Goal: Task Accomplishment & Management: Use online tool/utility

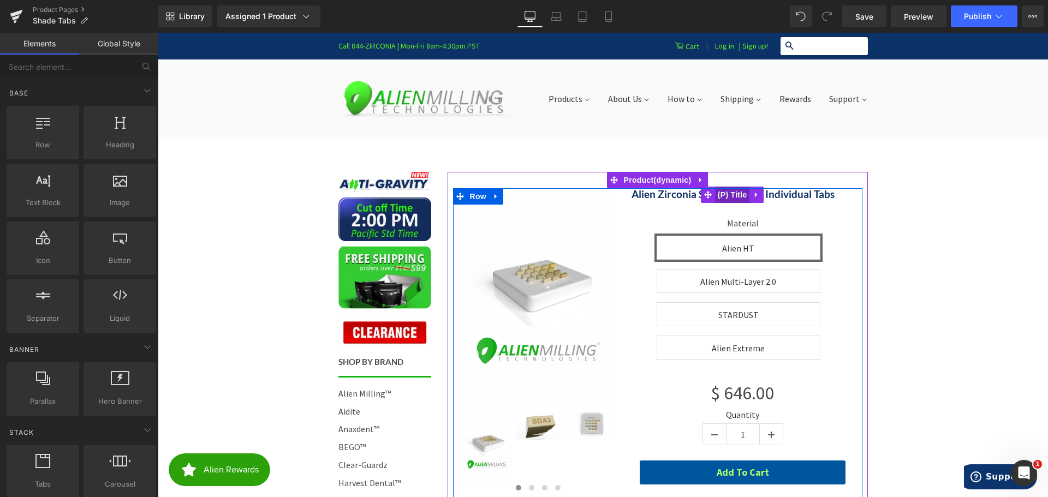
click at [727, 198] on span "(P) Title" at bounding box center [732, 195] width 35 height 16
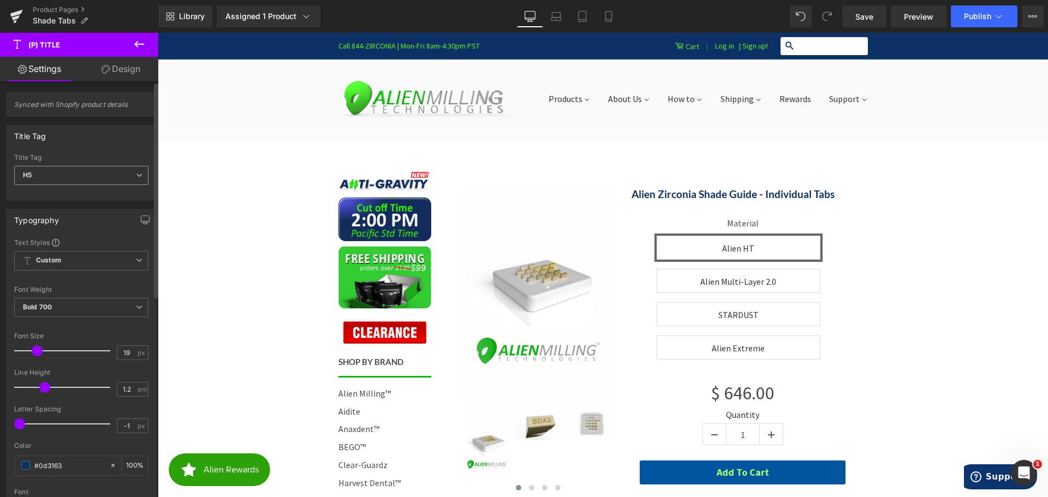
click at [64, 175] on span "H5" at bounding box center [81, 175] width 134 height 19
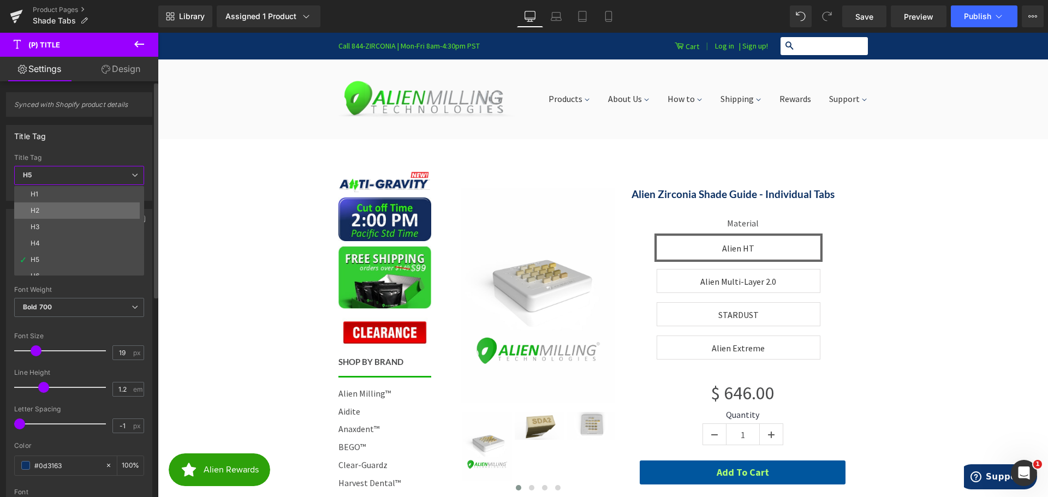
click at [59, 212] on li "H2" at bounding box center [81, 211] width 135 height 16
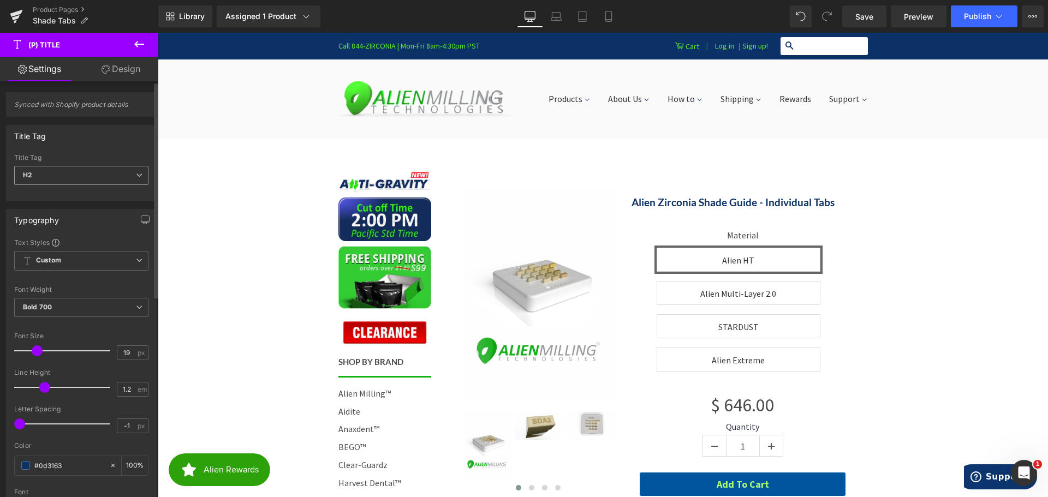
click at [85, 175] on span "H2" at bounding box center [81, 175] width 134 height 19
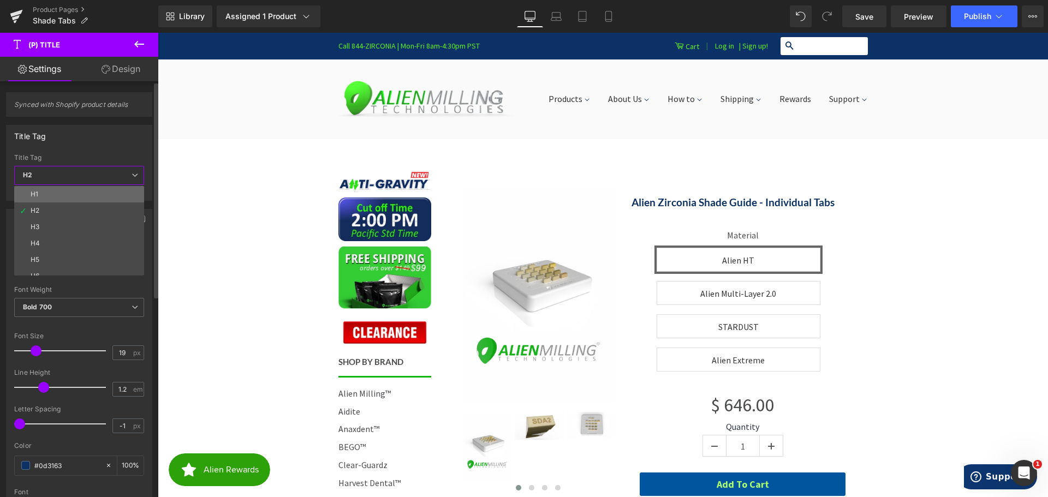
click at [58, 197] on li "H1" at bounding box center [81, 194] width 135 height 16
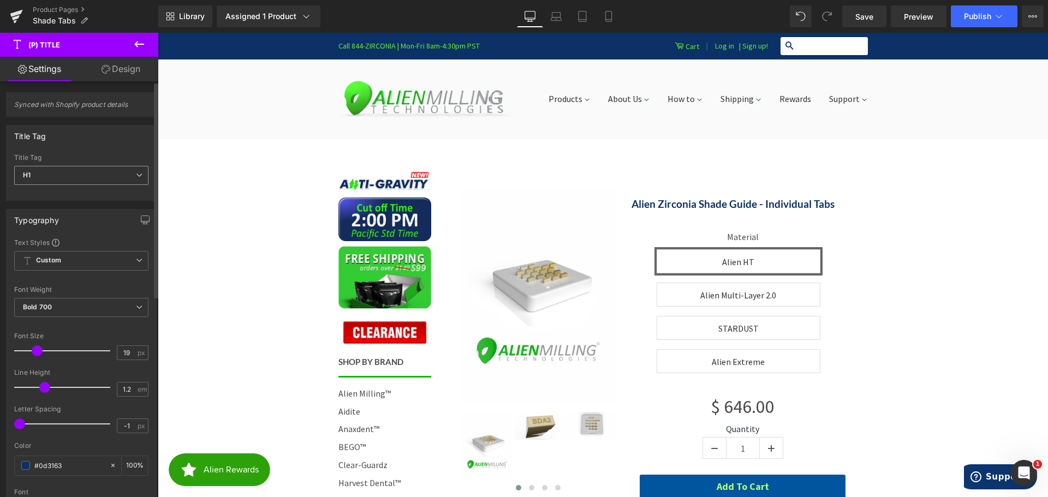
click at [77, 175] on span "H1" at bounding box center [81, 175] width 134 height 19
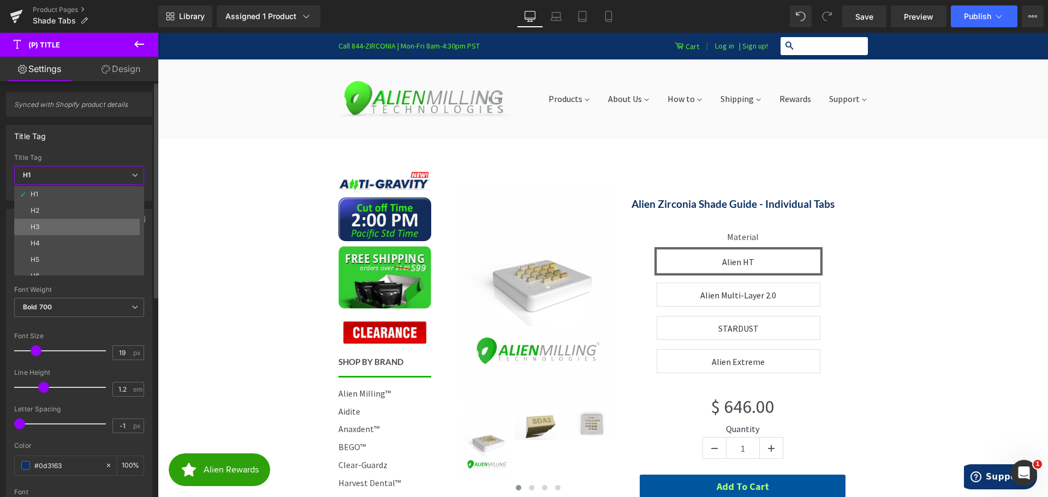
click at [58, 221] on li "H3" at bounding box center [81, 227] width 135 height 16
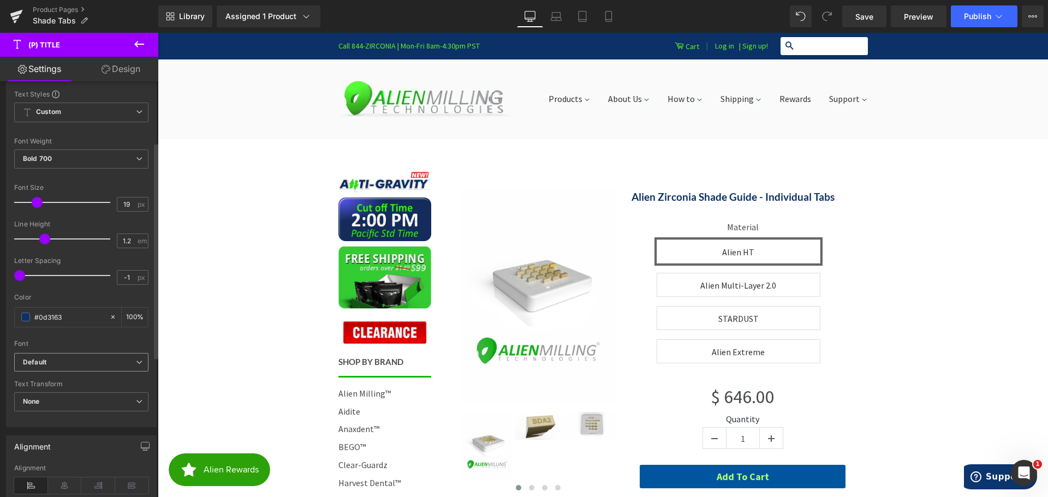
scroll to position [164, 0]
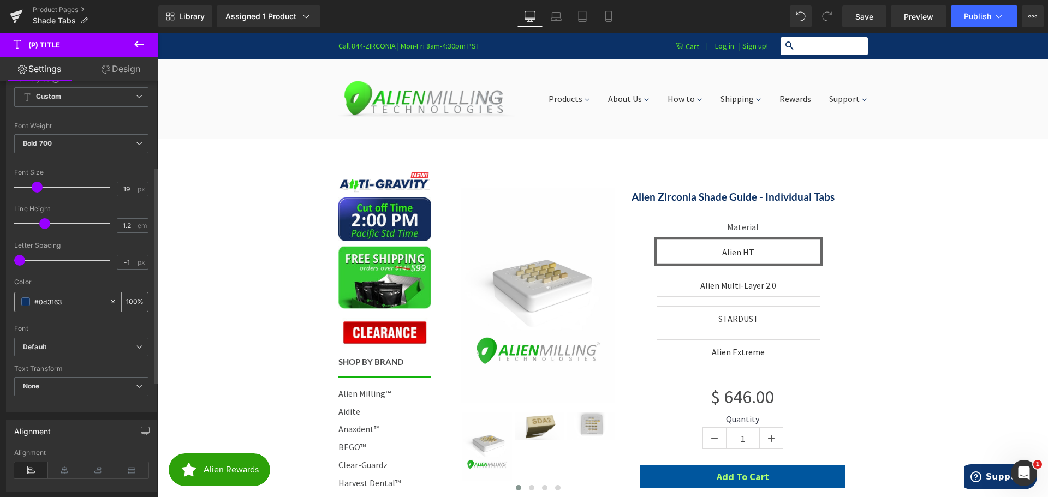
click at [25, 302] on span at bounding box center [25, 302] width 9 height 9
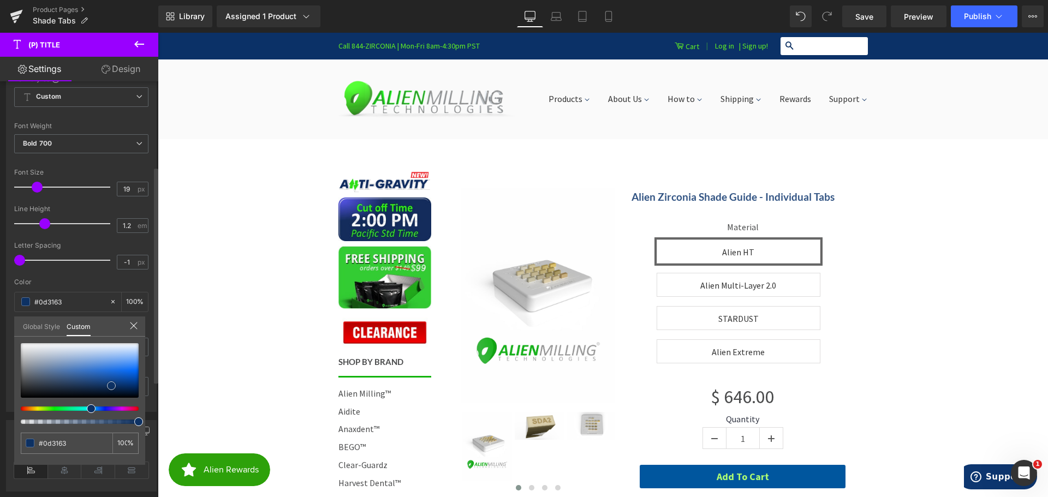
type input "#335584"
type input "#385884"
type input "#3f597d"
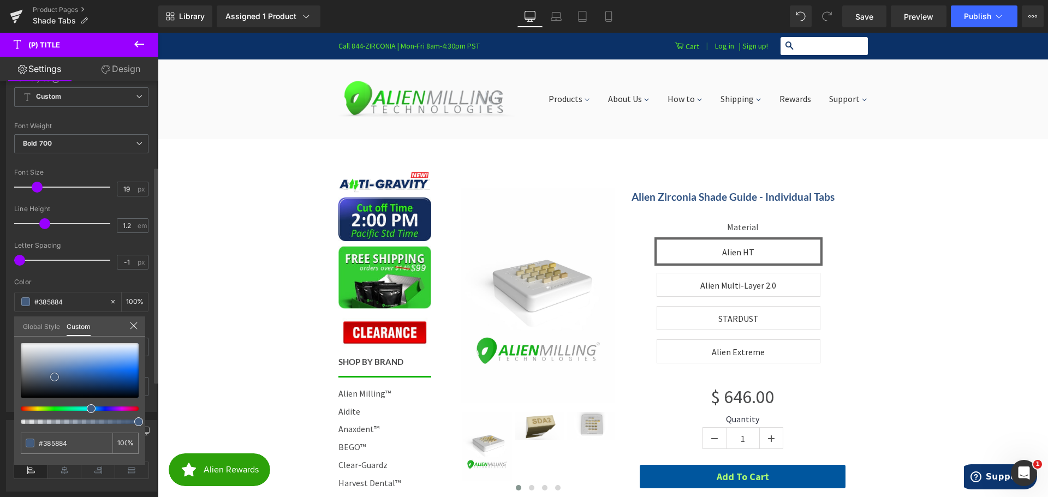
type input "#3f597d"
type input "#4a5d77"
type input "#535e6e"
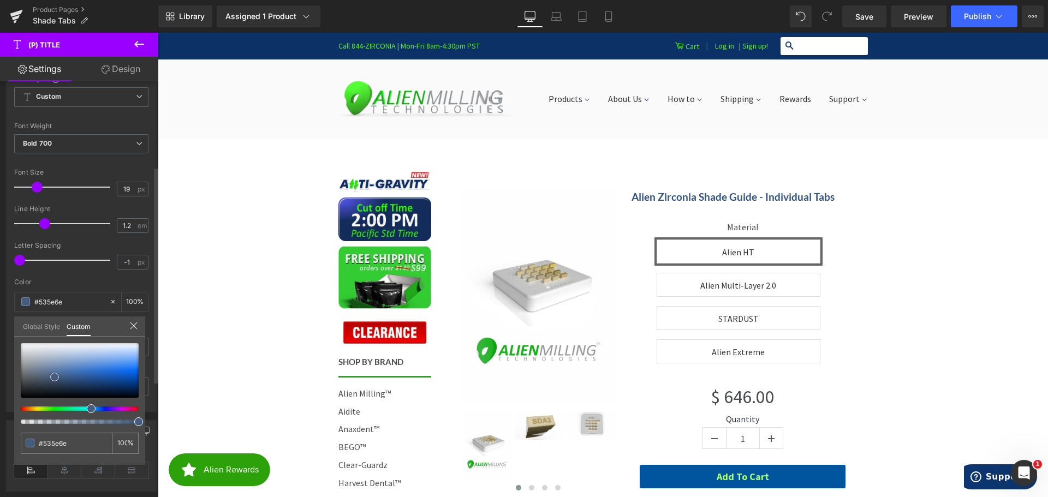
type input "#545c67"
type input "#53585f"
type input "#4f5359"
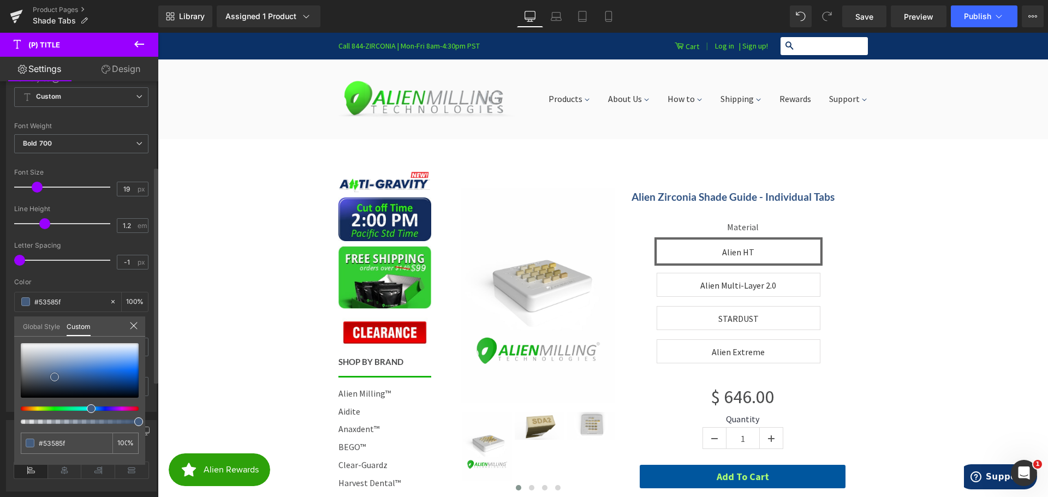
type input "#4f5359"
type input "#4c5056"
type input "#474b51"
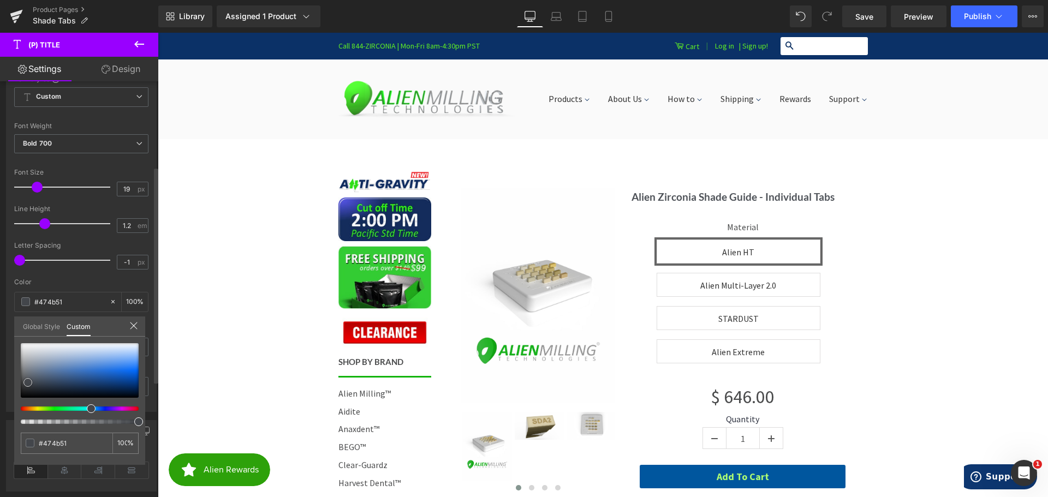
type input "#43464b"
type input "#404348"
type input "#404144"
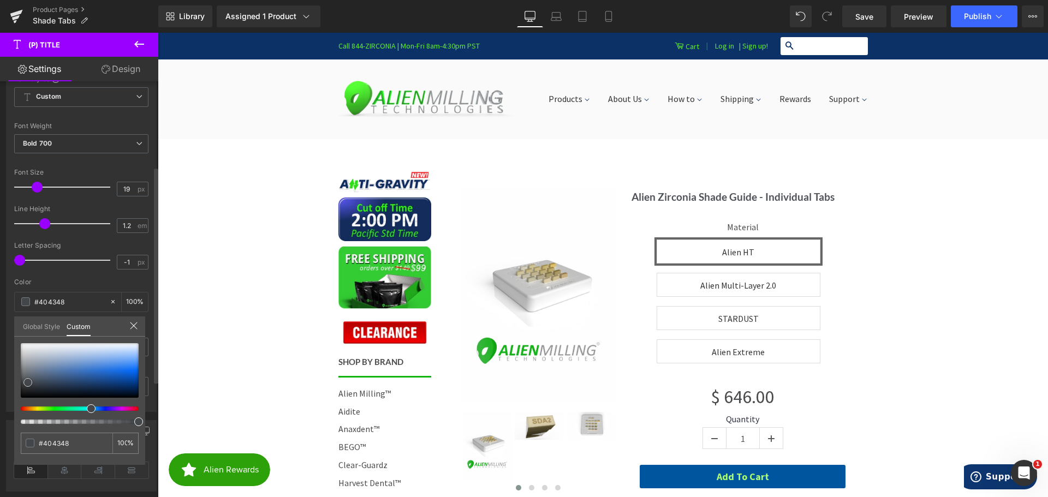
type input "#404144"
type input "#424446"
type input "#43464a"
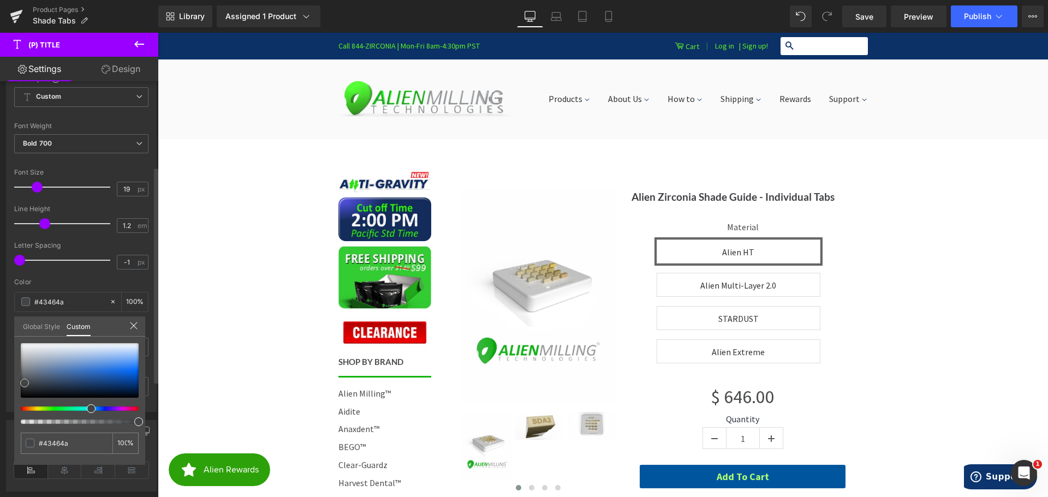
type input "#45484e"
type input "#44484f"
type input "#42464c"
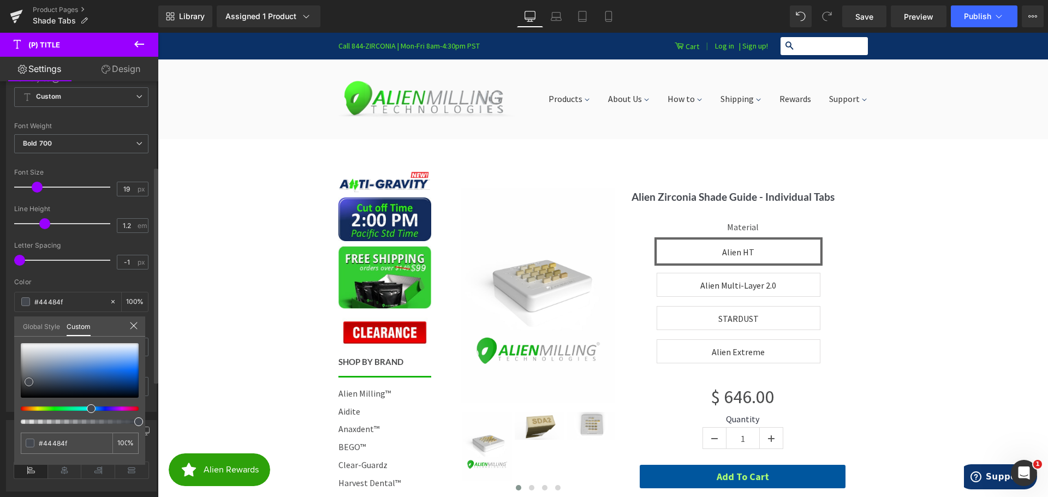
type input "#42464c"
type input "#3c4047"
type input "#383c42"
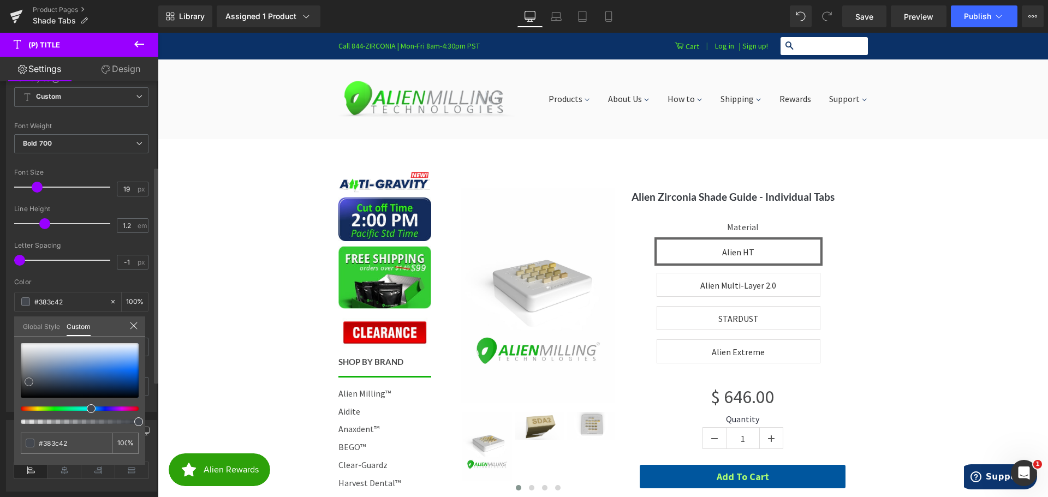
type input "#33373d"
type input "#2e3237"
type input "#2c3034"
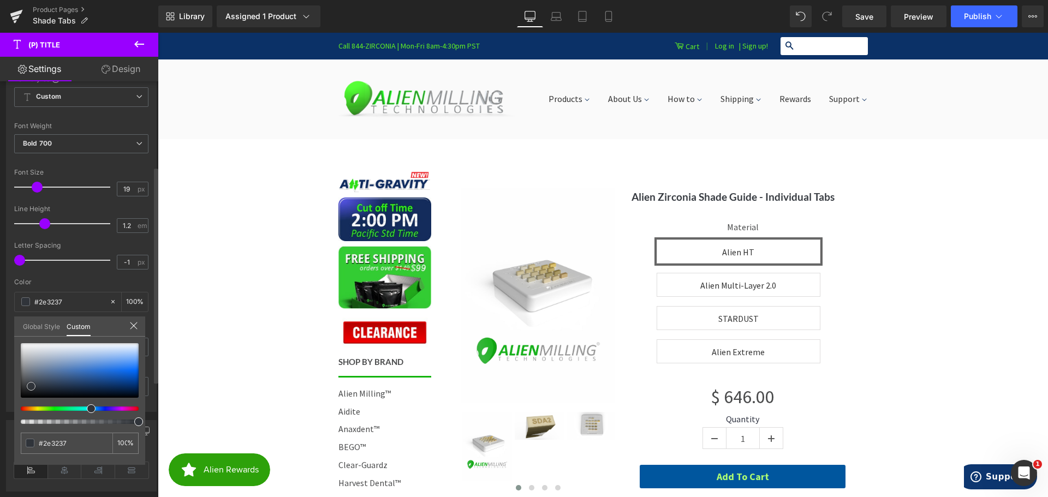
type input "#2c3034"
type input "#2a2d31"
type input "#272a2e"
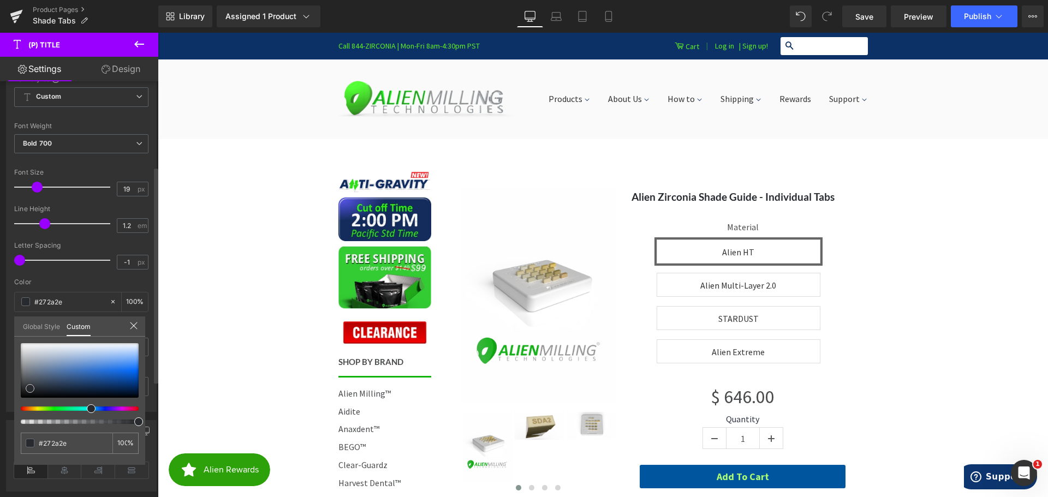
type input "#282a2e"
type input "#282a2d"
type input "#292a2d"
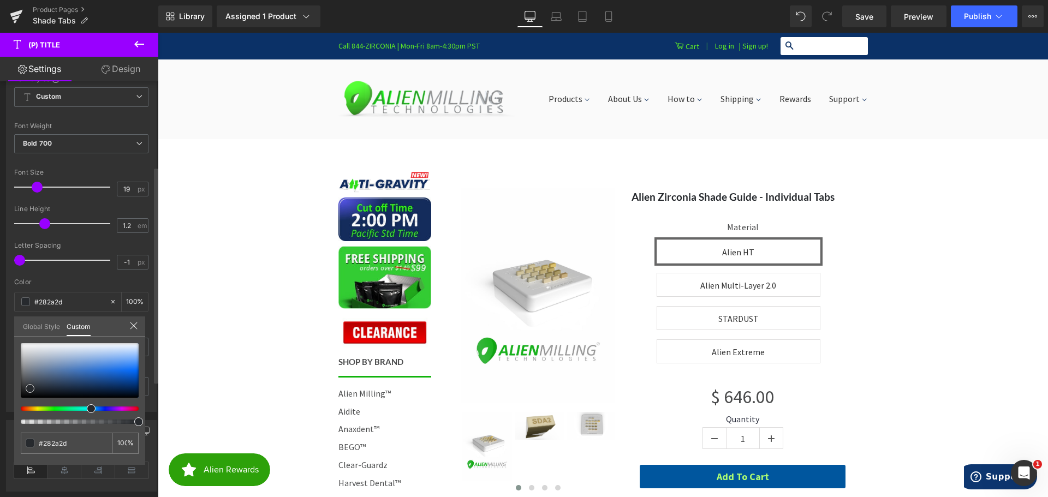
type input "#292a2d"
drag, startPoint x: 55, startPoint y: 377, endPoint x: 25, endPoint y: 389, distance: 31.6
click at [25, 389] on div at bounding box center [80, 370] width 118 height 55
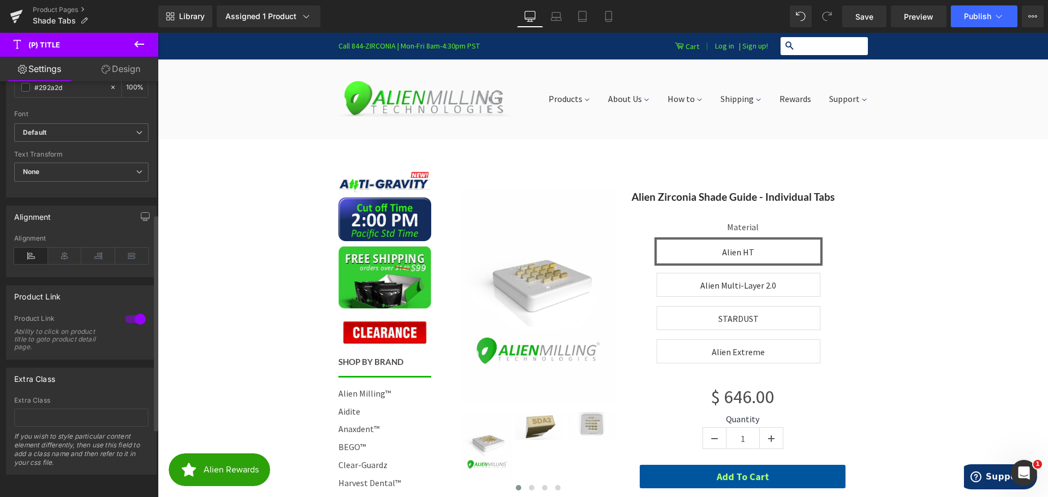
scroll to position [382, 0]
click at [129, 318] on div at bounding box center [135, 319] width 26 height 17
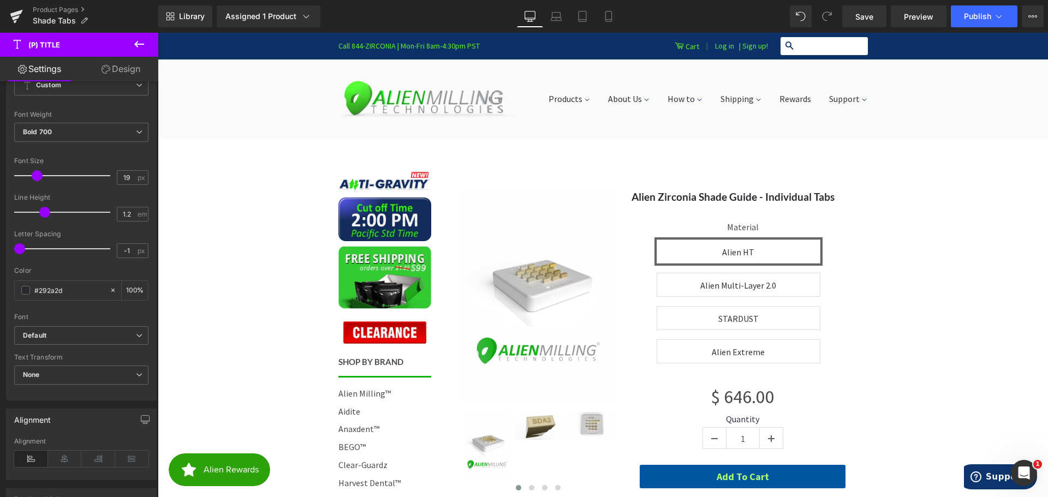
scroll to position [114, 0]
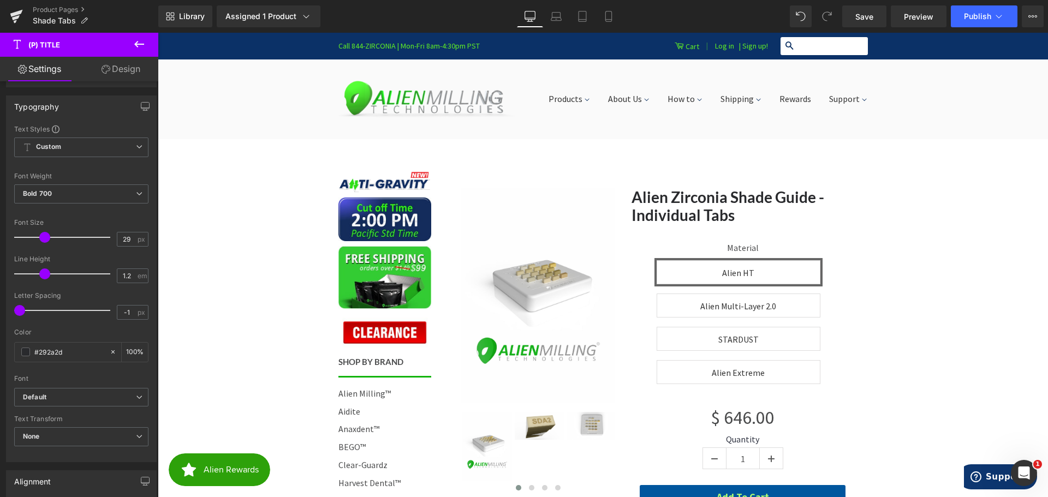
type input "30"
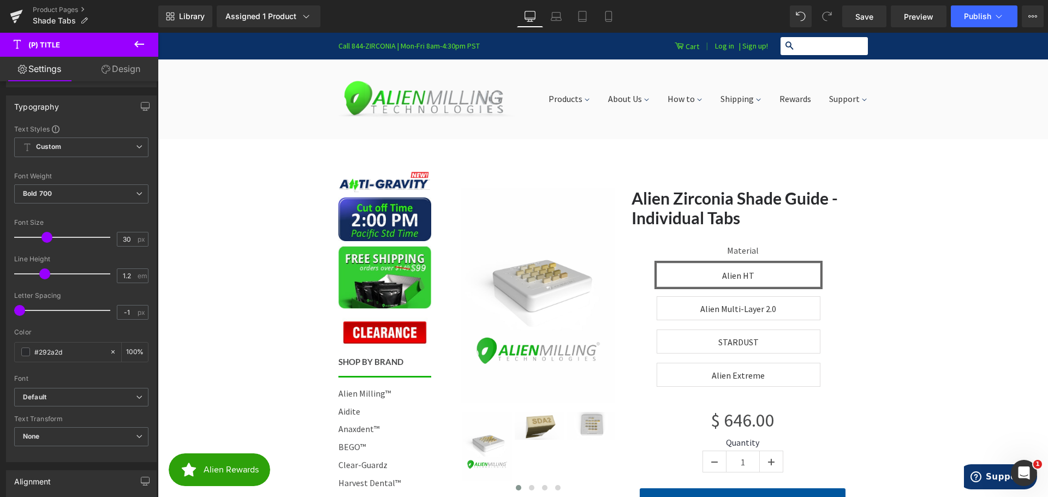
drag, startPoint x: 38, startPoint y: 236, endPoint x: 48, endPoint y: 235, distance: 9.8
click at [48, 235] on span at bounding box center [47, 237] width 11 height 11
click at [867, 19] on span "Save" at bounding box center [865, 16] width 18 height 11
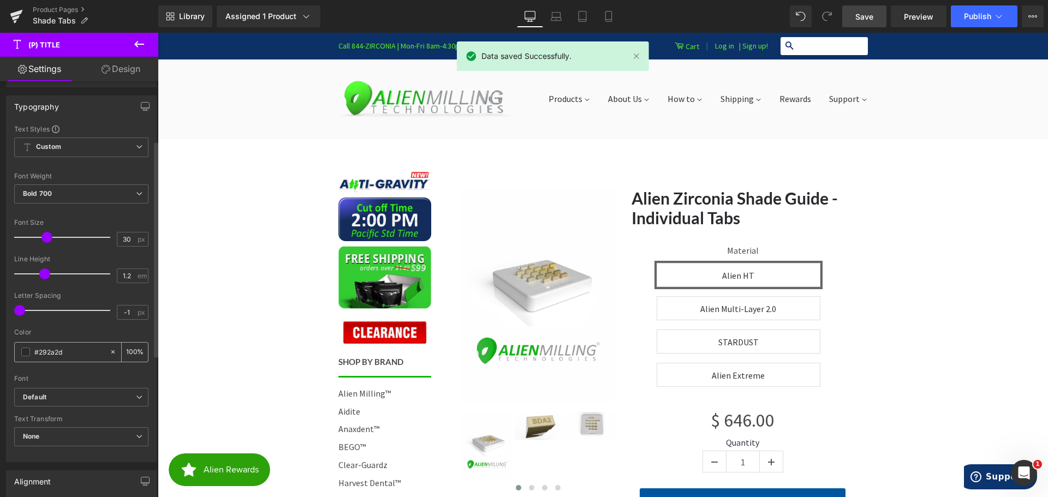
click at [26, 350] on span at bounding box center [25, 352] width 9 height 9
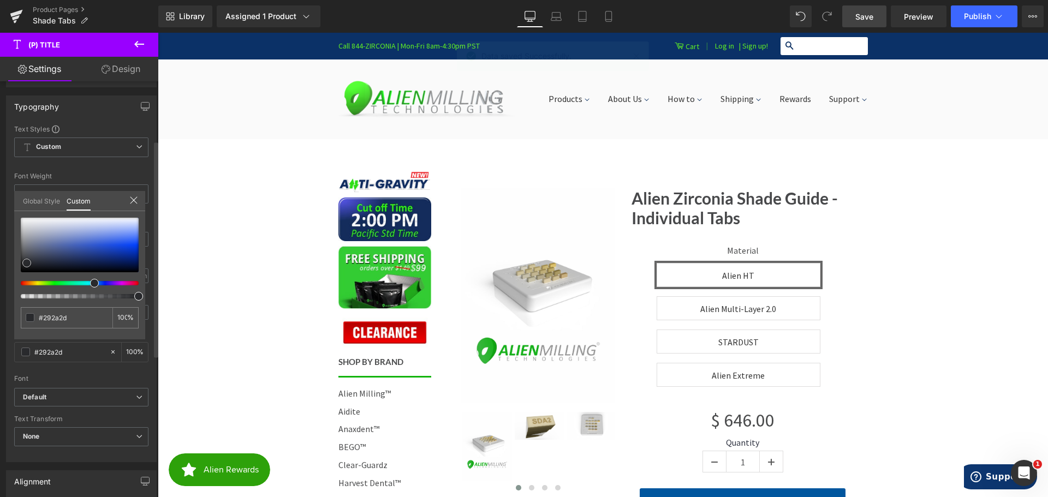
type input "#48494b"
type input "#454649"
type input "#464748"
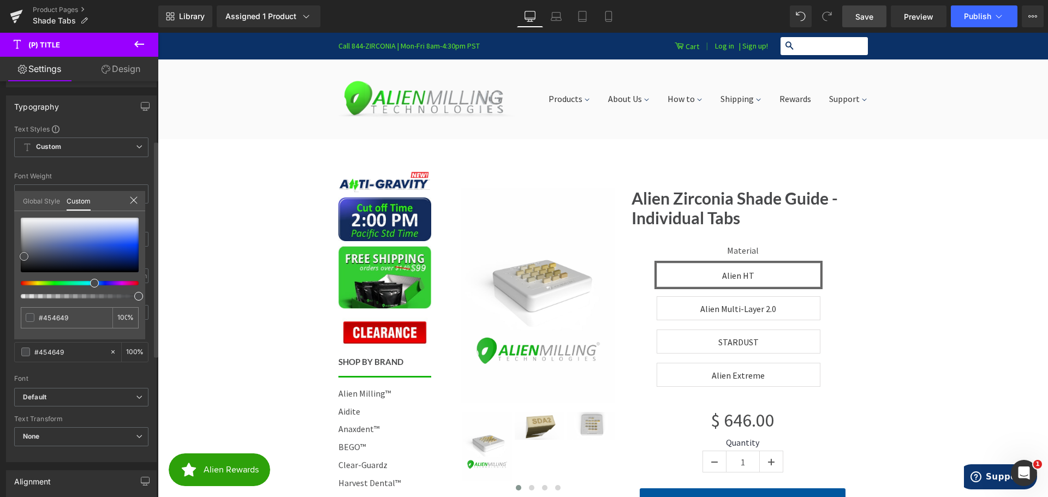
type input "#464748"
type input "#474747"
click at [21, 257] on div at bounding box center [80, 245] width 118 height 55
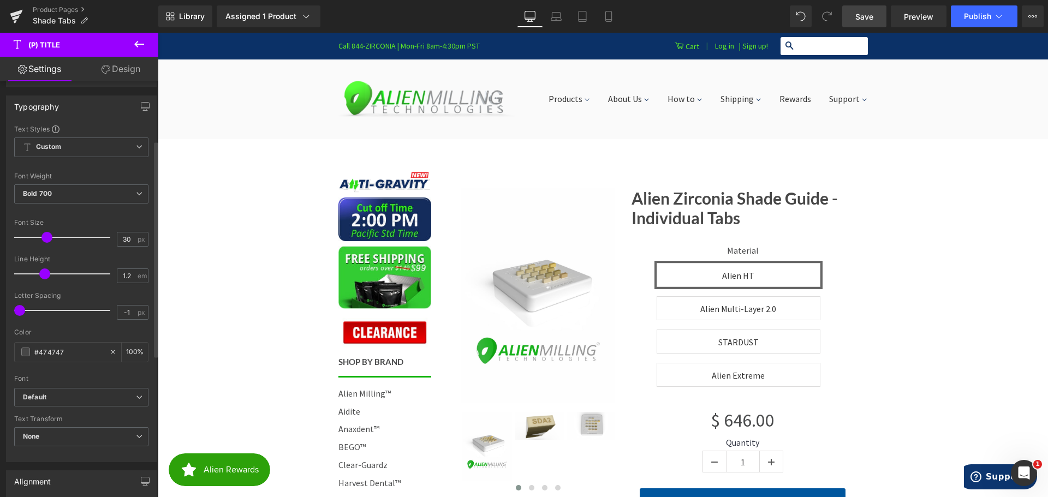
click at [871, 15] on span "Save" at bounding box center [865, 16] width 18 height 11
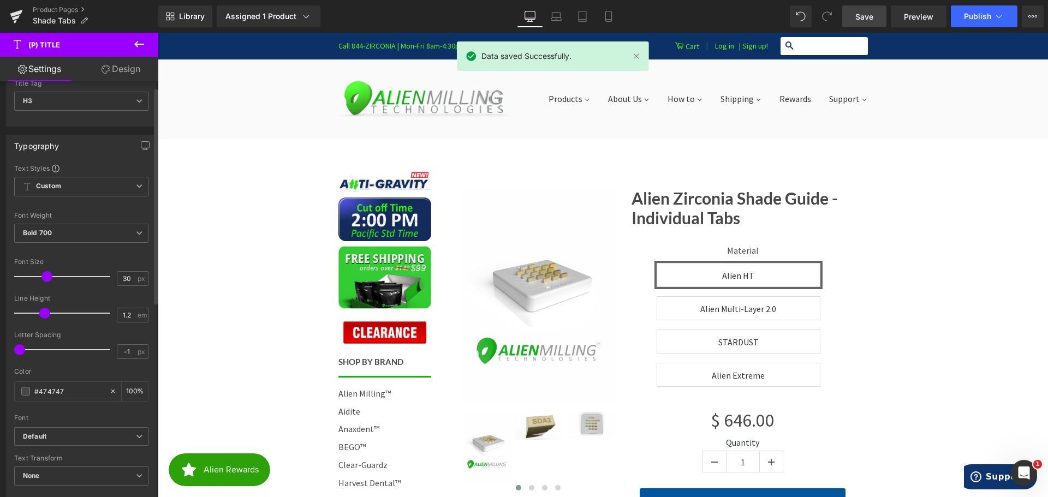
scroll to position [0, 0]
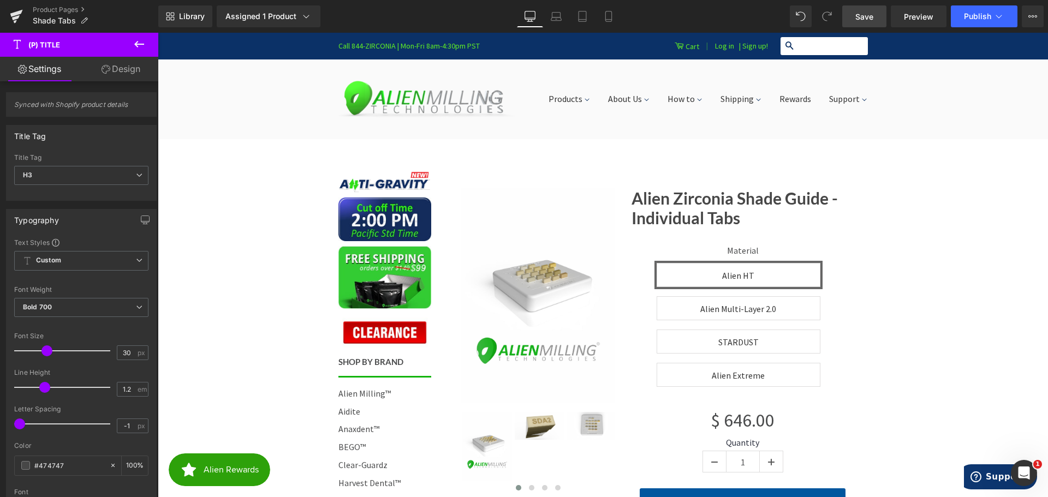
click at [138, 42] on icon at bounding box center [139, 44] width 10 height 7
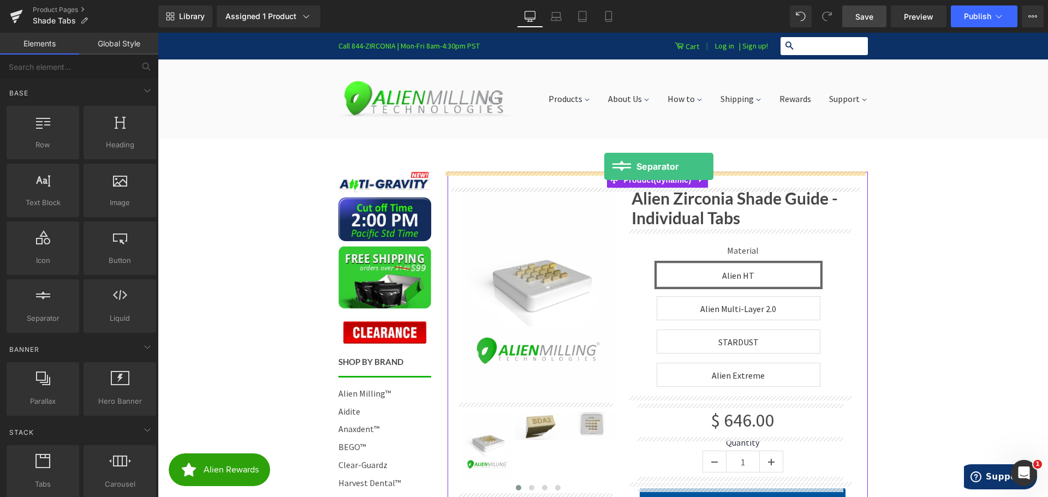
drag, startPoint x: 207, startPoint y: 339, endPoint x: 603, endPoint y: 168, distance: 431.5
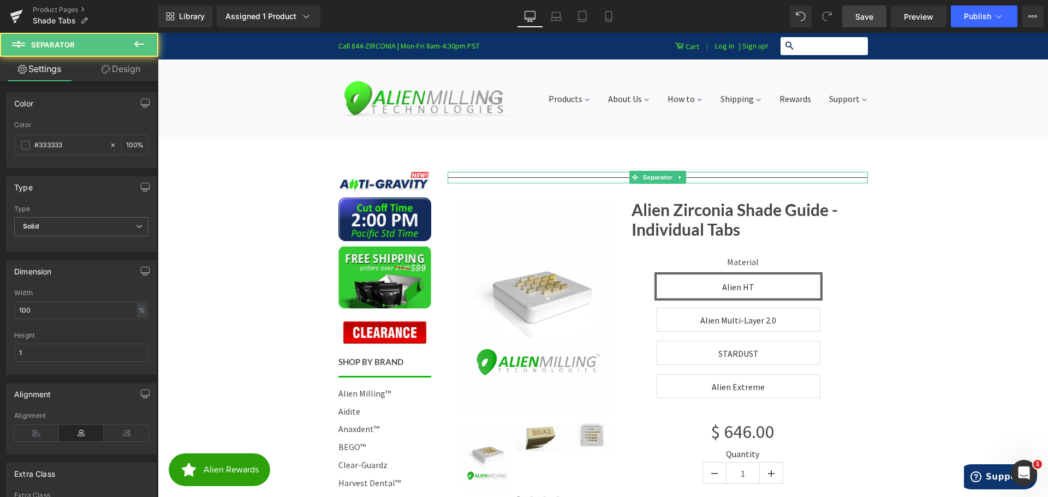
click at [540, 175] on div at bounding box center [658, 177] width 420 height 11
click at [644, 175] on span "Separator" at bounding box center [658, 177] width 34 height 13
click at [22, 142] on span at bounding box center [25, 145] width 9 height 9
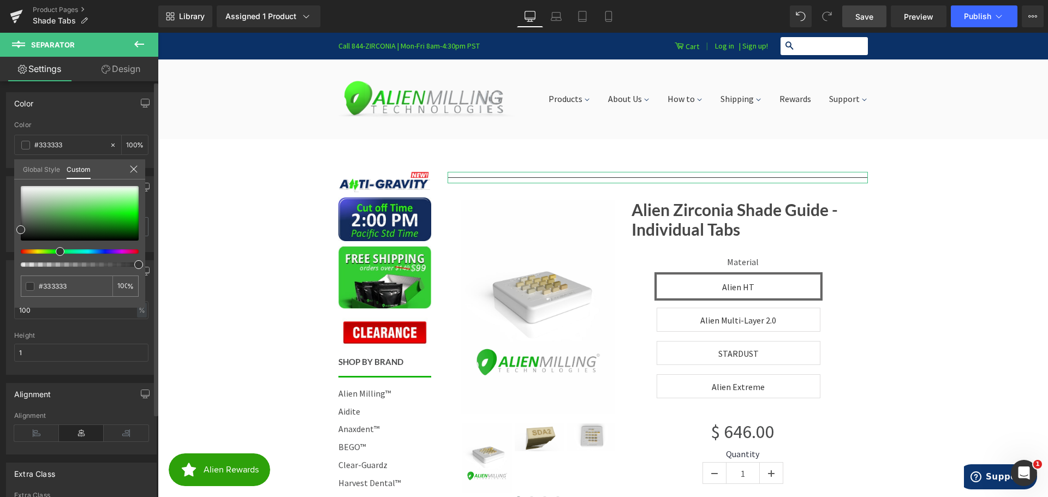
click at [56, 253] on div at bounding box center [75, 252] width 118 height 4
type input "#07ed07"
type input "#08ec08"
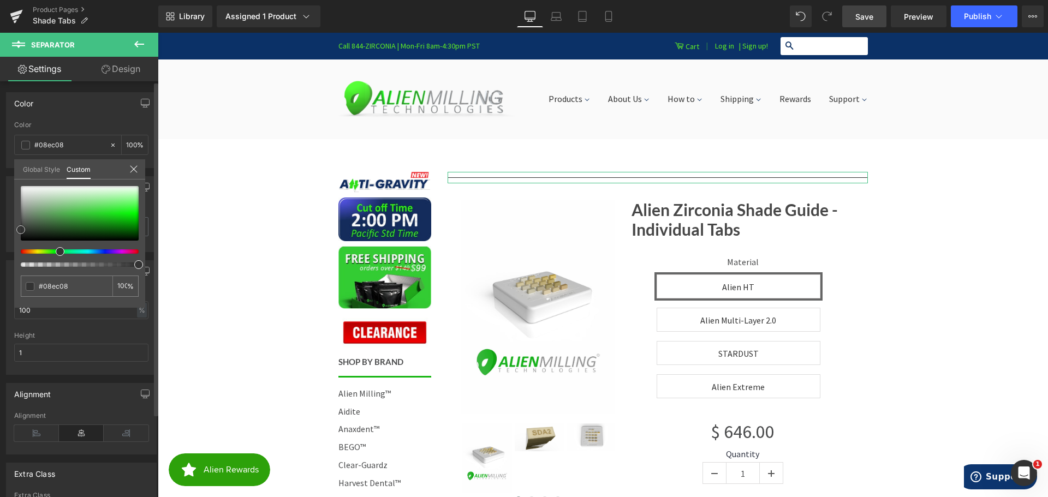
type input "#07e807"
type input "#04db04"
type input "#05c605"
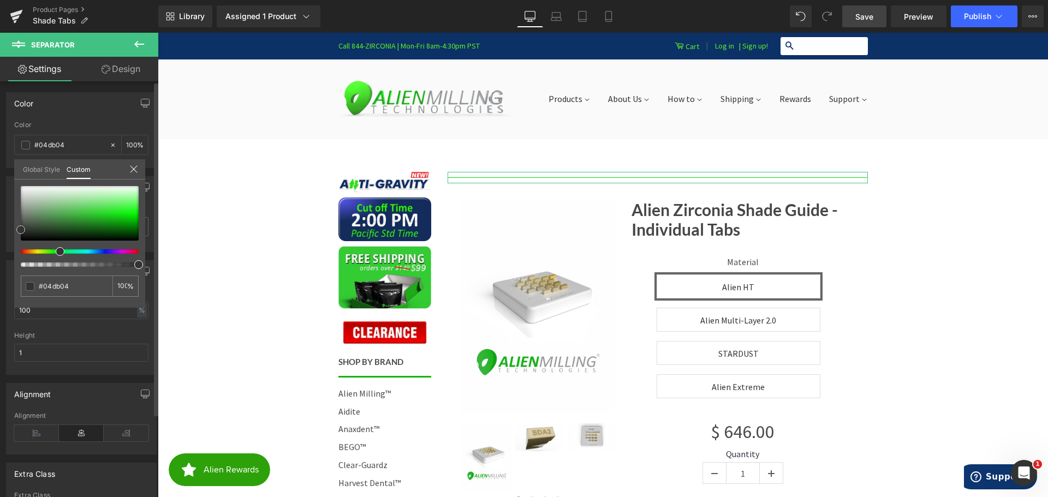
type input "#05c605"
drag, startPoint x: 130, startPoint y: 215, endPoint x: 133, endPoint y: 220, distance: 5.9
click at [133, 220] on div at bounding box center [80, 213] width 118 height 55
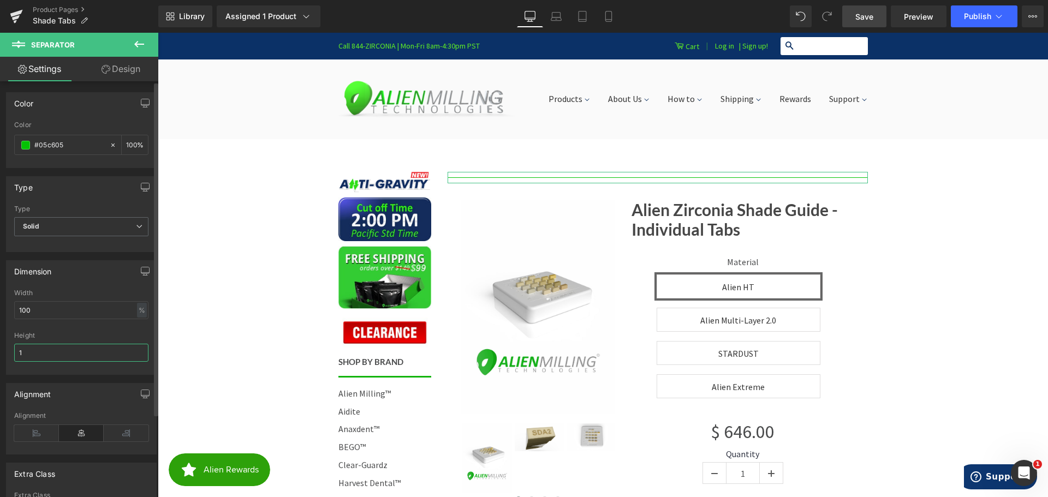
drag, startPoint x: 22, startPoint y: 350, endPoint x: 8, endPoint y: 350, distance: 14.7
click at [8, 350] on div "100% Width 100 % % px 1px Height 1" at bounding box center [82, 331] width 150 height 85
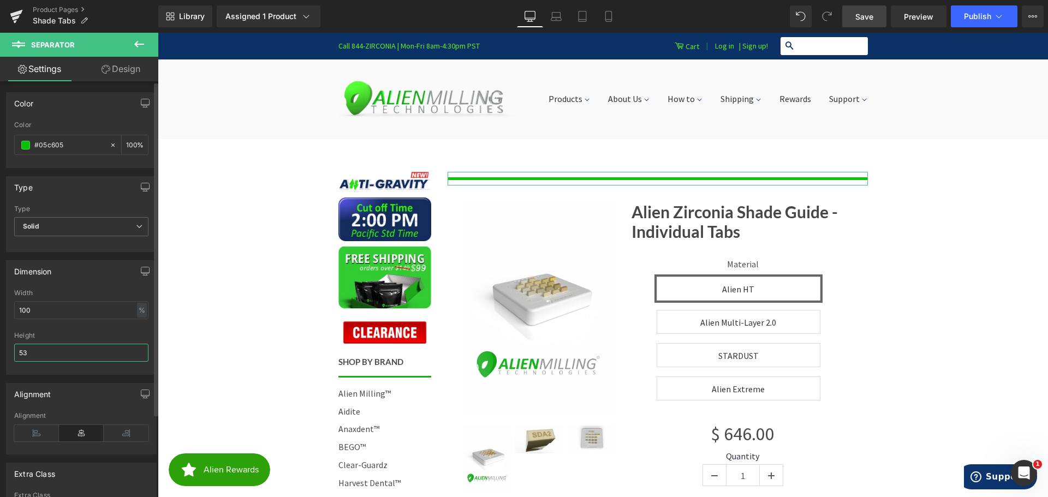
type input "5"
type input "3"
type input "2"
type input "3"
click at [0, 340] on div "Dimension 100% Width 100 % % px 3px Height 3" at bounding box center [81, 313] width 163 height 123
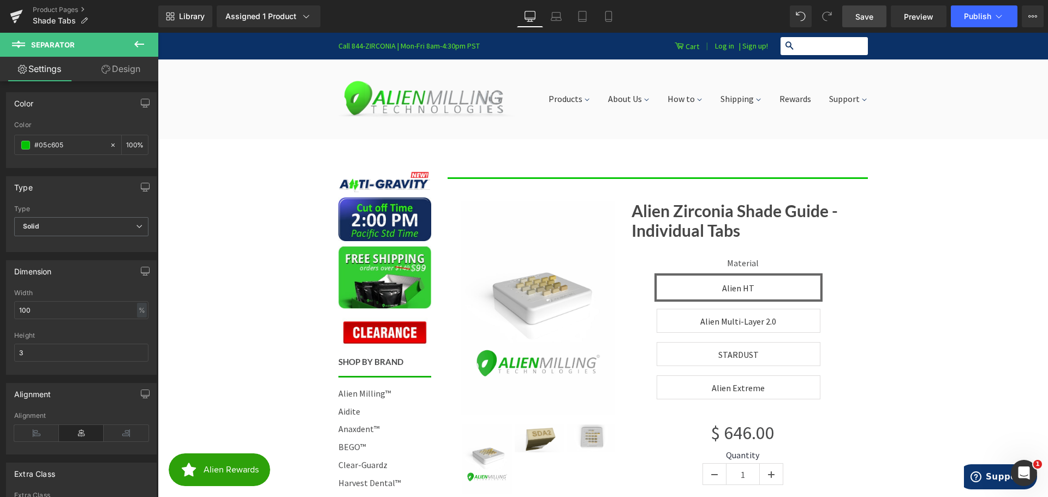
click at [135, 44] on icon at bounding box center [139, 44] width 10 height 7
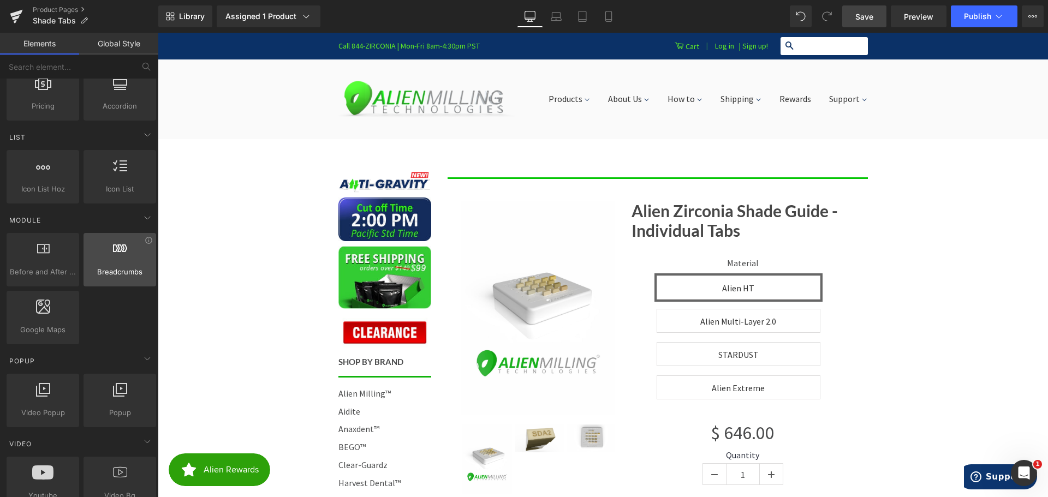
scroll to position [437, 0]
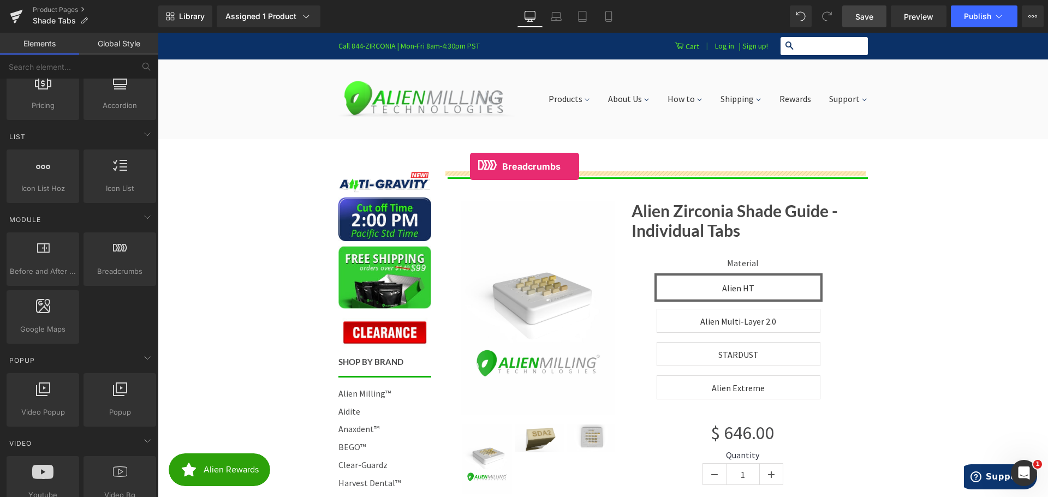
drag, startPoint x: 269, startPoint y: 293, endPoint x: 470, endPoint y: 167, distance: 237.3
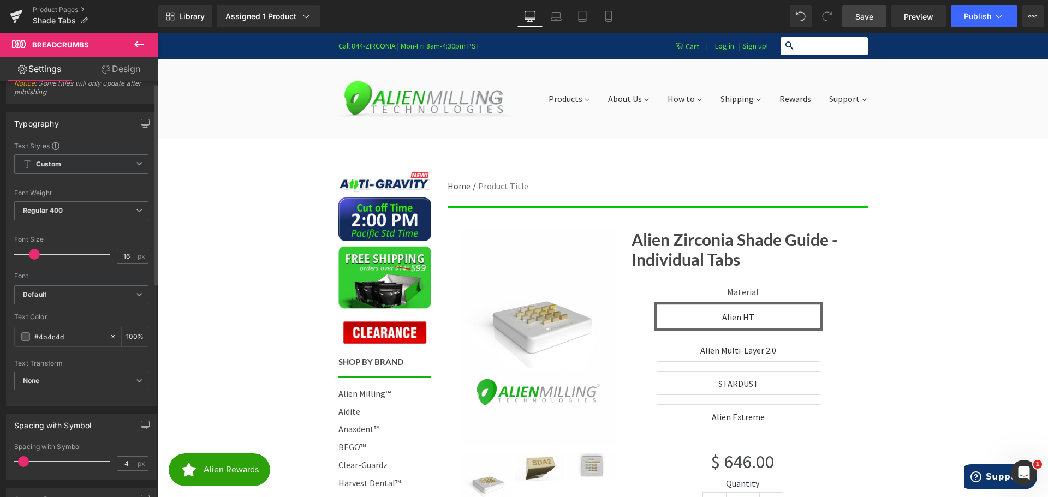
scroll to position [0, 0]
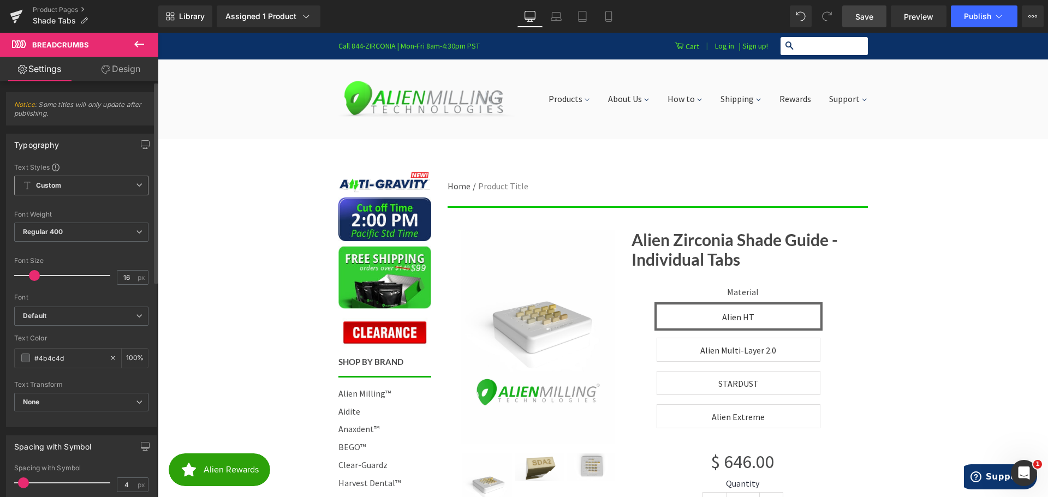
click at [73, 185] on span "Custom Setup Global Style" at bounding box center [81, 186] width 134 height 20
click at [86, 183] on span "Custom Setup Global Style" at bounding box center [79, 186] width 130 height 20
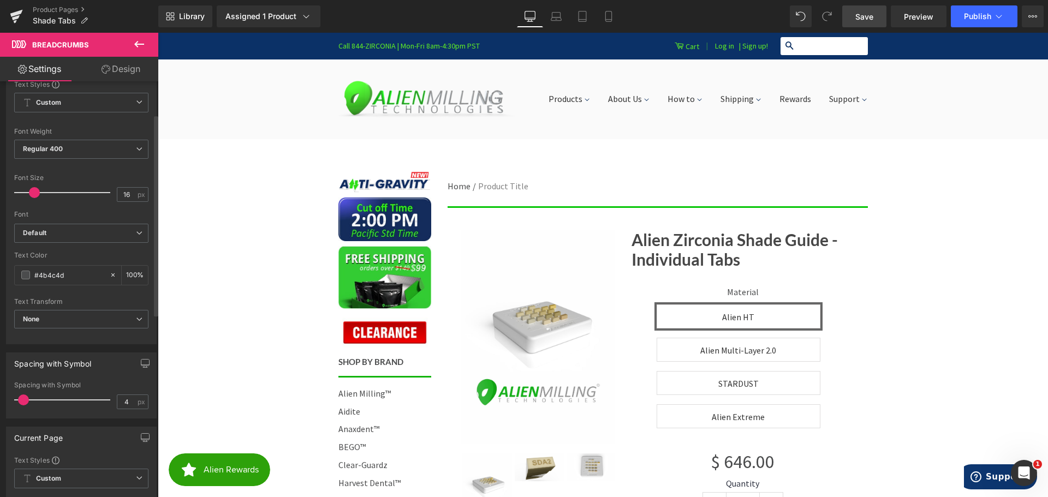
scroll to position [109, 0]
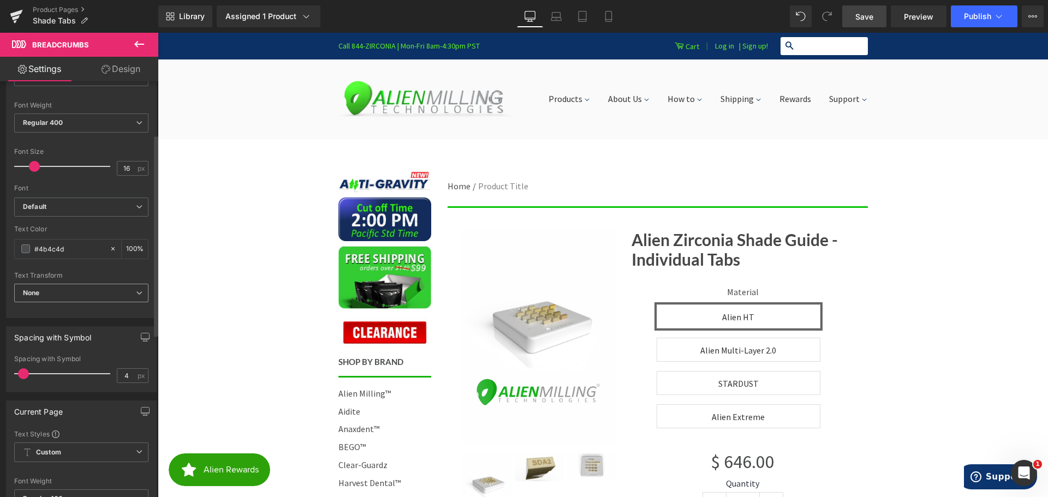
click at [65, 295] on span "None" at bounding box center [81, 293] width 134 height 19
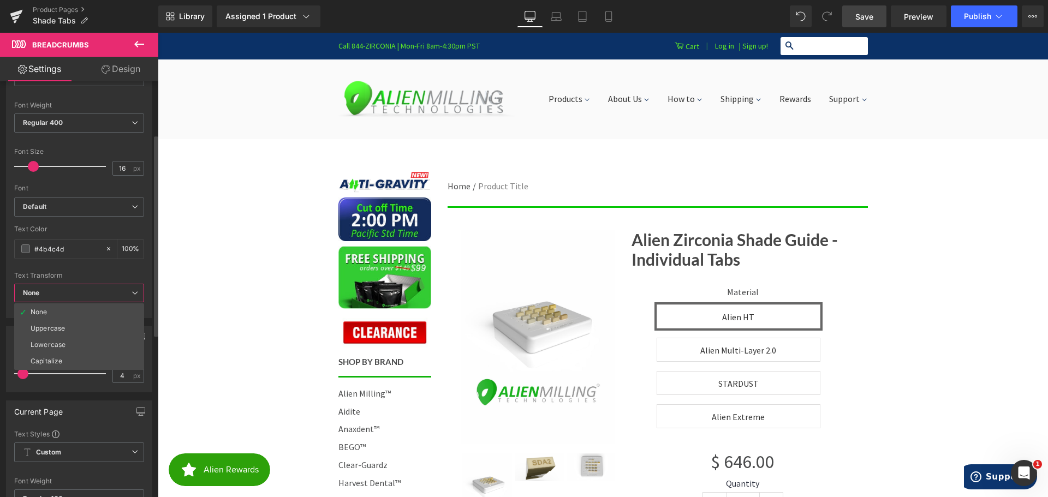
click at [78, 293] on span "None" at bounding box center [79, 293] width 130 height 19
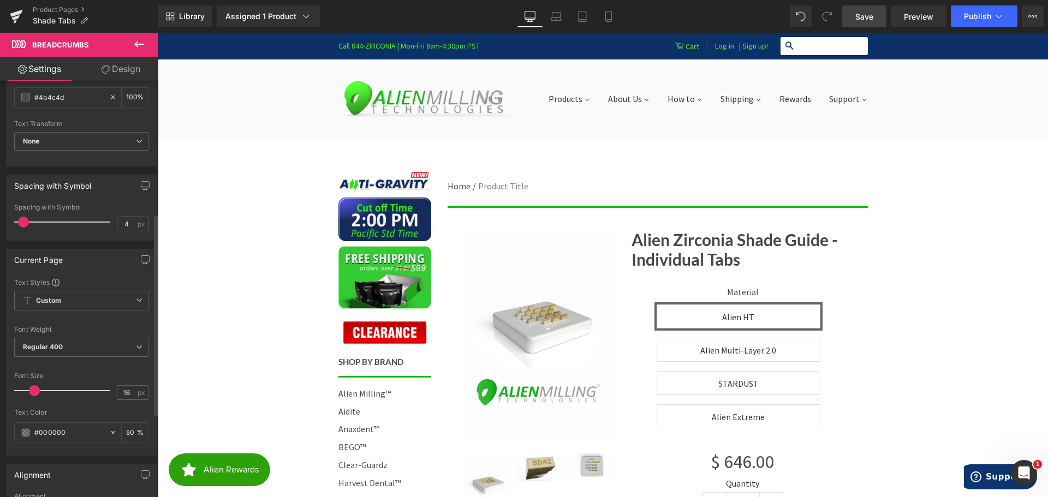
scroll to position [273, 0]
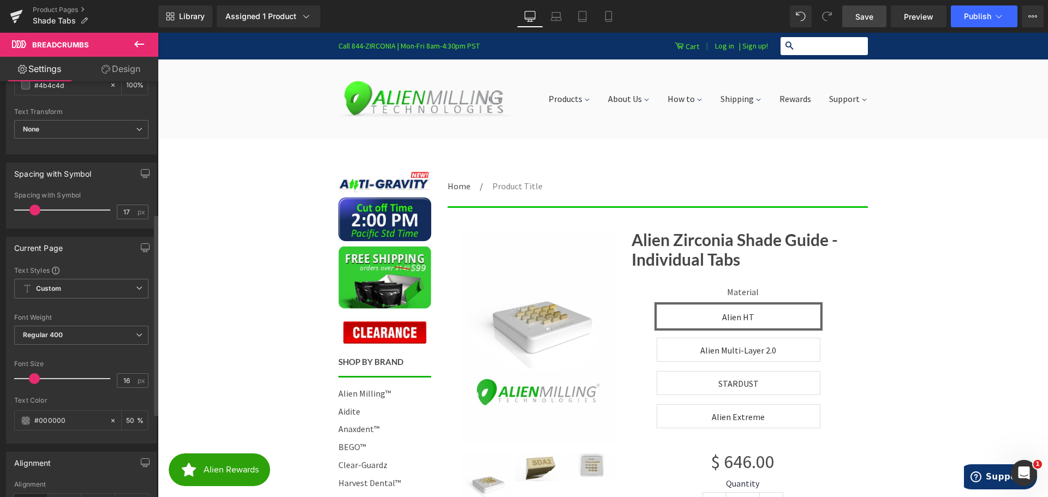
type input "18"
drag, startPoint x: 21, startPoint y: 212, endPoint x: 33, endPoint y: 210, distance: 12.1
click at [33, 210] on span at bounding box center [36, 210] width 11 height 11
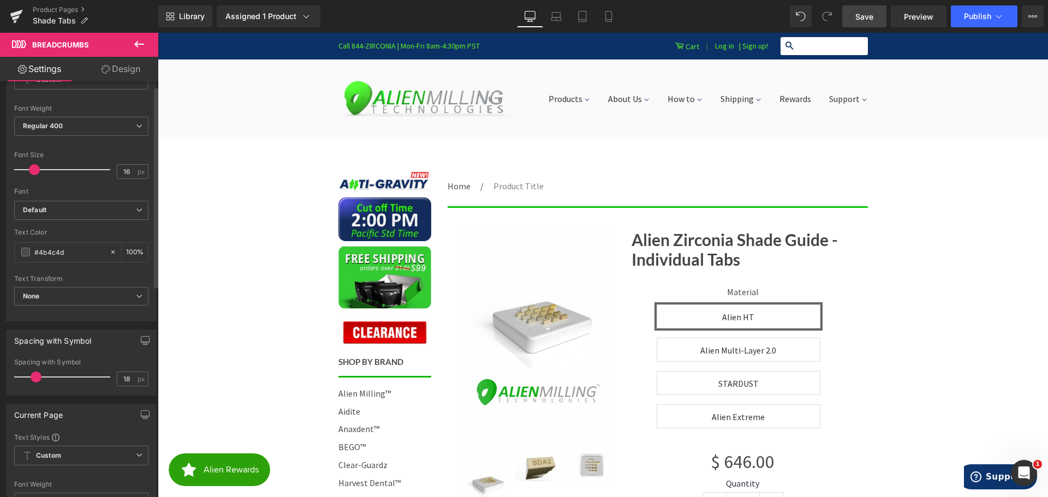
scroll to position [0, 0]
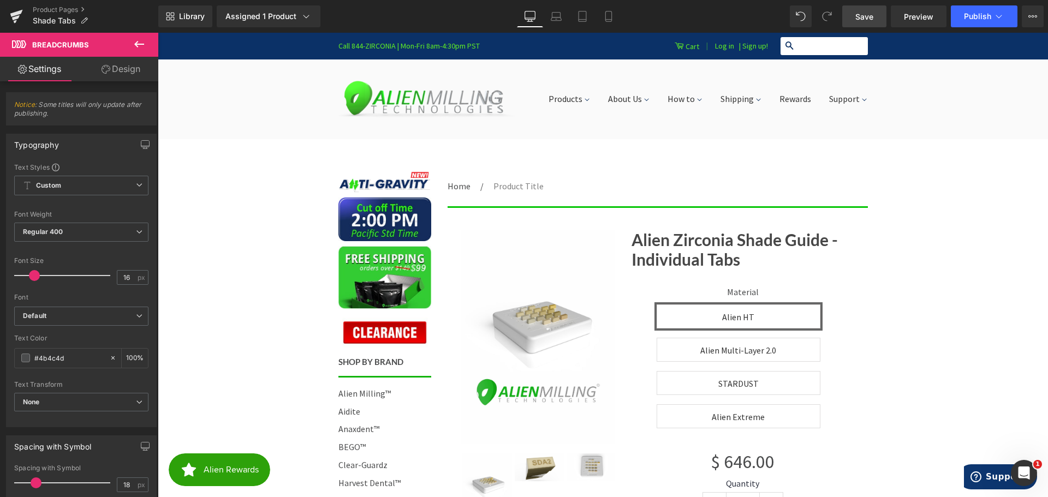
click at [135, 44] on icon at bounding box center [139, 44] width 10 height 7
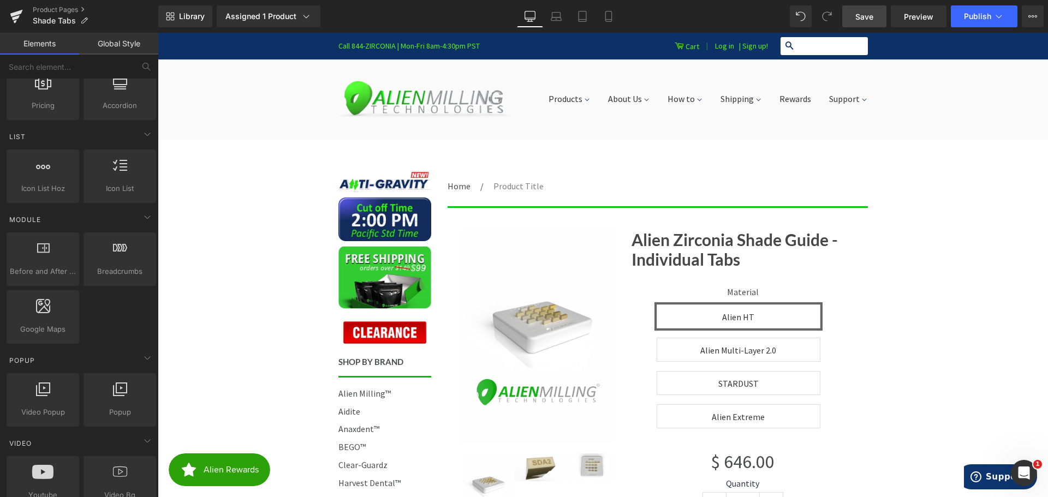
click at [878, 14] on link "Save" at bounding box center [865, 16] width 44 height 22
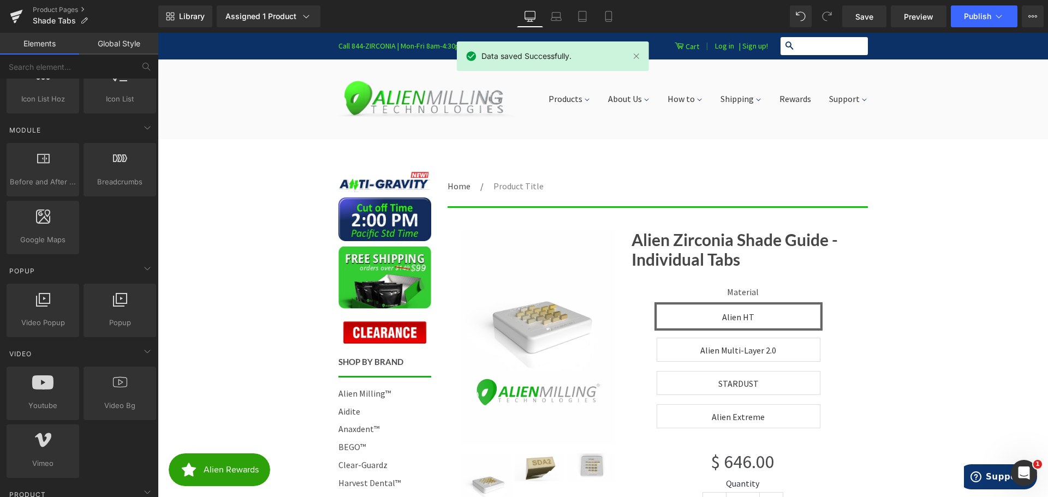
scroll to position [546, 0]
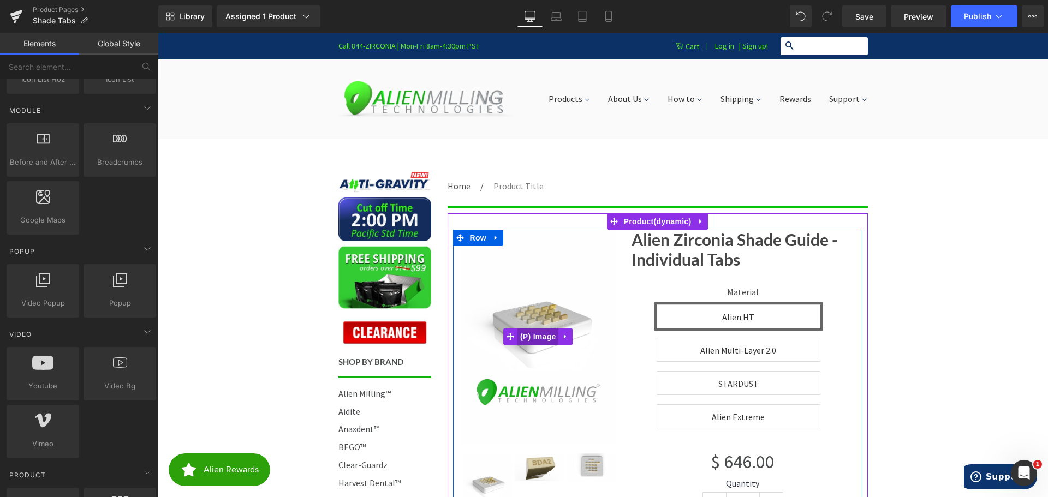
click at [523, 336] on span "(P) Image" at bounding box center [539, 337] width 42 height 16
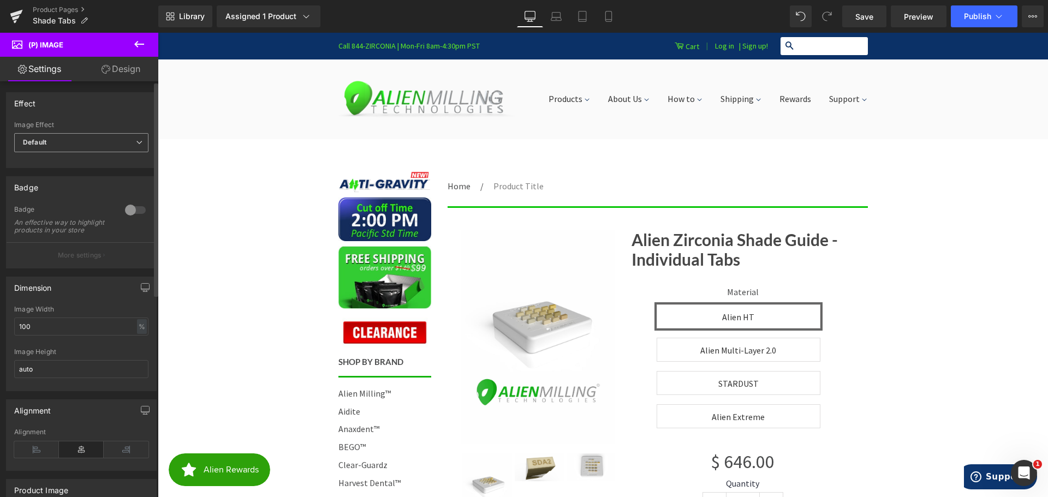
click at [69, 142] on span "Default" at bounding box center [81, 142] width 134 height 19
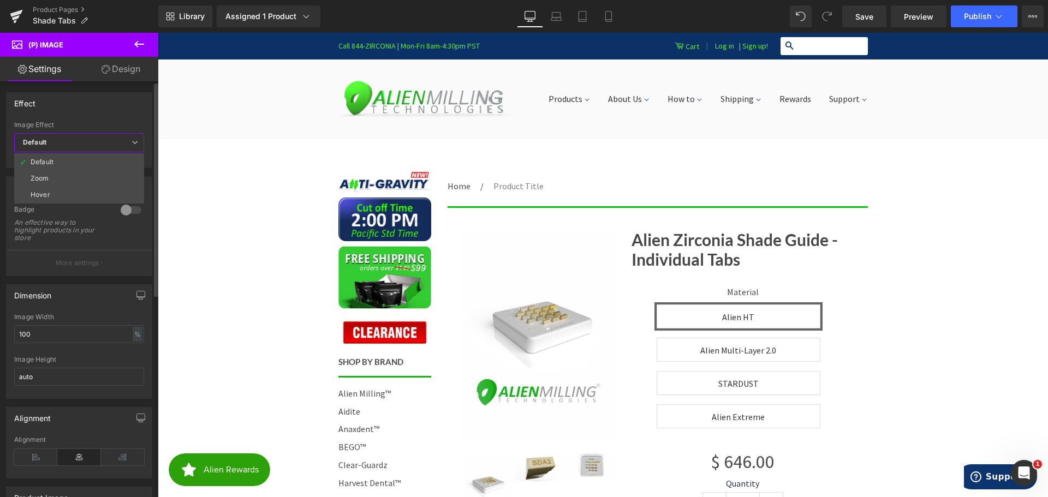
click at [76, 139] on span "Default" at bounding box center [79, 142] width 130 height 19
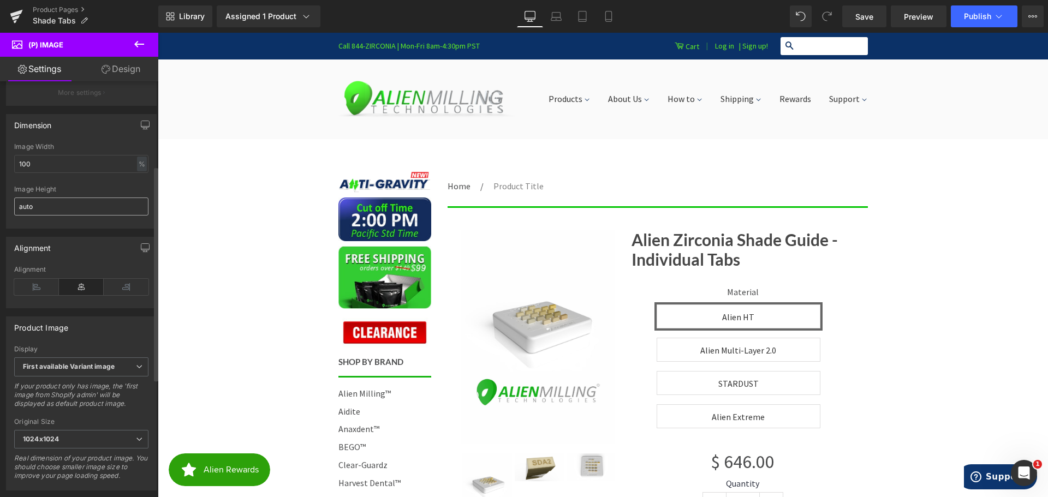
scroll to position [164, 0]
drag, startPoint x: 51, startPoint y: 172, endPoint x: 0, endPoint y: 171, distance: 51.3
click at [0, 171] on div "Dimension 100% Image Width 100 % % px auto Image Height auto" at bounding box center [81, 166] width 163 height 123
type input "150"
click at [11, 193] on div "150% Image Width 150 % % px auto Image Height auto" at bounding box center [82, 184] width 150 height 85
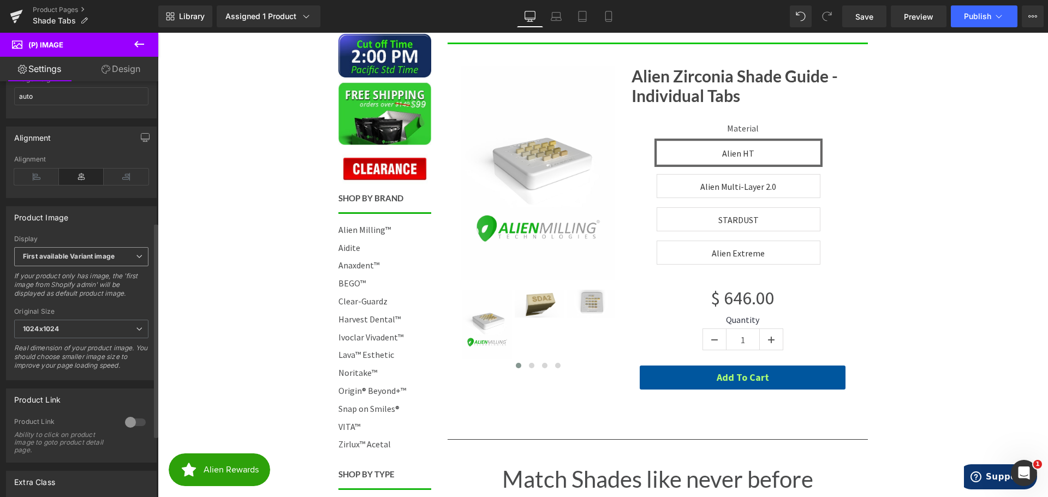
click at [99, 260] on b "First available Variant image" at bounding box center [69, 256] width 92 height 8
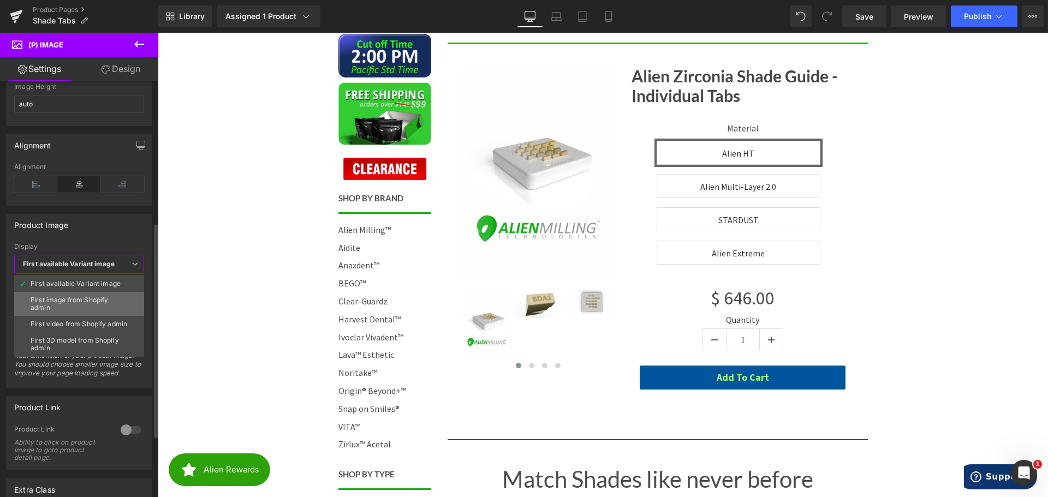
click at [98, 302] on div "First image from Shopify admin" at bounding box center [79, 304] width 97 height 15
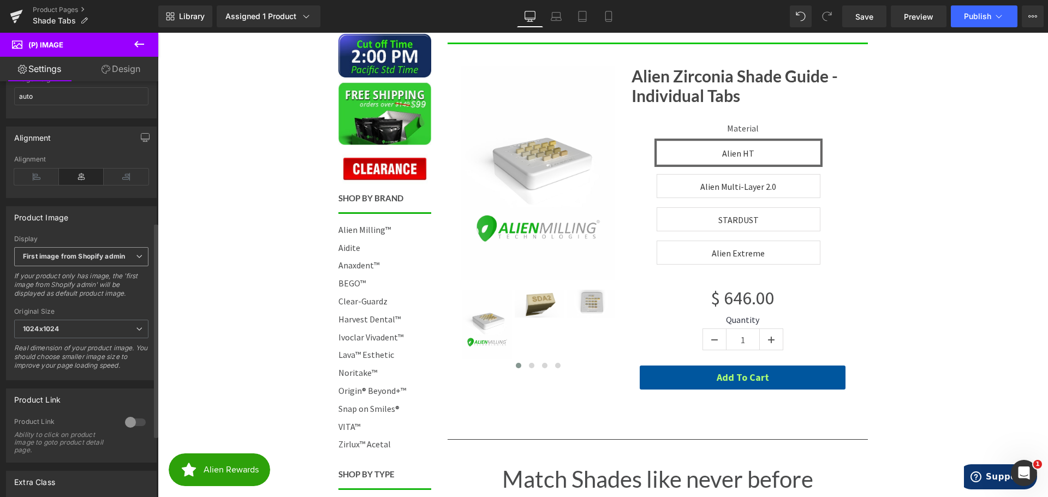
click at [87, 260] on b "First image from Shopify admin" at bounding box center [74, 256] width 102 height 8
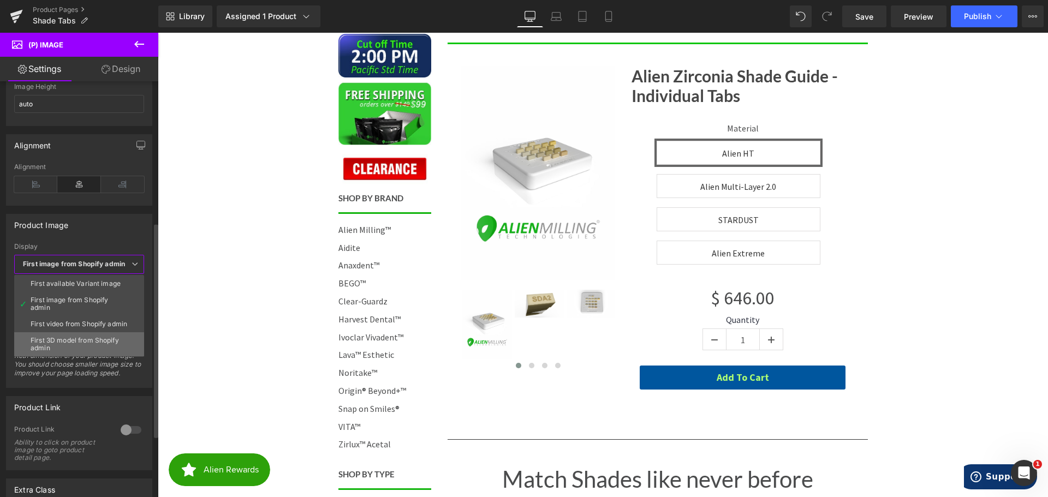
click at [102, 351] on div "First 3D model from Shopify admin" at bounding box center [79, 344] width 97 height 15
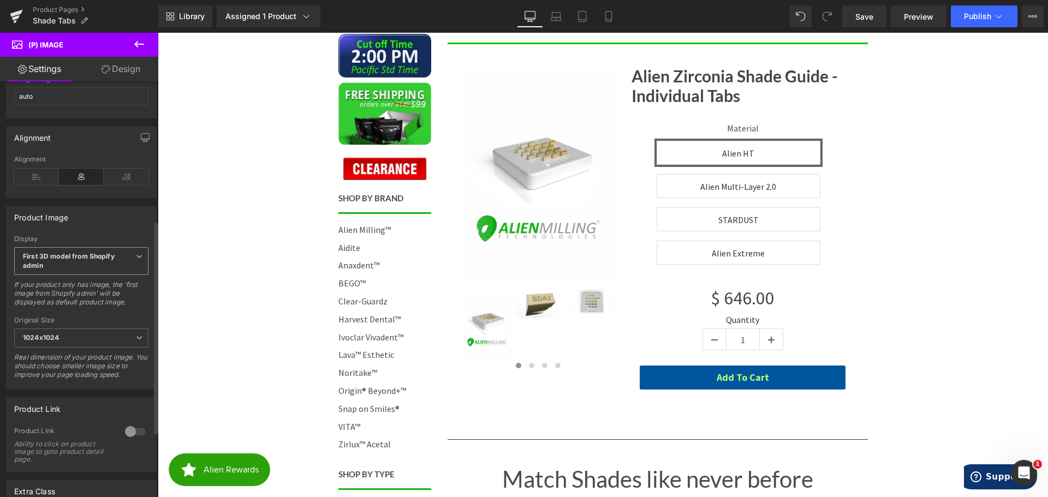
click at [80, 265] on b "First 3D model from Shopify admin" at bounding box center [69, 260] width 92 height 17
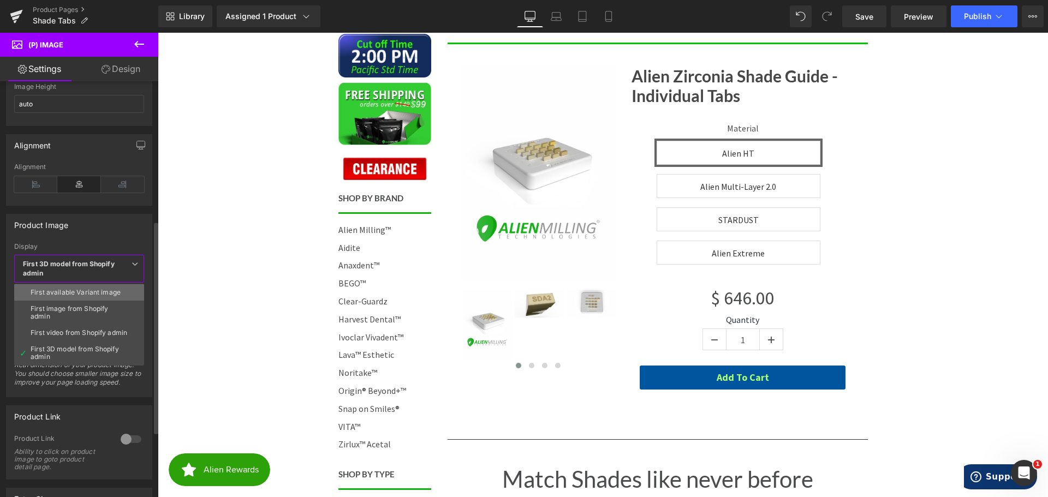
click at [57, 290] on div "First available Variant image" at bounding box center [76, 293] width 90 height 8
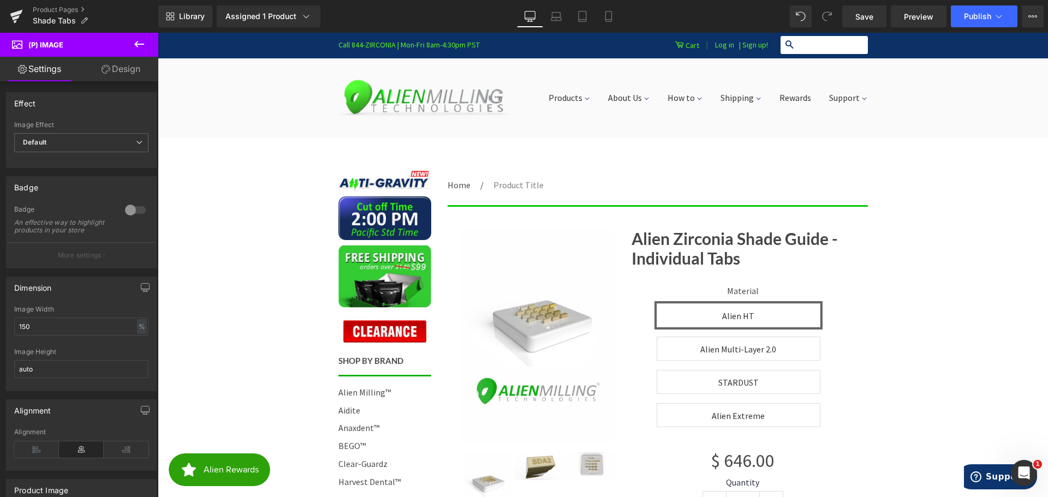
scroll to position [0, 0]
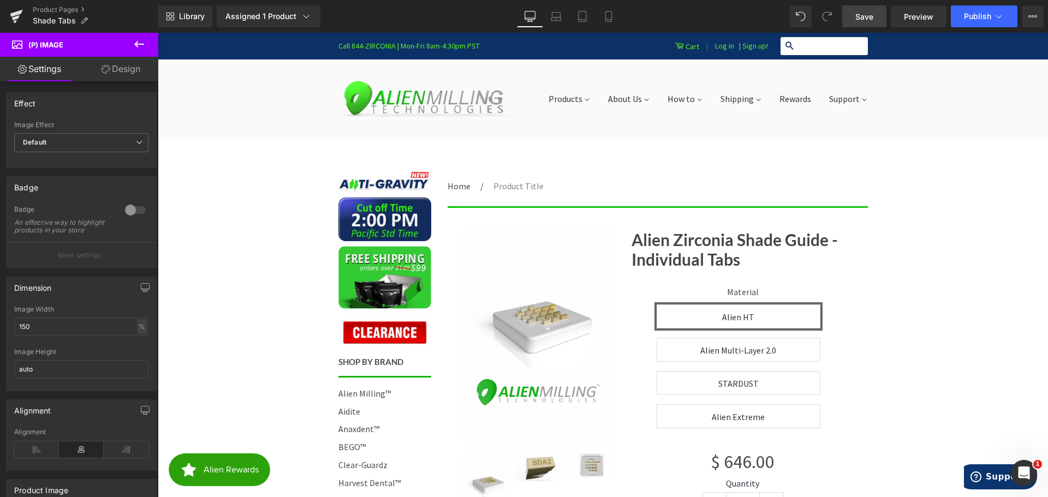
click at [869, 17] on span "Save" at bounding box center [865, 16] width 18 height 11
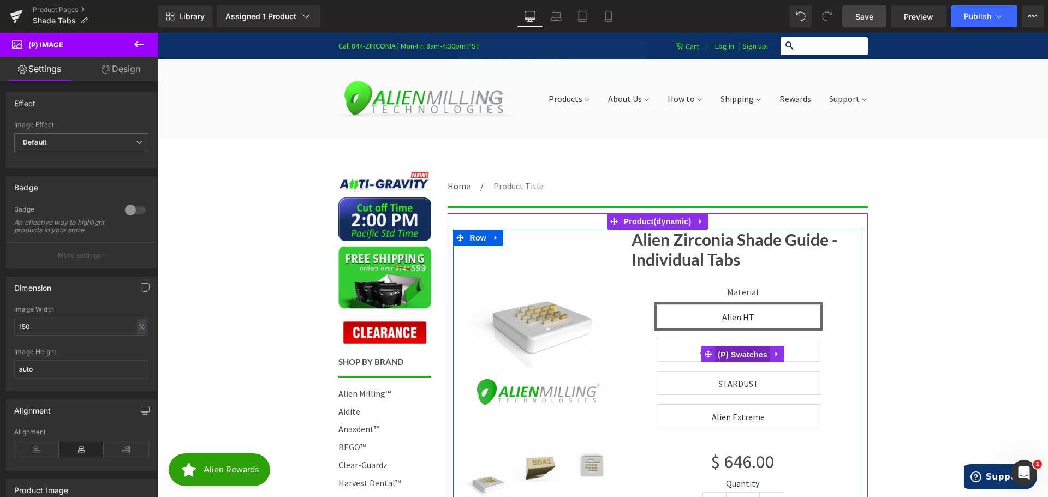
click at [733, 352] on span "(P) Swatches" at bounding box center [742, 355] width 55 height 16
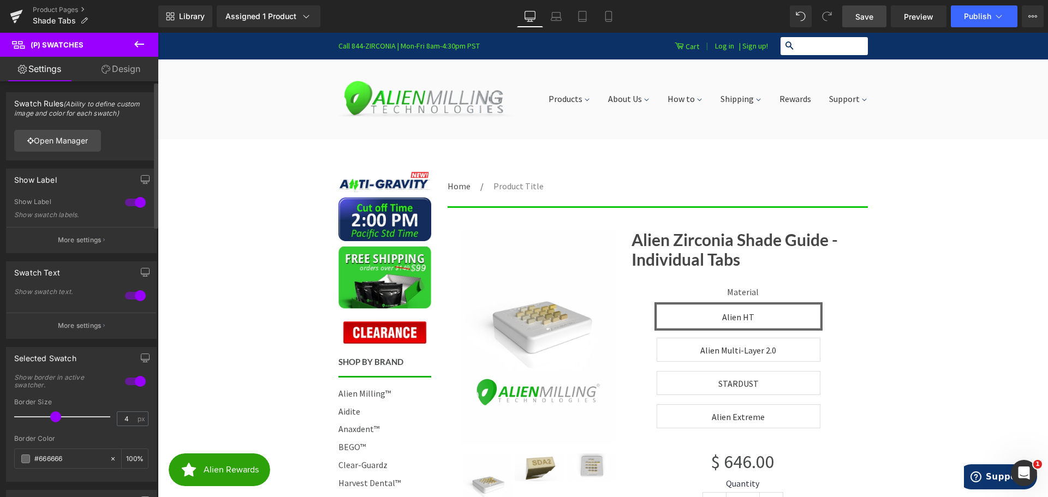
click at [125, 202] on div at bounding box center [135, 202] width 26 height 17
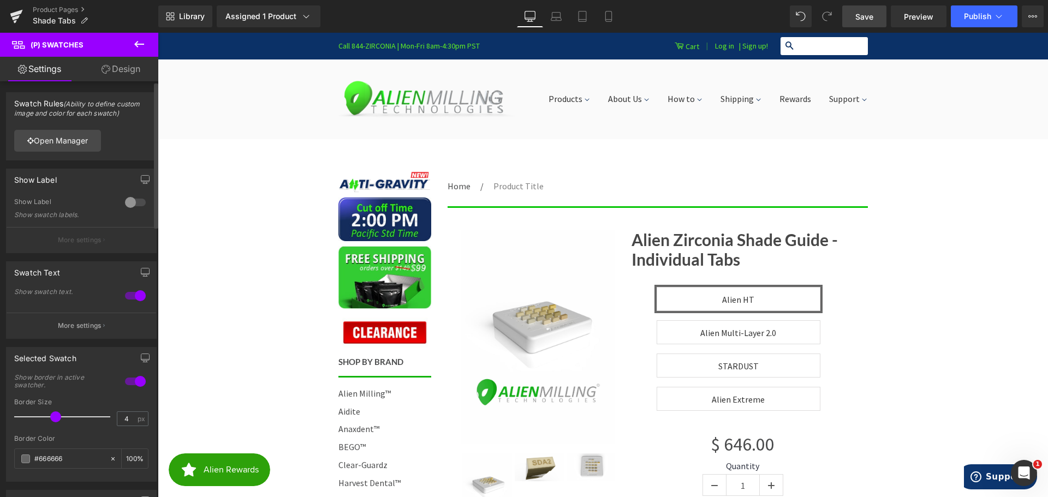
click at [125, 202] on div at bounding box center [135, 202] width 26 height 17
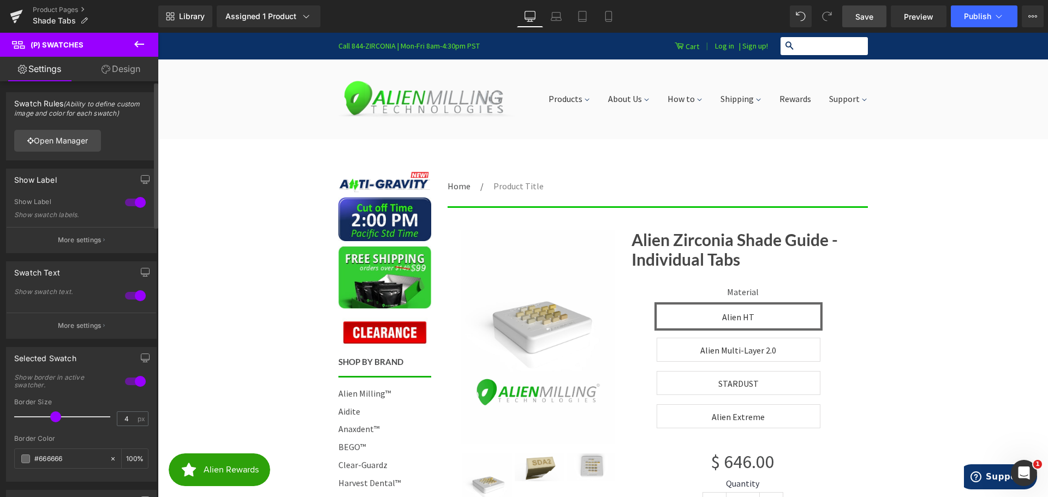
click at [125, 202] on div at bounding box center [135, 202] width 26 height 17
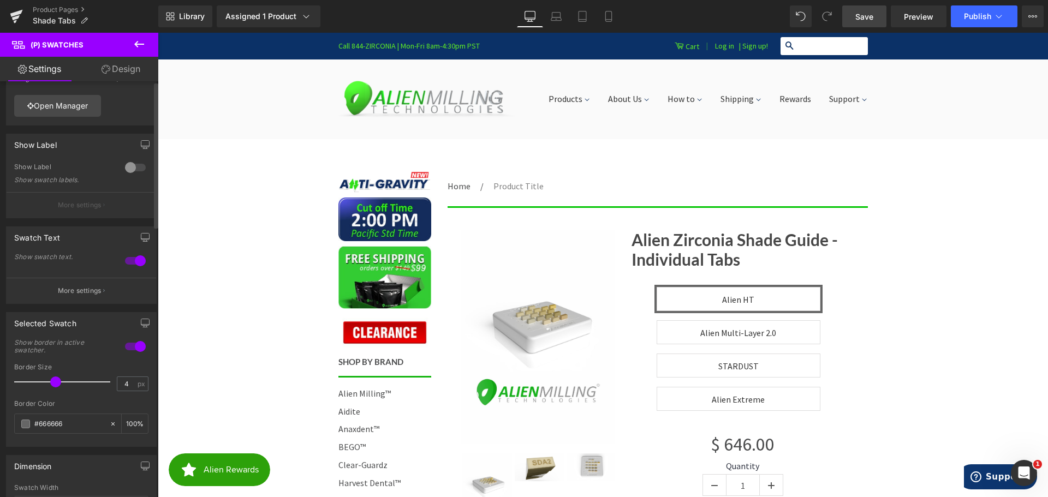
scroll to position [55, 0]
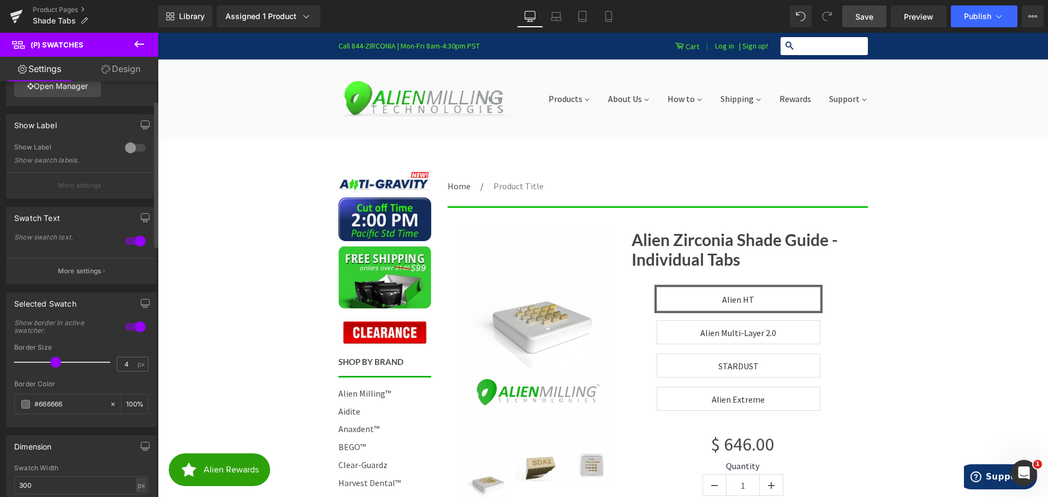
click at [131, 242] on div at bounding box center [135, 241] width 26 height 17
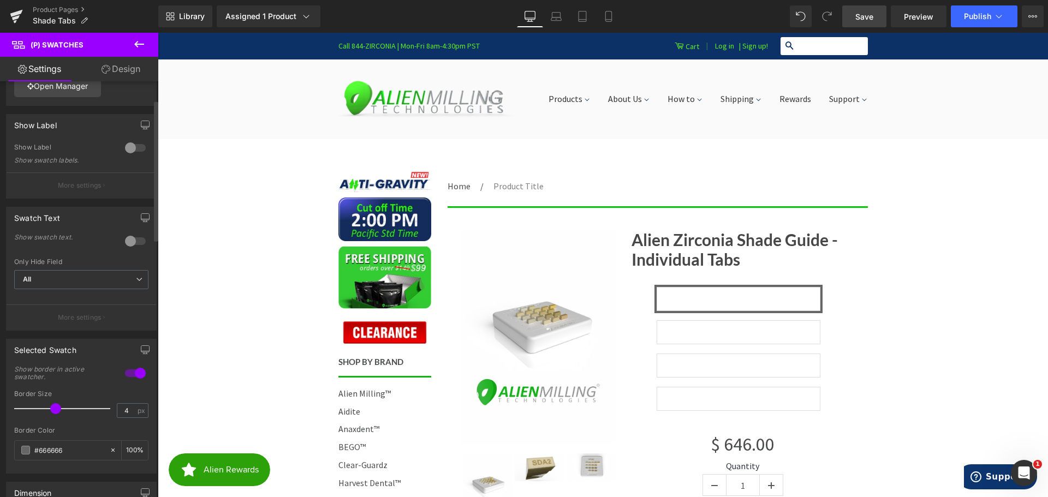
click at [131, 242] on div at bounding box center [135, 241] width 26 height 17
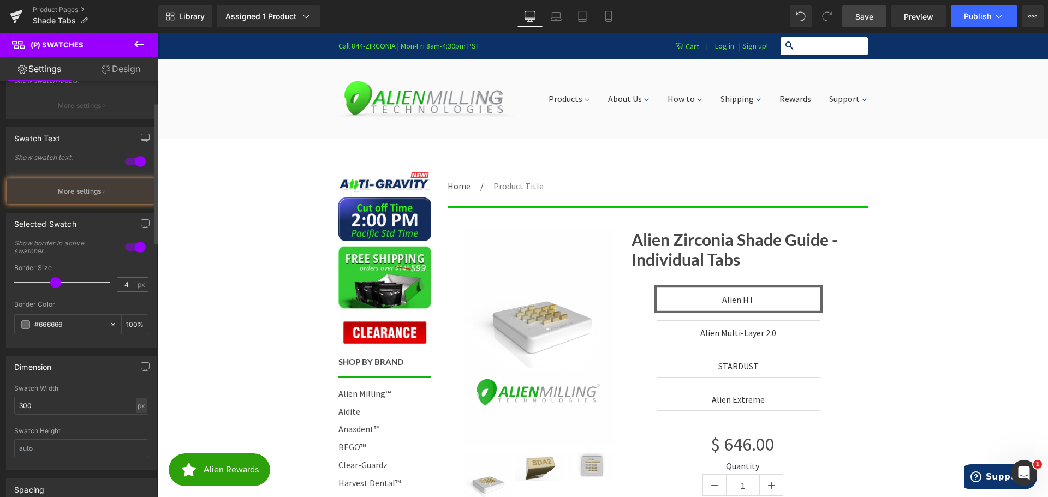
scroll to position [164, 0]
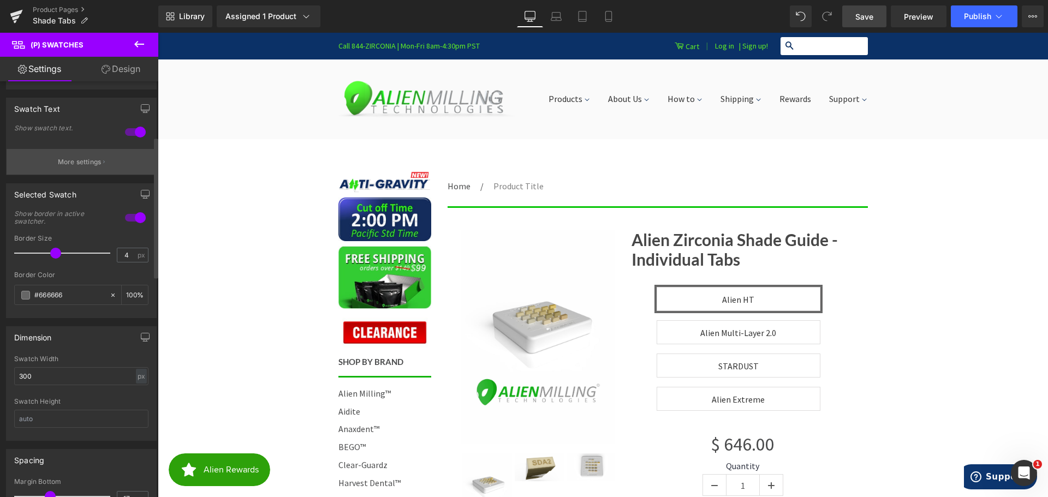
click at [80, 165] on p "More settings" at bounding box center [80, 162] width 44 height 10
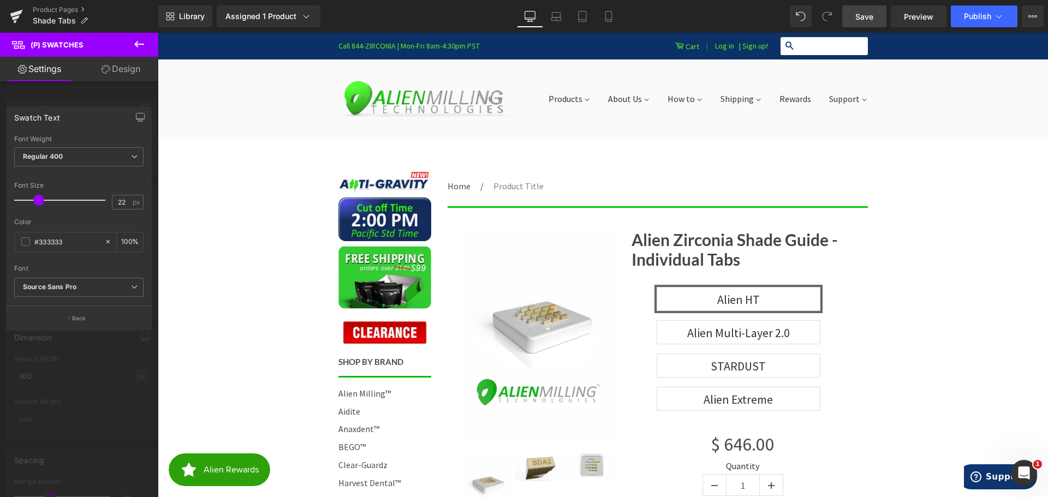
type input "21"
click at [39, 197] on span at bounding box center [37, 200] width 11 height 11
click at [105, 71] on icon at bounding box center [106, 69] width 9 height 9
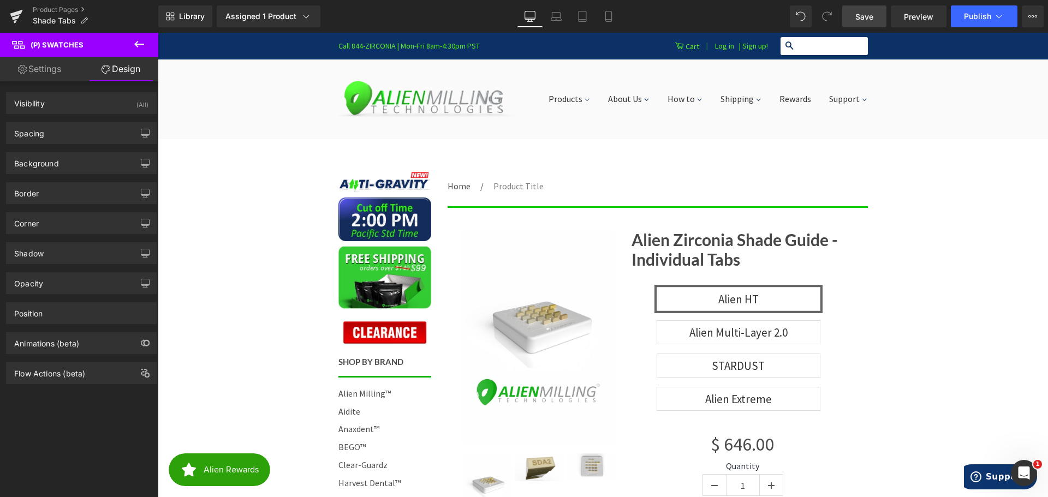
type input "#666666"
type input "100"
click at [55, 254] on div "Shadow" at bounding box center [82, 253] width 150 height 21
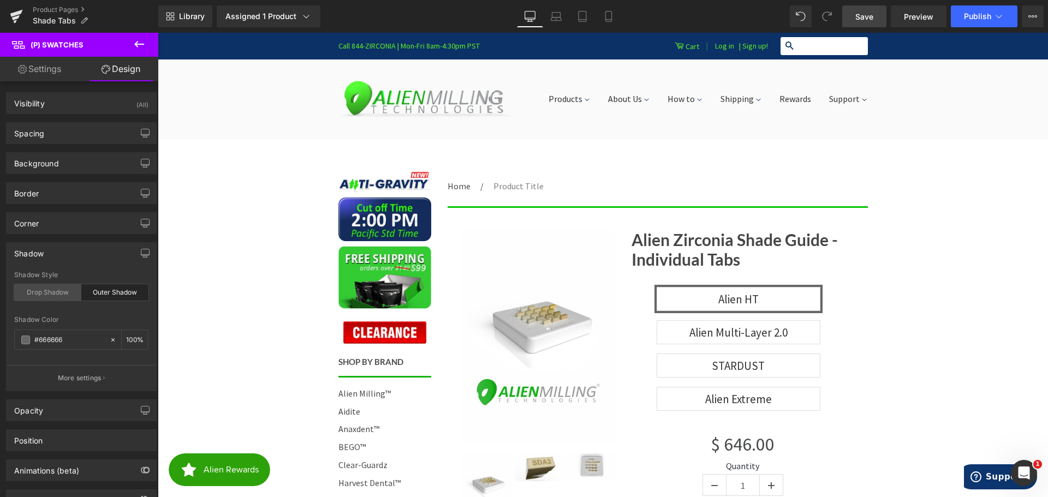
click at [51, 293] on div "Drop Shadow" at bounding box center [47, 293] width 67 height 16
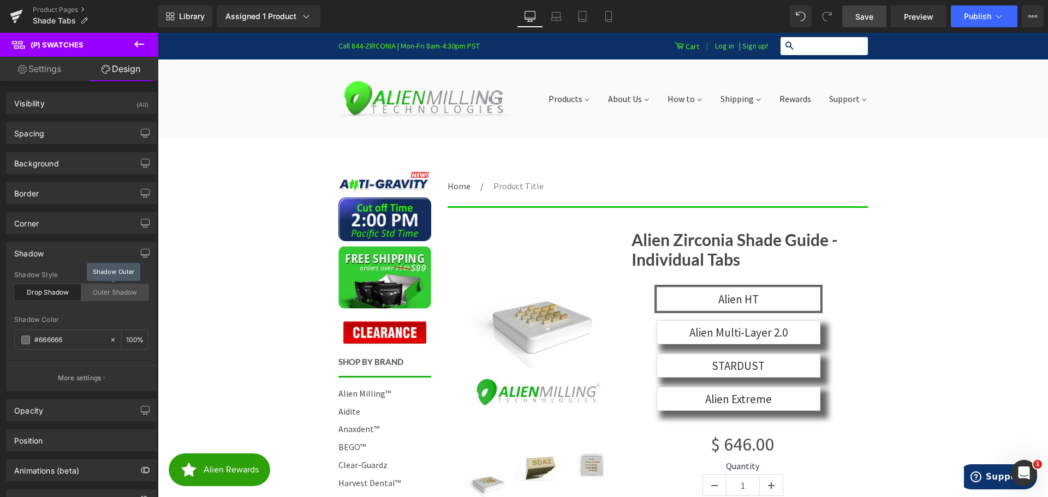
click at [106, 291] on div "Outer Shadow" at bounding box center [114, 293] width 67 height 16
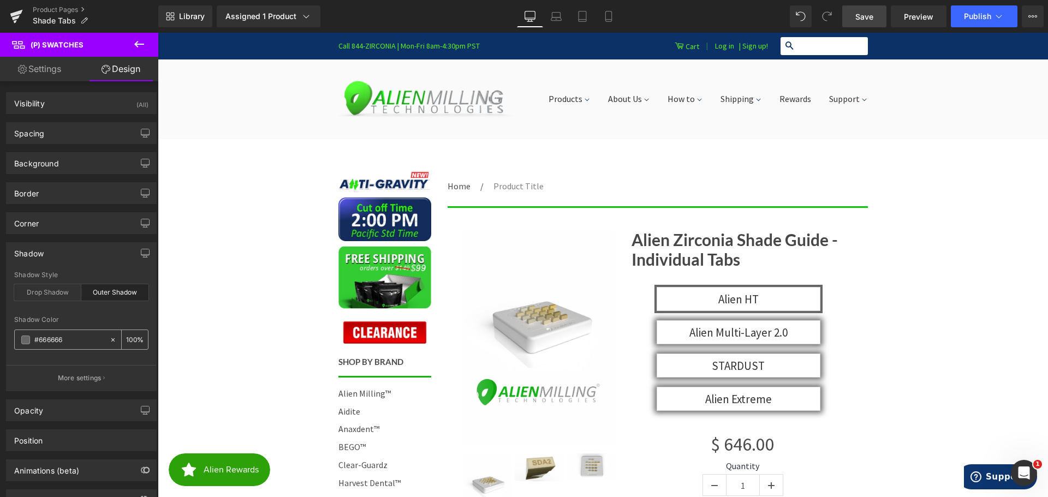
click at [23, 340] on span at bounding box center [25, 340] width 9 height 9
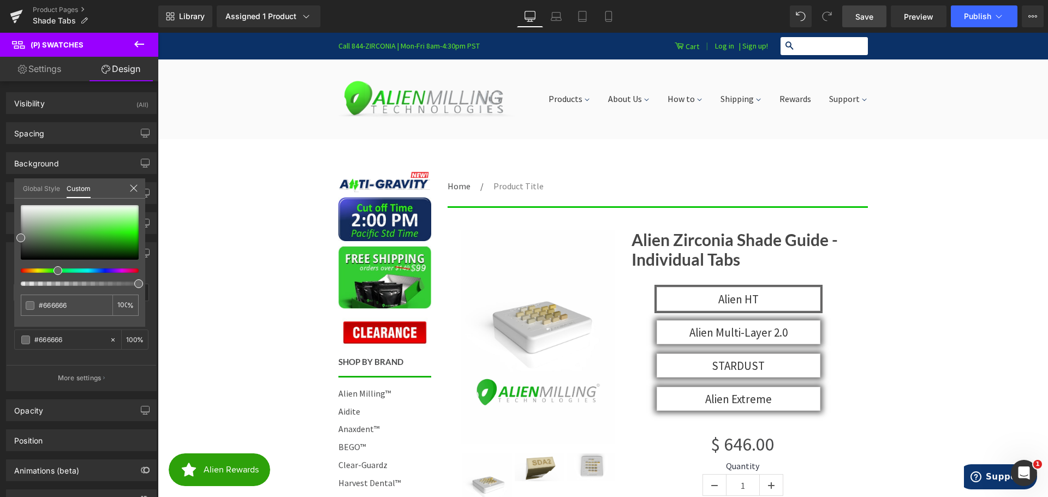
click at [50, 271] on div at bounding box center [75, 271] width 118 height 4
type input "#62db33"
type input "#62dc32"
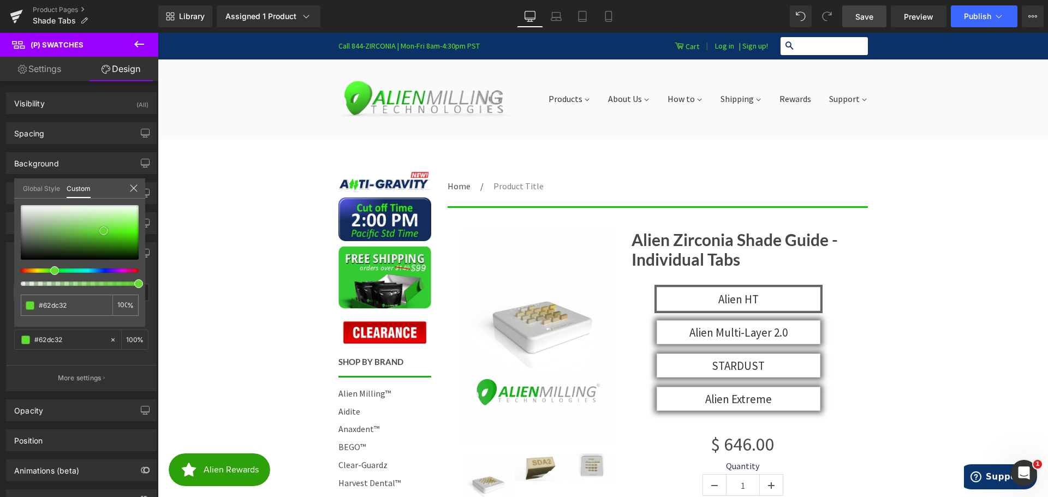
type input "#55d622"
type input "#4ac619"
type input "#41b912"
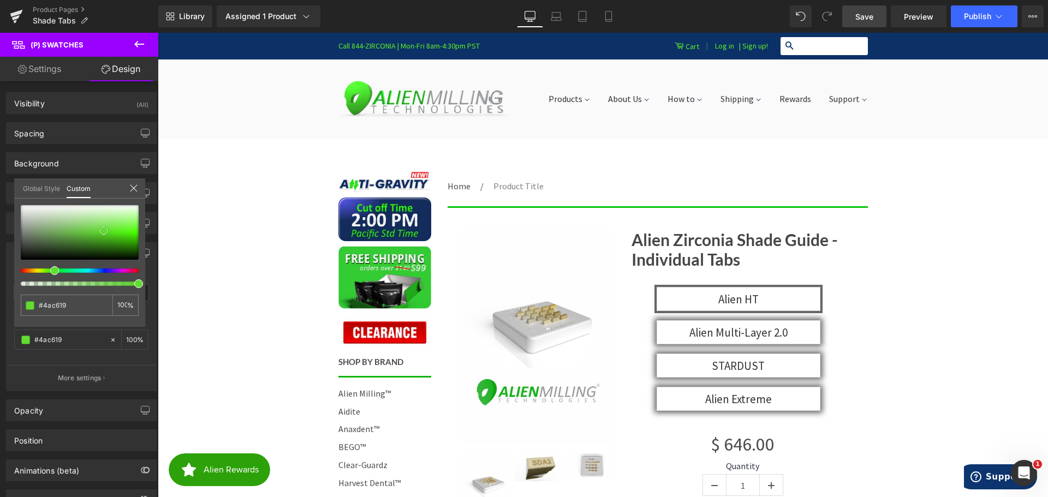
type input "#41b912"
type input "#3fbe0d"
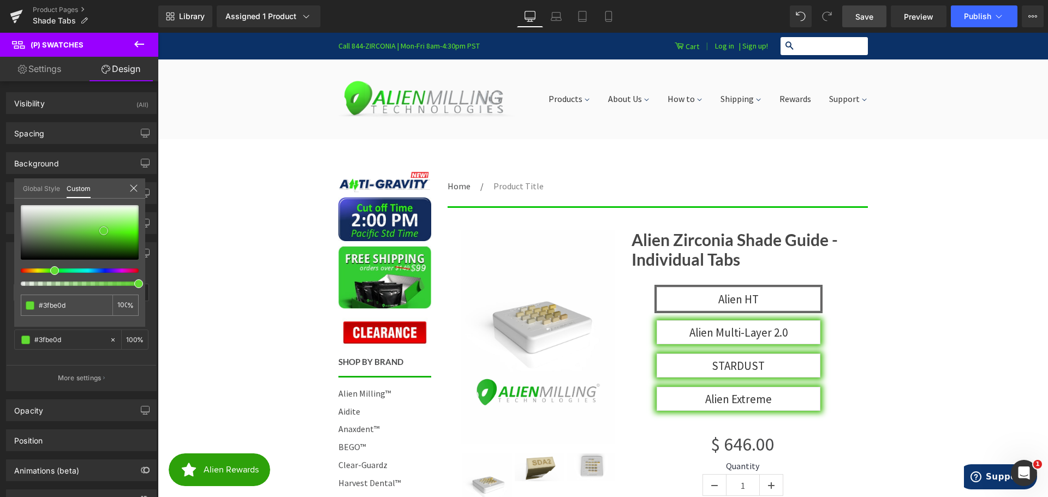
type input "#3ec10a"
type input "#42d807"
type input "#48ed07"
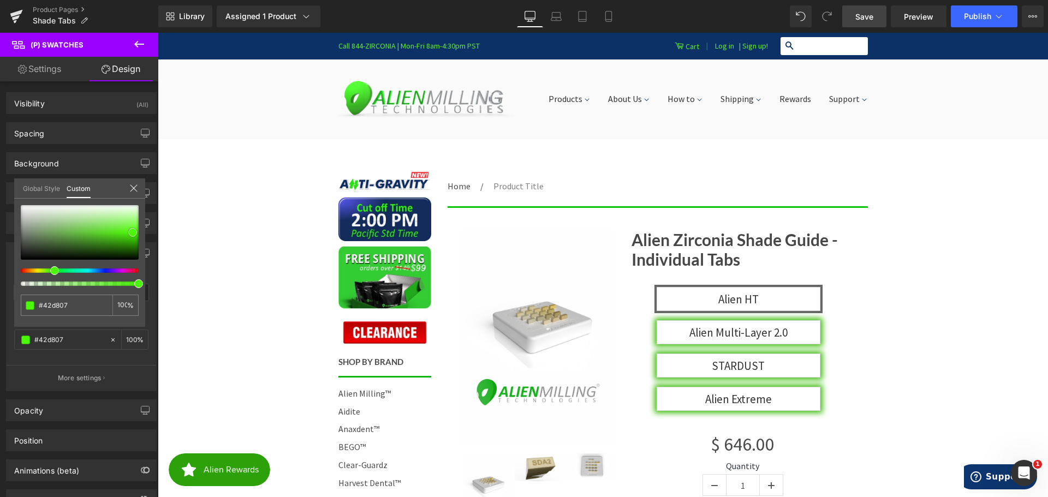
type input "#48ed07"
type input "#52f810"
type input "#55fa14"
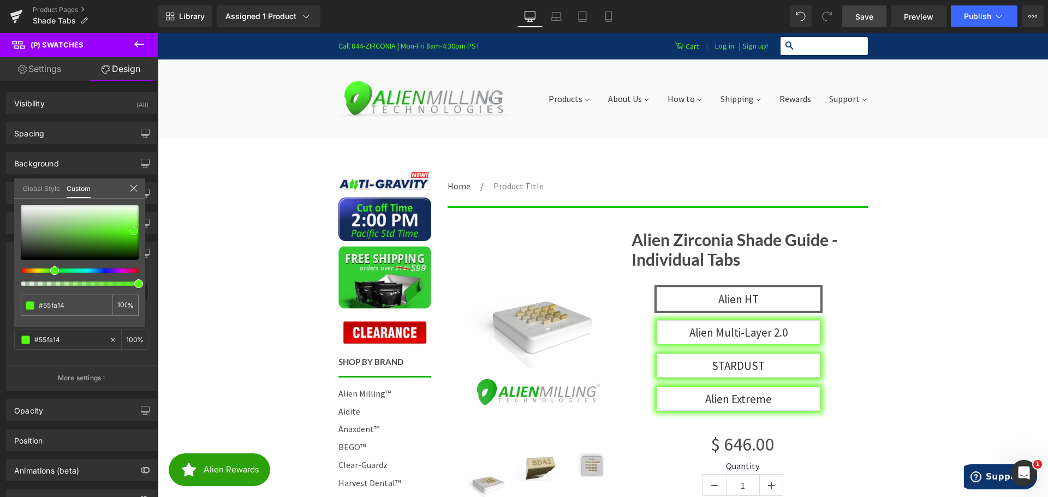
type input "#58fa19"
type input "#5df91f"
type input "#64f929"
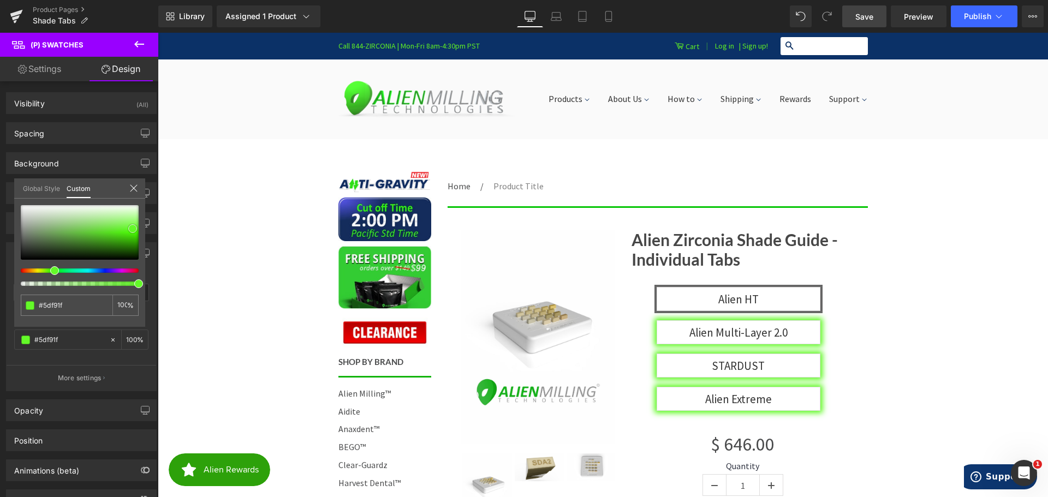
type input "#64f929"
type input "#6cf735"
type input "#73f83f"
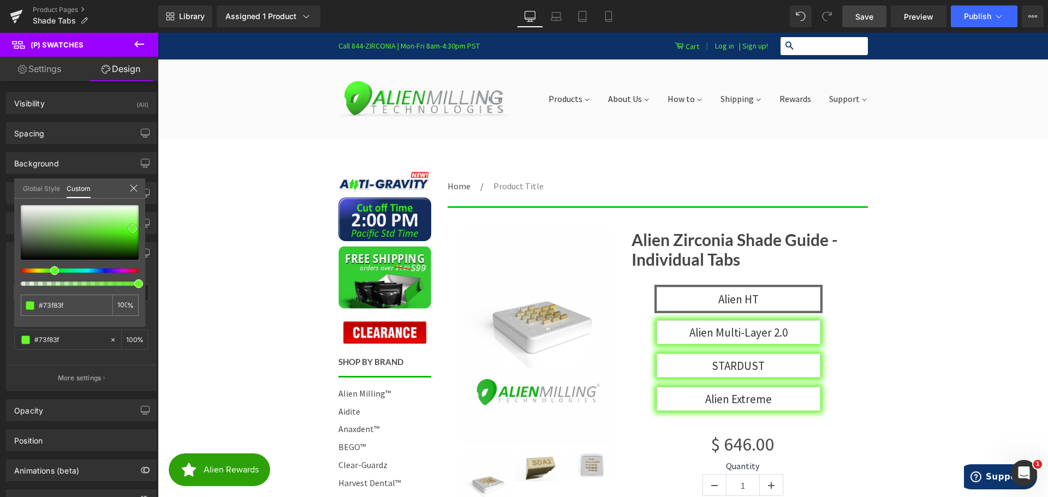
type input "#76f943"
type input "#7af947"
type input "#82f753"
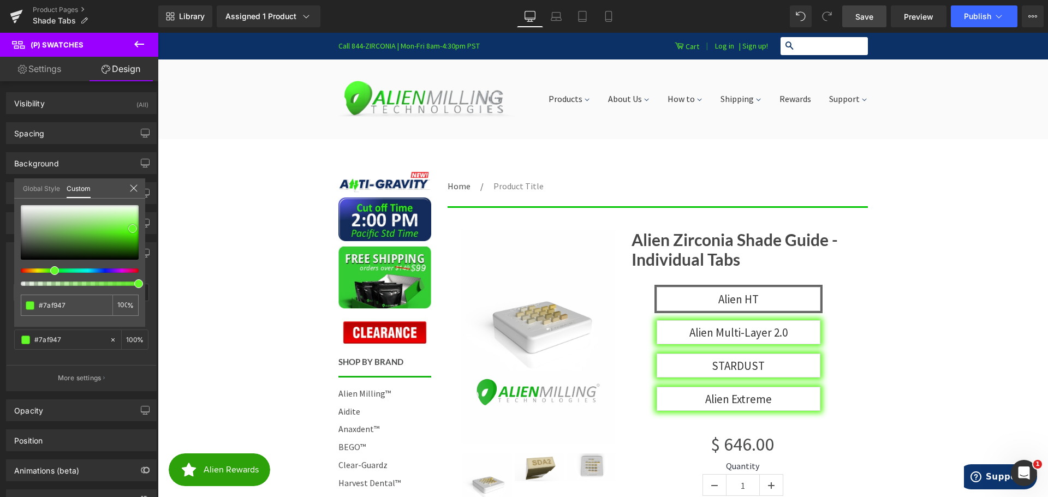
type input "#82f753"
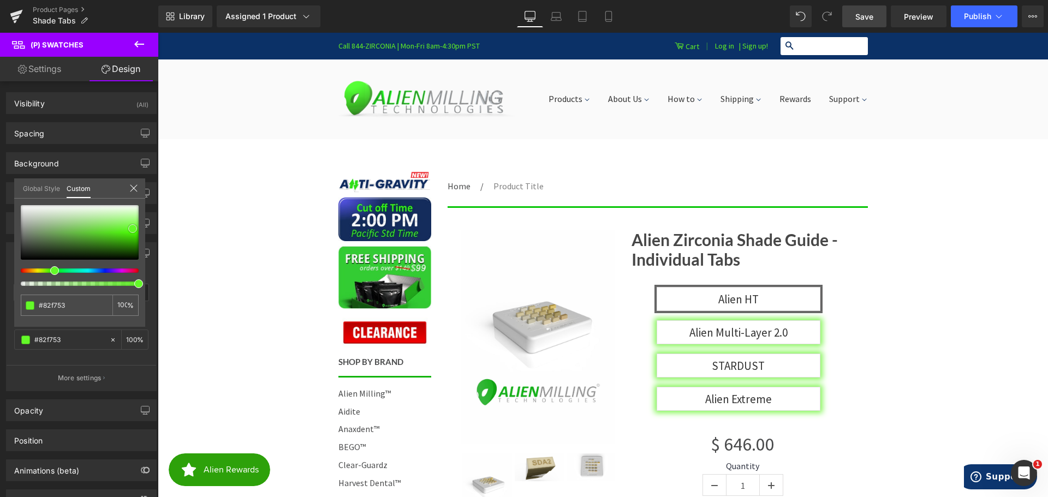
type input "#85f858"
type input "#8cf862"
type input "#90f768"
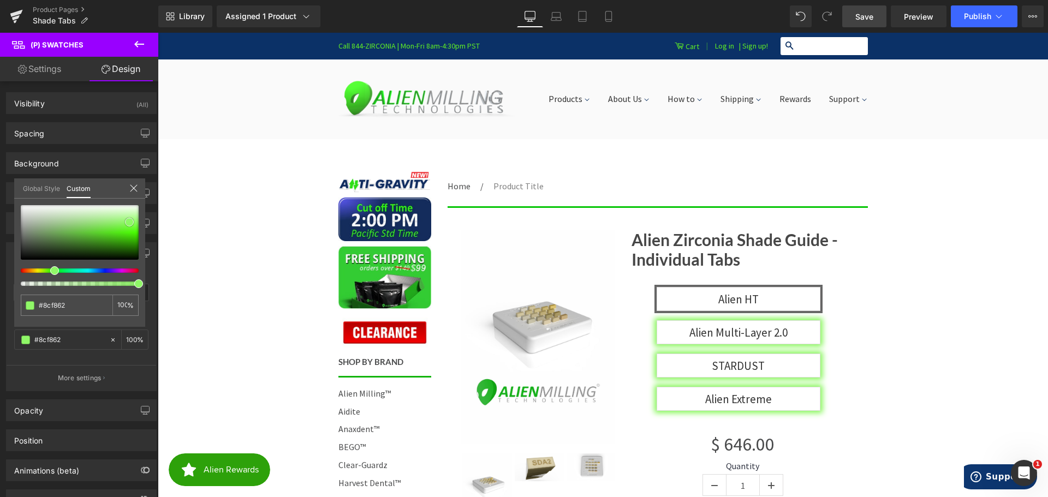
type input "#90f768"
type input "#91f768"
type input "#94f76d"
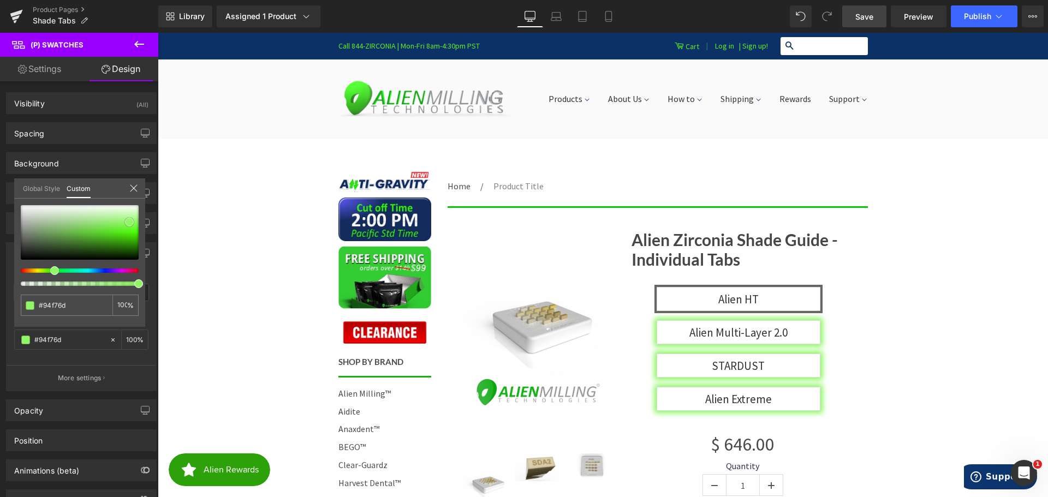
type input "#95f56f"
type input "#95f470"
type input "#9af376"
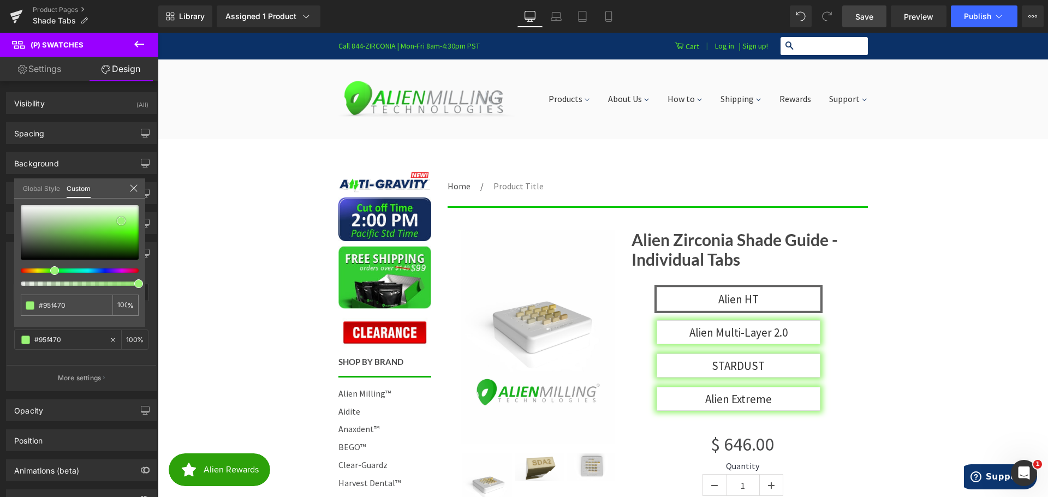
type input "#9af376"
type input "#9af277"
type input "#9bf079"
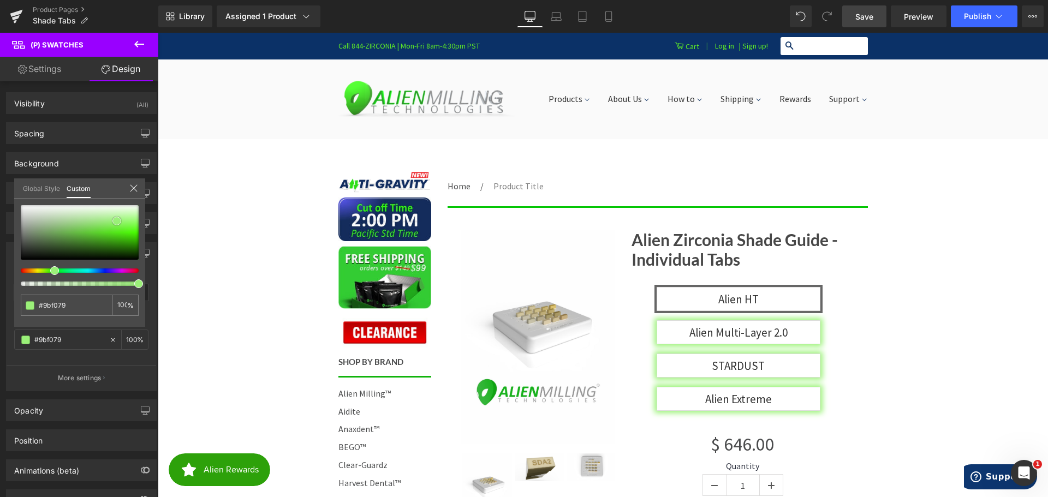
type input "#9ef07e"
type input "#9ff07f"
type input "#9ef17d"
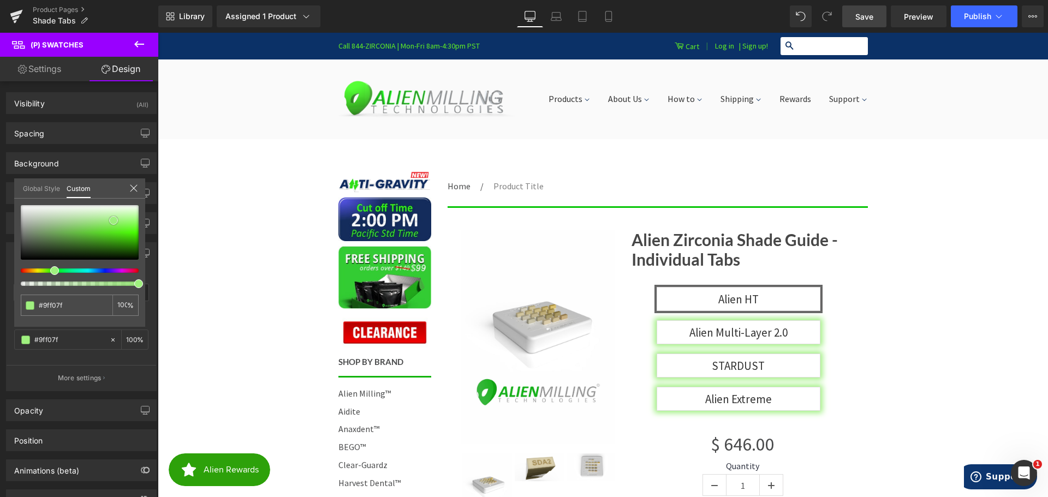
type input "#9ef17d"
type input "#9af178"
type input "#9af376"
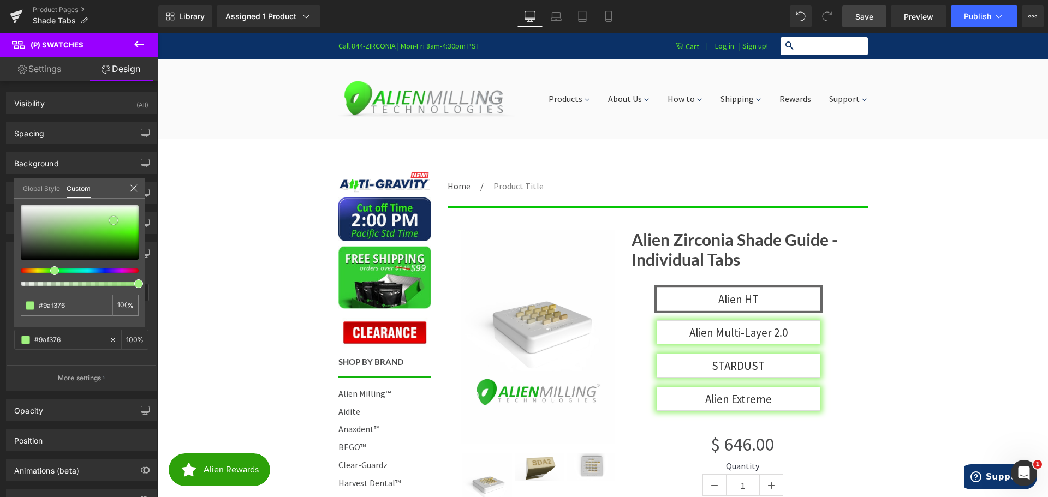
type input "#95f470"
type input "#92f46b"
type input "#8bf461"
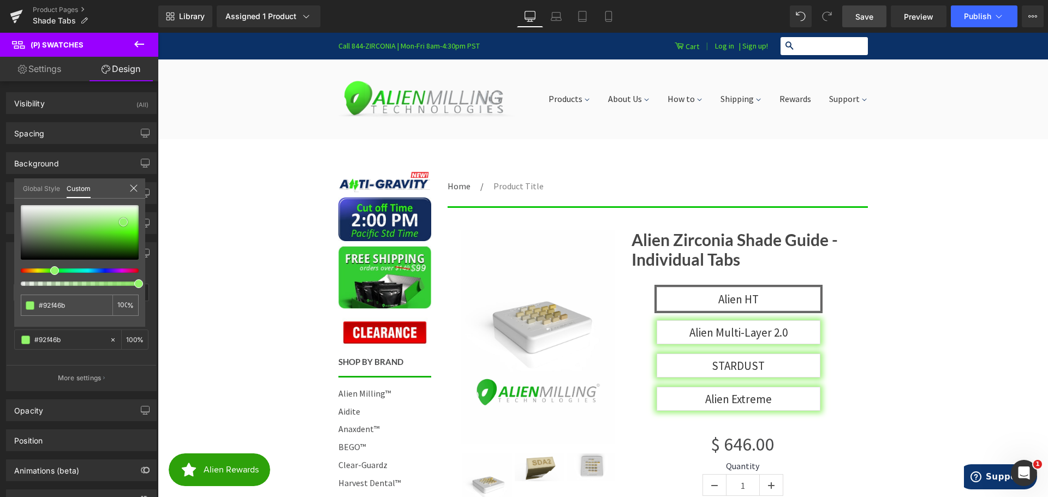
type input "#8bf461"
type input "#87f35c"
type input "#84f358"
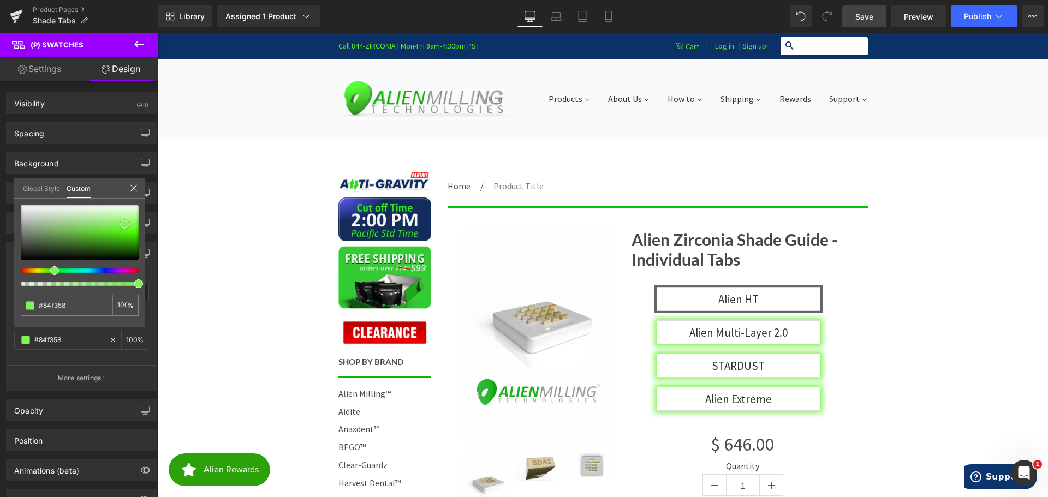
type input "#87f25d"
type input "#8cf164"
type input "#90f169"
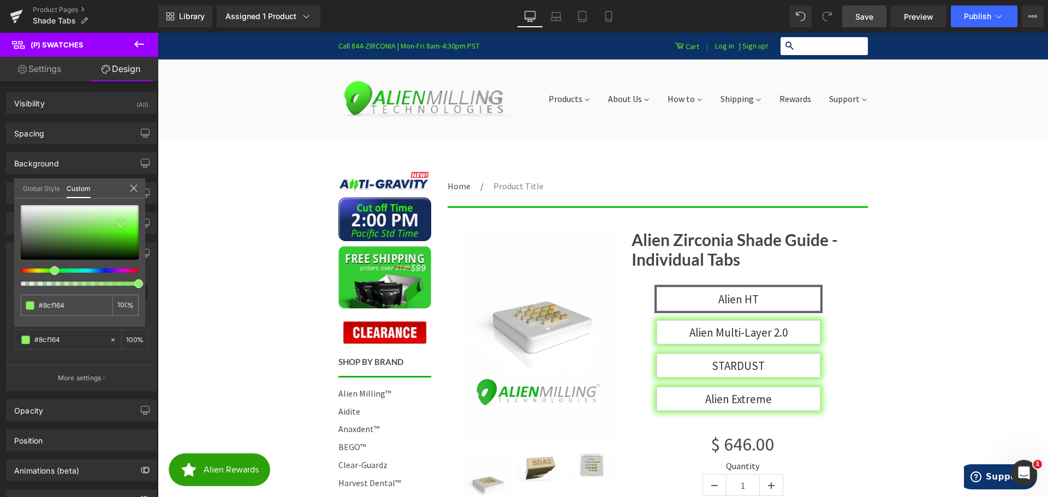
type input "#90f169"
type input "#93f06f"
type input "#97ef75"
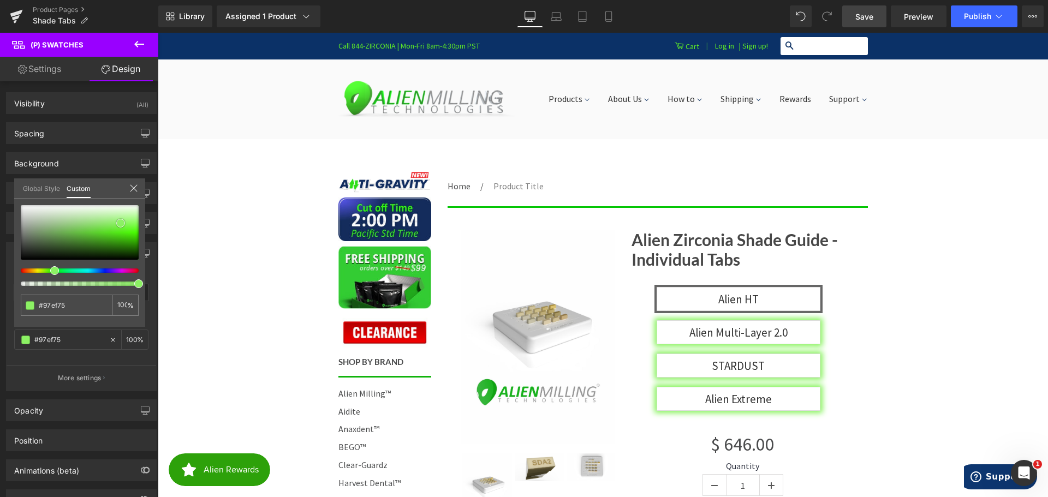
type input "#9bf079"
type input "#9ff07f"
type input "#a2f083"
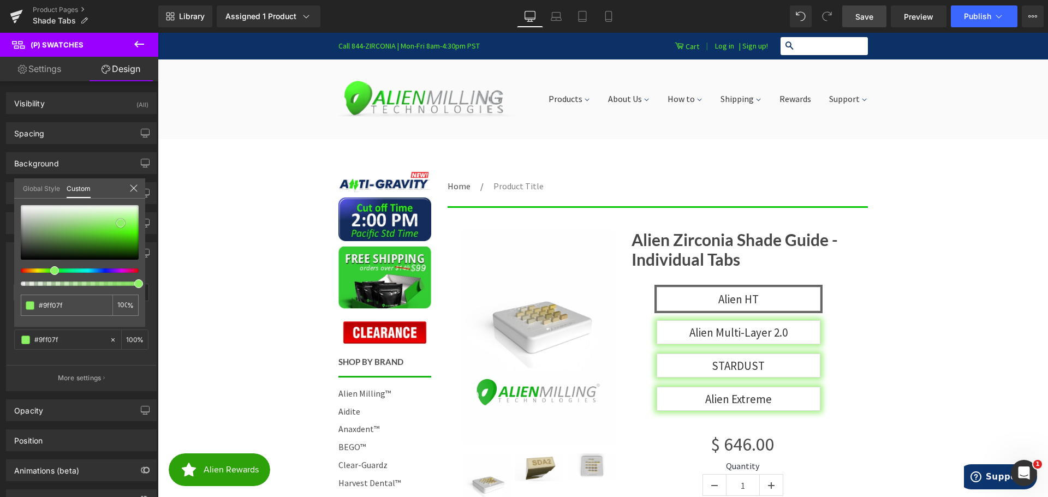
type input "#a2f083"
type input "#a6f088"
type input "#a3ee85"
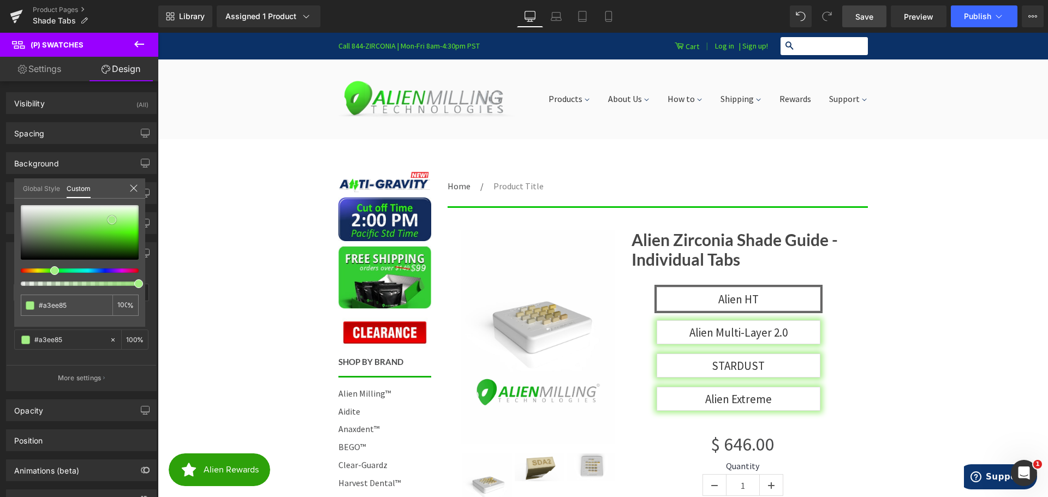
type input "#a4ed87"
type input "#a5ea89"
type input "#a7e68e"
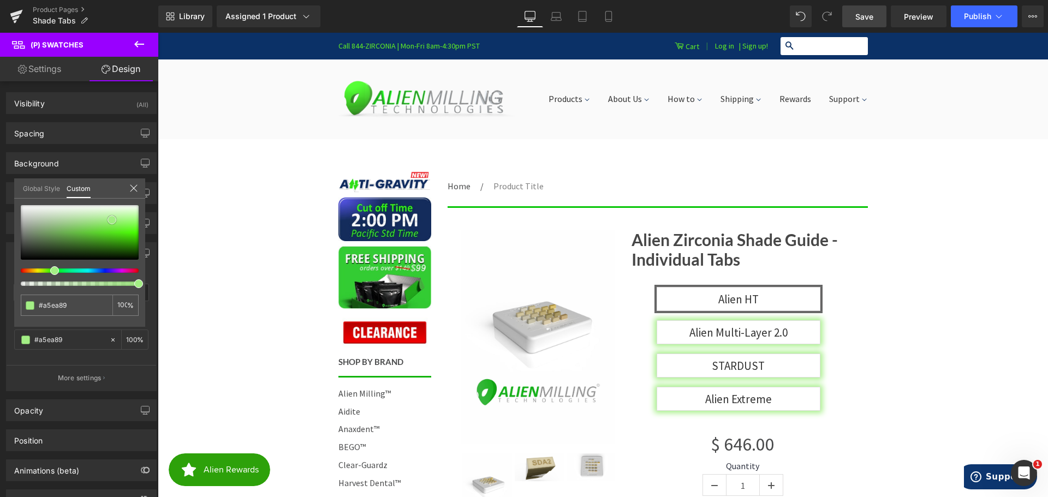
type input "#a7e68e"
type input "#aadf94"
type input "#add79d"
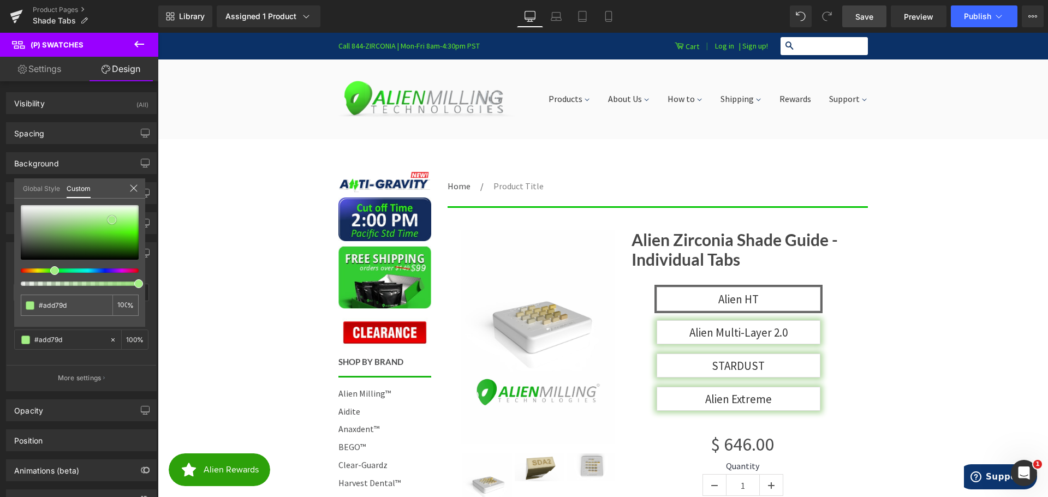
type input "#adcda1"
type input "#aac59f"
type input "#a6bc9d"
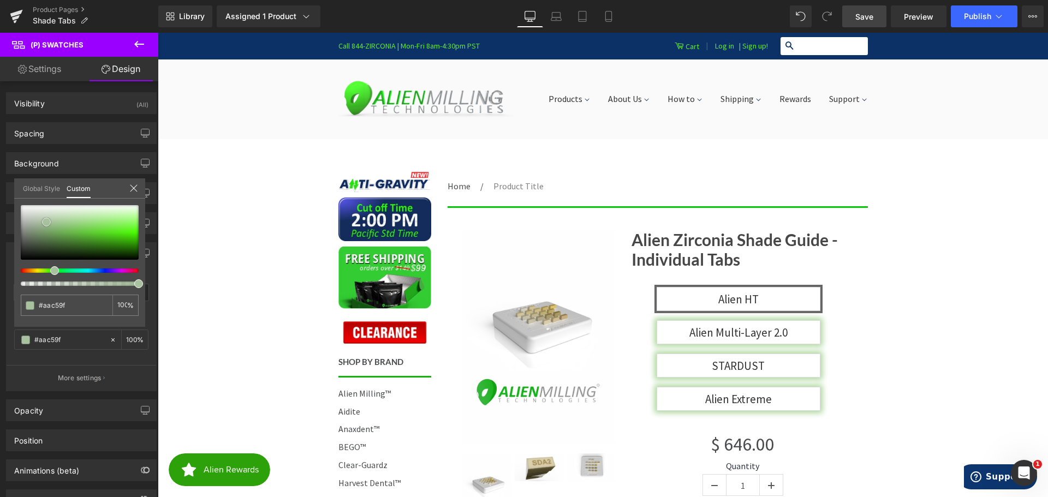
type input "#a6bc9d"
type input "#a5b89d"
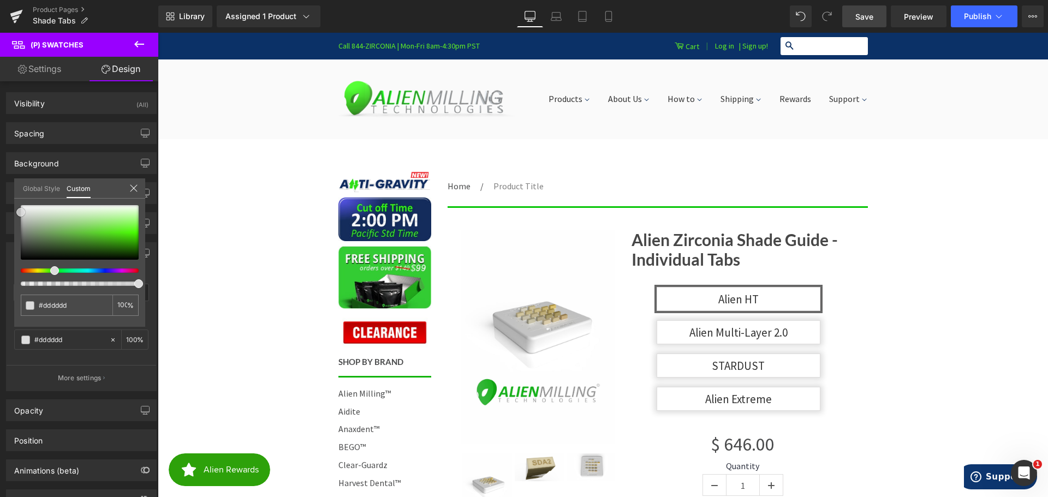
drag, startPoint x: 104, startPoint y: 231, endPoint x: 15, endPoint y: 212, distance: 90.4
click at [15, 212] on div "#dddddd 100 %" at bounding box center [79, 266] width 131 height 122
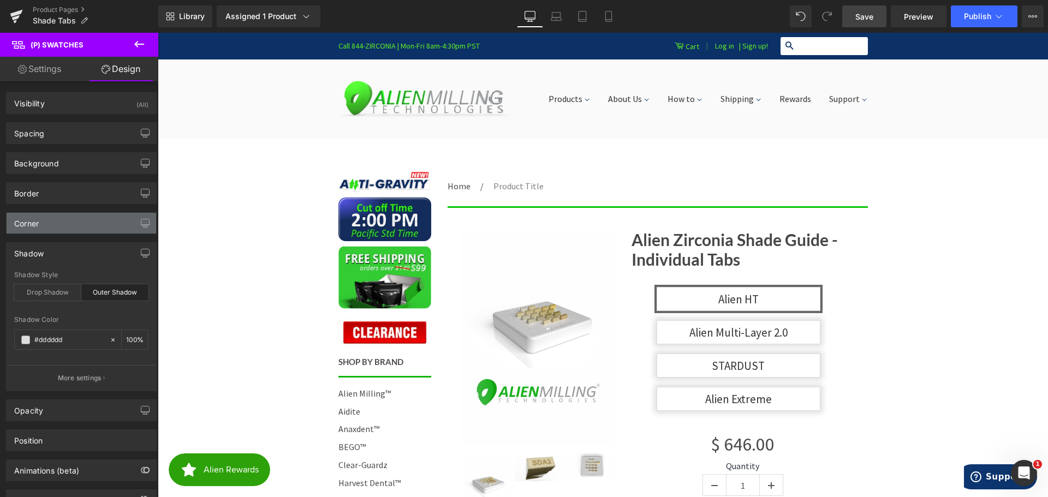
click at [56, 222] on div "Corner" at bounding box center [82, 223] width 150 height 21
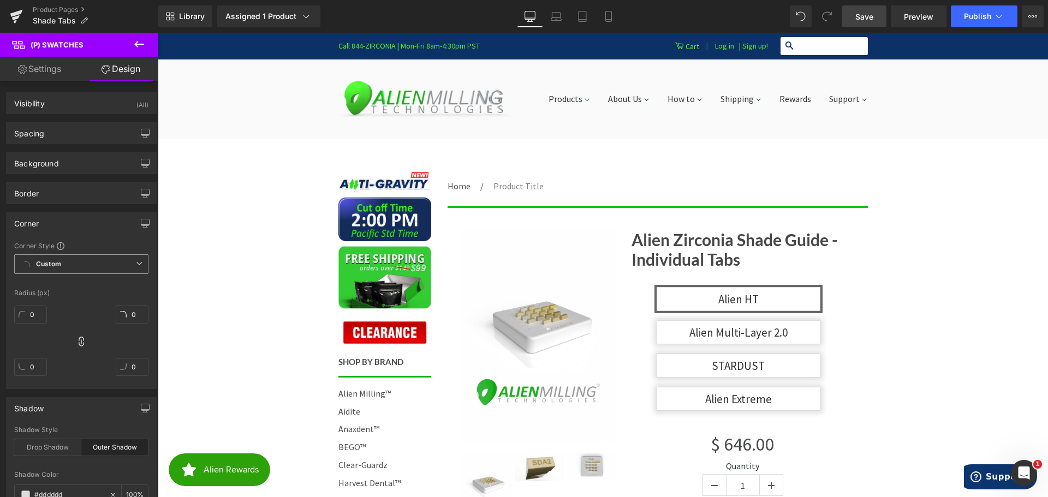
click at [55, 265] on b "Custom" at bounding box center [48, 264] width 25 height 9
click at [62, 262] on span "Custom Setup Global Style" at bounding box center [81, 264] width 134 height 20
click at [38, 312] on input "0" at bounding box center [30, 315] width 33 height 18
click at [0, 287] on div "Corner Corner Style Custom Custom Setup Global Style Custom Setup Global Style …" at bounding box center [81, 296] width 163 height 185
click at [69, 191] on div "Border" at bounding box center [82, 193] width 150 height 21
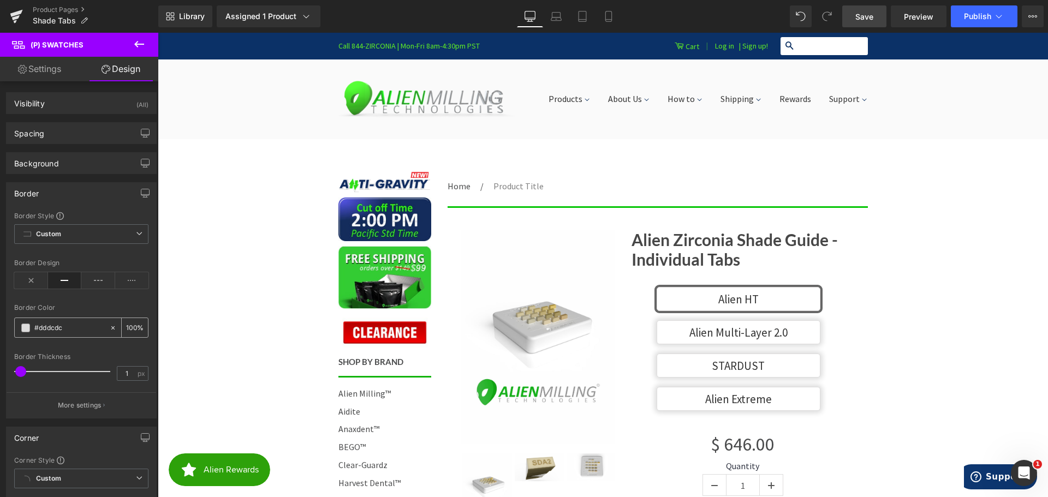
click at [24, 328] on span at bounding box center [25, 328] width 9 height 9
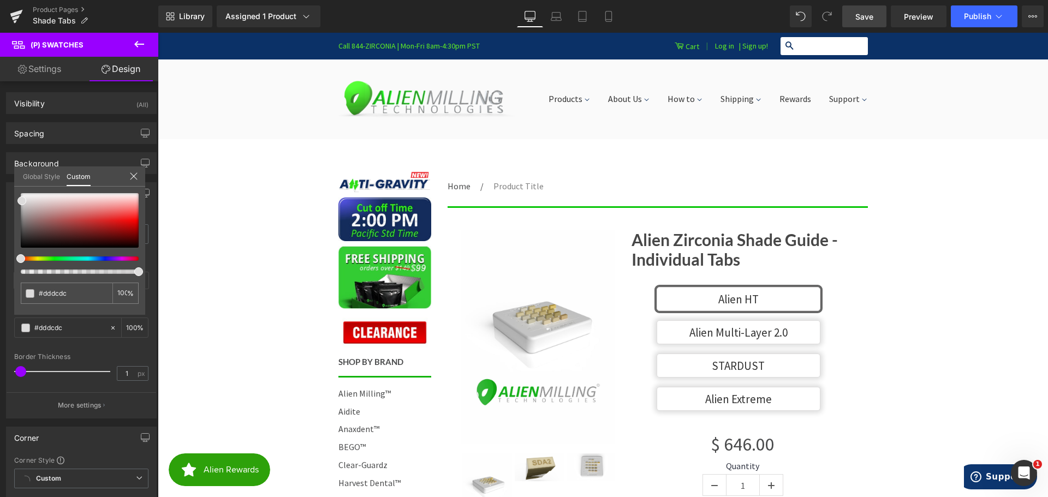
drag, startPoint x: 62, startPoint y: 256, endPoint x: 55, endPoint y: 257, distance: 7.7
click at [55, 257] on div at bounding box center [80, 233] width 118 height 81
click at [52, 262] on div at bounding box center [80, 233] width 118 height 81
click at [47, 259] on div at bounding box center [75, 259] width 118 height 4
click at [53, 258] on div at bounding box center [75, 259] width 118 height 4
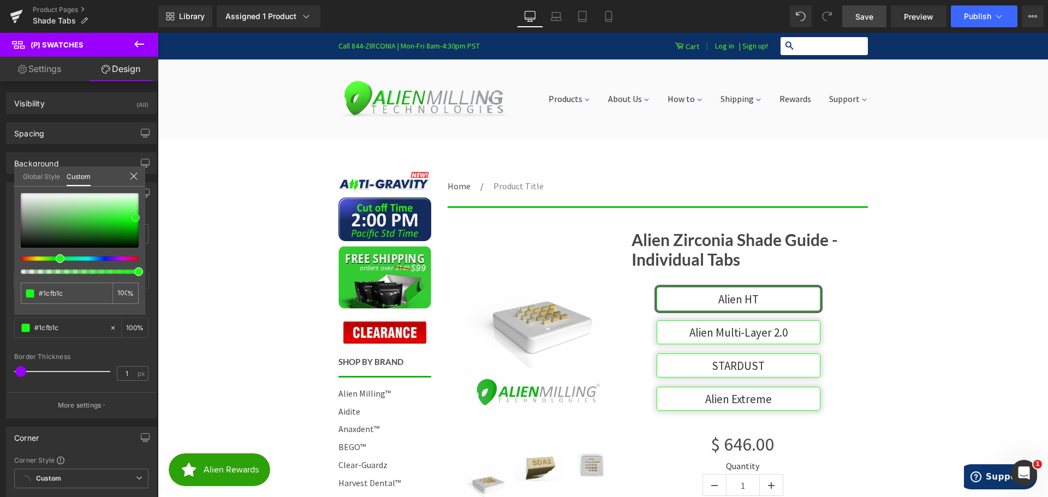
drag, startPoint x: 122, startPoint y: 225, endPoint x: 135, endPoint y: 218, distance: 14.9
click at [135, 218] on div at bounding box center [80, 220] width 118 height 55
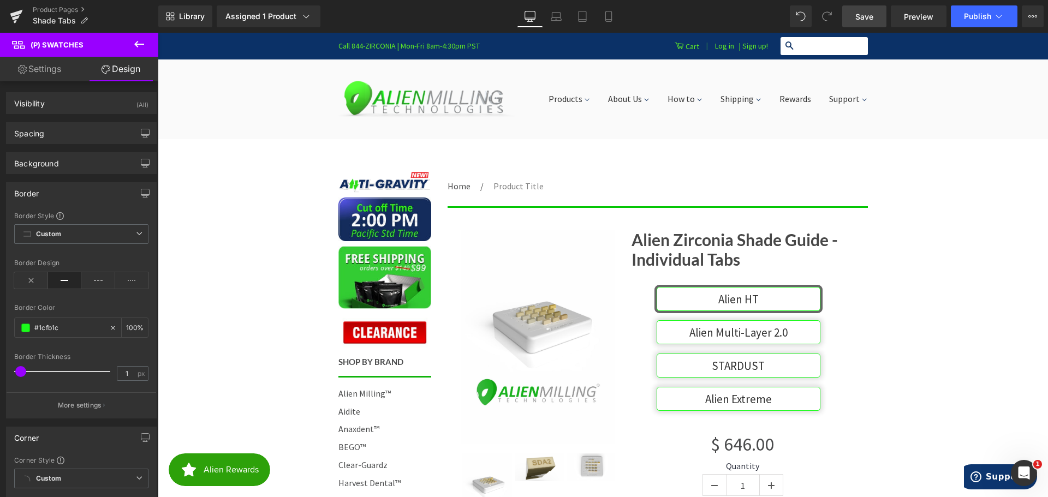
click at [24, 369] on span at bounding box center [20, 371] width 11 height 11
click at [0, 317] on div "Border Border Style Custom Custom Setup Global Style Custom Setup Global Style …" at bounding box center [81, 296] width 163 height 245
click at [29, 328] on span at bounding box center [25, 328] width 9 height 9
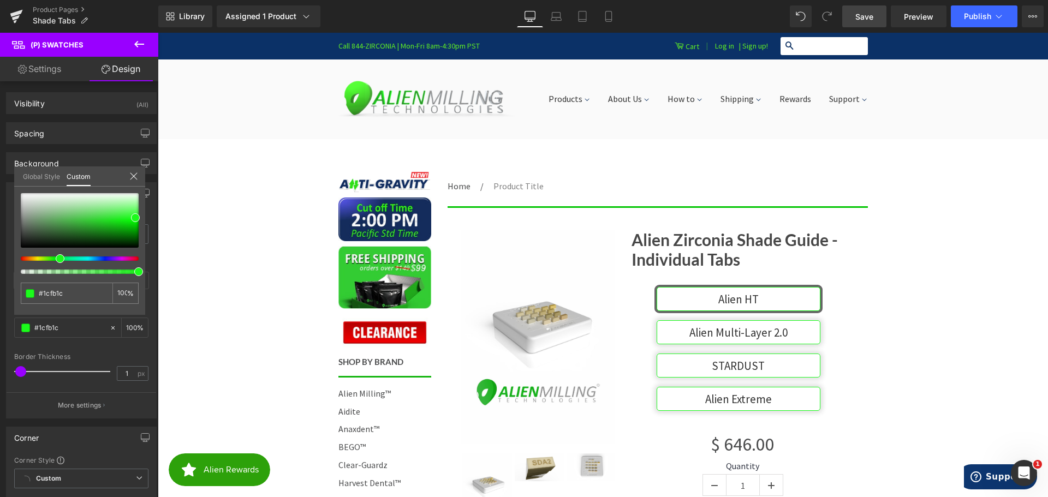
drag, startPoint x: 88, startPoint y: 256, endPoint x: 102, endPoint y: 257, distance: 13.7
click at [102, 257] on div at bounding box center [80, 233] width 118 height 81
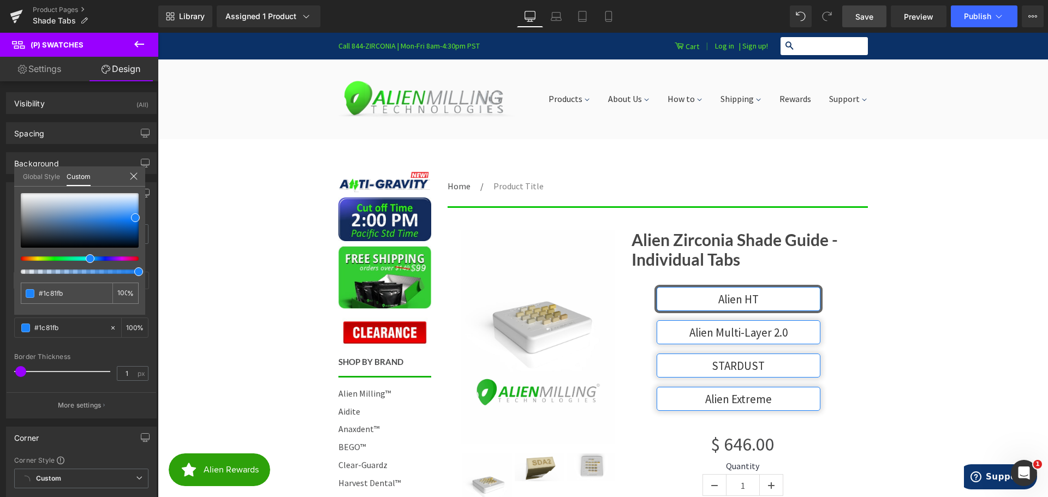
drag, startPoint x: 103, startPoint y: 258, endPoint x: 86, endPoint y: 258, distance: 16.9
click at [86, 258] on div at bounding box center [75, 259] width 118 height 4
drag, startPoint x: 122, startPoint y: 229, endPoint x: 137, endPoint y: 235, distance: 15.7
click at [137, 235] on div at bounding box center [80, 220] width 118 height 55
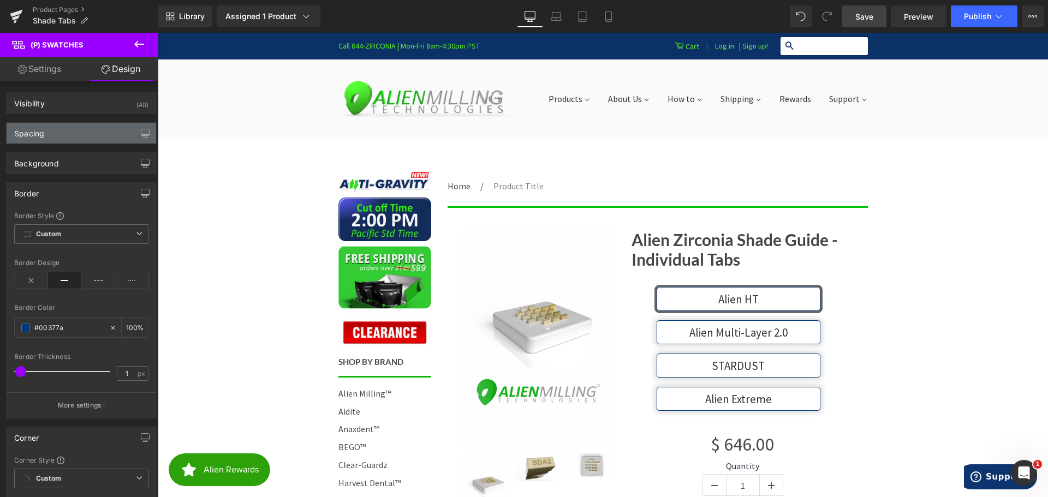
click at [72, 135] on div "Spacing" at bounding box center [82, 133] width 150 height 21
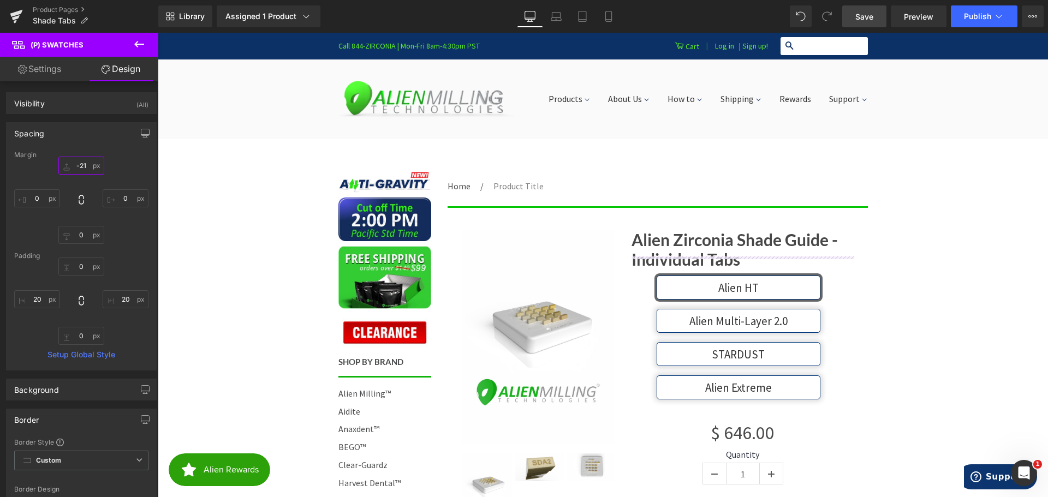
click at [82, 166] on input "-21" at bounding box center [81, 166] width 46 height 18
click at [84, 167] on input "-21" at bounding box center [81, 166] width 46 height 18
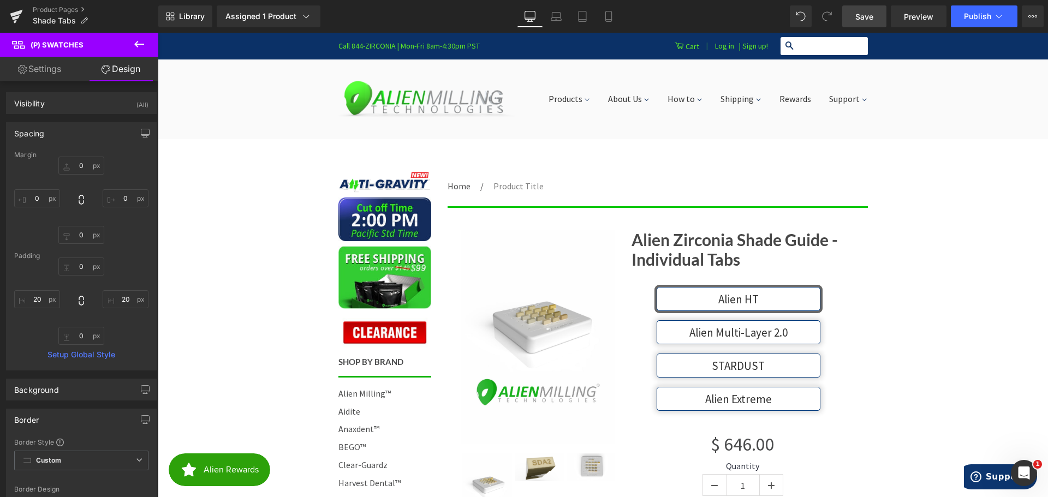
click at [25, 230] on div "0 0 0px 0 0px 0 0px 0" at bounding box center [81, 200] width 134 height 87
click at [54, 106] on div "Visibility (All)" at bounding box center [82, 103] width 150 height 21
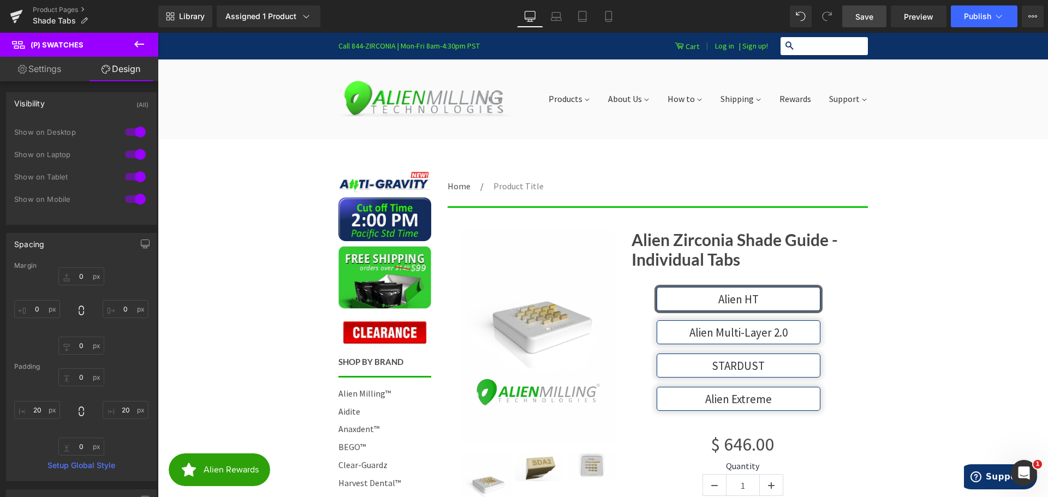
click at [45, 242] on div "Spacing" at bounding box center [82, 244] width 150 height 21
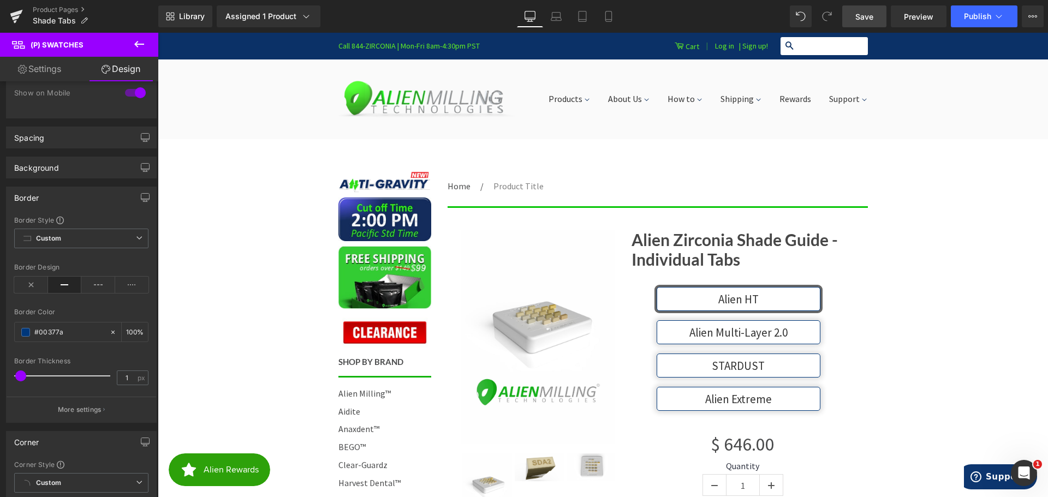
scroll to position [109, 0]
click at [91, 282] on icon at bounding box center [98, 282] width 34 height 16
click at [123, 281] on icon at bounding box center [132, 282] width 34 height 16
click at [68, 282] on icon at bounding box center [65, 282] width 34 height 16
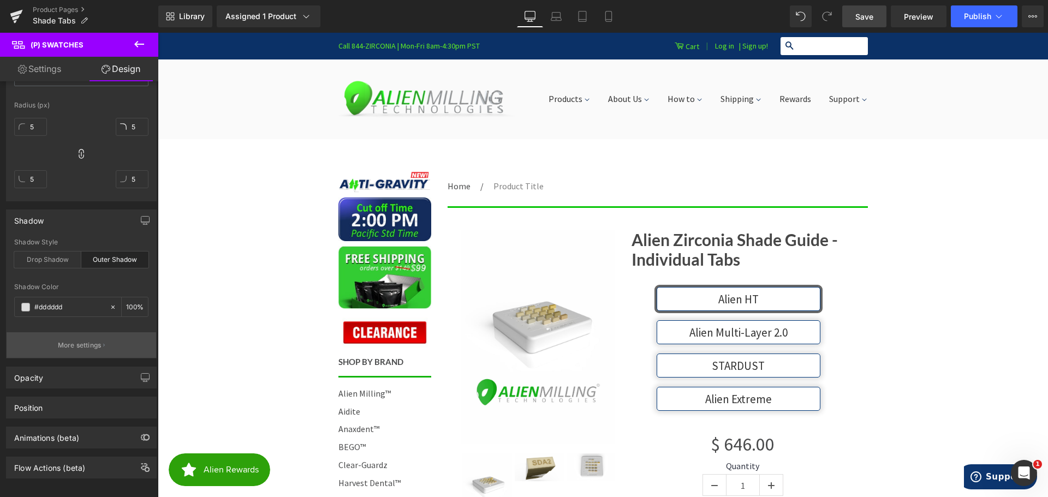
scroll to position [525, 0]
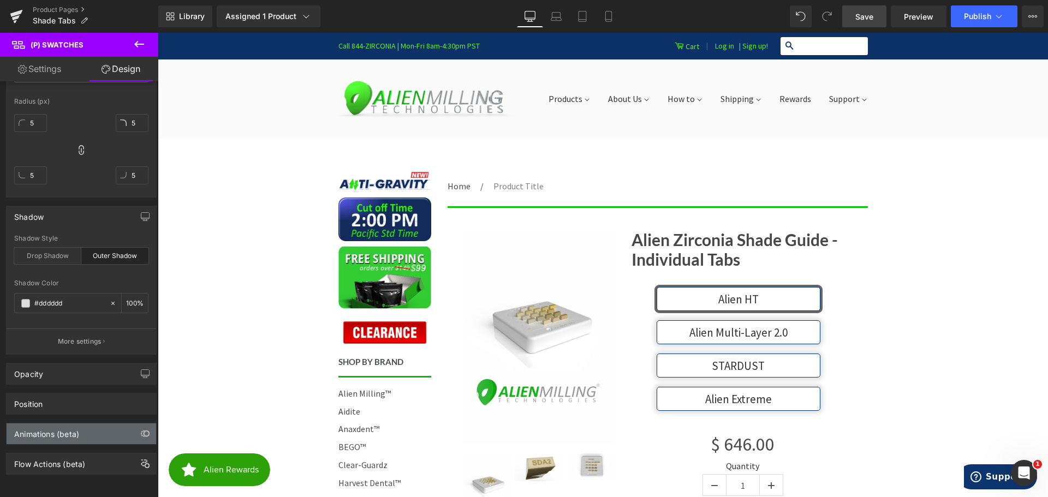
click at [72, 426] on div "Animations (beta)" at bounding box center [46, 431] width 65 height 15
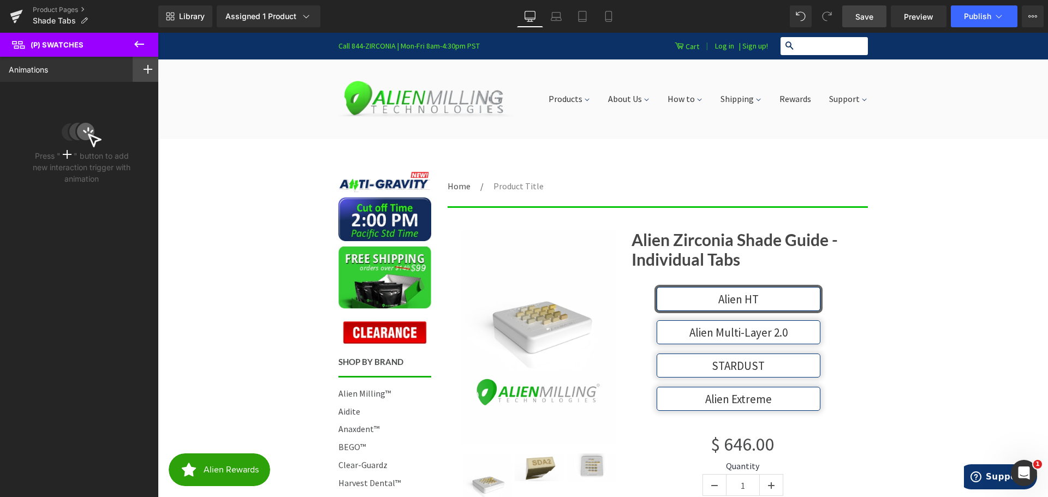
click at [144, 71] on icon at bounding box center [148, 69] width 9 height 9
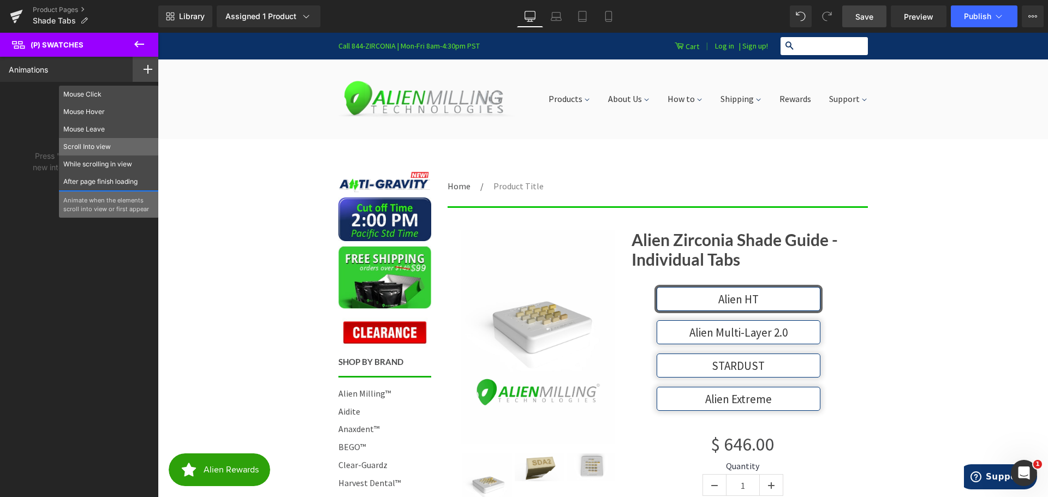
click at [104, 145] on p "Scroll Into view" at bounding box center [108, 147] width 91 height 10
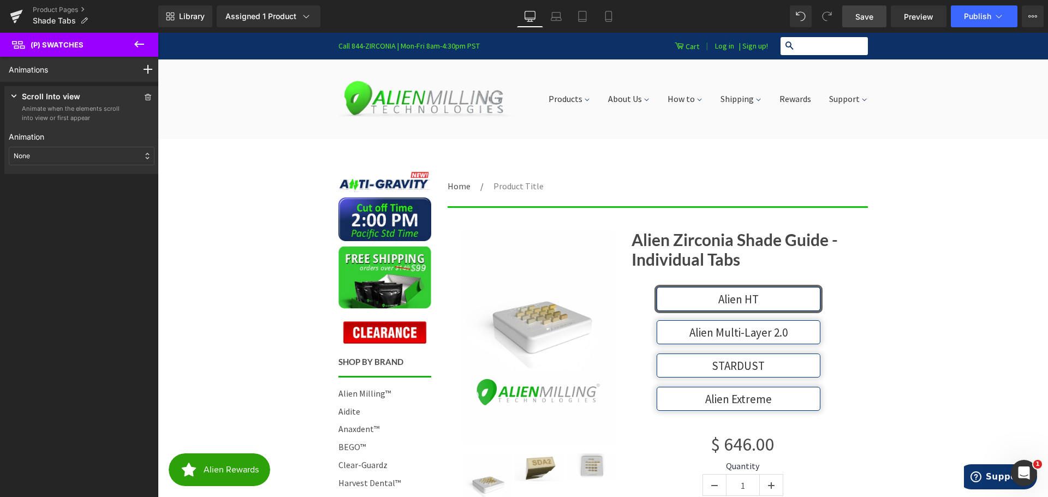
click at [69, 154] on div "None" at bounding box center [82, 156] width 146 height 19
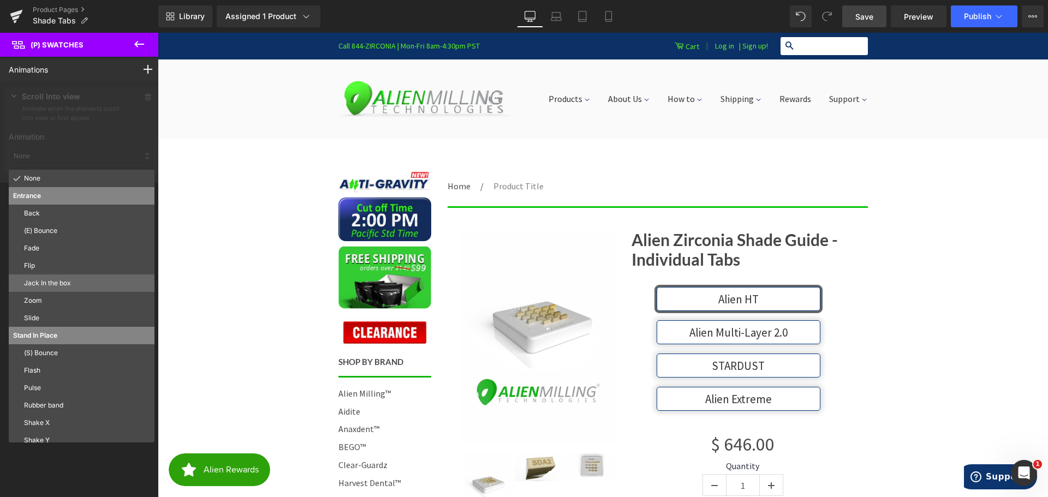
click at [60, 283] on p "Jack In the box" at bounding box center [87, 283] width 126 height 10
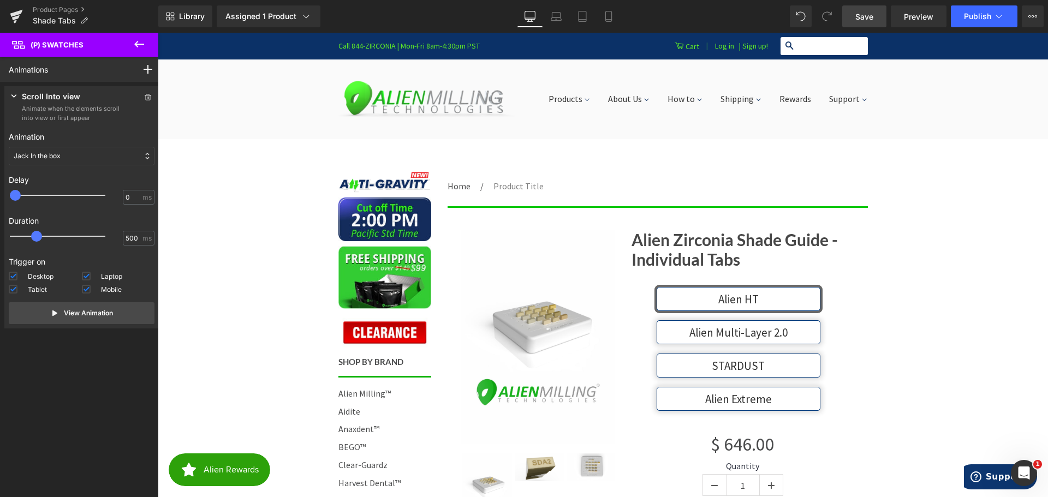
click at [63, 163] on div "Jack In the box" at bounding box center [82, 156] width 146 height 19
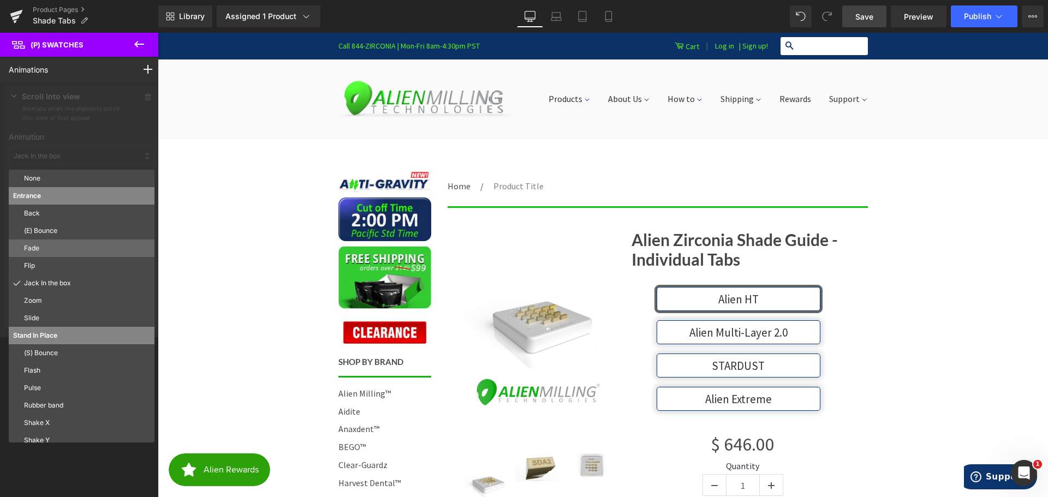
click at [52, 247] on p "Fade" at bounding box center [87, 249] width 126 height 10
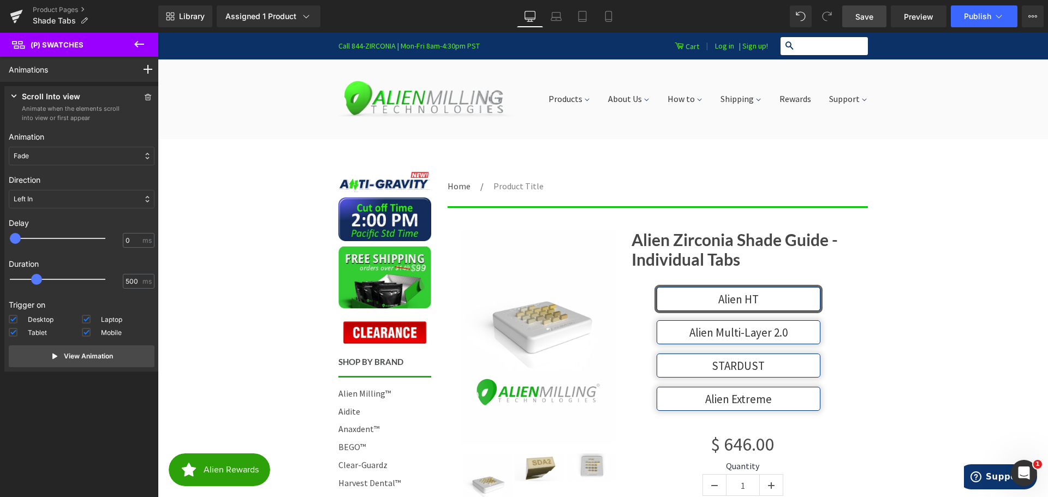
click at [69, 155] on div "Fade" at bounding box center [82, 156] width 146 height 19
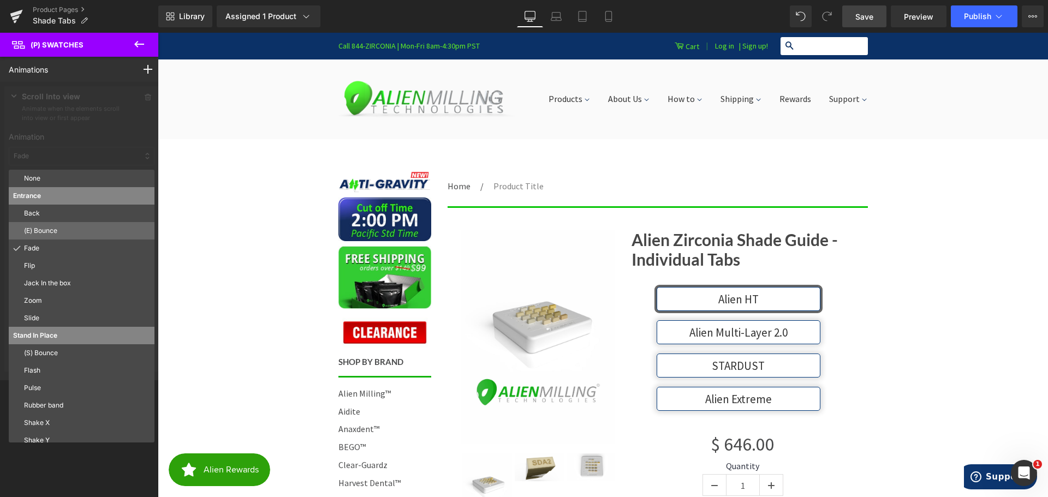
click at [61, 233] on p "(E) Bounce" at bounding box center [87, 231] width 126 height 10
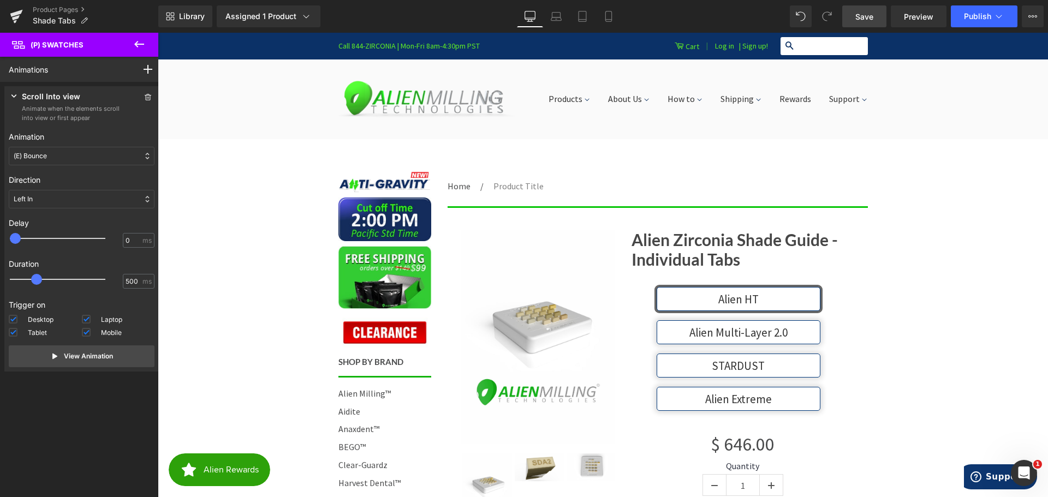
click at [61, 155] on div "(E) Bounce" at bounding box center [82, 156] width 146 height 19
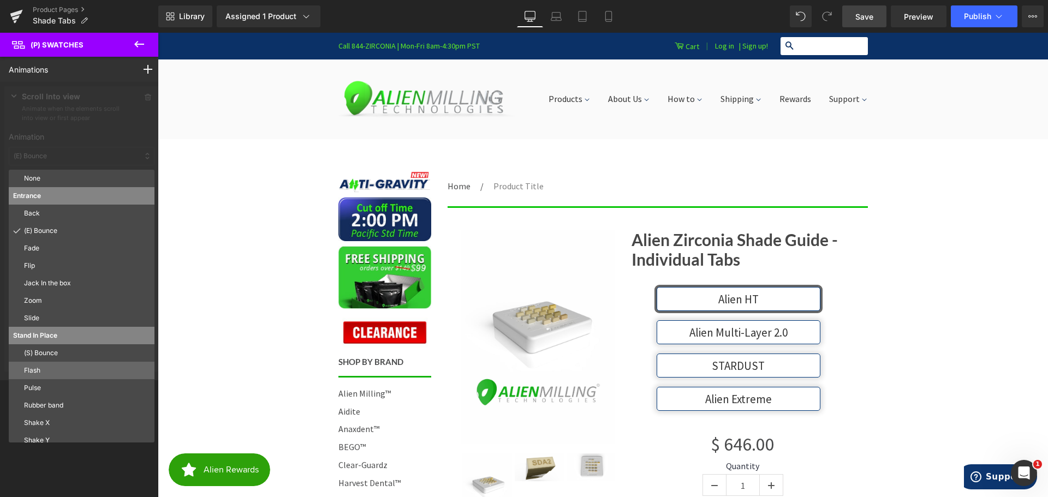
click at [45, 370] on p "Flash" at bounding box center [87, 371] width 126 height 10
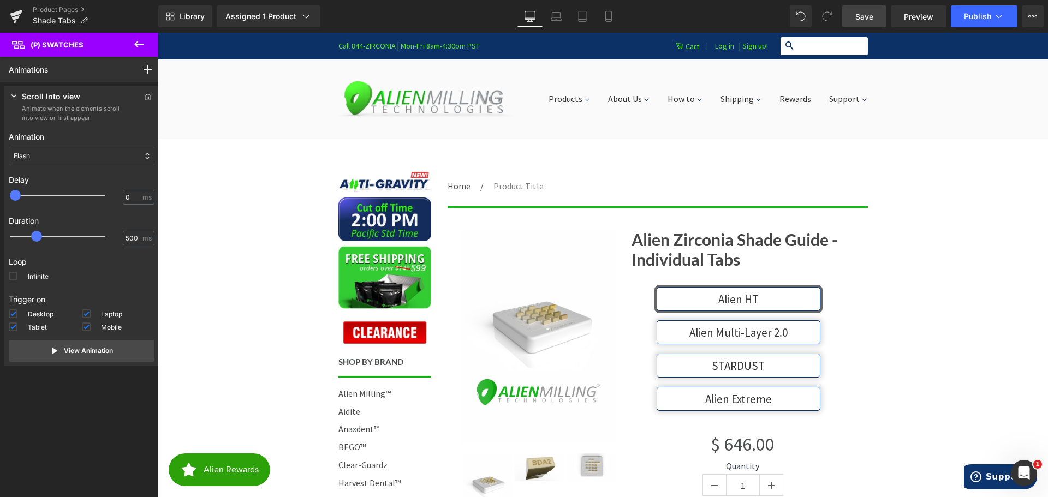
click at [58, 152] on div "Flash" at bounding box center [82, 156] width 146 height 19
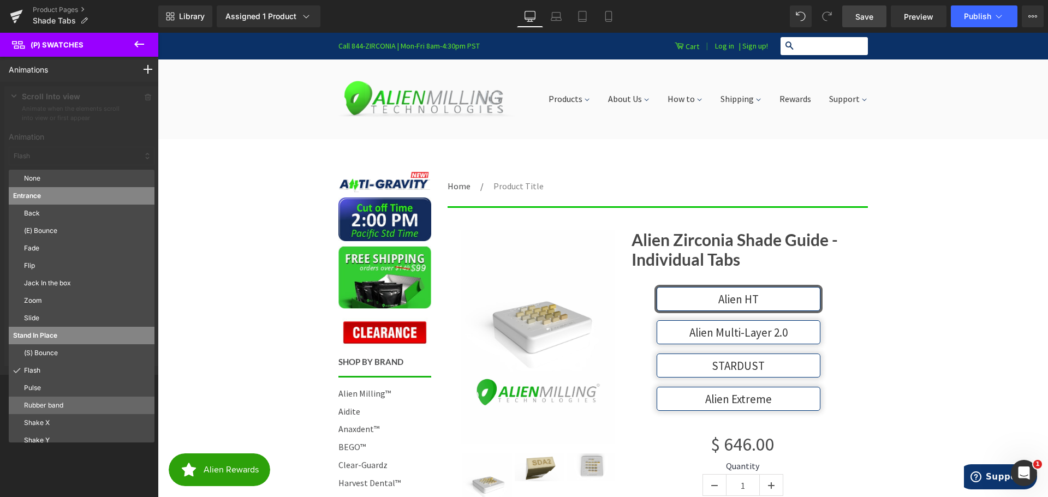
click at [56, 405] on p "Rubber band" at bounding box center [87, 406] width 126 height 10
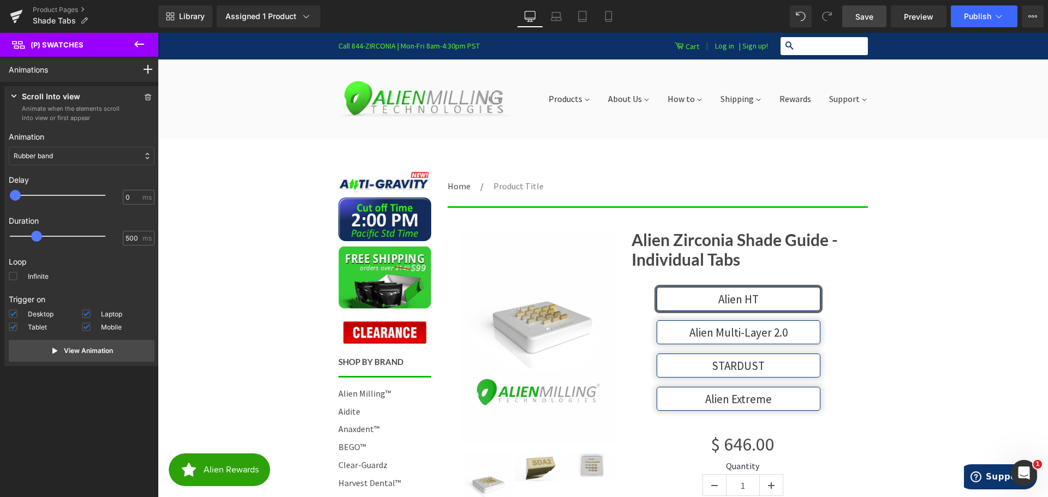
click at [50, 153] on p "Rubber band" at bounding box center [33, 156] width 39 height 10
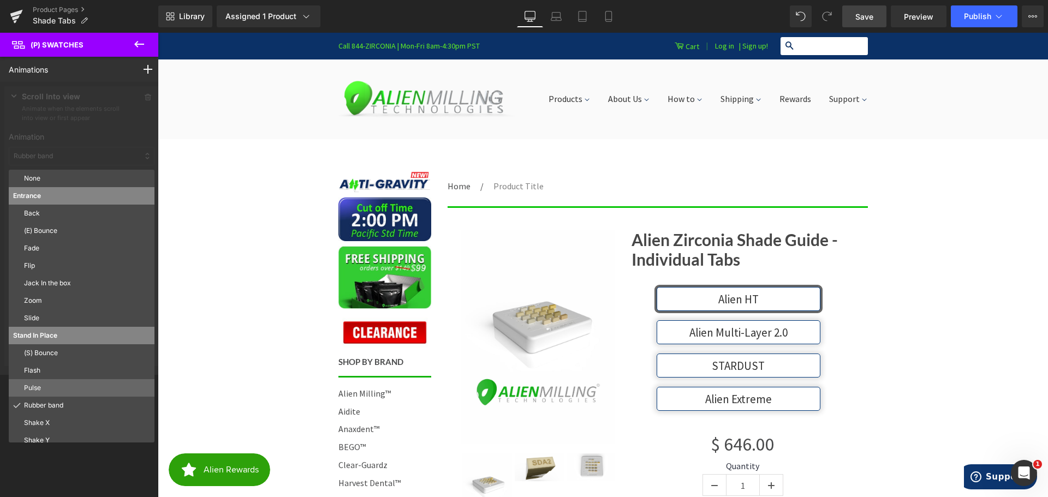
click at [69, 383] on div "Pulse" at bounding box center [82, 388] width 146 height 17
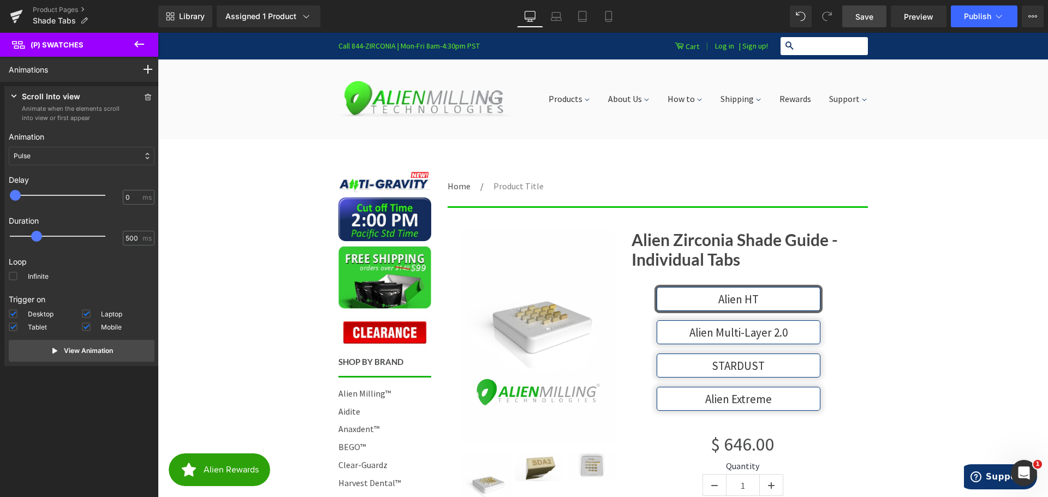
click at [76, 152] on div "Pulse" at bounding box center [82, 156] width 146 height 19
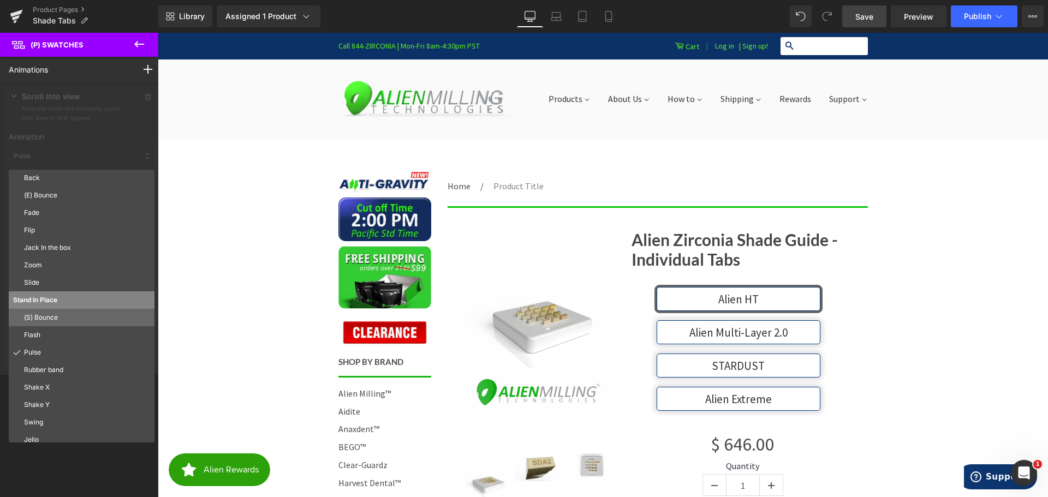
scroll to position [55, 0]
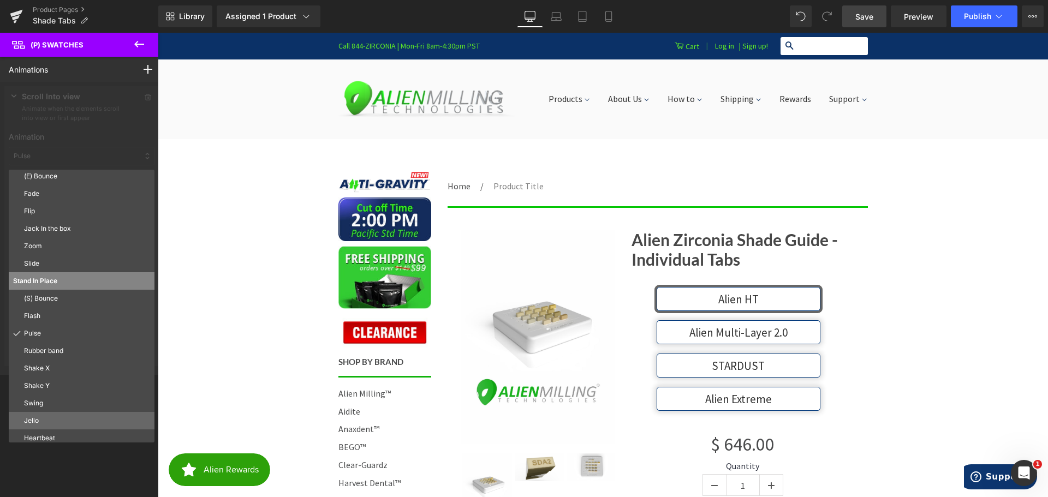
click at [61, 417] on p "Jello" at bounding box center [87, 421] width 126 height 10
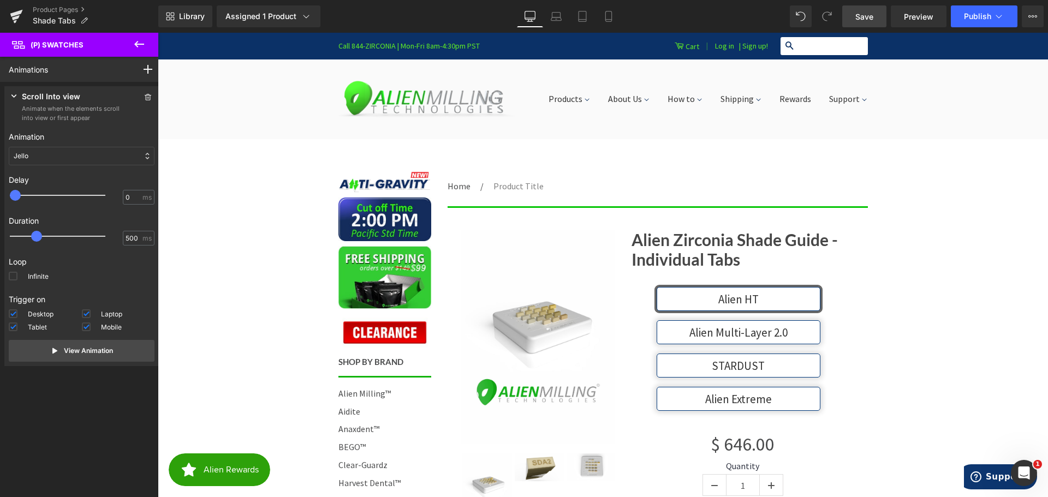
click at [53, 147] on div "Jello" at bounding box center [82, 156] width 146 height 19
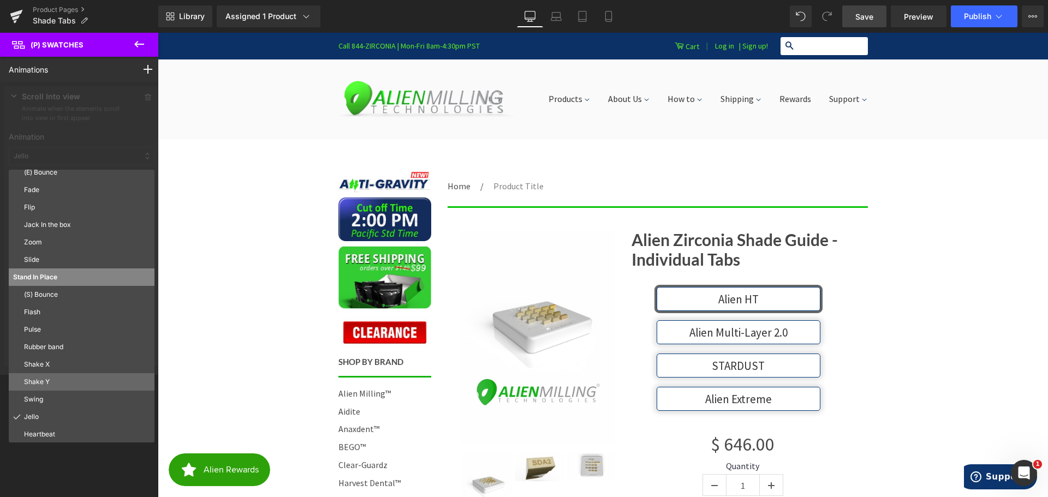
scroll to position [59, 0]
click at [50, 434] on p "Heartbeat" at bounding box center [87, 434] width 126 height 10
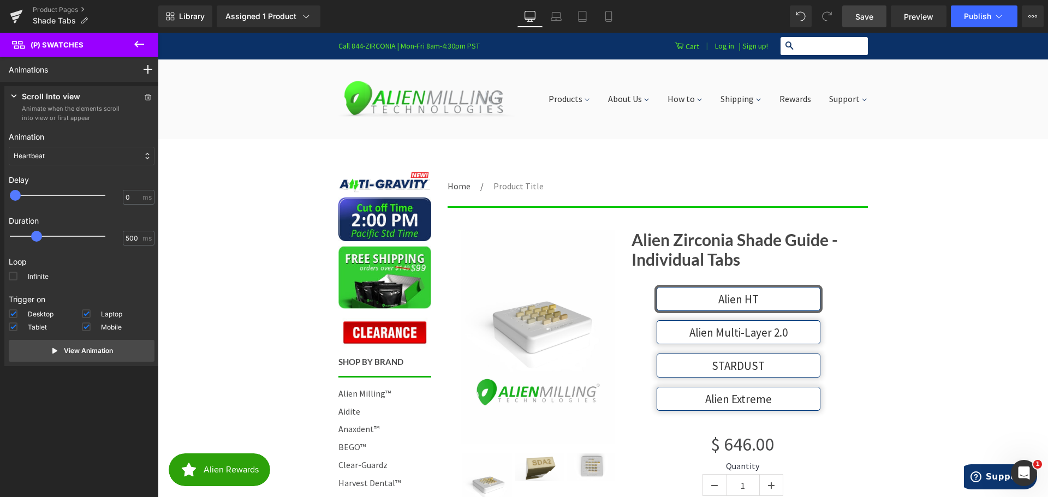
click at [73, 156] on div "Heartbeat" at bounding box center [82, 156] width 146 height 19
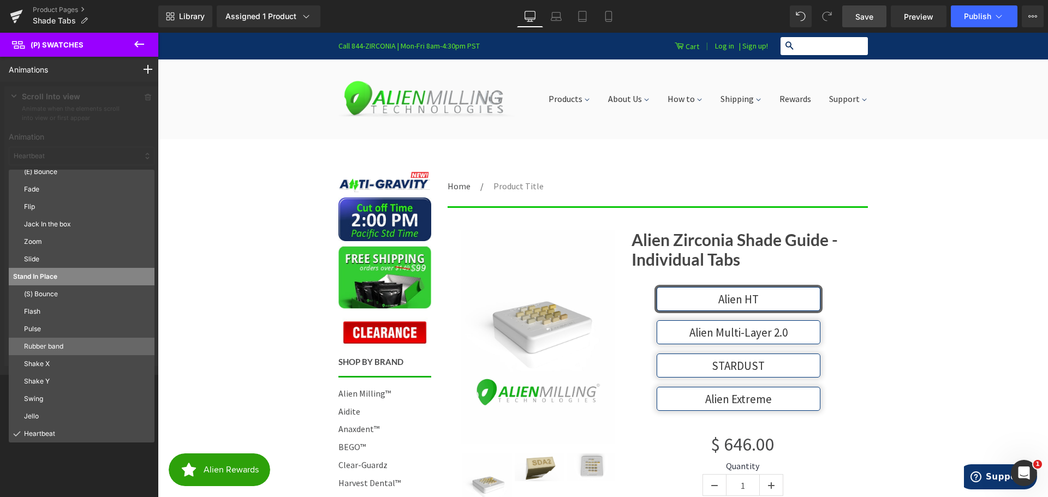
click at [48, 345] on p "Rubber band" at bounding box center [87, 347] width 126 height 10
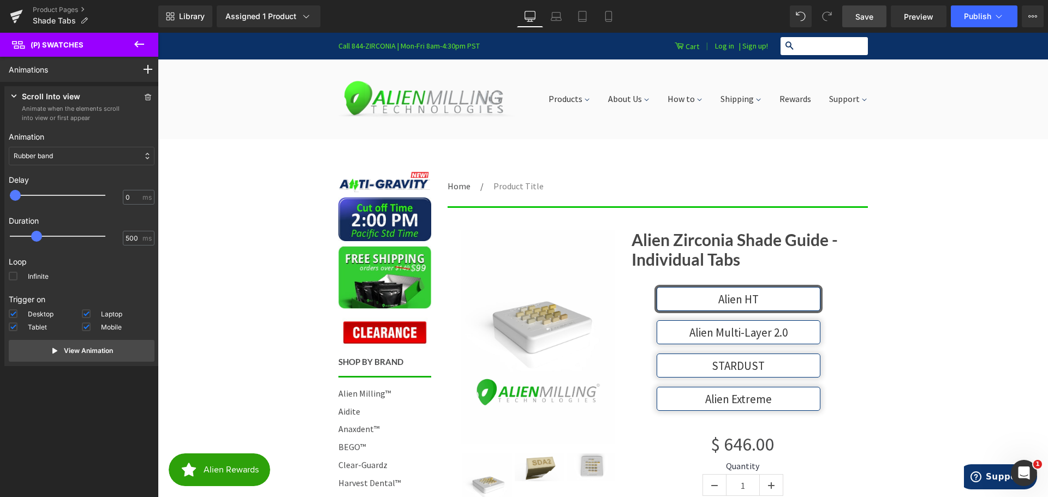
click at [25, 440] on div "Animations Mouse Click Mouse Hover Mouse Leave Scroll Into view While scrolling…" at bounding box center [81, 267] width 163 height 421
click at [138, 43] on icon at bounding box center [139, 44] width 13 height 13
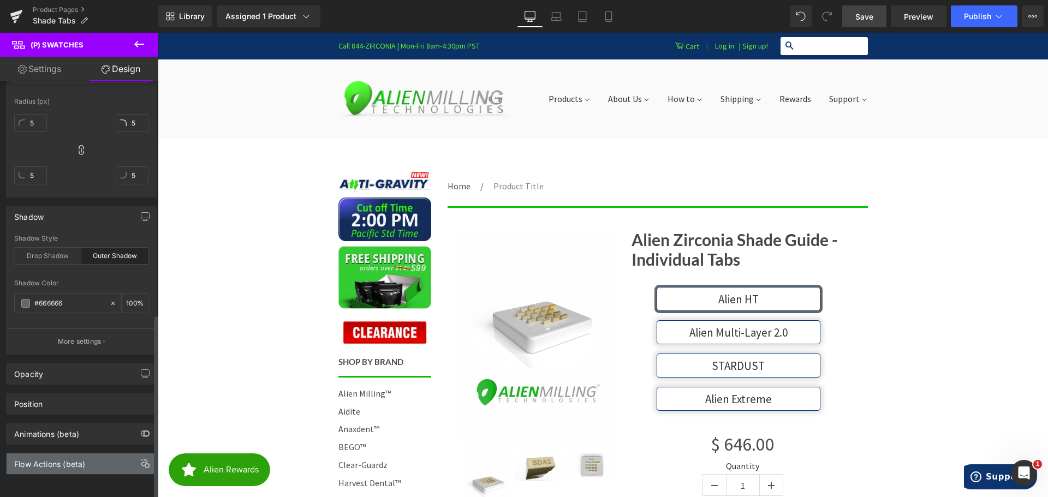
click at [65, 454] on div "Flow Actions (beta)" at bounding box center [49, 461] width 71 height 15
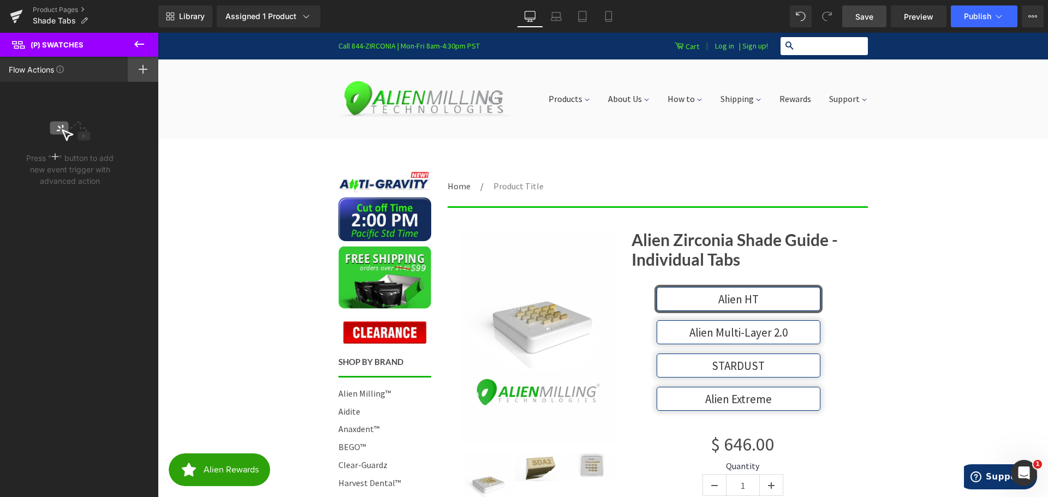
click at [141, 68] on icon at bounding box center [143, 69] width 9 height 9
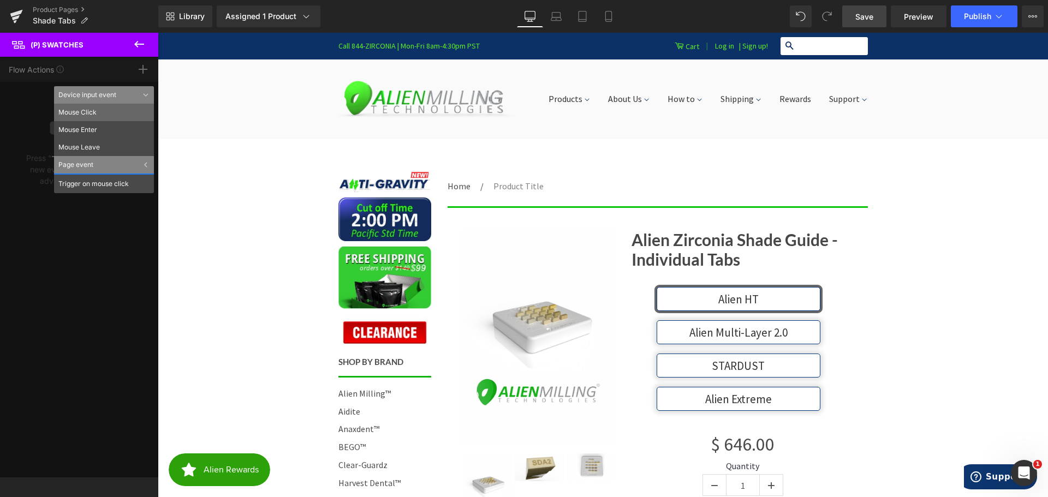
click at [96, 111] on li "Mouse Click" at bounding box center [104, 112] width 100 height 17
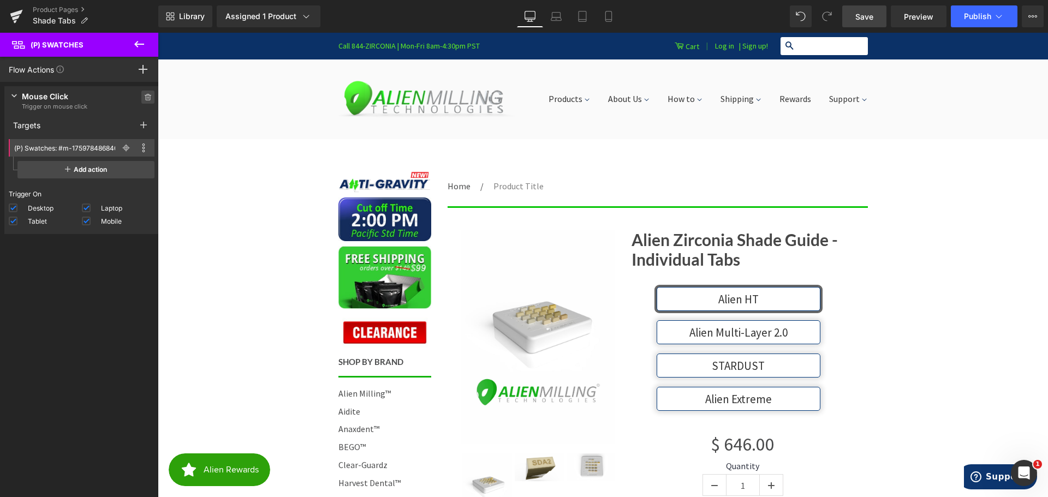
click at [146, 94] on icon at bounding box center [147, 95] width 3 height 2
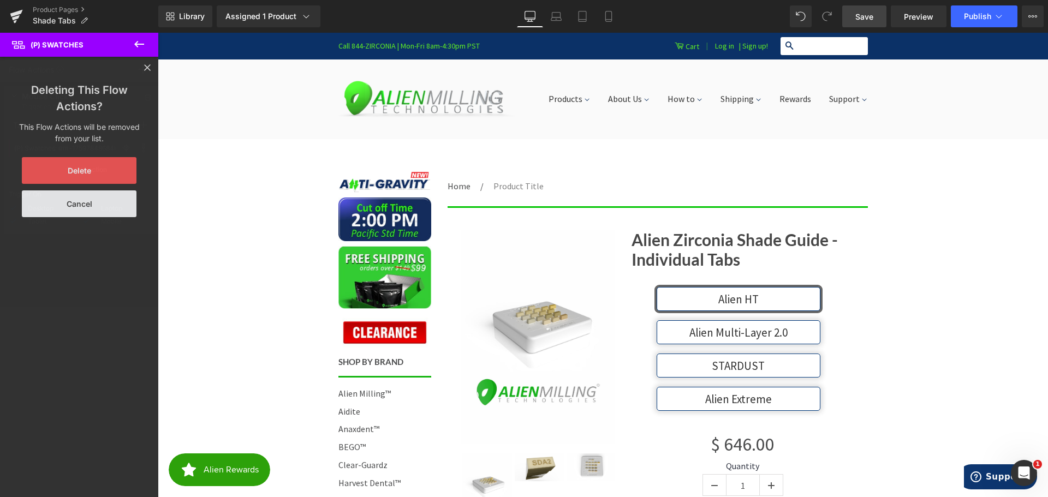
click at [75, 166] on button "Delete" at bounding box center [79, 170] width 115 height 27
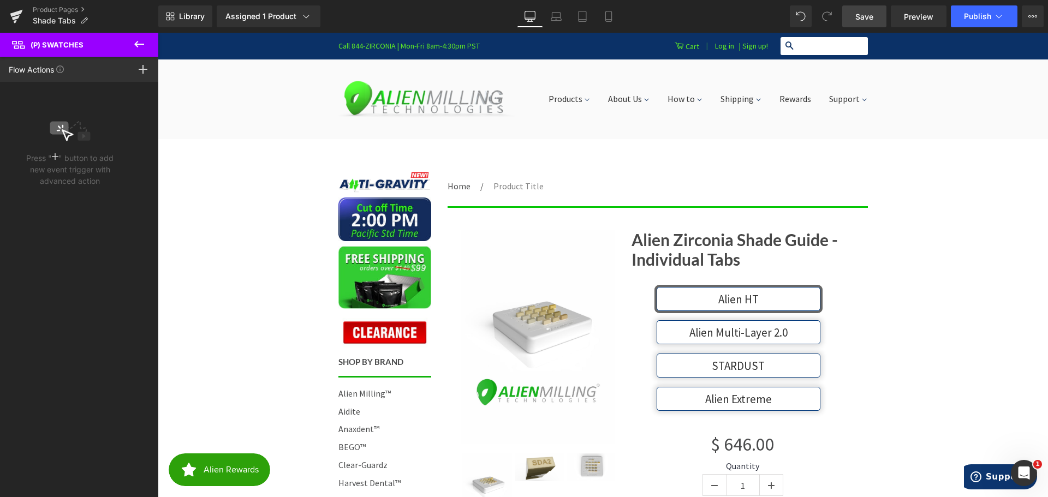
click at [137, 45] on icon at bounding box center [139, 44] width 10 height 7
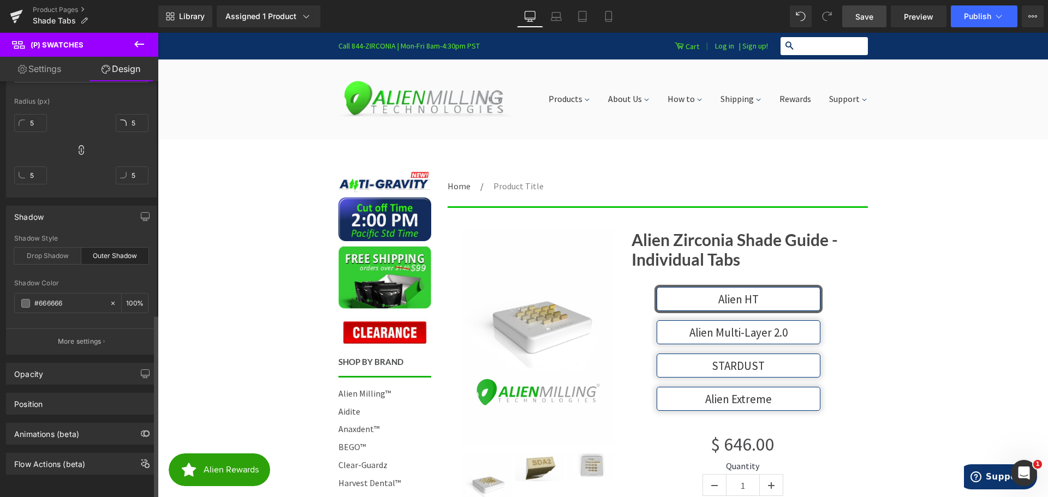
click at [51, 424] on div "Animations (beta)" at bounding box center [46, 431] width 65 height 15
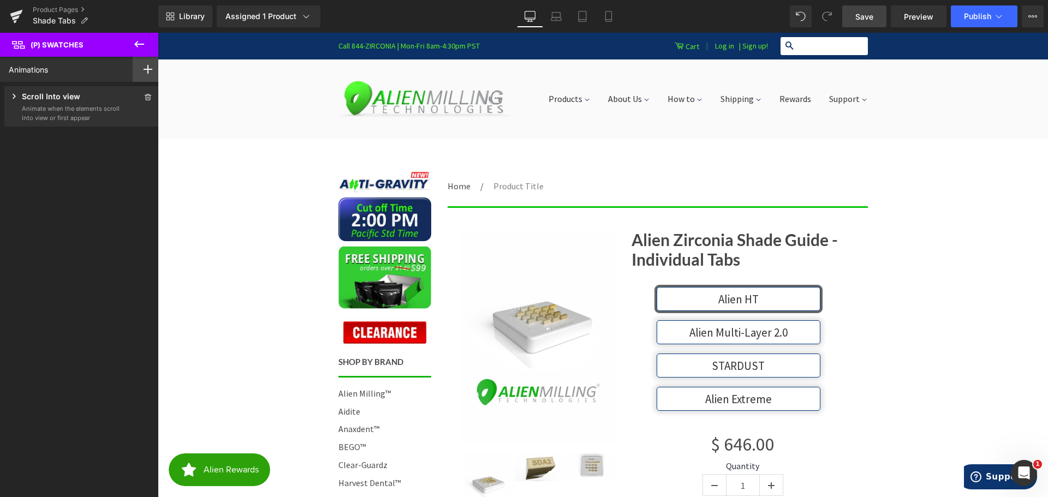
click at [140, 64] on div at bounding box center [148, 69] width 31 height 25
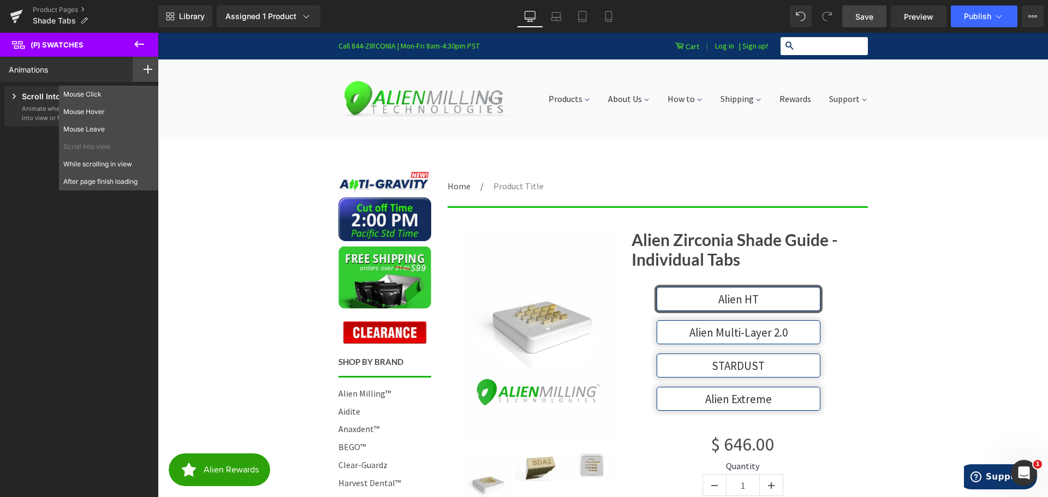
click at [24, 155] on div "Animations Mouse Click Mouse Hover Mouse Leave Scroll Into view While scrolling…" at bounding box center [81, 267] width 163 height 421
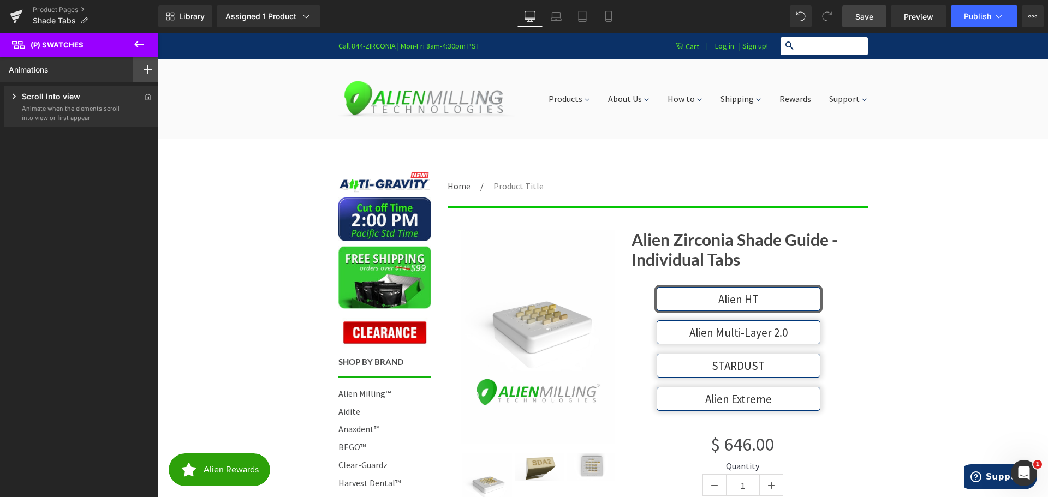
click at [138, 73] on div at bounding box center [148, 69] width 31 height 25
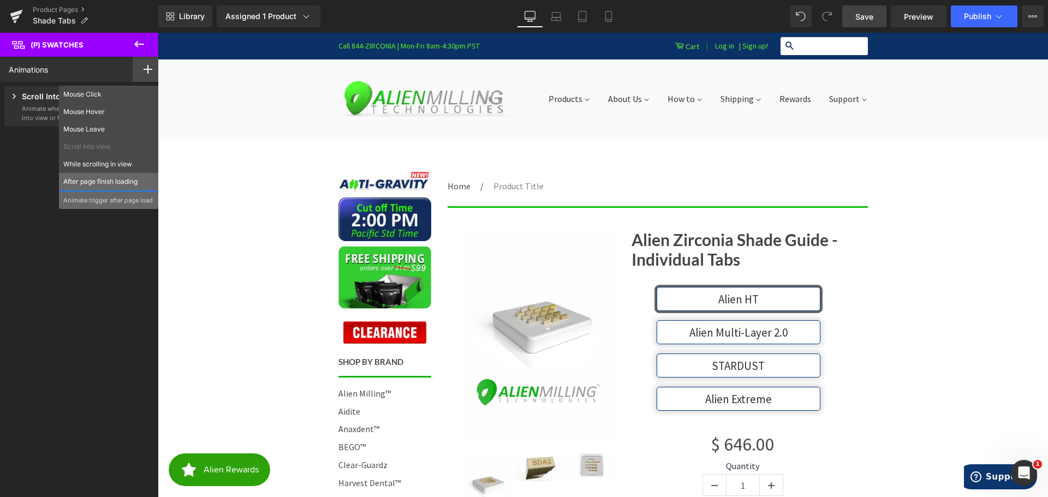
click at [93, 181] on p "After page finish loading" at bounding box center [108, 182] width 91 height 10
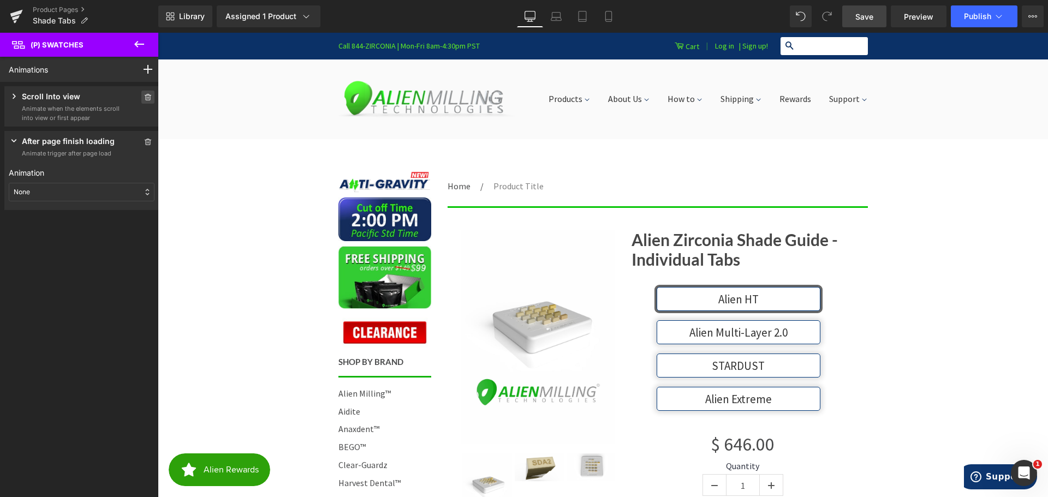
click at [145, 96] on icon at bounding box center [148, 97] width 7 height 7
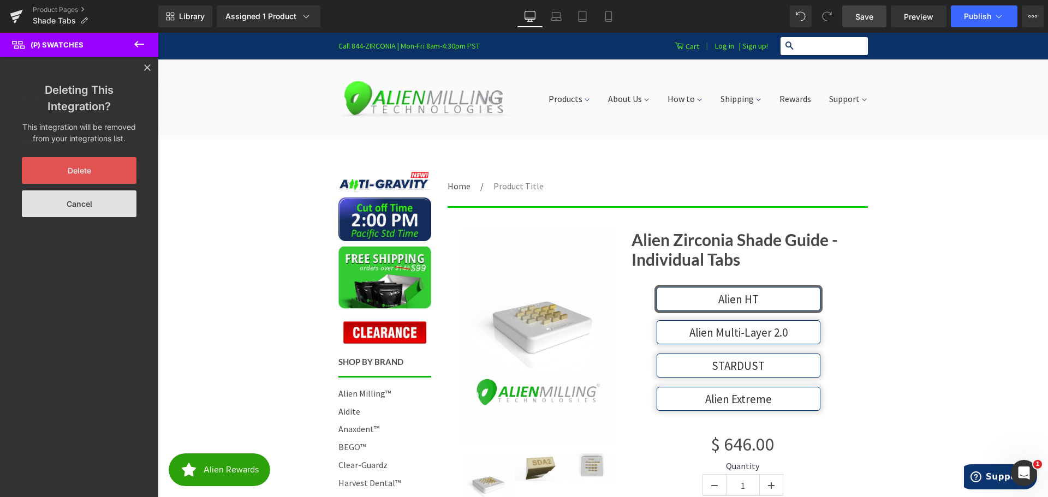
click at [83, 166] on button "Delete" at bounding box center [79, 170] width 115 height 27
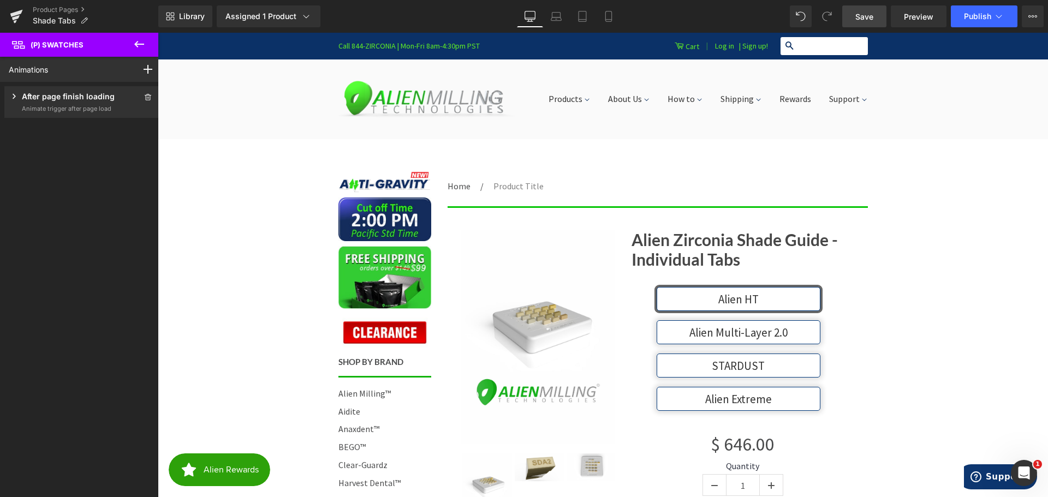
click at [69, 98] on p "After page finish loading" at bounding box center [68, 98] width 93 height 14
click at [49, 150] on div "None" at bounding box center [82, 147] width 146 height 19
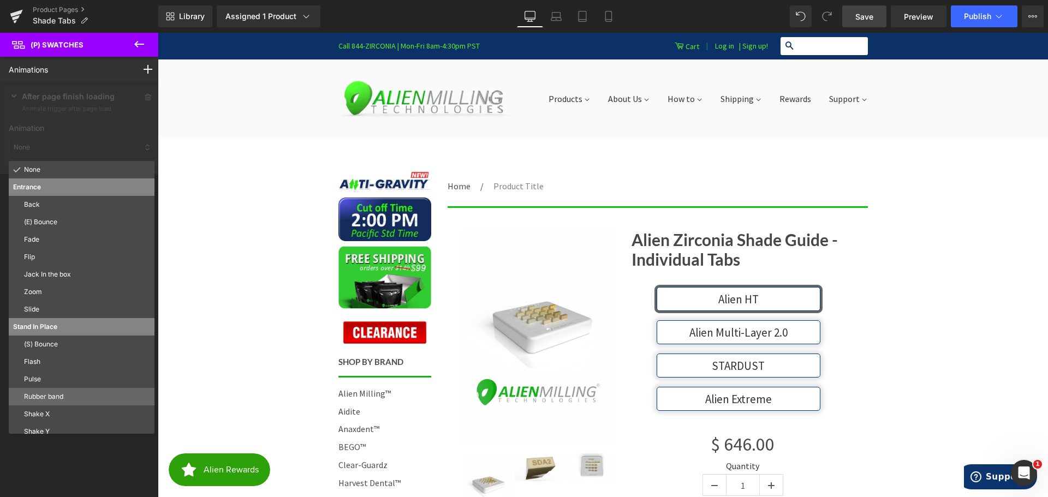
click at [55, 393] on p "Rubber band" at bounding box center [87, 397] width 126 height 10
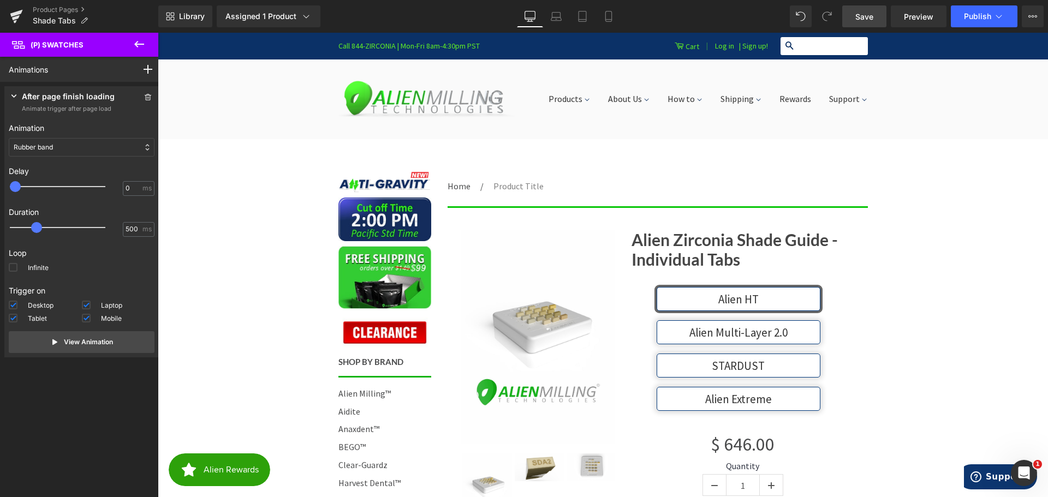
click at [52, 434] on div "Animations Mouse Click Mouse Hover Mouse Leave Scroll Into view While scrolling…" at bounding box center [81, 267] width 163 height 421
click at [140, 45] on icon at bounding box center [139, 44] width 10 height 7
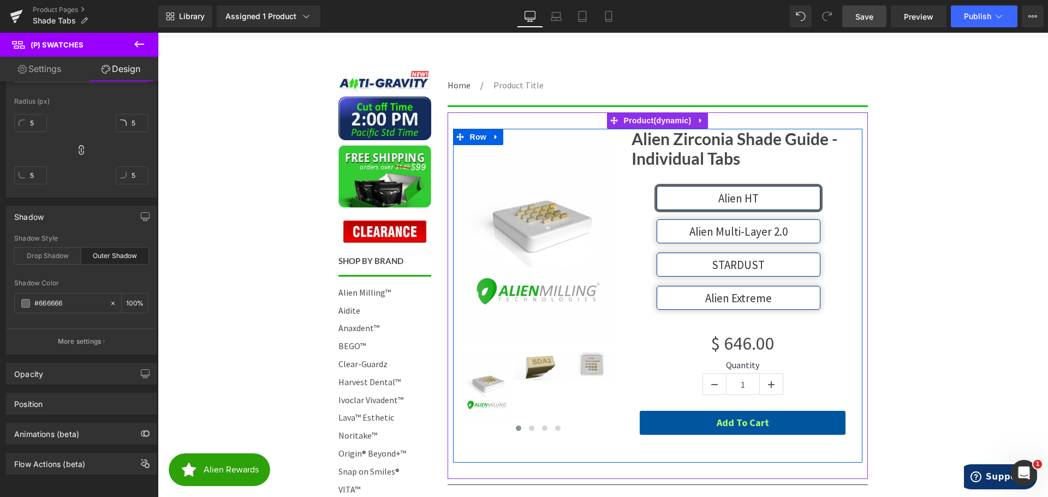
scroll to position [109, 0]
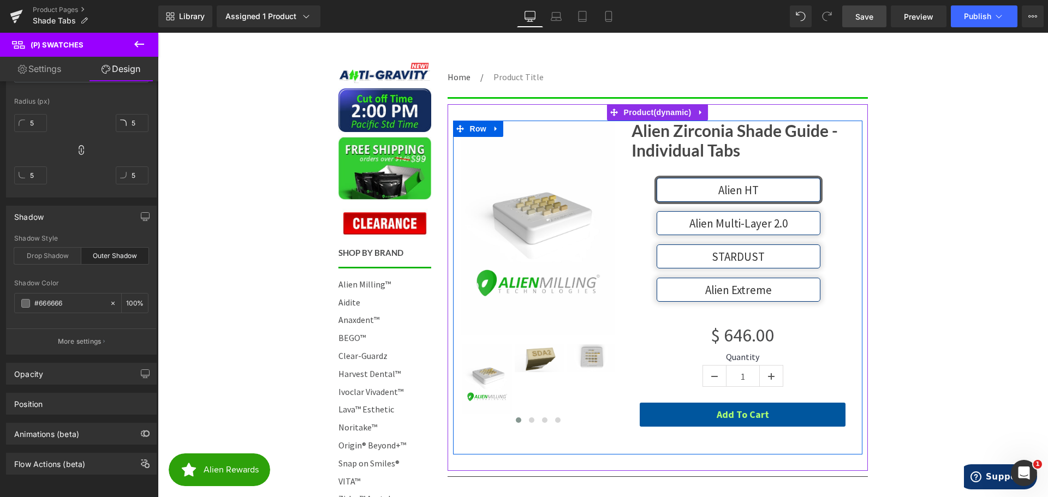
click at [738, 336] on div "$ 0 $ 646.00 (P) Price" at bounding box center [743, 335] width 206 height 33
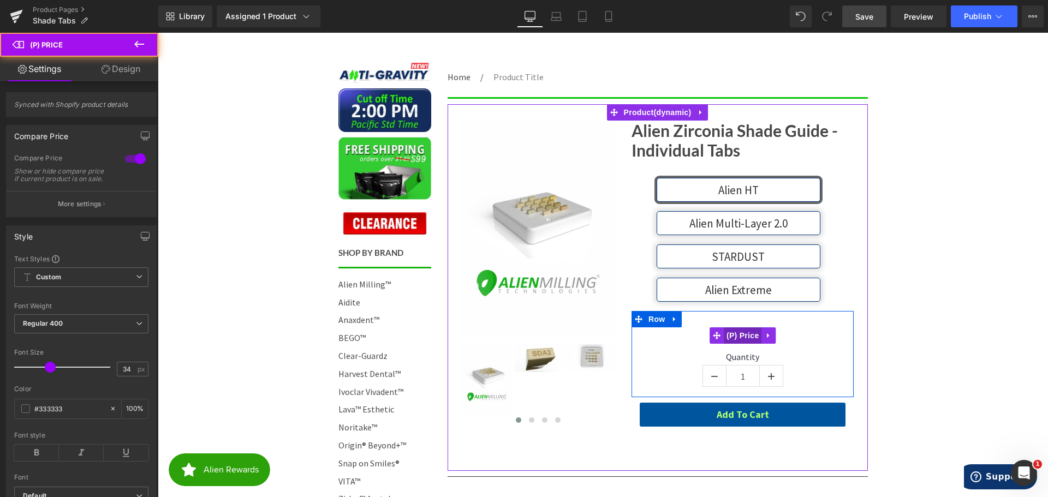
click at [738, 333] on span "(P) Price" at bounding box center [743, 336] width 38 height 16
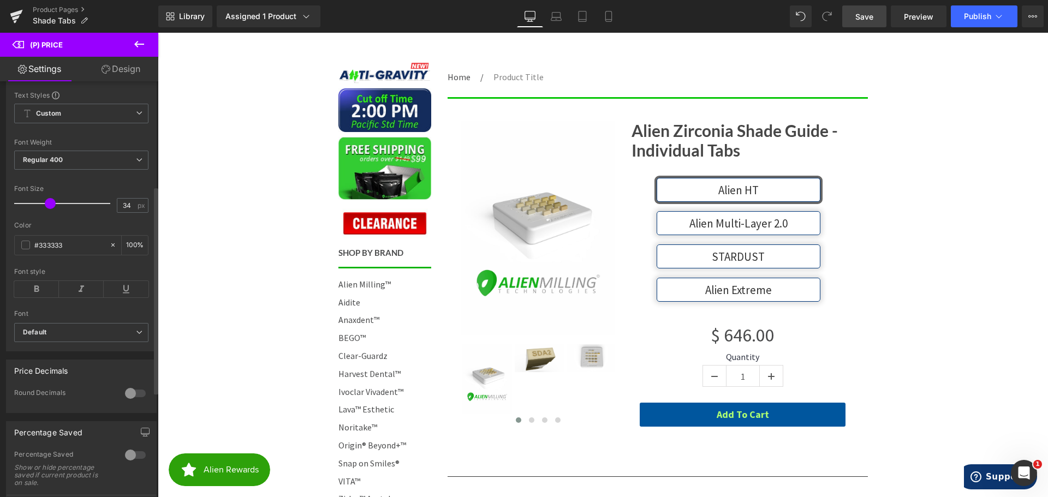
scroll to position [382, 0]
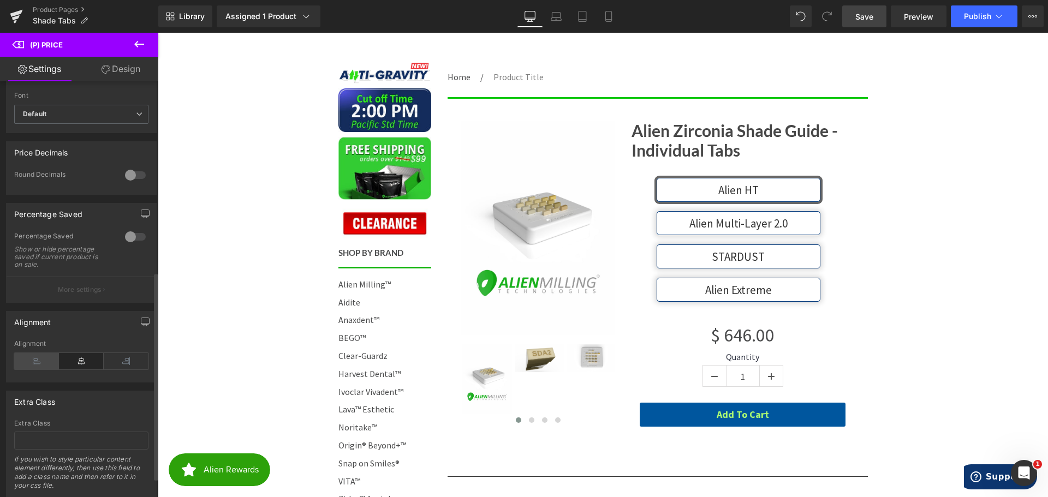
click at [32, 368] on icon at bounding box center [36, 361] width 45 height 16
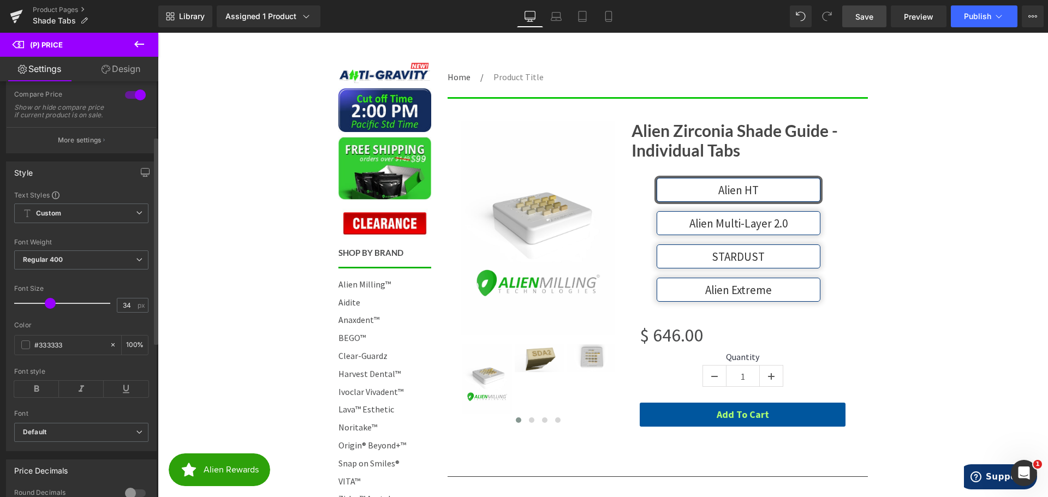
scroll to position [164, 0]
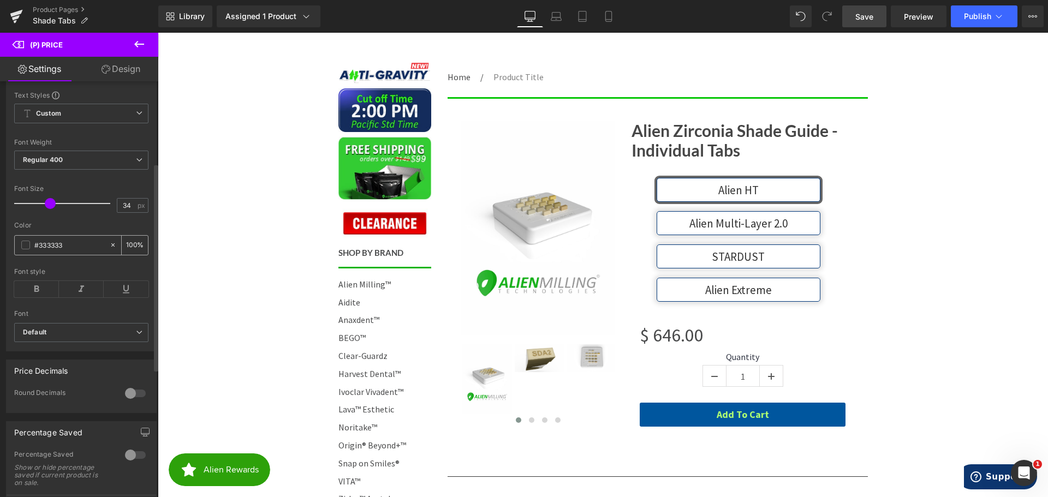
click at [28, 256] on div "#333333 100 %" at bounding box center [81, 245] width 134 height 20
click at [26, 250] on span at bounding box center [25, 245] width 9 height 9
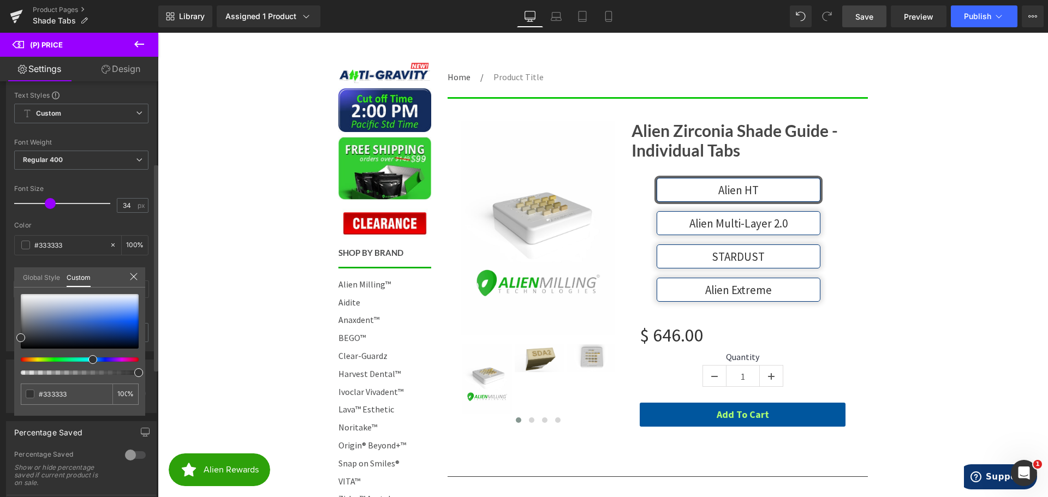
drag, startPoint x: 107, startPoint y: 359, endPoint x: 88, endPoint y: 360, distance: 18.6
click at [88, 360] on div at bounding box center [75, 360] width 118 height 4
drag, startPoint x: 120, startPoint y: 335, endPoint x: 132, endPoint y: 338, distance: 12.9
click at [132, 338] on div at bounding box center [80, 321] width 118 height 55
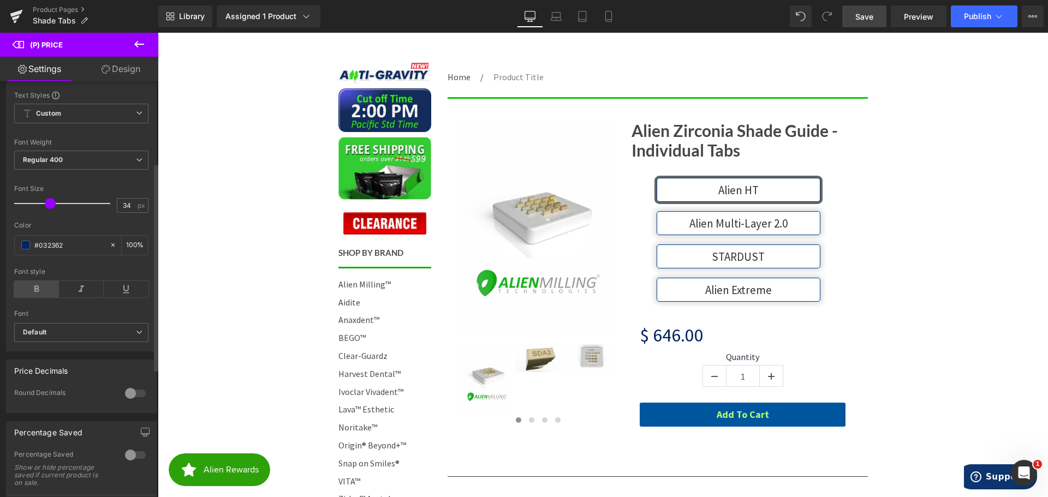
click at [42, 295] on icon at bounding box center [36, 289] width 45 height 16
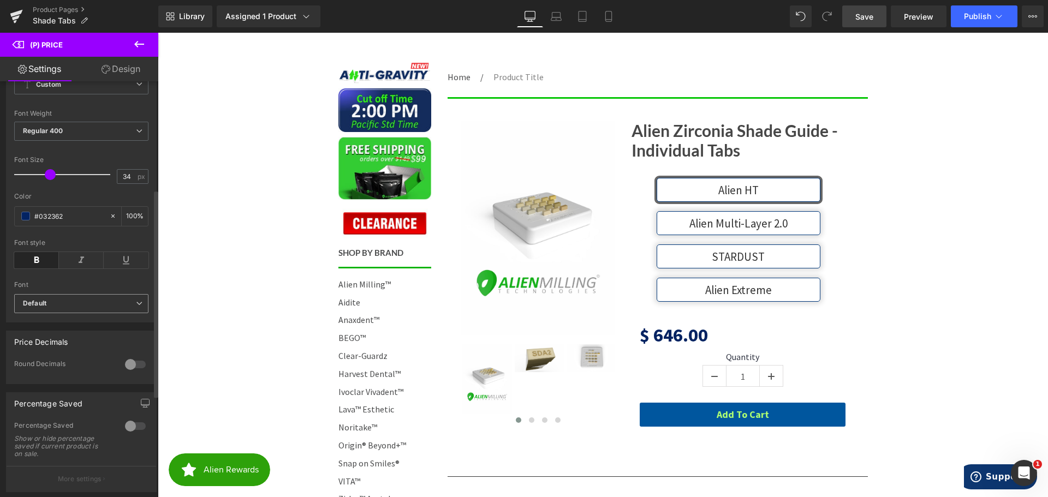
scroll to position [218, 0]
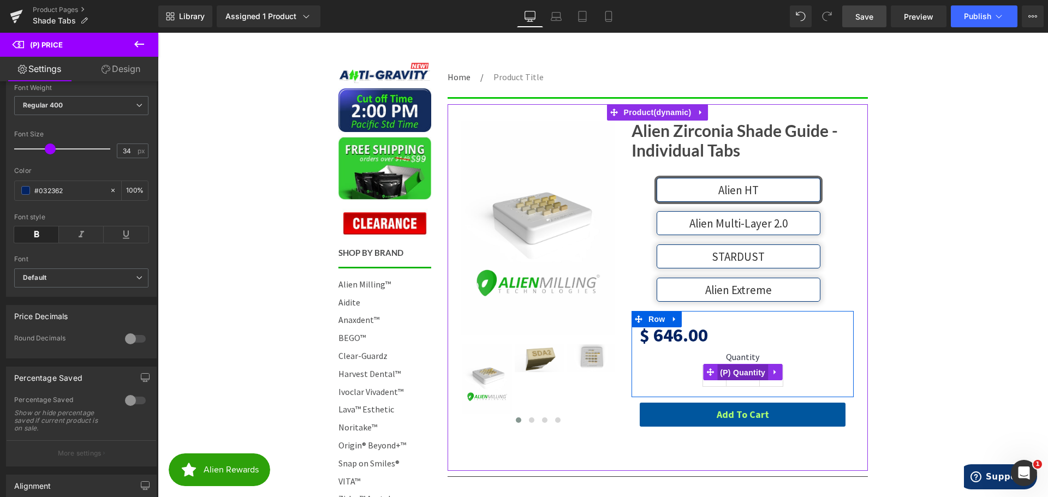
click at [734, 372] on span "(P) Quantity" at bounding box center [743, 373] width 51 height 16
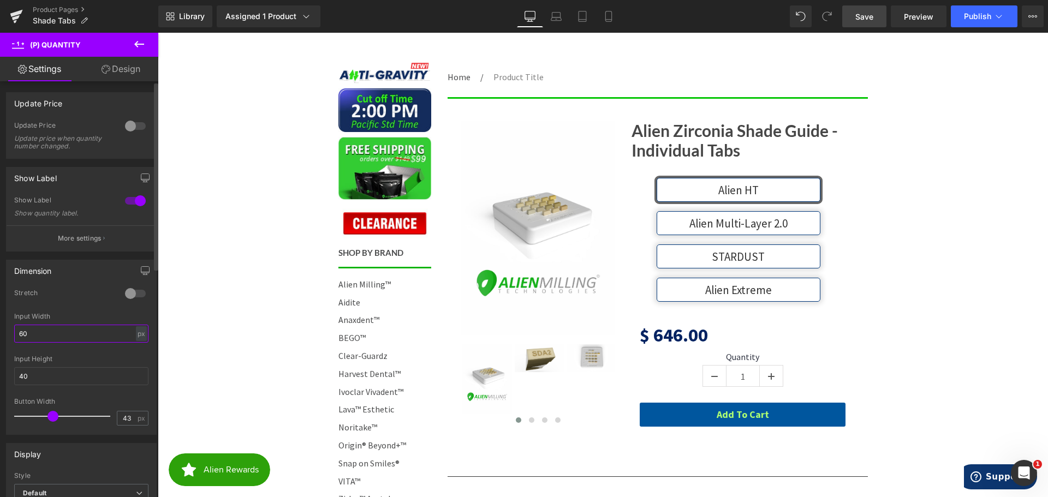
drag, startPoint x: 43, startPoint y: 333, endPoint x: 1, endPoint y: 331, distance: 41.5
click at [1, 331] on div "Dimension 0 Stretch 60px Input Width 60 px % px 40px Input Height 40 43px Butto…" at bounding box center [81, 343] width 163 height 183
drag, startPoint x: 49, startPoint y: 330, endPoint x: 6, endPoint y: 332, distance: 43.2
click at [6, 332] on div "Dimension 0 Stretch 150px Input Width 150 px % px 40px Input Height 40 43px But…" at bounding box center [81, 347] width 151 height 175
click at [5, 354] on div "Dimension 0 Stretch 400px Input Width 400 px % px 40px Input Height 40 43px But…" at bounding box center [81, 343] width 163 height 183
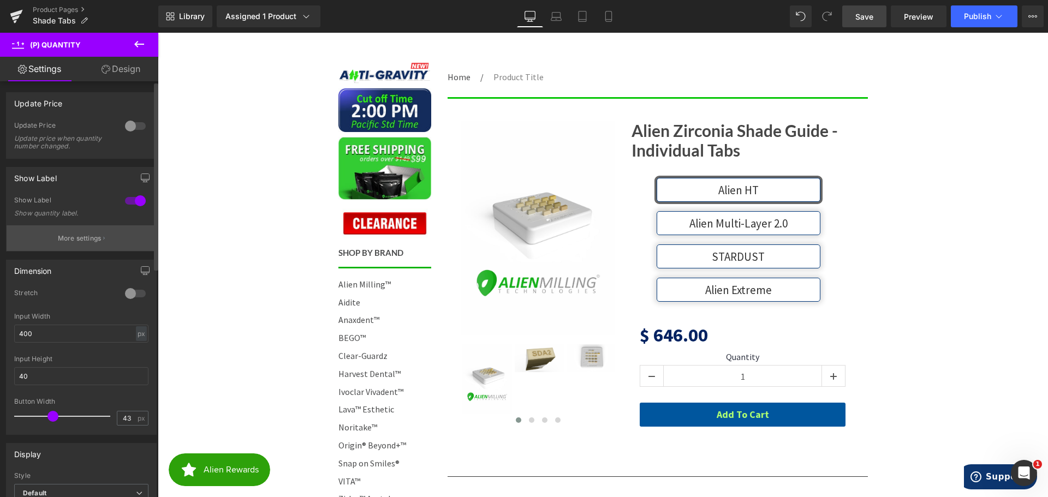
click at [92, 238] on p "More settings" at bounding box center [80, 239] width 44 height 10
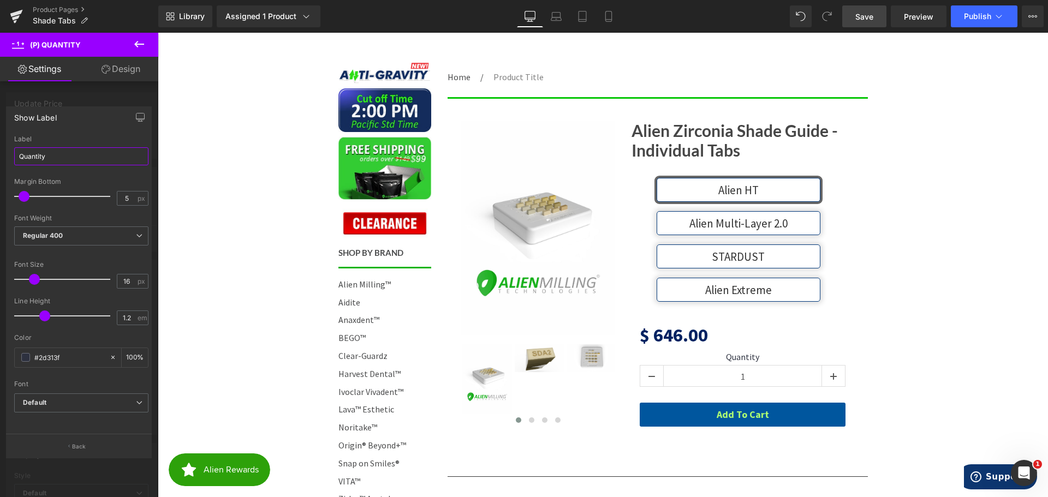
click at [57, 159] on input "Quantity" at bounding box center [81, 156] width 134 height 18
click at [0, 221] on div at bounding box center [79, 268] width 158 height 470
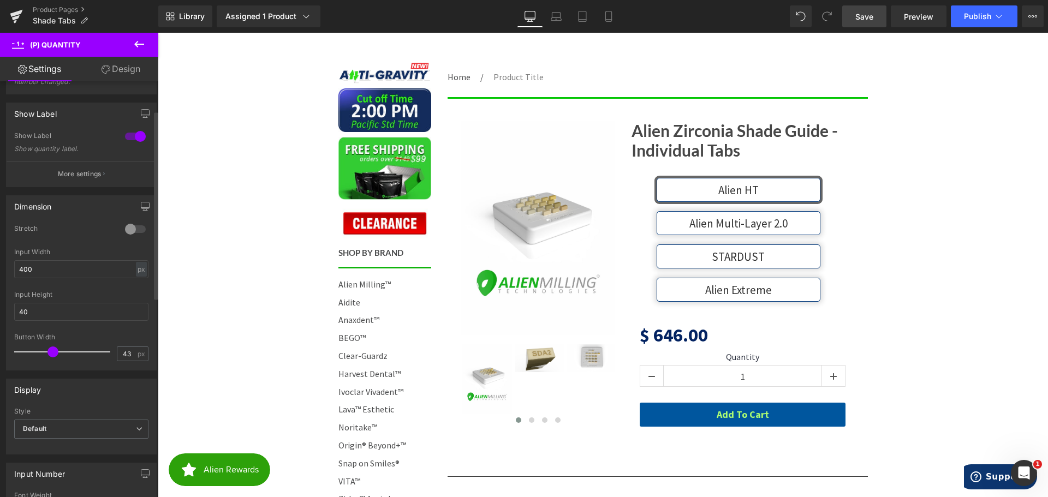
scroll to position [0, 0]
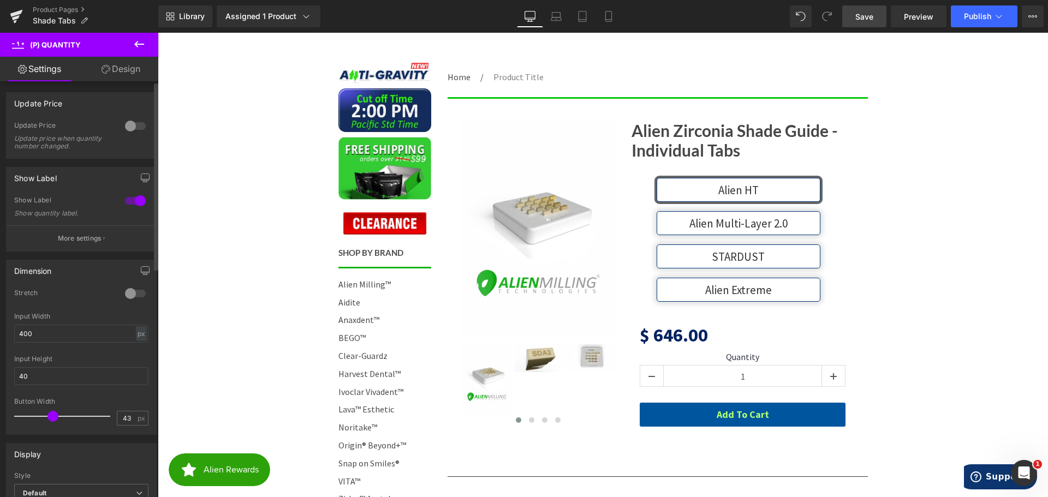
click at [129, 125] on div at bounding box center [135, 125] width 26 height 17
click at [79, 241] on p "More settings" at bounding box center [80, 239] width 44 height 10
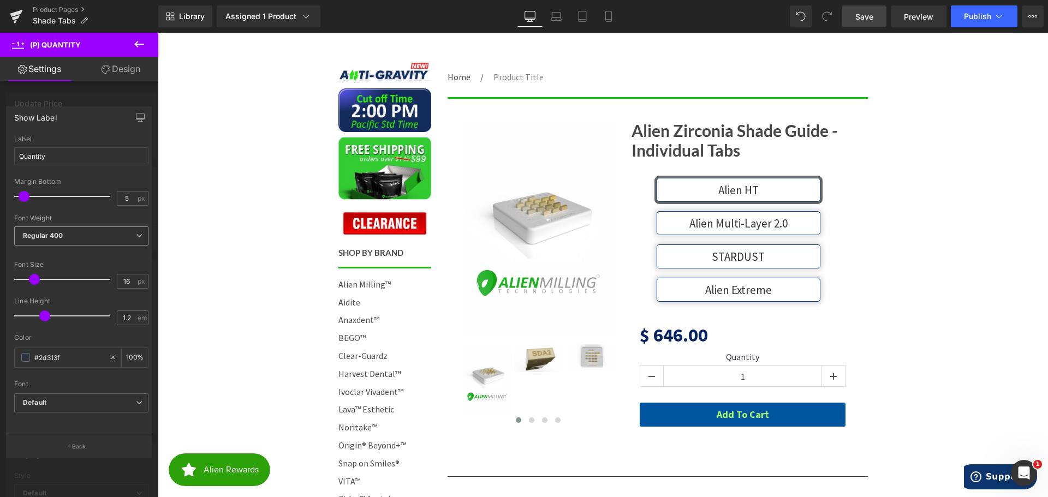
click at [52, 239] on b "Regular 400" at bounding box center [43, 236] width 40 height 8
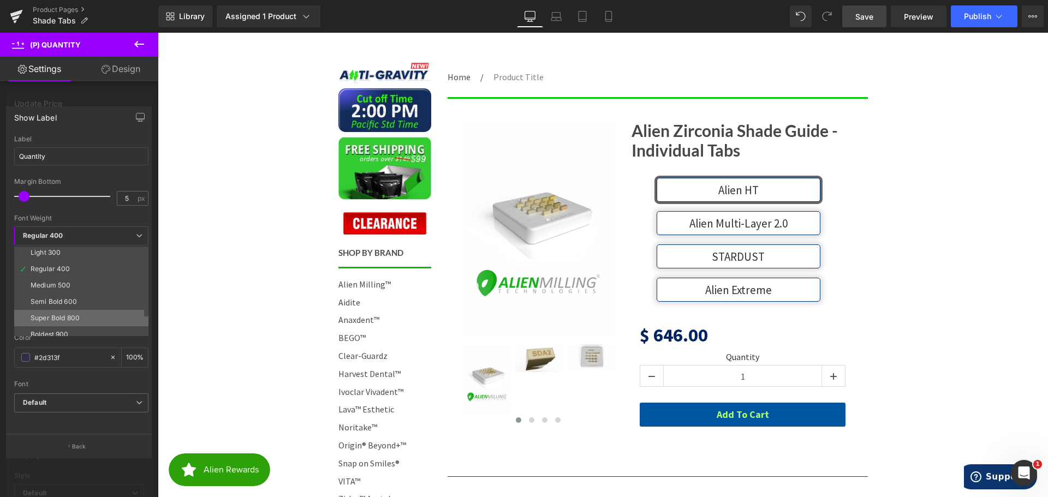
scroll to position [55, 0]
click at [79, 286] on li "Semi Bold 600" at bounding box center [83, 282] width 139 height 16
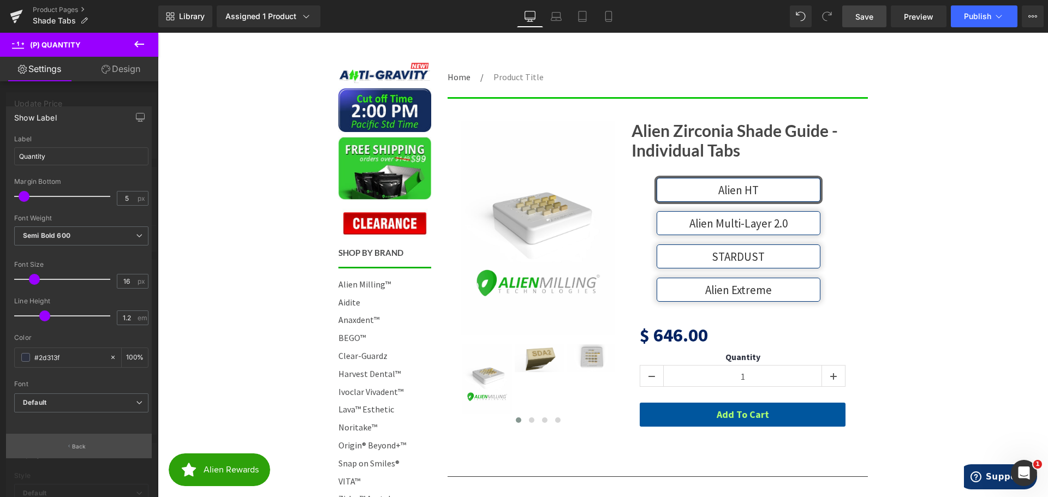
click at [72, 440] on button "Back" at bounding box center [79, 446] width 146 height 25
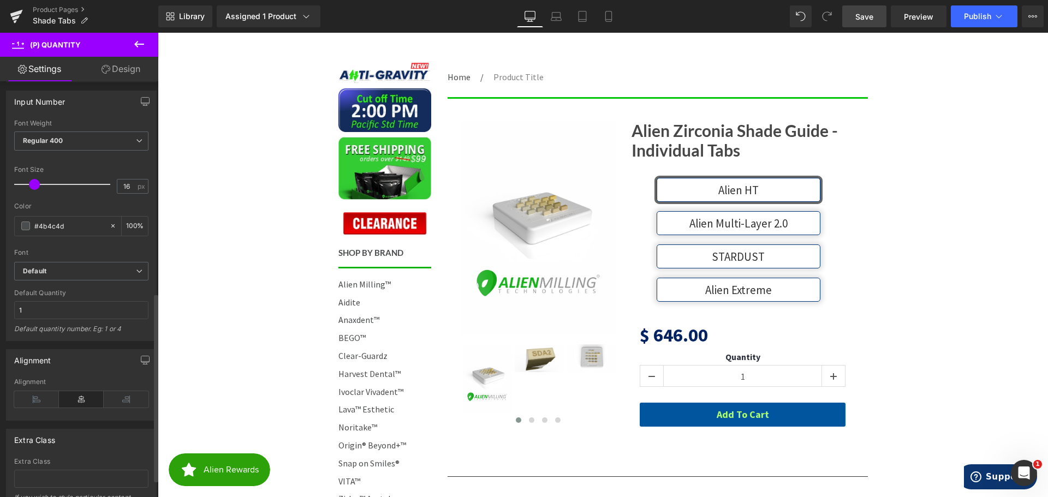
scroll to position [491, 0]
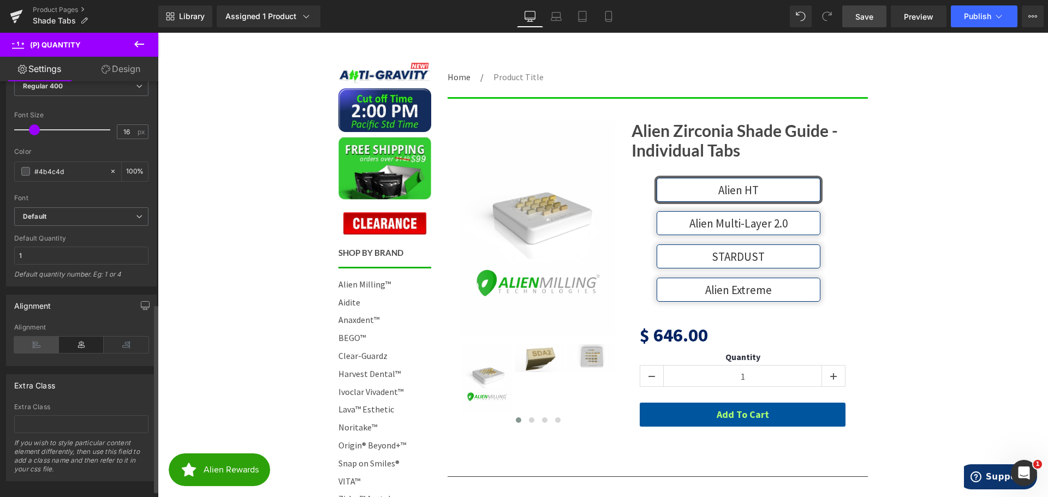
click at [37, 342] on icon at bounding box center [36, 345] width 45 height 16
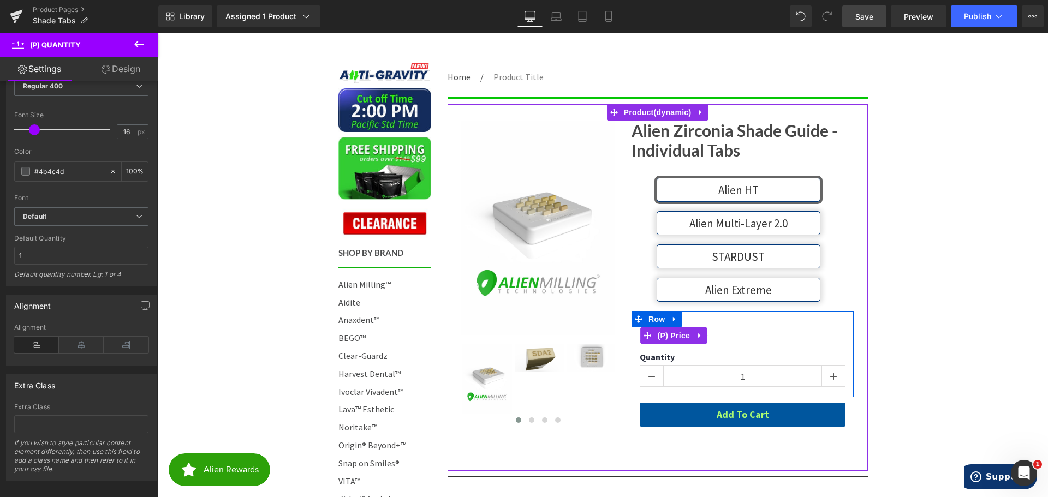
click at [728, 340] on div "$ 0 $ 646.00" at bounding box center [743, 335] width 206 height 33
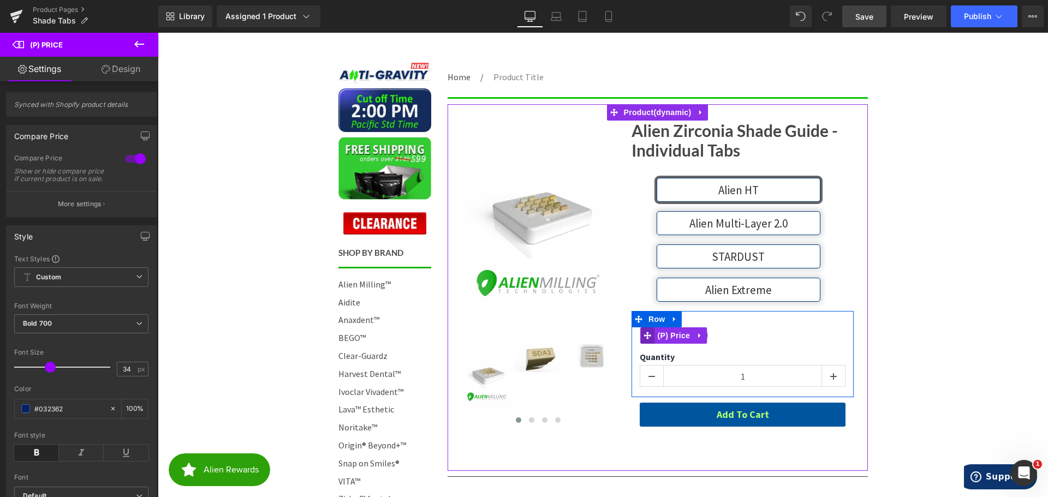
click at [648, 332] on span at bounding box center [648, 336] width 14 height 16
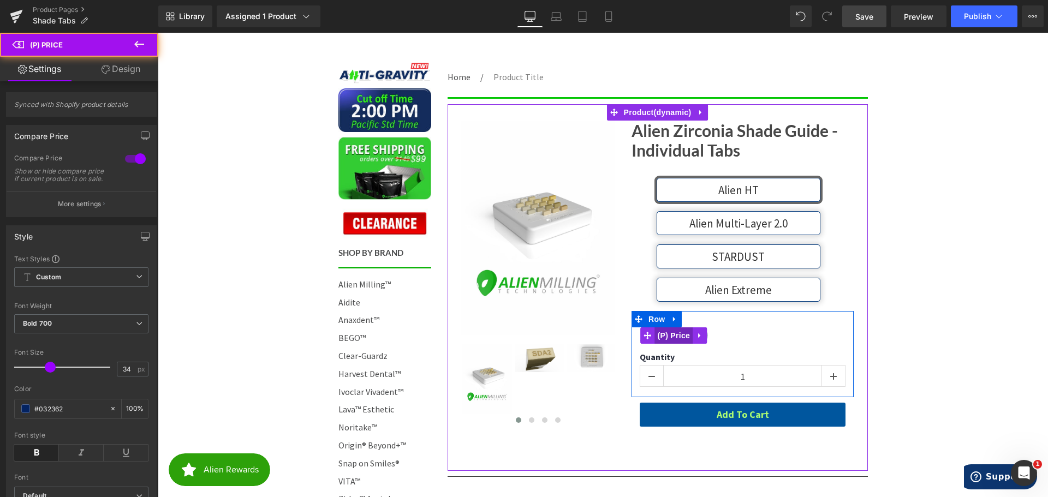
click at [666, 333] on span "(P) Price" at bounding box center [674, 336] width 38 height 16
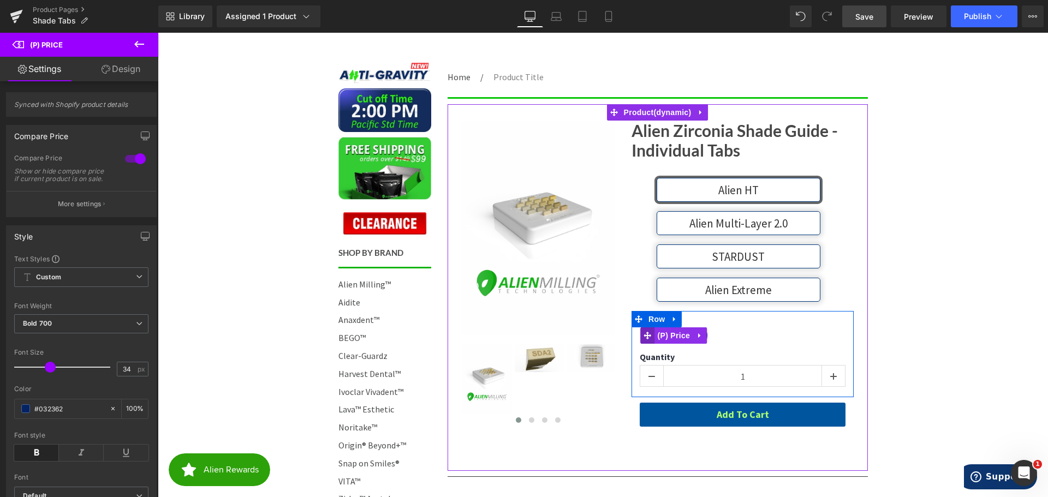
click at [647, 335] on icon at bounding box center [648, 336] width 8 height 8
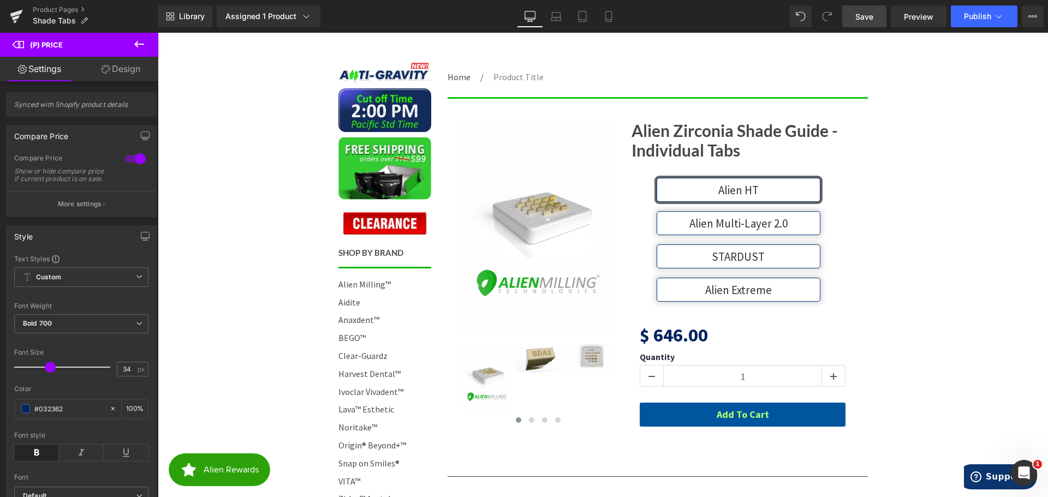
click at [135, 45] on icon at bounding box center [139, 44] width 10 height 7
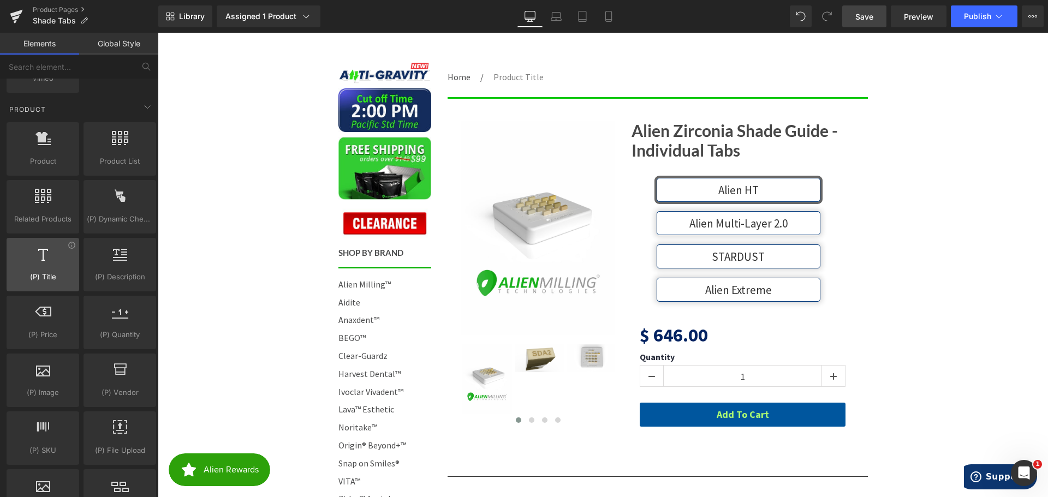
scroll to position [983, 0]
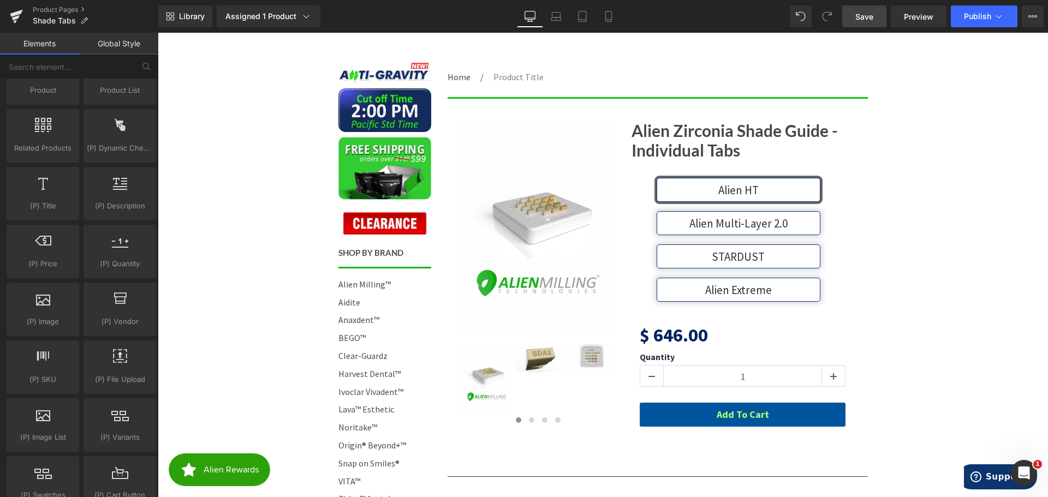
click at [866, 17] on span "Save" at bounding box center [865, 16] width 18 height 11
click at [69, 69] on input "text" at bounding box center [67, 67] width 134 height 24
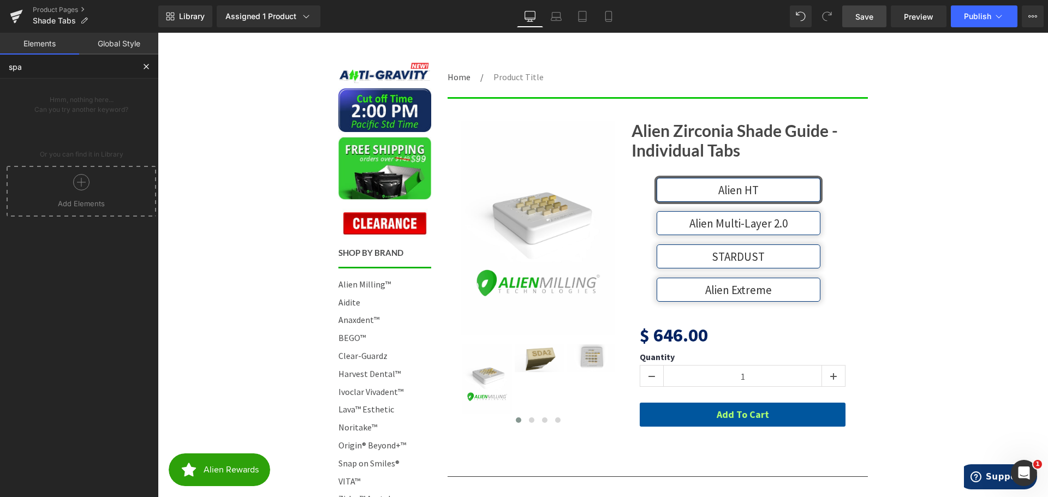
scroll to position [0, 0]
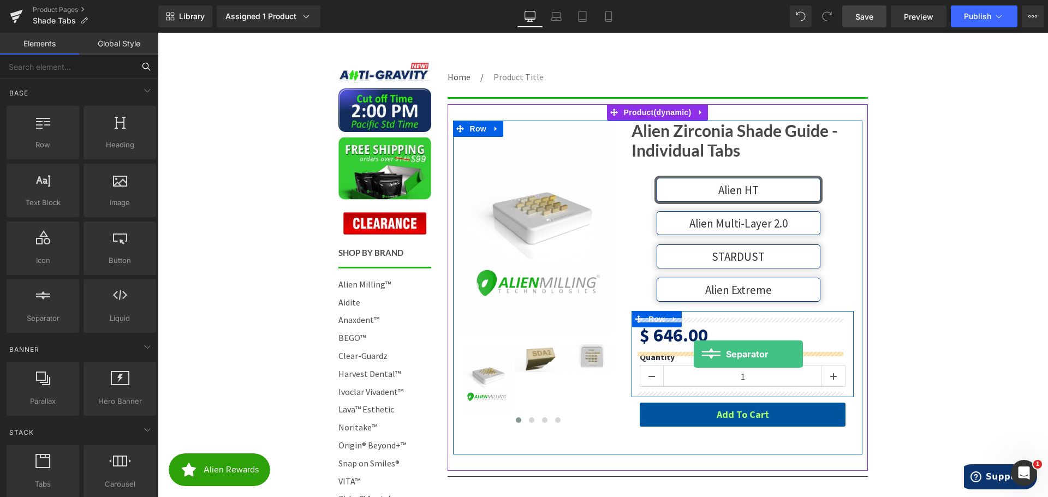
drag, startPoint x: 197, startPoint y: 333, endPoint x: 694, endPoint y: 354, distance: 497.4
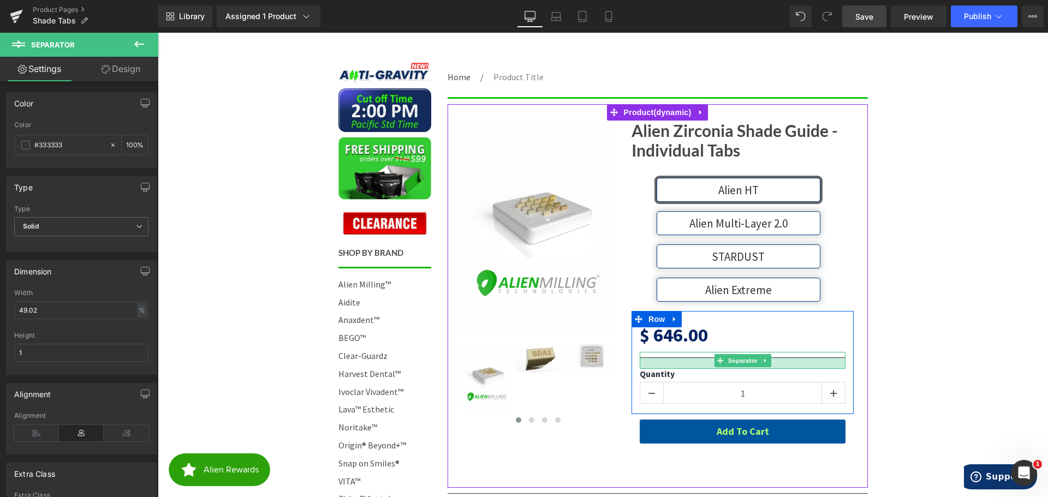
drag, startPoint x: 694, startPoint y: 361, endPoint x: 692, endPoint y: 366, distance: 5.6
click at [692, 366] on div at bounding box center [743, 363] width 206 height 11
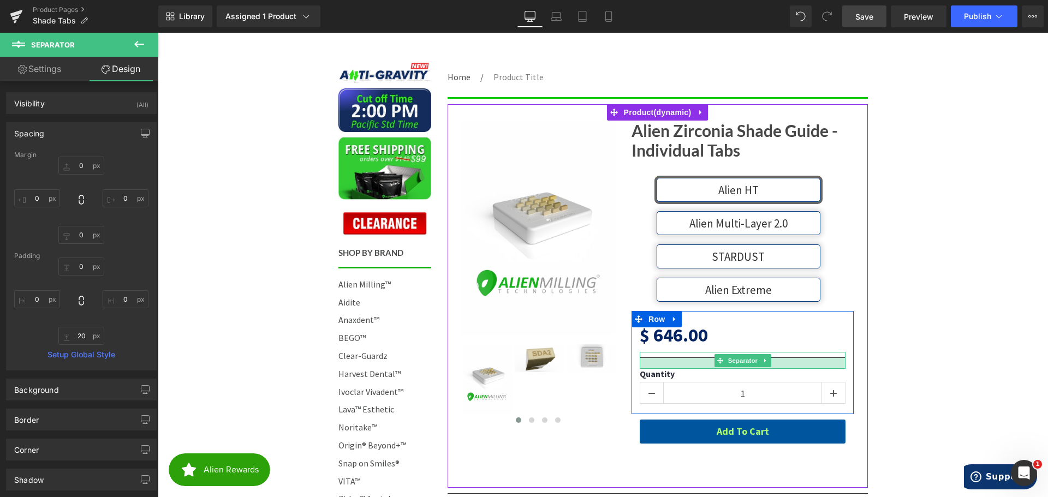
click at [694, 361] on div at bounding box center [743, 363] width 206 height 11
click at [694, 357] on div at bounding box center [743, 360] width 206 height 17
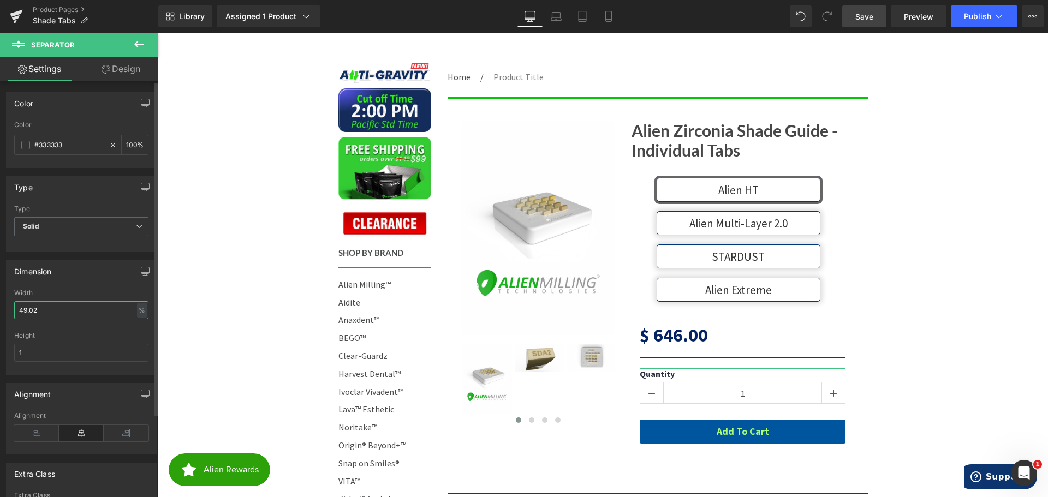
drag, startPoint x: 52, startPoint y: 310, endPoint x: 7, endPoint y: 311, distance: 45.4
click at [7, 311] on div "49.02% Width 49.02 % % px 1px Height 1" at bounding box center [82, 331] width 150 height 85
drag, startPoint x: 43, startPoint y: 353, endPoint x: 2, endPoint y: 352, distance: 40.4
click at [2, 352] on div "Dimension 49.02% Width 49.02 % % px 1px Height 1" at bounding box center [81, 313] width 163 height 123
click at [140, 42] on icon at bounding box center [139, 44] width 13 height 13
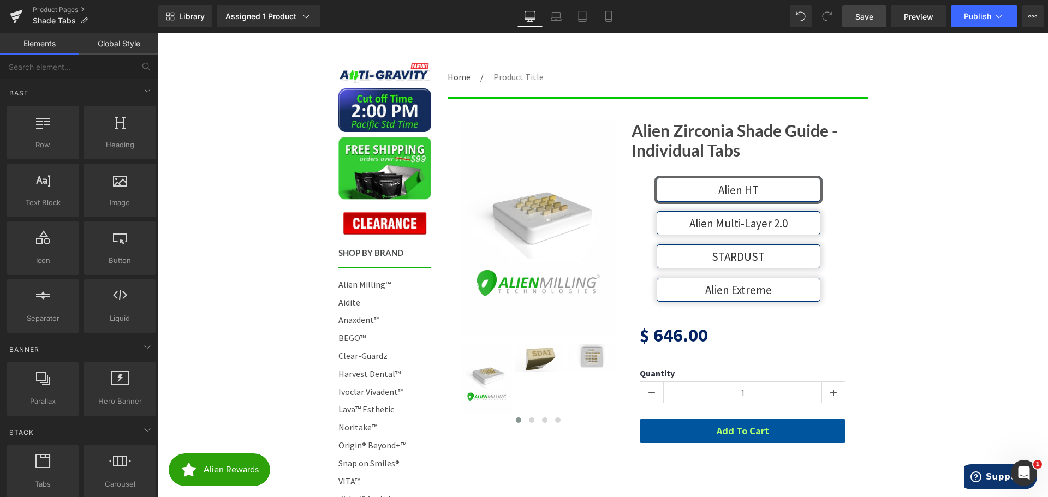
click at [875, 15] on link "Save" at bounding box center [865, 16] width 44 height 22
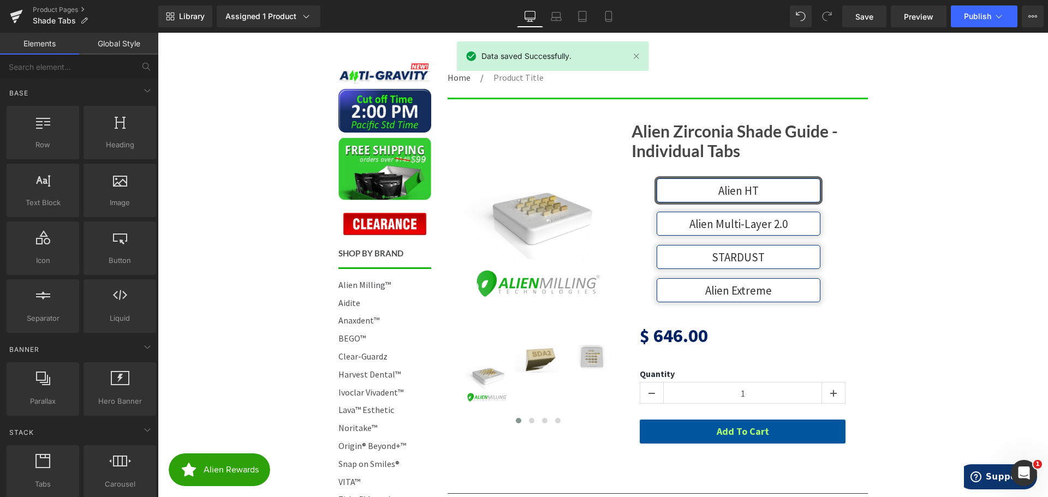
scroll to position [109, 0]
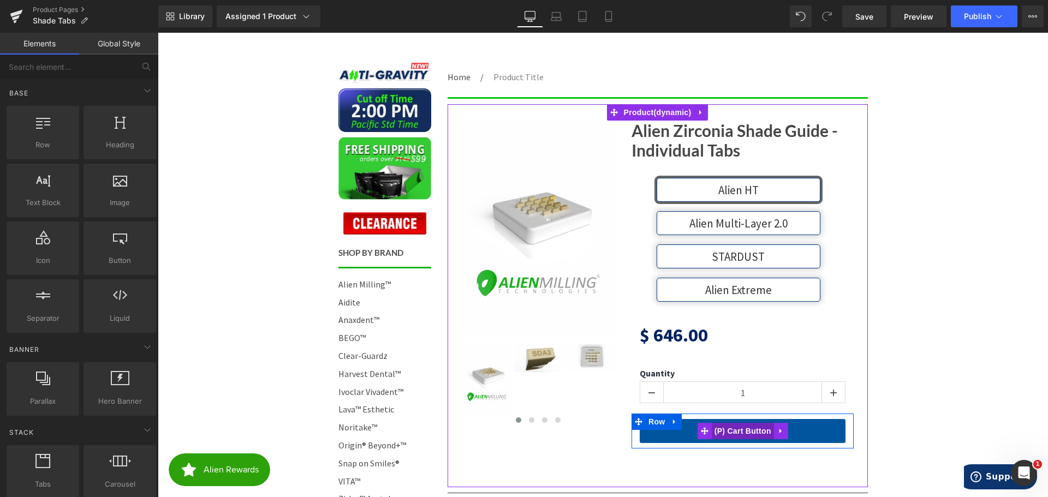
click at [718, 428] on span "(P) Cart Button" at bounding box center [743, 431] width 62 height 16
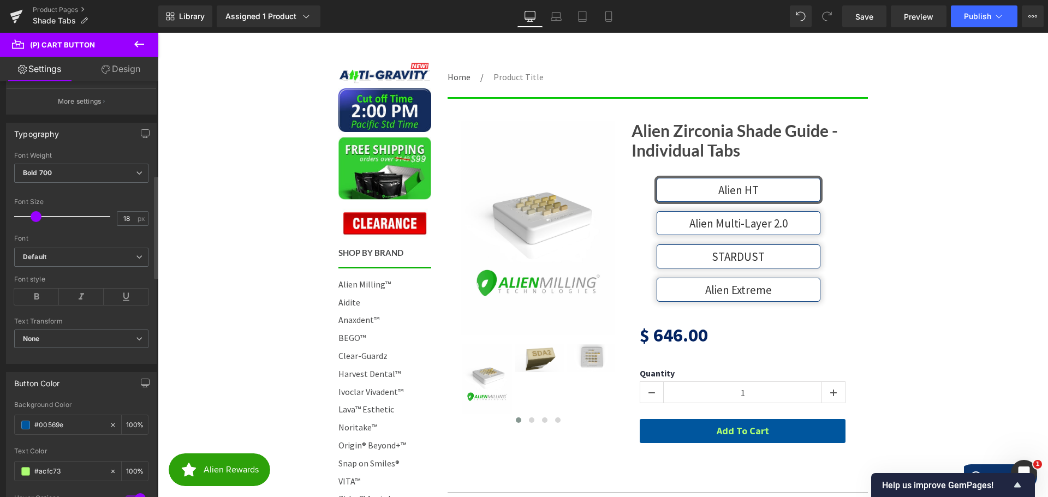
scroll to position [382, 0]
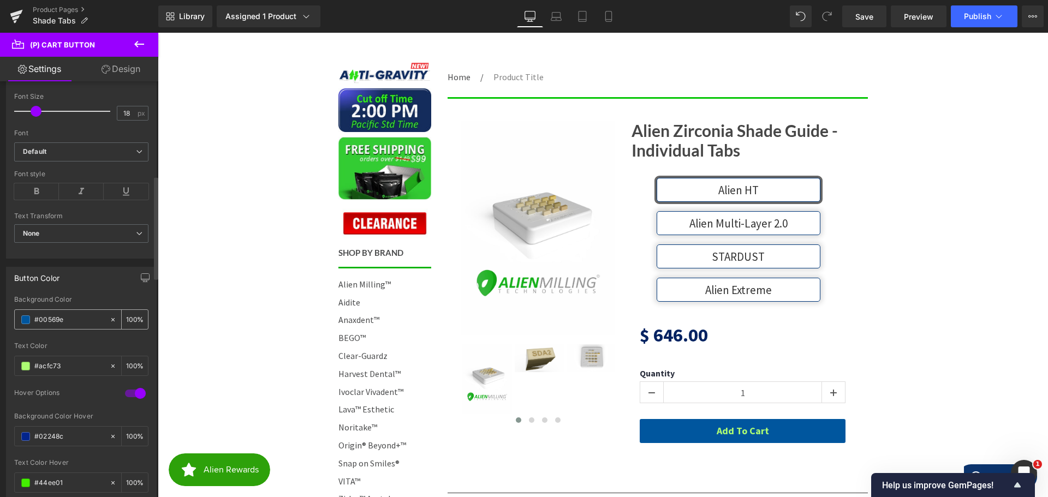
click at [28, 322] on span at bounding box center [25, 320] width 9 height 9
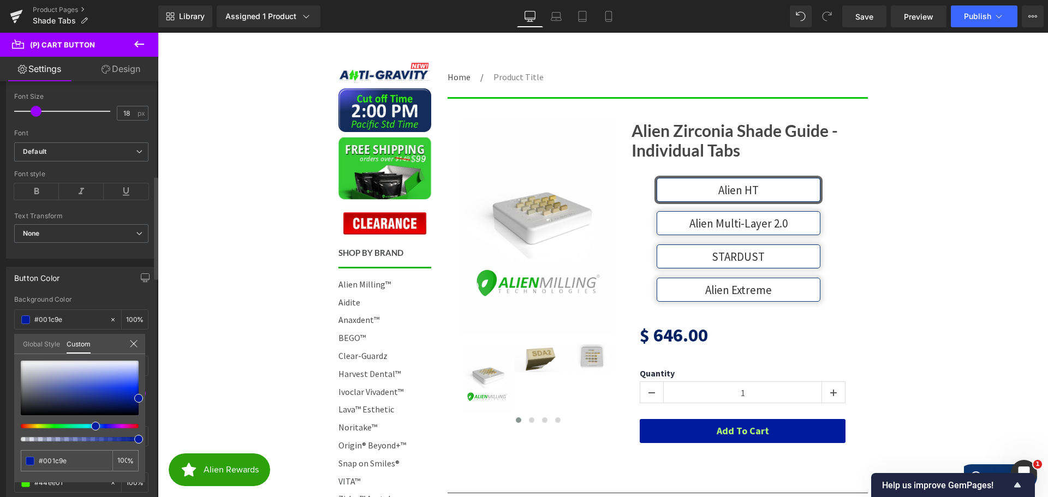
click at [94, 428] on span at bounding box center [95, 426] width 9 height 9
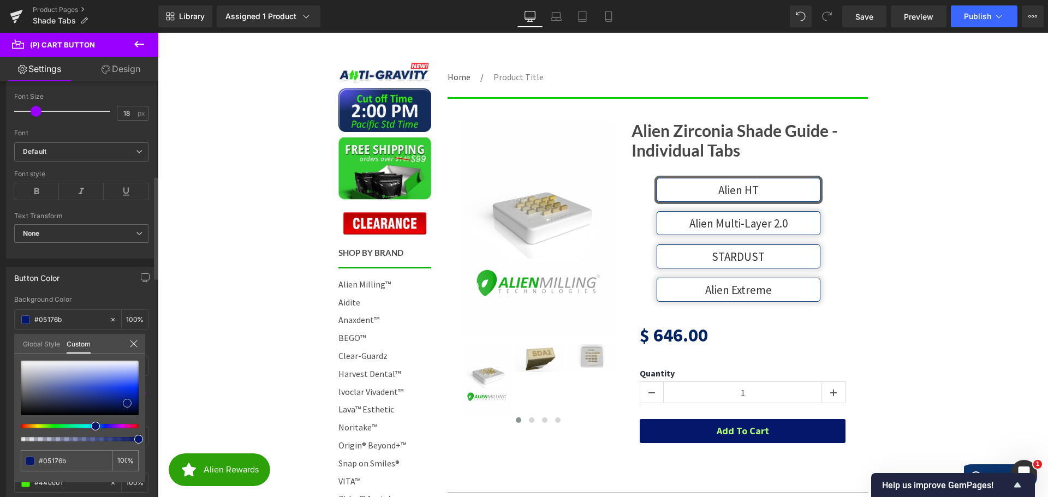
drag, startPoint x: 137, startPoint y: 399, endPoint x: 126, endPoint y: 404, distance: 12.5
click at [126, 404] on span at bounding box center [127, 403] width 9 height 9
drag, startPoint x: 126, startPoint y: 404, endPoint x: 129, endPoint y: 410, distance: 7.1
click at [129, 410] on span at bounding box center [131, 409] width 9 height 9
click at [131, 408] on span at bounding box center [132, 408] width 9 height 9
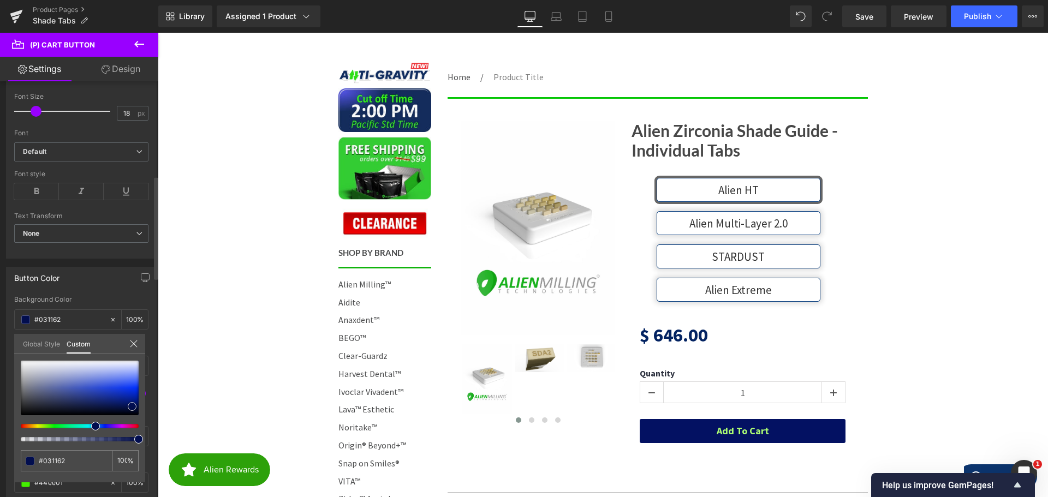
click at [129, 405] on span at bounding box center [132, 406] width 9 height 9
click at [133, 404] on span at bounding box center [131, 404] width 9 height 9
click at [91, 427] on div at bounding box center [75, 426] width 118 height 4
drag, startPoint x: 133, startPoint y: 404, endPoint x: 126, endPoint y: 398, distance: 9.3
click at [126, 398] on span at bounding box center [126, 398] width 9 height 9
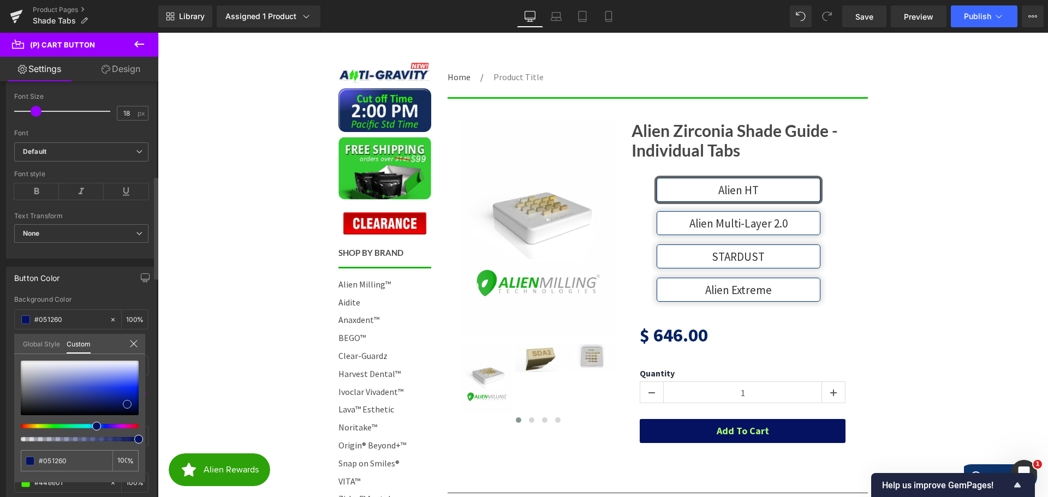
drag, startPoint x: 126, startPoint y: 398, endPoint x: 127, endPoint y: 405, distance: 6.6
click at [127, 405] on span at bounding box center [127, 404] width 9 height 9
click at [128, 405] on span at bounding box center [129, 404] width 9 height 9
drag, startPoint x: 128, startPoint y: 405, endPoint x: 132, endPoint y: 400, distance: 6.2
click at [132, 400] on span at bounding box center [132, 399] width 9 height 9
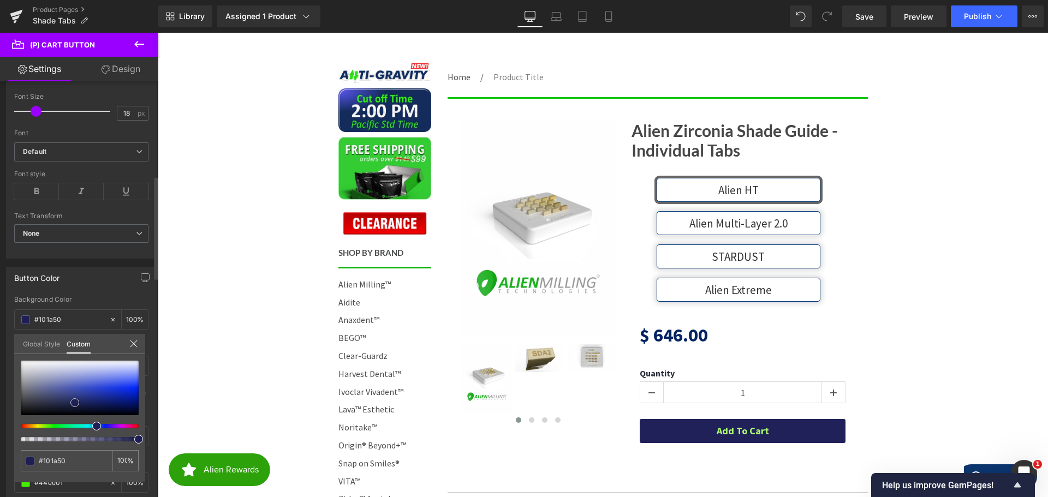
drag, startPoint x: 132, startPoint y: 400, endPoint x: 74, endPoint y: 403, distance: 58.0
click at [74, 403] on span at bounding box center [74, 403] width 9 height 9
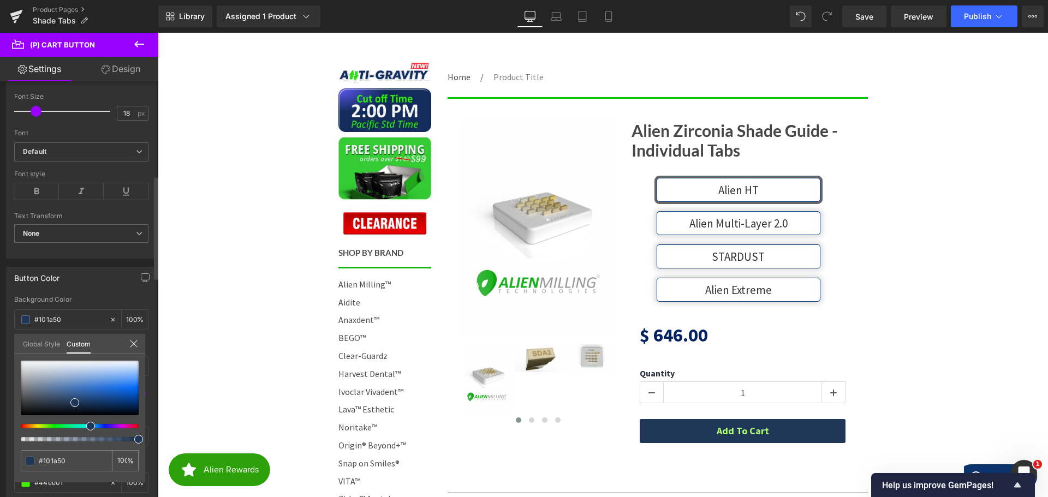
drag, startPoint x: 96, startPoint y: 426, endPoint x: 87, endPoint y: 426, distance: 9.3
click at [87, 426] on span at bounding box center [90, 426] width 9 height 9
drag, startPoint x: 70, startPoint y: 401, endPoint x: 116, endPoint y: 403, distance: 45.4
click at [116, 403] on span at bounding box center [120, 405] width 9 height 9
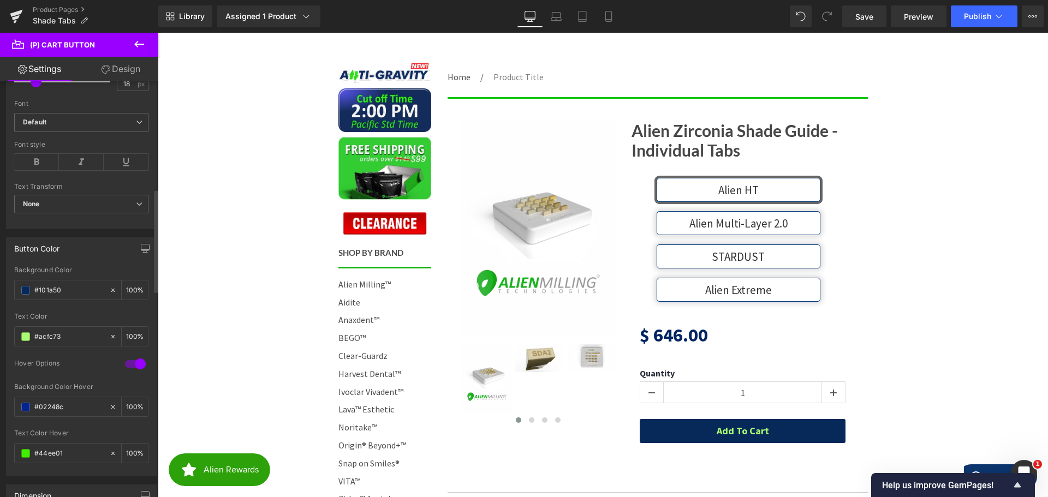
scroll to position [437, 0]
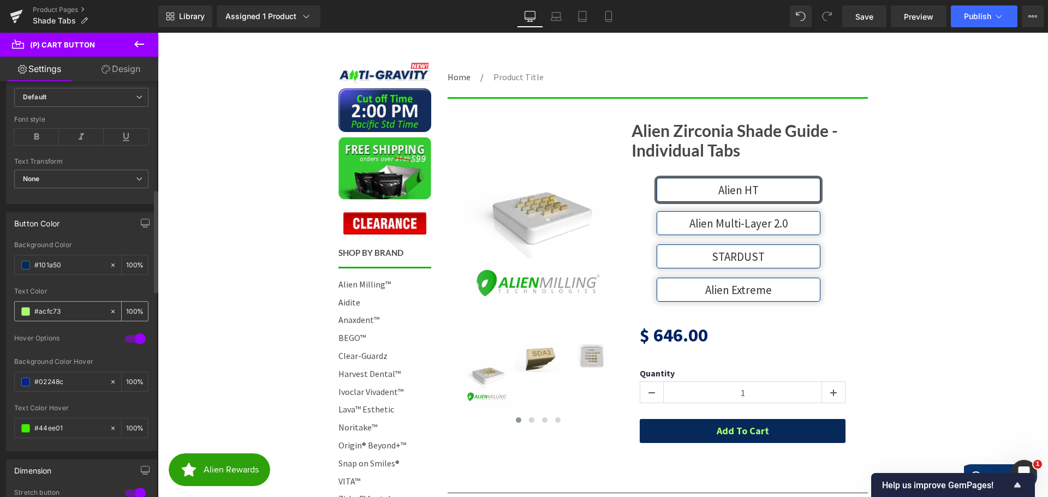
click at [26, 306] on div "#acfc73" at bounding box center [62, 311] width 94 height 19
click at [27, 310] on span at bounding box center [25, 311] width 9 height 9
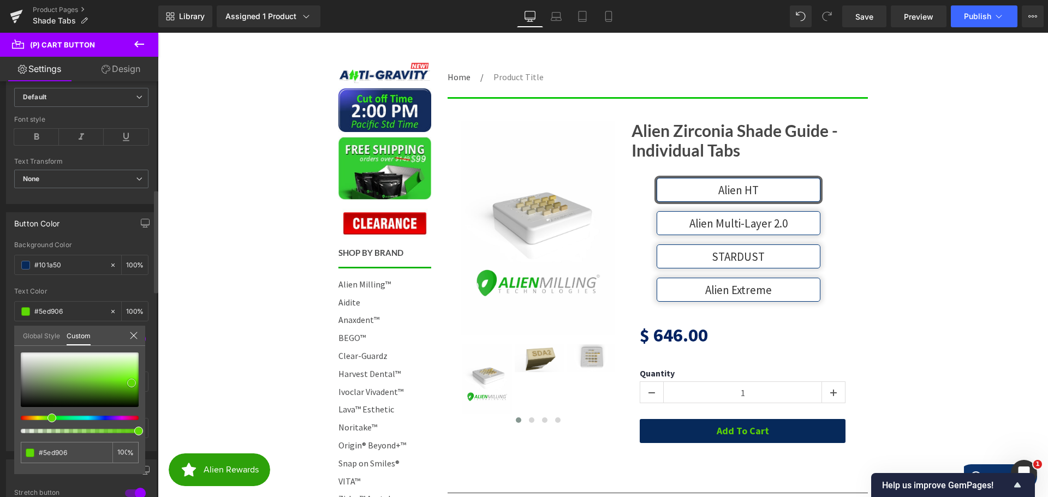
drag, startPoint x: 126, startPoint y: 382, endPoint x: 132, endPoint y: 383, distance: 5.6
click at [132, 383] on div at bounding box center [80, 380] width 118 height 55
click at [49, 417] on div at bounding box center [75, 418] width 118 height 4
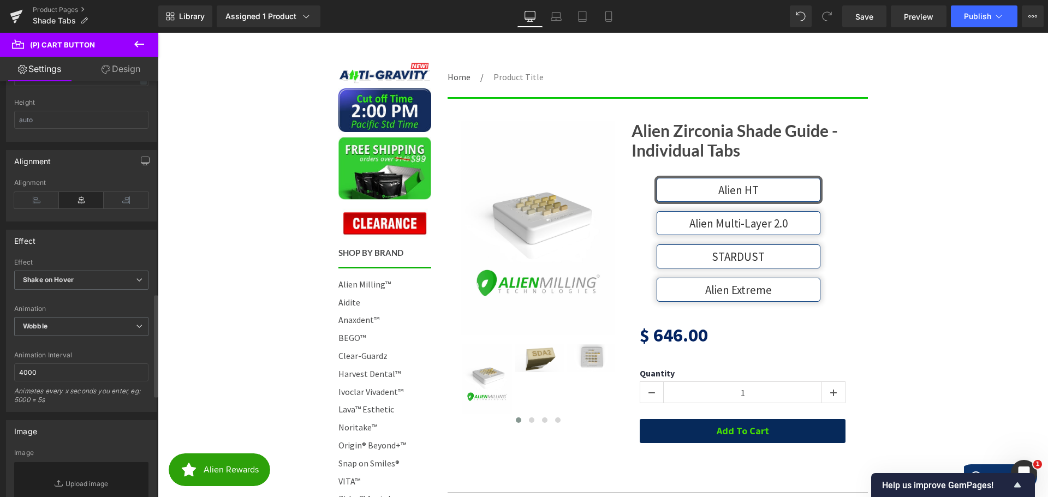
scroll to position [928, 0]
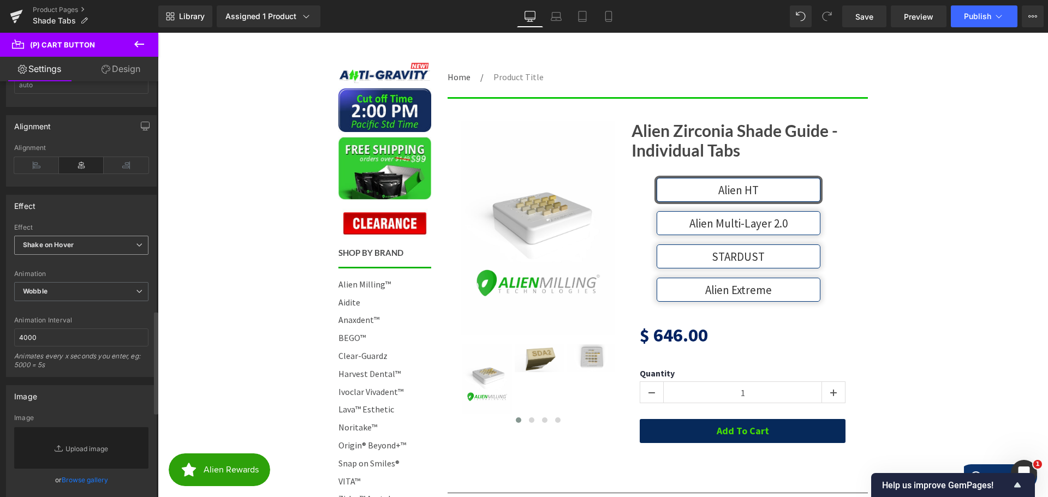
click at [86, 246] on span "Shake on Hover" at bounding box center [81, 245] width 134 height 19
click at [65, 263] on li "Default" at bounding box center [79, 265] width 130 height 16
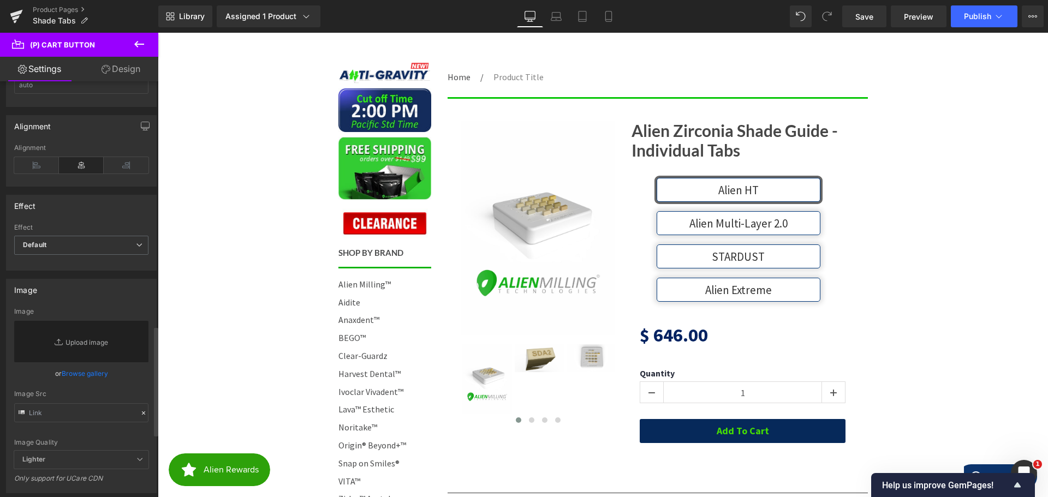
click at [7, 280] on div "Image" at bounding box center [82, 290] width 150 height 21
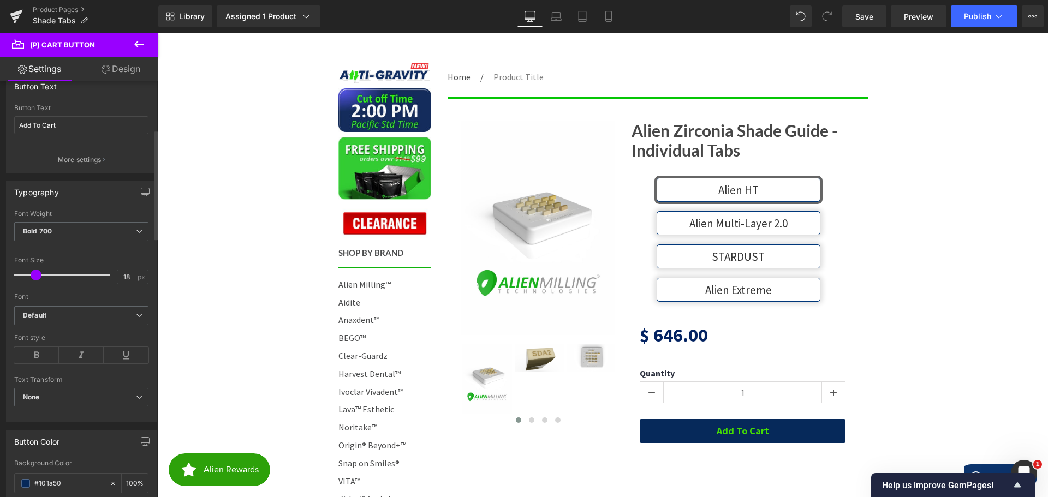
scroll to position [164, 0]
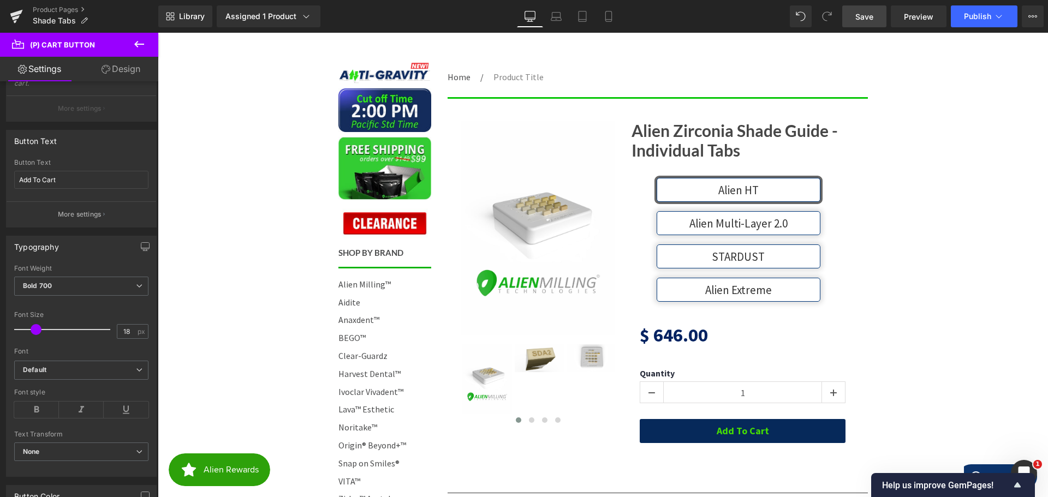
click at [852, 16] on link "Save" at bounding box center [865, 16] width 44 height 22
click at [968, 14] on span "Publish" at bounding box center [977, 16] width 27 height 9
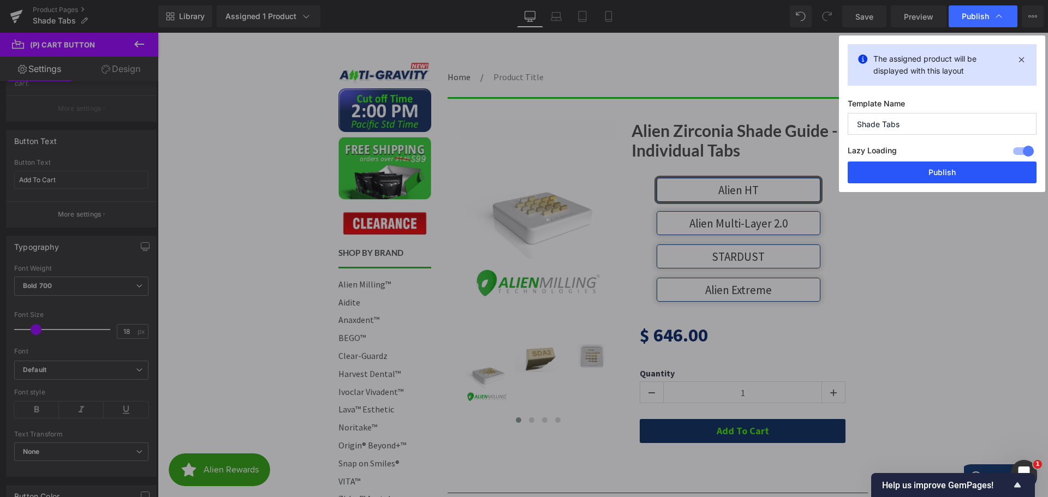
click at [961, 171] on button "Publish" at bounding box center [942, 173] width 189 height 22
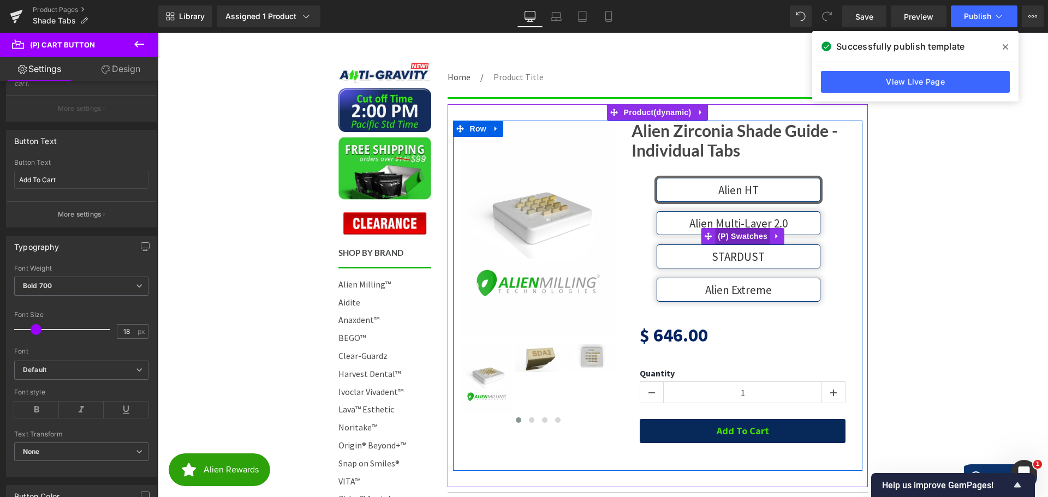
click at [727, 232] on span "(P) Swatches" at bounding box center [742, 236] width 55 height 16
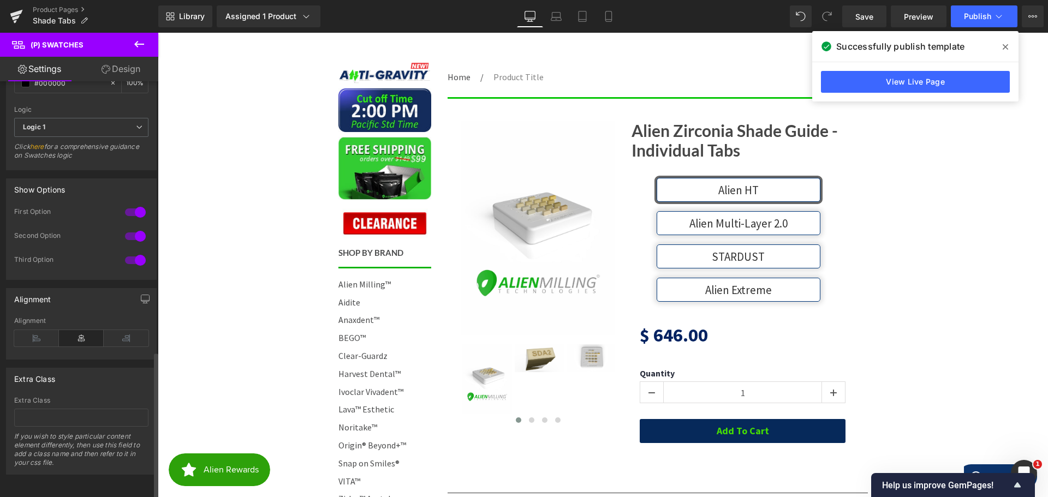
scroll to position [772, 0]
click at [125, 330] on icon at bounding box center [126, 338] width 45 height 16
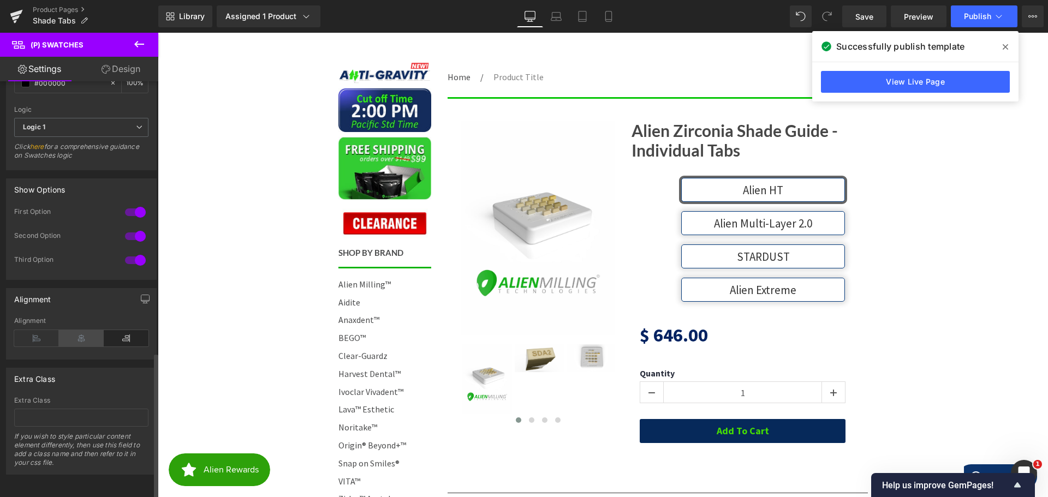
click at [80, 330] on icon at bounding box center [81, 338] width 45 height 16
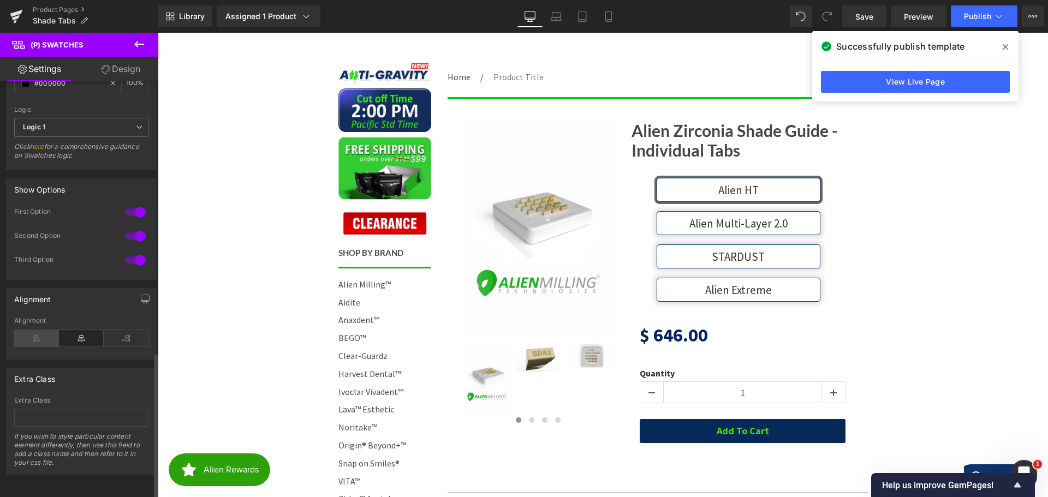
click at [40, 330] on icon at bounding box center [36, 338] width 45 height 16
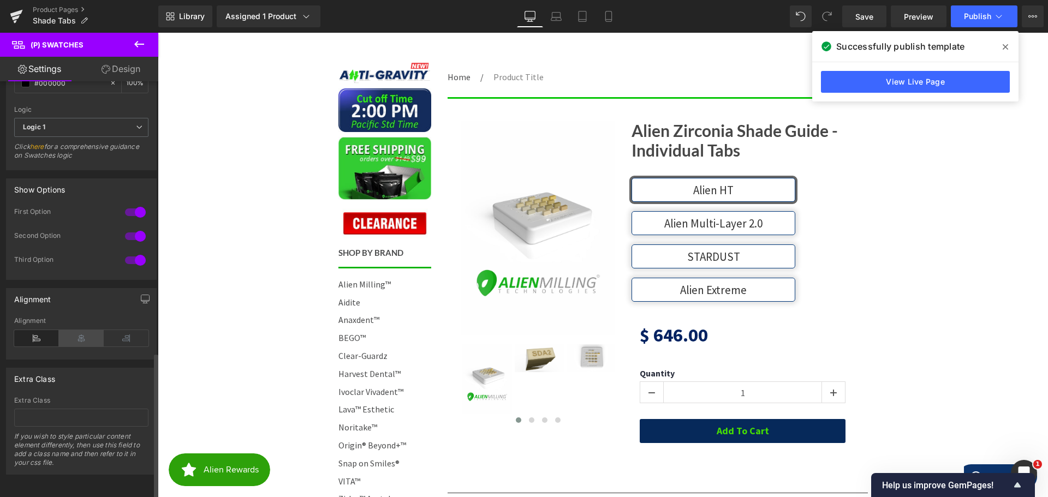
click at [74, 330] on icon at bounding box center [81, 338] width 45 height 16
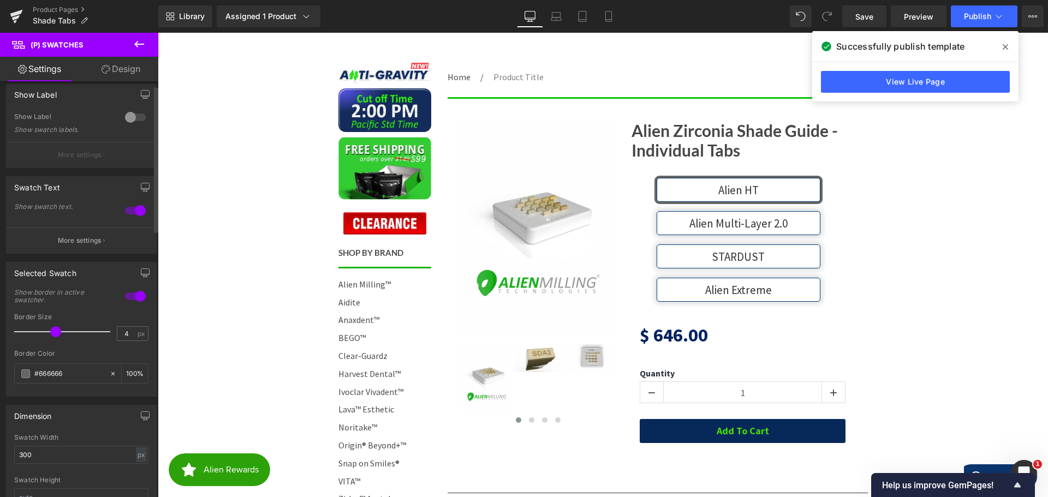
scroll to position [0, 0]
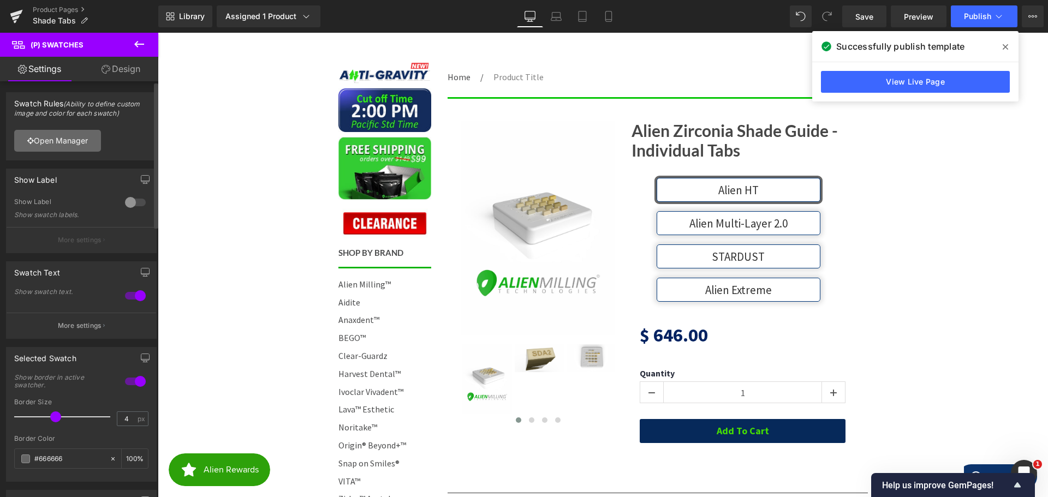
click at [56, 138] on link "Open Manager" at bounding box center [57, 141] width 87 height 22
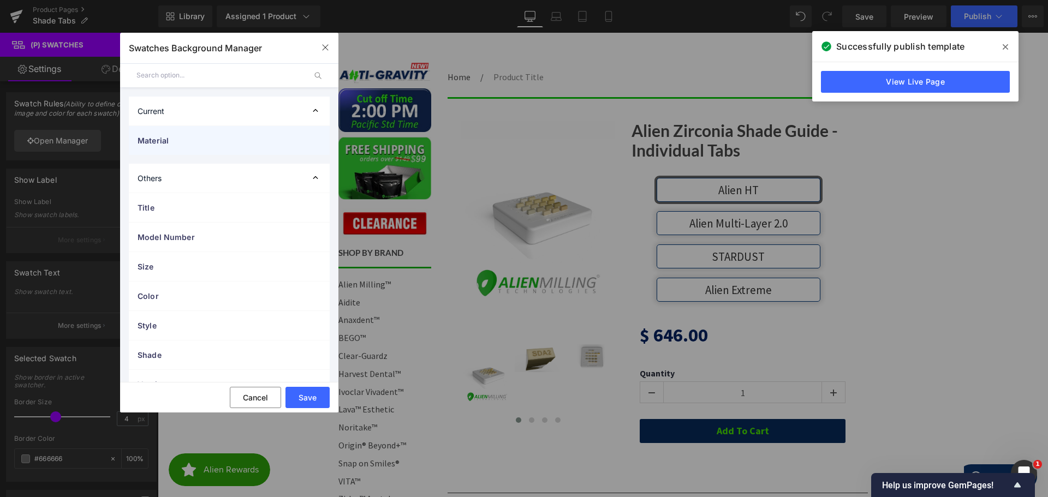
click at [223, 142] on span "Material" at bounding box center [219, 140] width 162 height 11
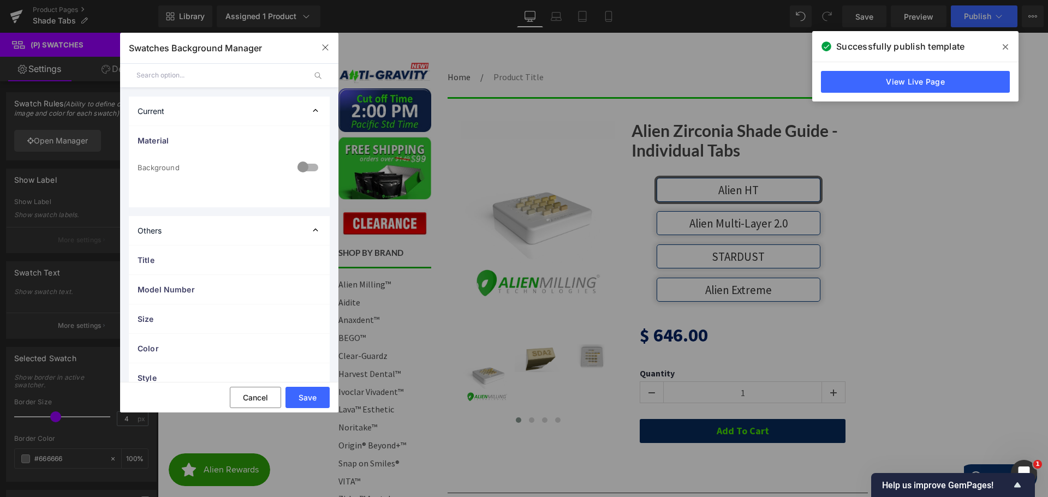
click at [297, 171] on div at bounding box center [308, 168] width 26 height 21
click at [282, 190] on div "Manual" at bounding box center [275, 190] width 92 height 16
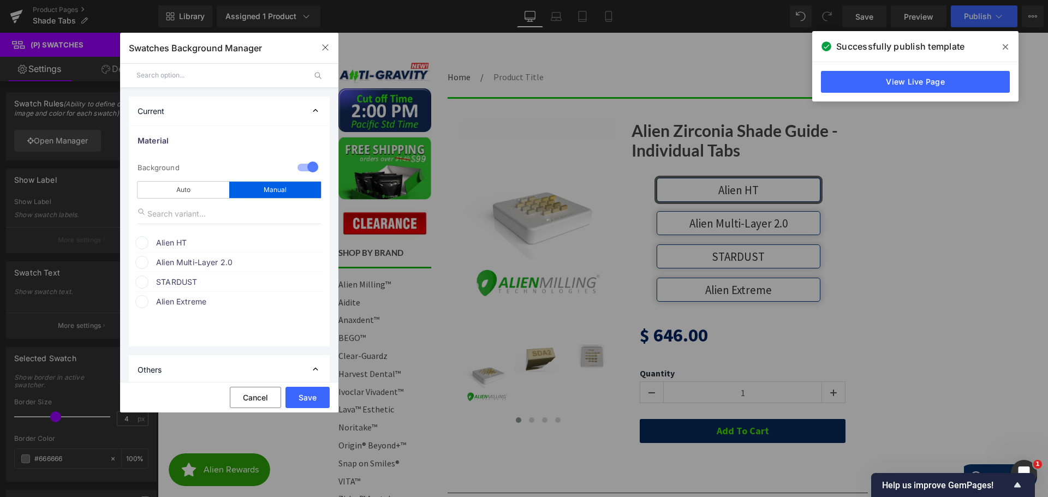
click at [163, 241] on span "Alien HT" at bounding box center [239, 242] width 166 height 13
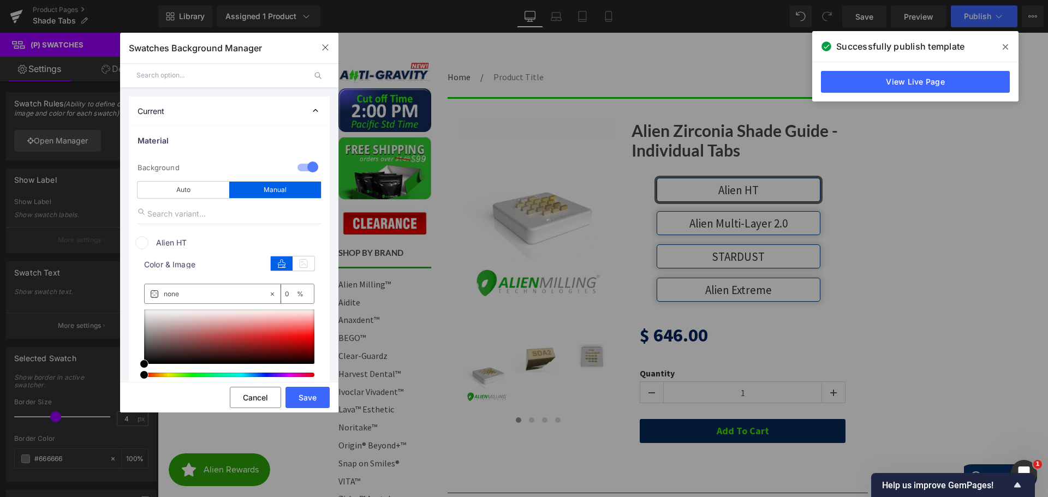
scroll to position [55, 0]
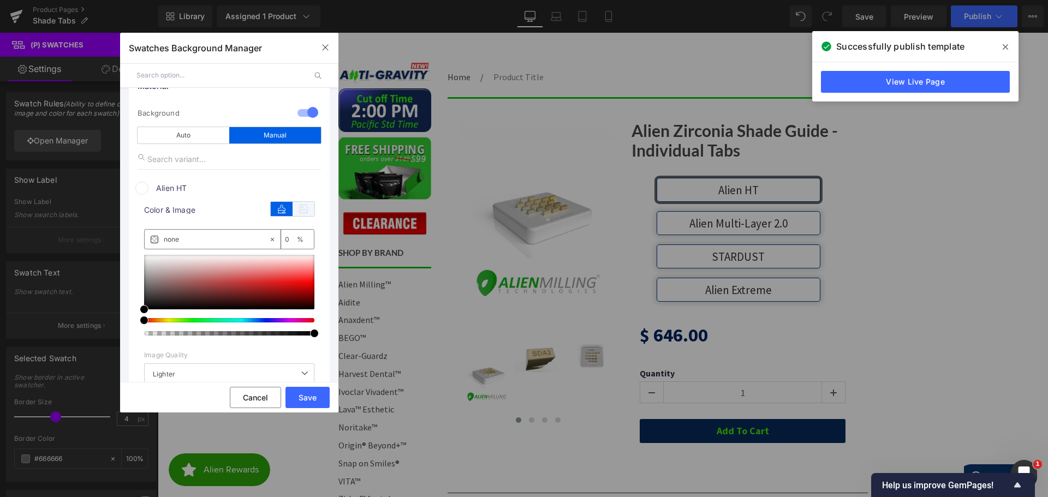
click at [302, 209] on icon at bounding box center [304, 209] width 22 height 14
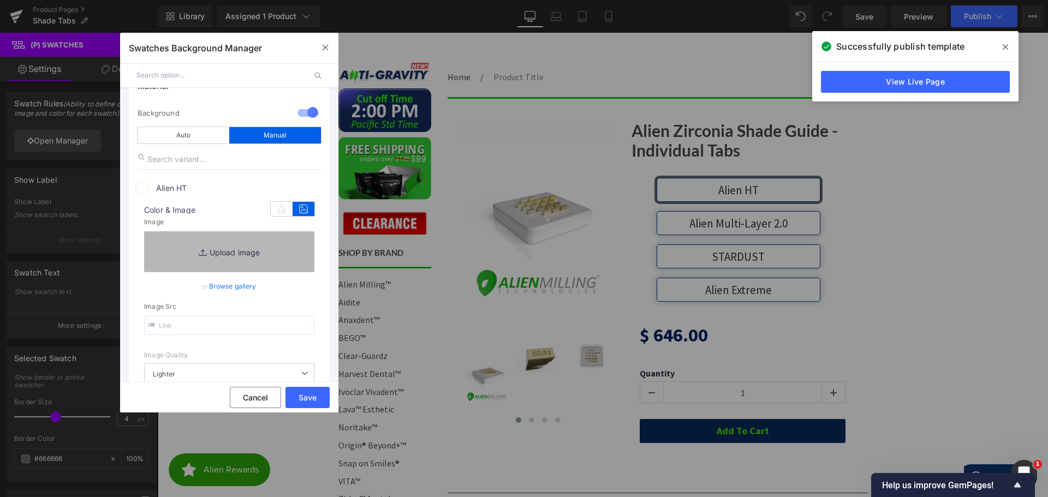
click at [220, 251] on link "Replace Image" at bounding box center [229, 252] width 170 height 40
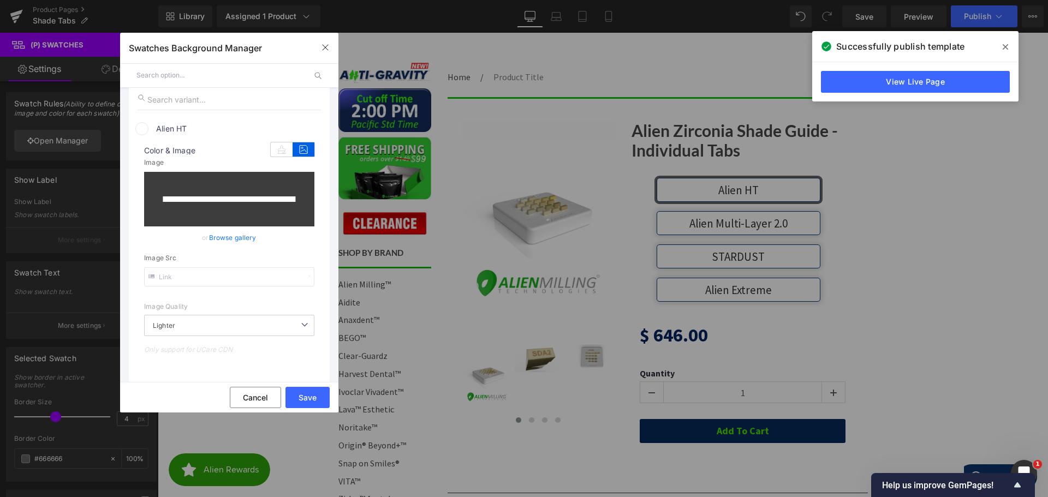
scroll to position [109, 0]
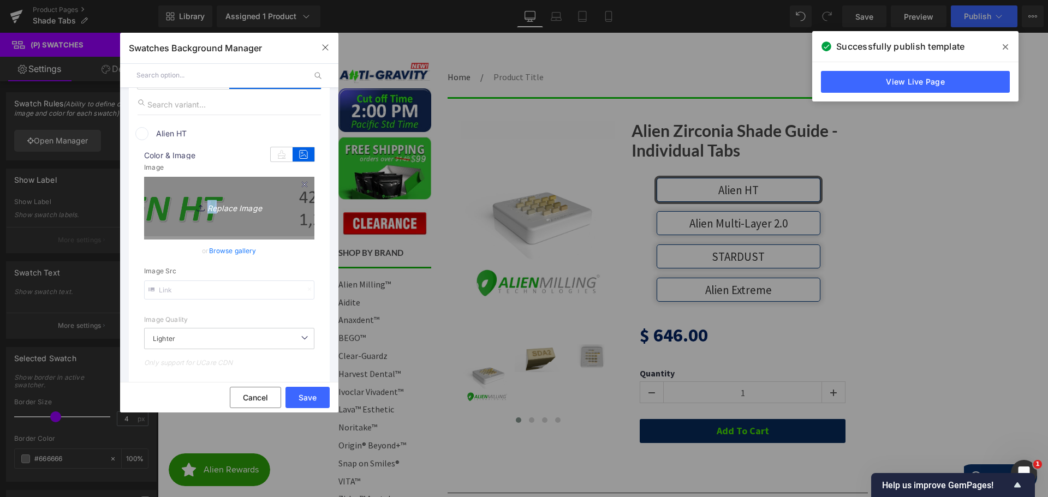
drag, startPoint x: 201, startPoint y: 203, endPoint x: 210, endPoint y: 206, distance: 9.3
click at [221, 216] on link "Replace Image" at bounding box center [229, 207] width 170 height 60
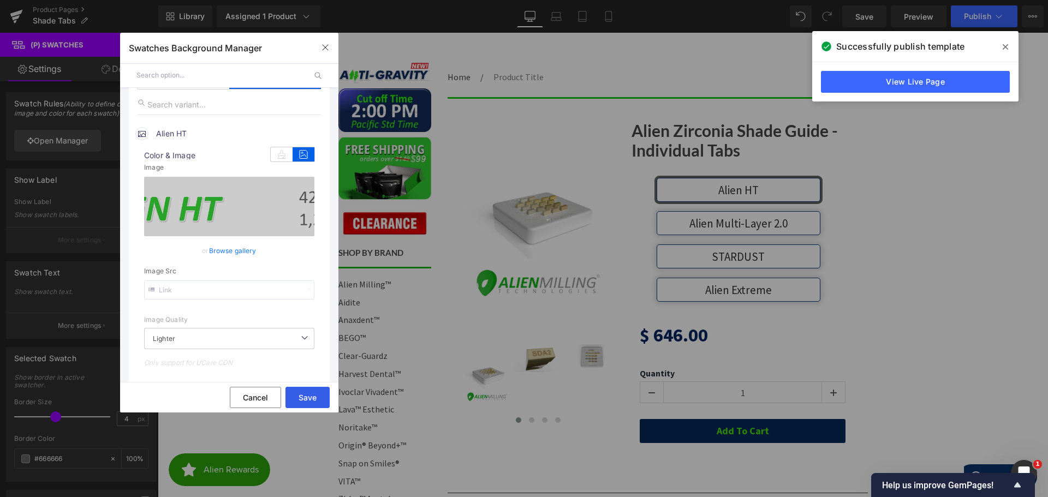
click at [318, 394] on button "Save" at bounding box center [308, 397] width 44 height 21
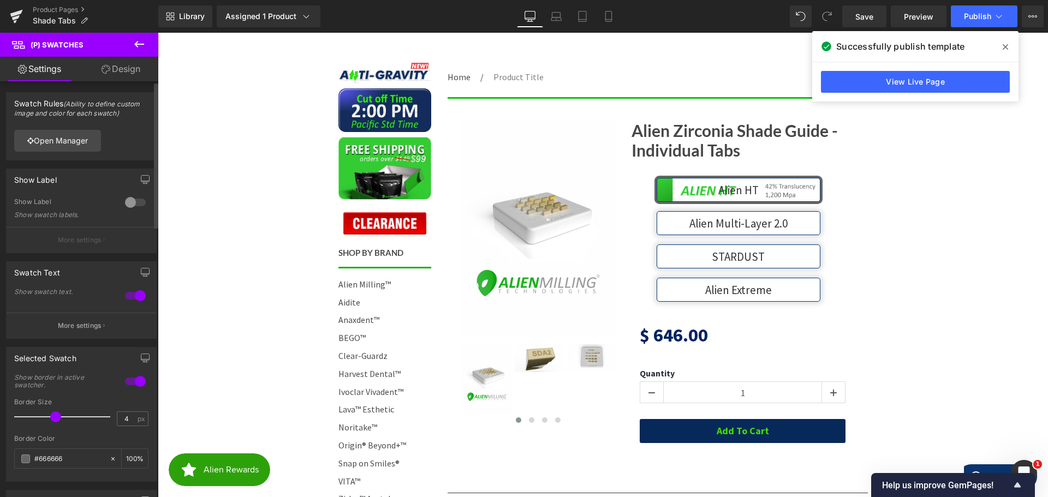
click at [125, 295] on div at bounding box center [135, 295] width 26 height 17
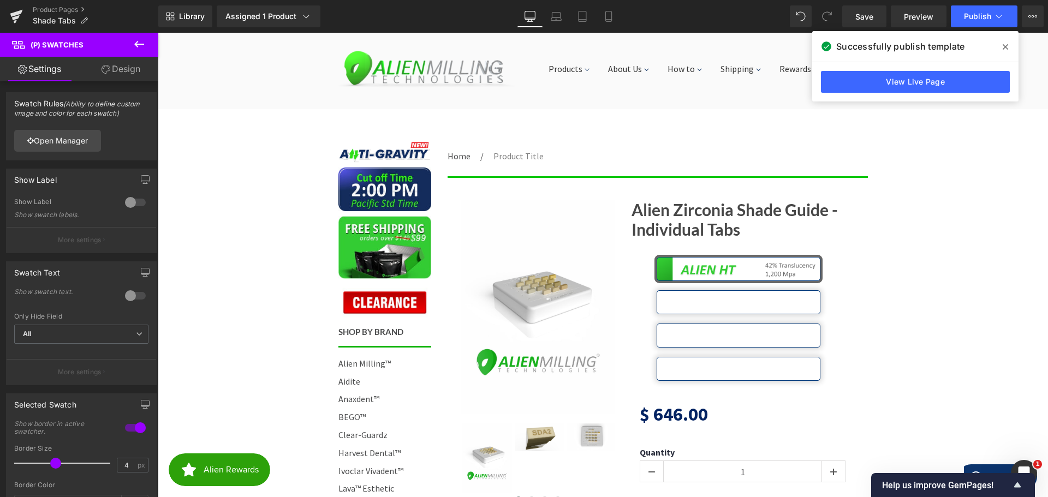
scroll to position [55, 0]
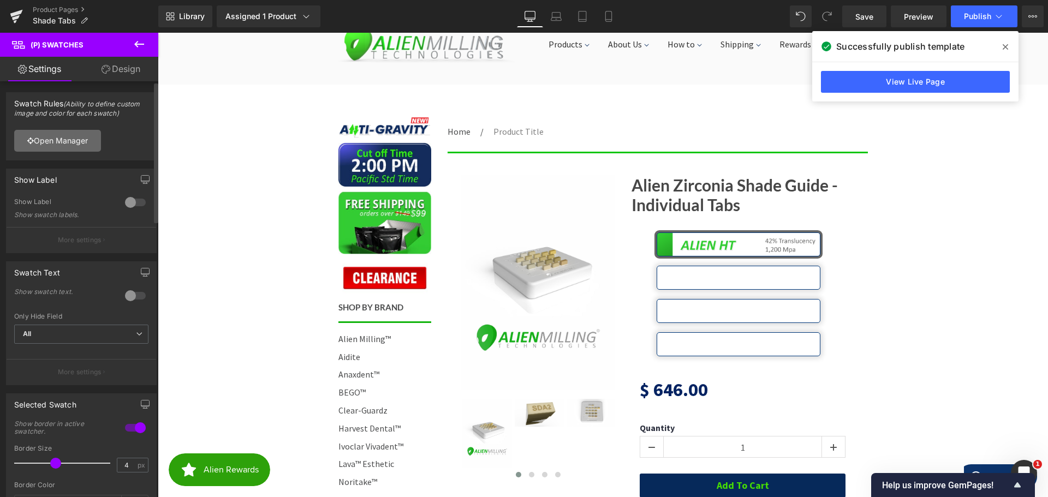
click at [72, 141] on link "Open Manager" at bounding box center [57, 141] width 87 height 22
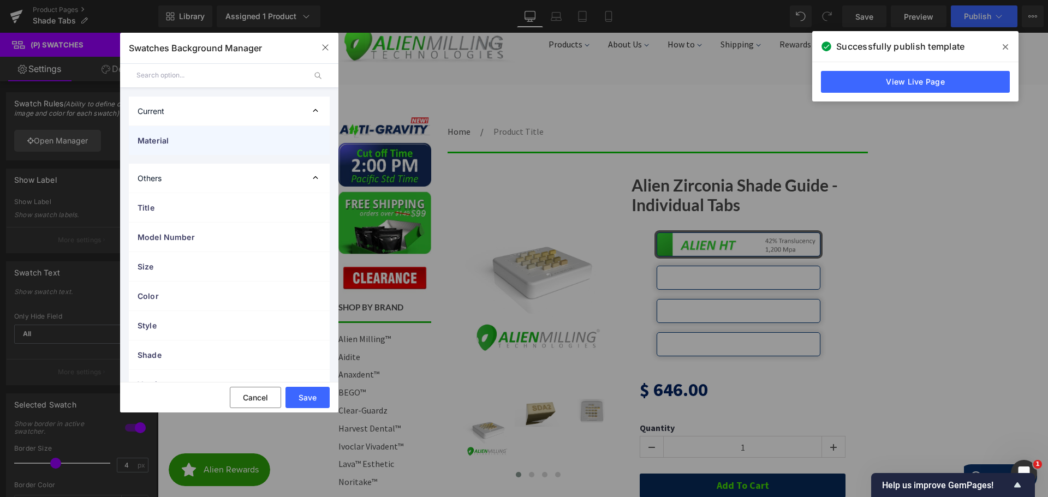
click at [209, 134] on div "Material" at bounding box center [229, 140] width 201 height 29
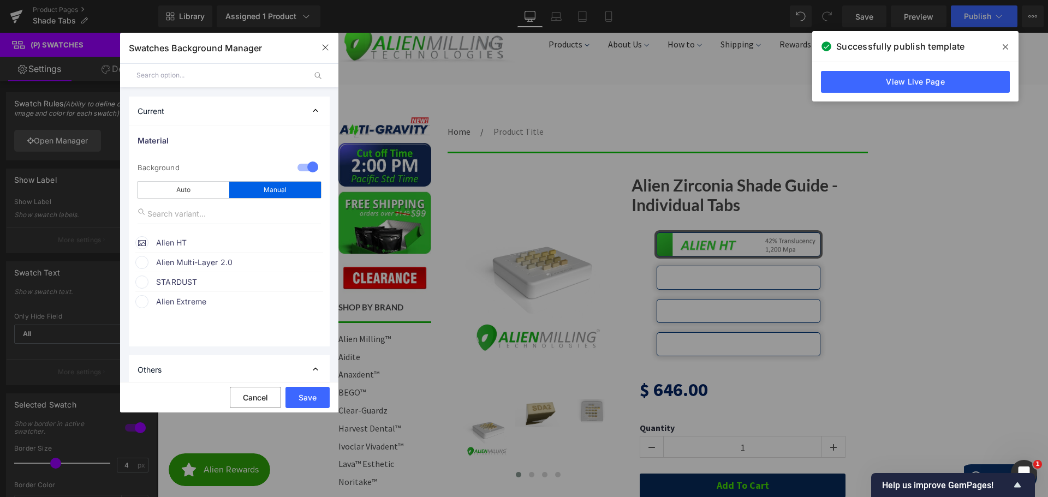
click at [170, 260] on span "Alien Multi-Layer 2.0" at bounding box center [239, 262] width 166 height 13
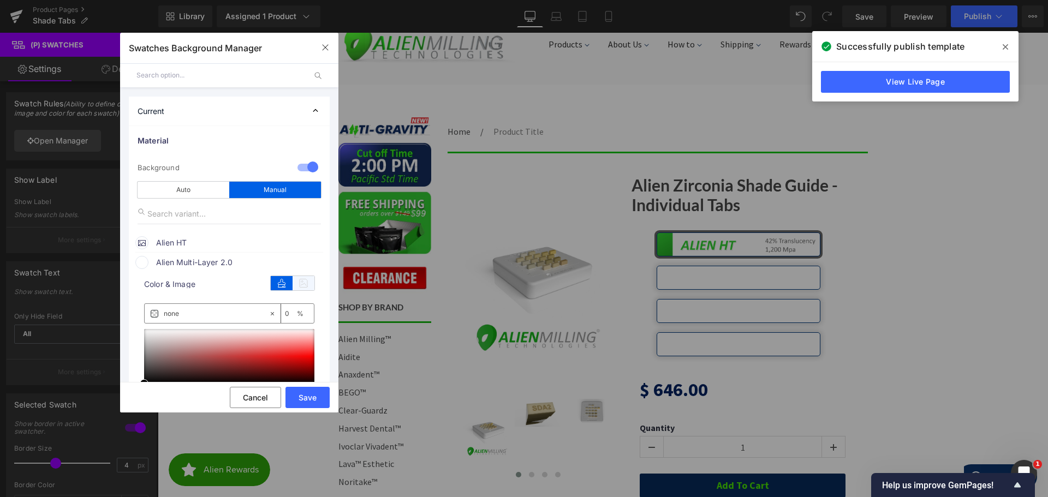
click at [299, 286] on icon at bounding box center [304, 283] width 22 height 14
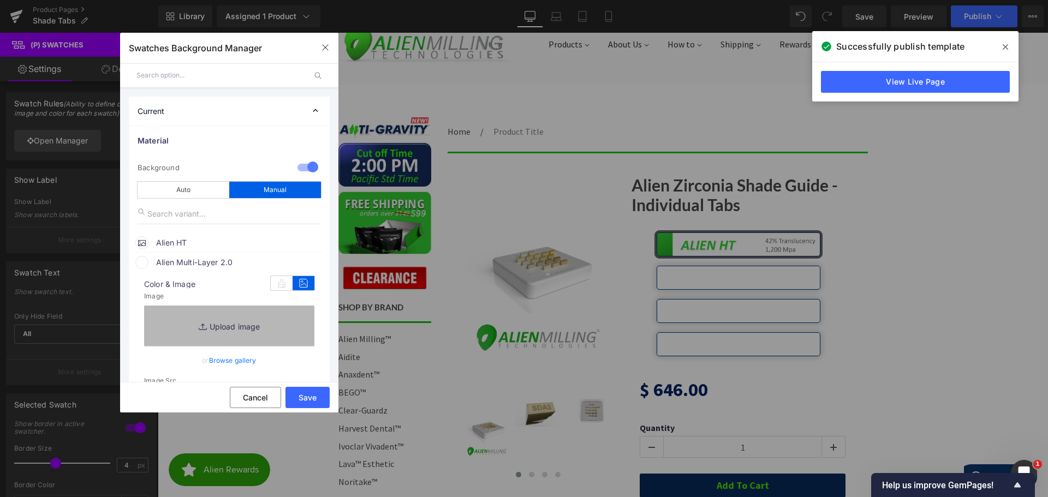
click at [230, 316] on link "Replace Image" at bounding box center [229, 326] width 170 height 40
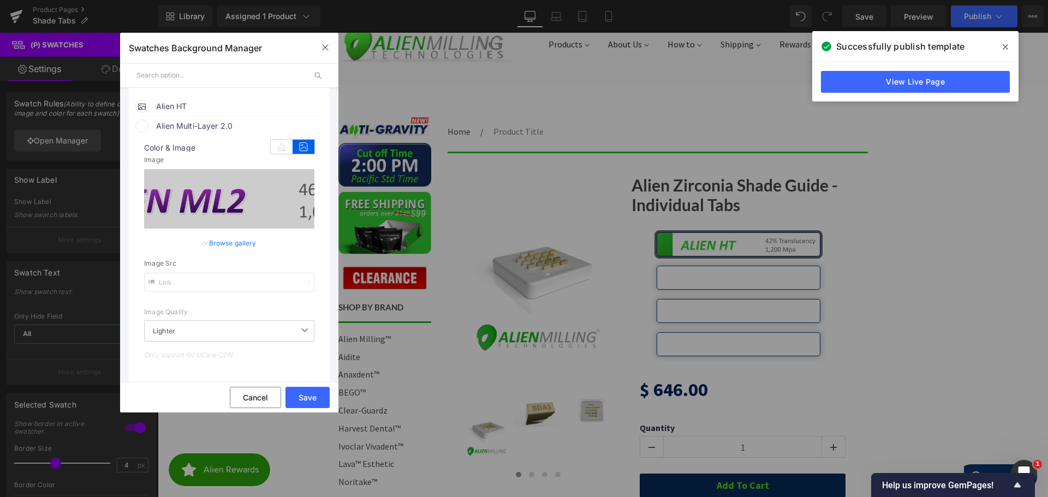
scroll to position [164, 0]
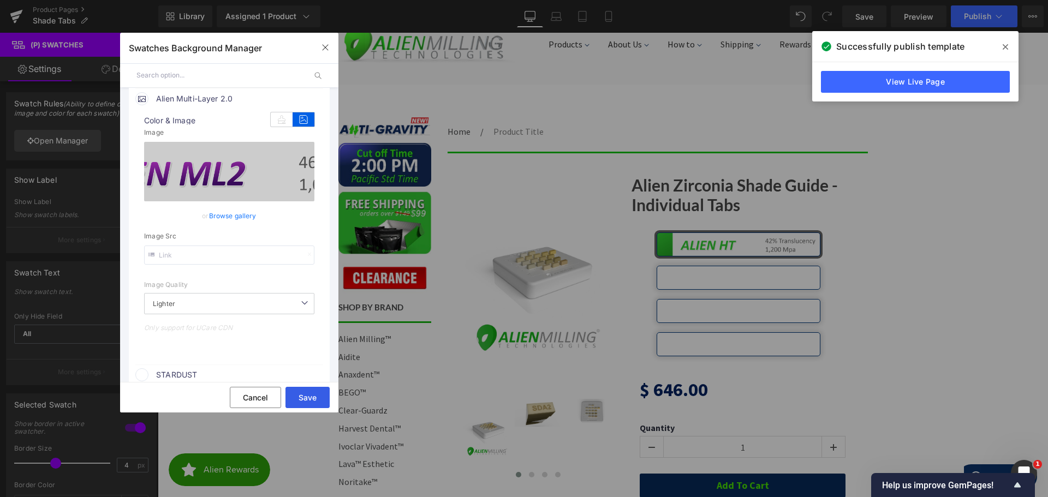
drag, startPoint x: 313, startPoint y: 397, endPoint x: 127, endPoint y: 331, distance: 197.4
click at [313, 397] on button "Save" at bounding box center [308, 397] width 44 height 21
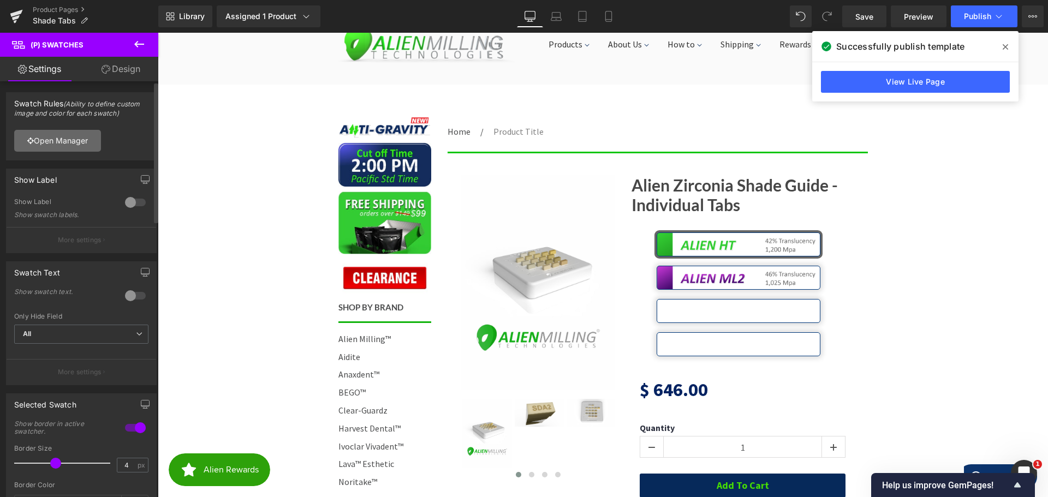
click at [68, 146] on link "Open Manager" at bounding box center [57, 141] width 87 height 22
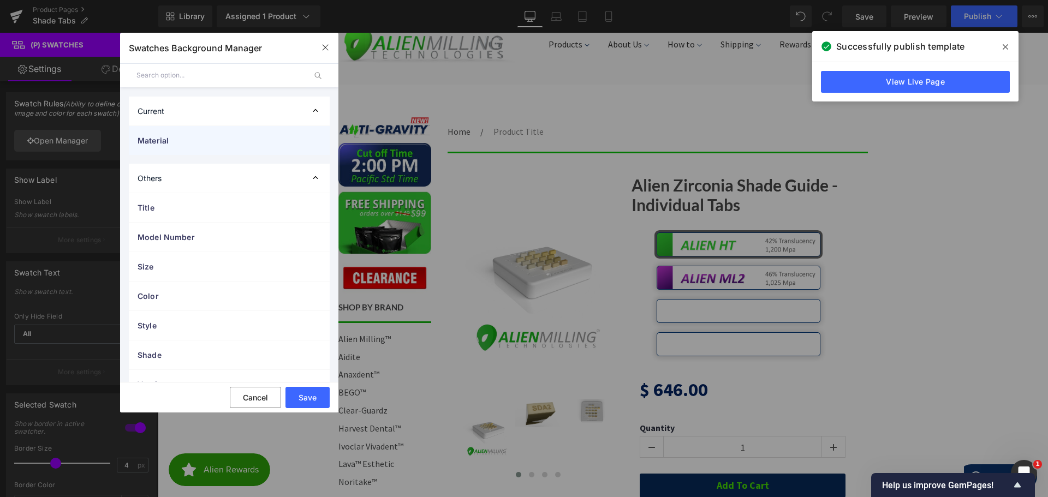
click at [178, 137] on span "Material" at bounding box center [219, 140] width 162 height 11
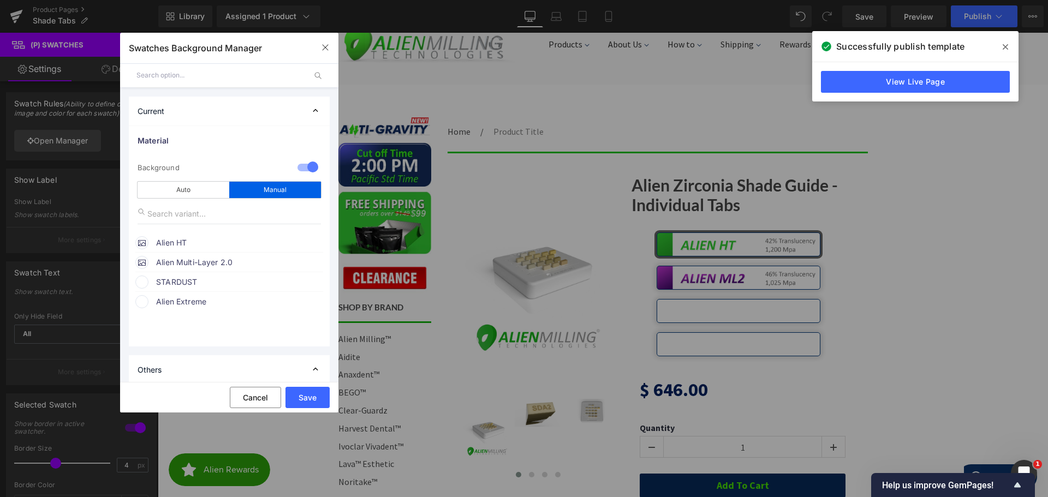
click at [169, 279] on span "STARDUST" at bounding box center [239, 282] width 166 height 13
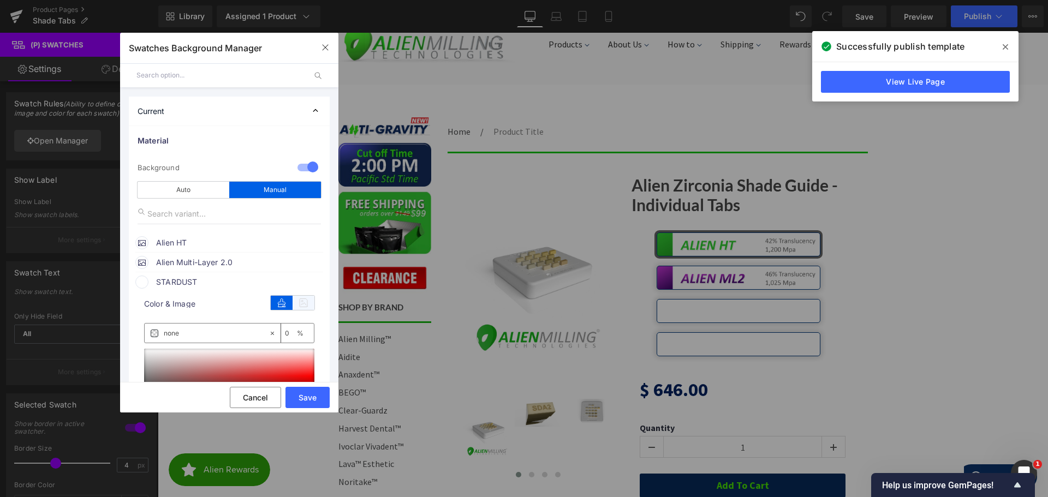
click at [299, 302] on icon at bounding box center [304, 303] width 22 height 14
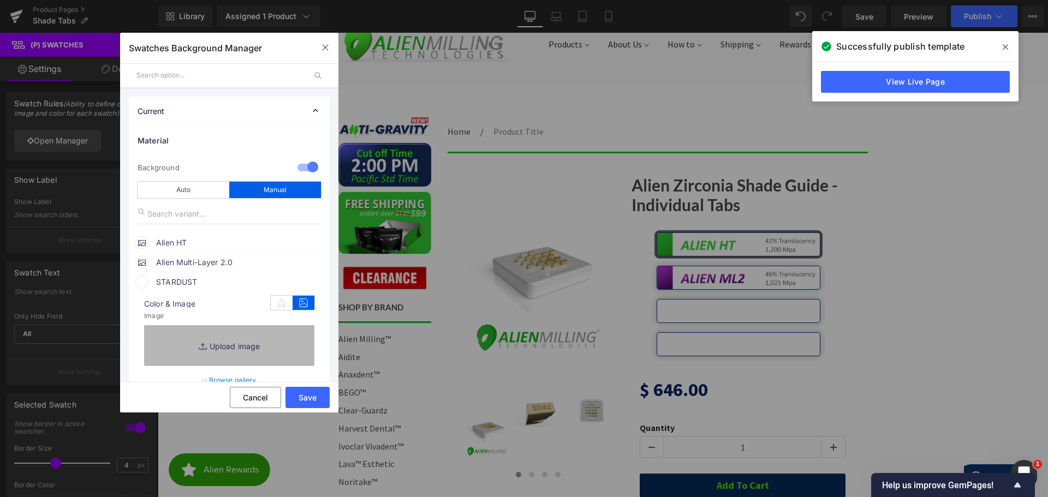
click at [212, 344] on link "Replace Image" at bounding box center [229, 345] width 170 height 40
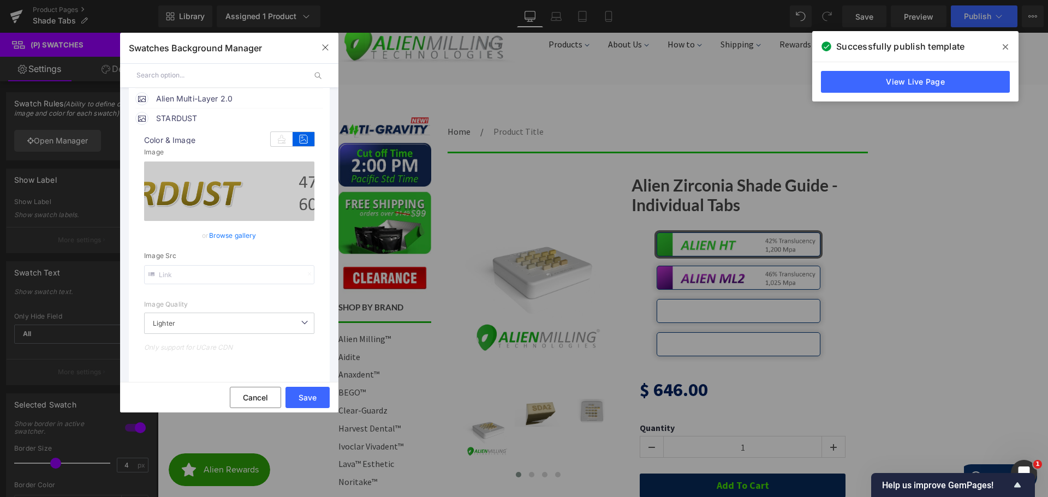
scroll to position [273, 0]
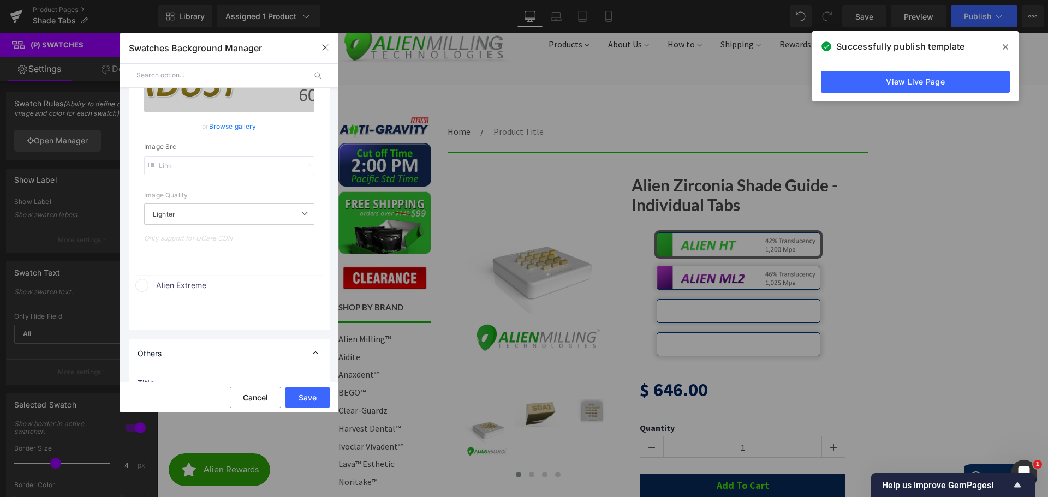
click at [167, 281] on span "Alien Extreme" at bounding box center [239, 285] width 166 height 13
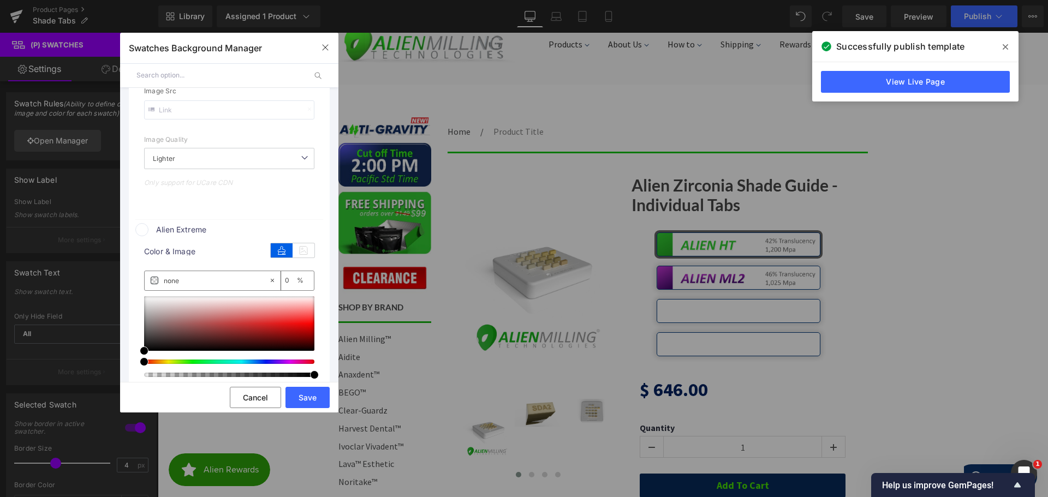
scroll to position [382, 0]
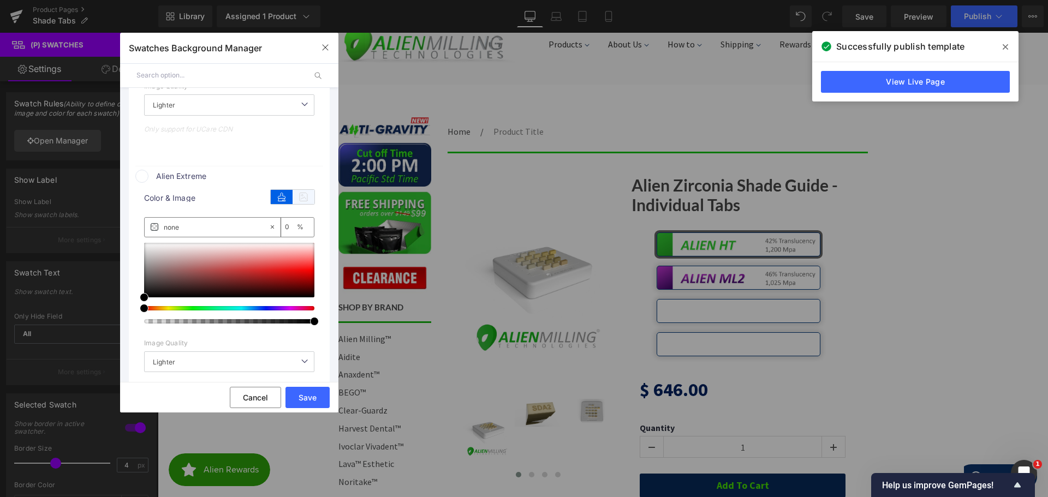
click at [299, 197] on icon at bounding box center [304, 197] width 22 height 14
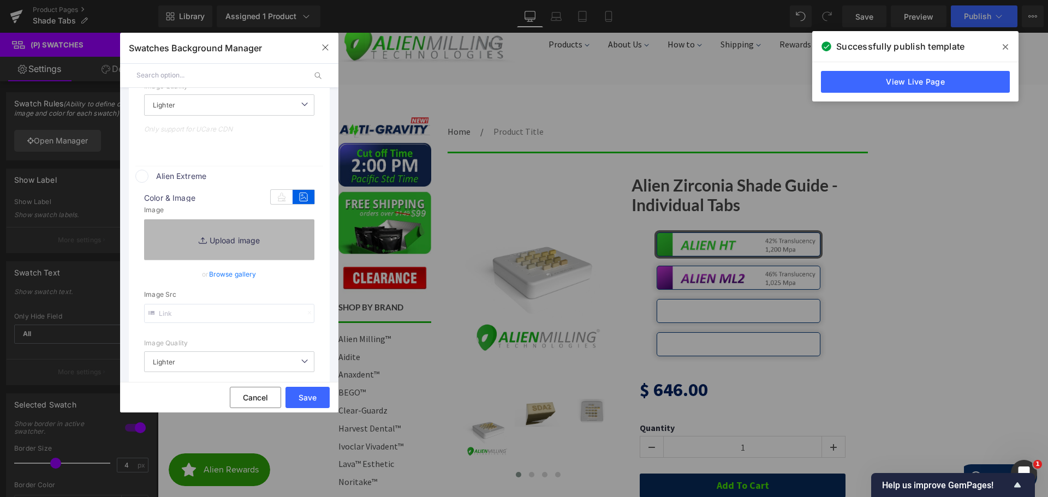
click at [222, 239] on link "Replace Image" at bounding box center [229, 240] width 170 height 40
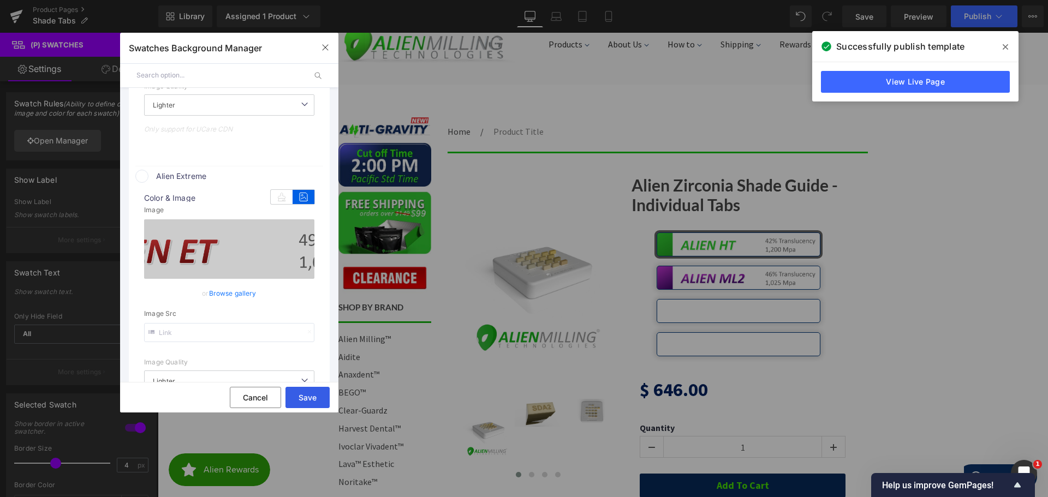
click at [309, 398] on button "Save" at bounding box center [308, 397] width 44 height 21
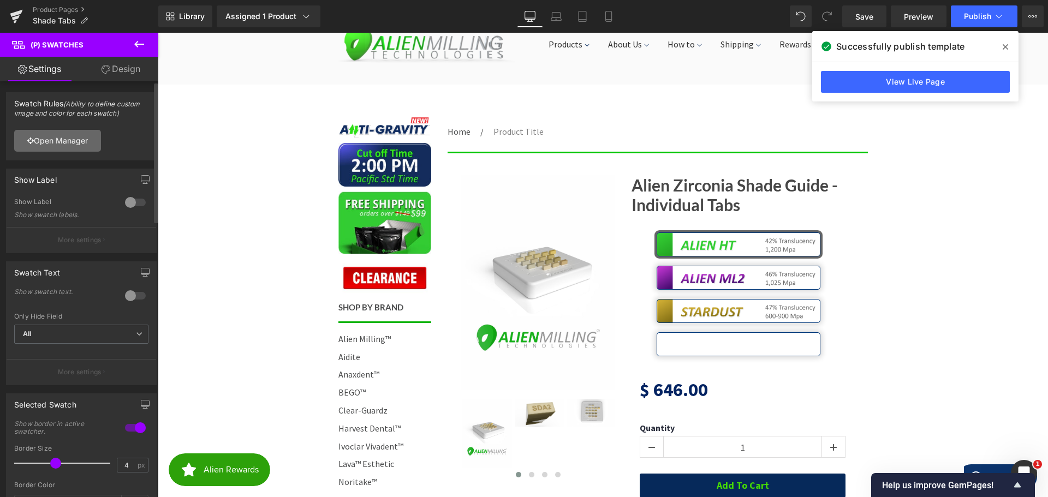
click at [57, 141] on link "Open Manager" at bounding box center [57, 141] width 87 height 22
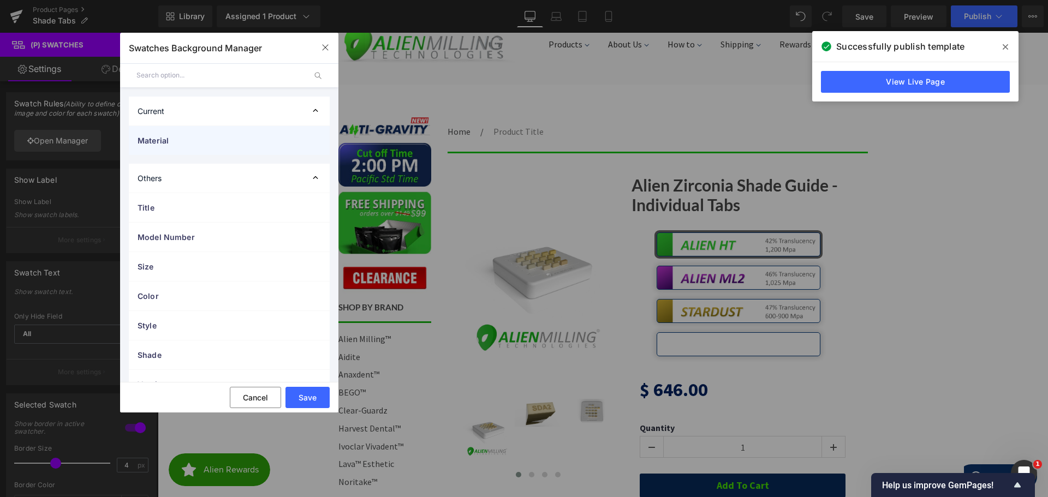
click at [173, 133] on div "Material" at bounding box center [229, 140] width 201 height 29
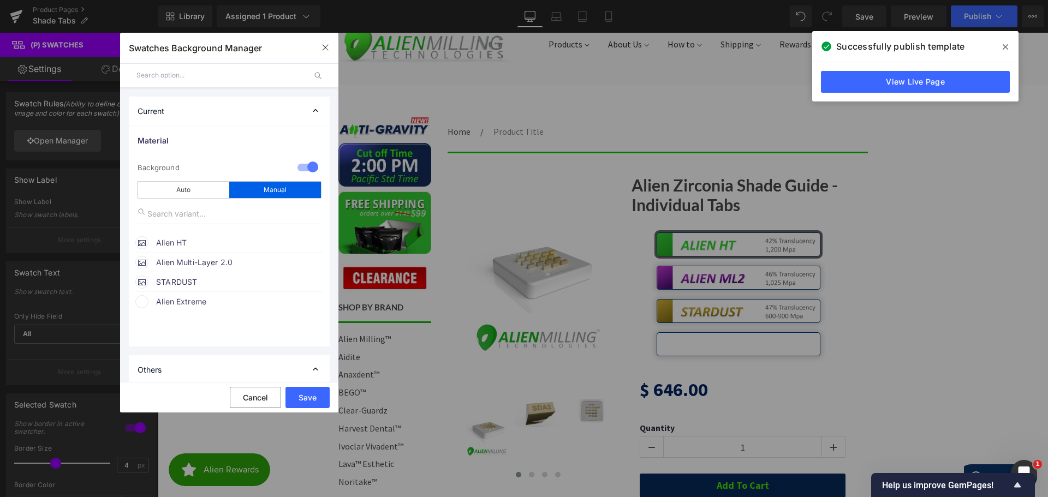
click at [163, 300] on span "Alien Extreme" at bounding box center [239, 301] width 166 height 13
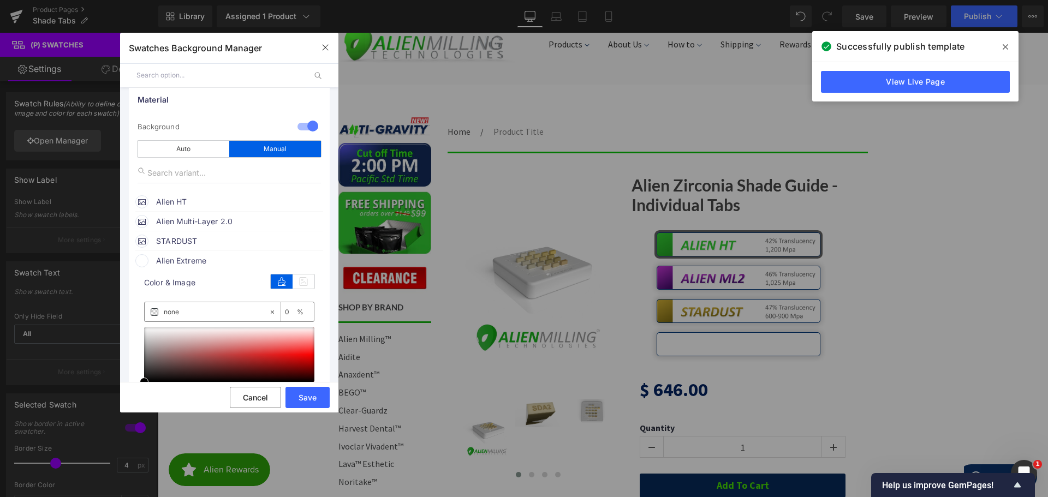
scroll to position [109, 0]
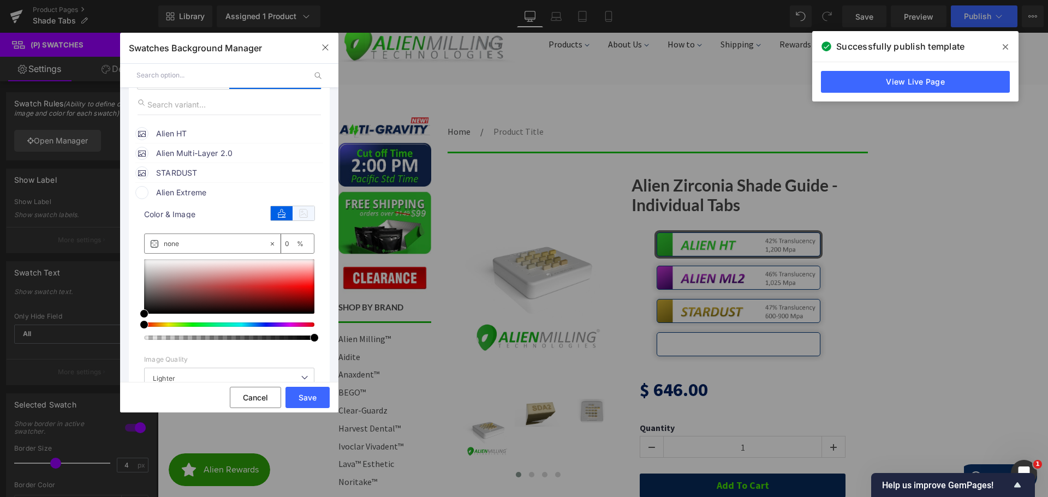
click at [301, 212] on icon at bounding box center [304, 213] width 22 height 14
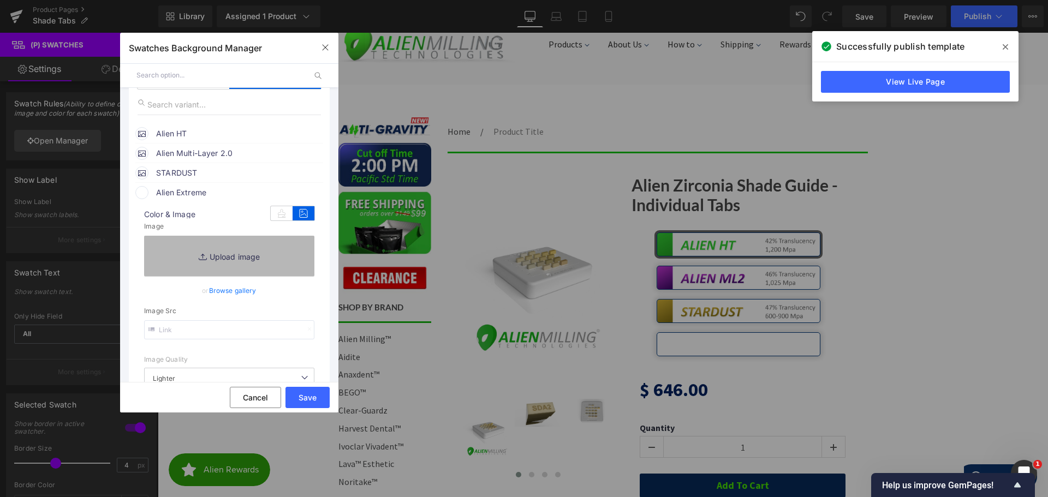
click at [234, 260] on link "Replace Image" at bounding box center [229, 256] width 170 height 40
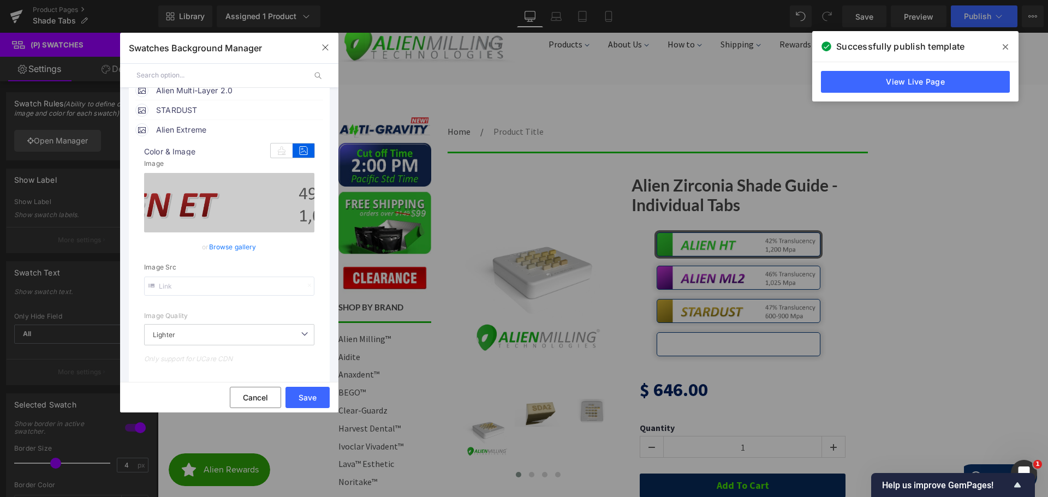
scroll to position [227, 0]
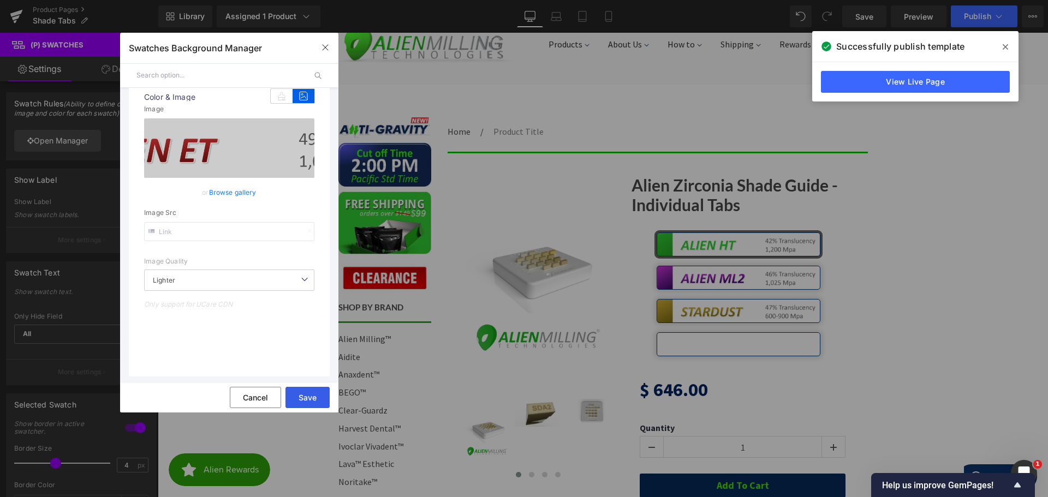
drag, startPoint x: 314, startPoint y: 396, endPoint x: 157, endPoint y: 364, distance: 160.6
click at [314, 396] on button "Save" at bounding box center [308, 397] width 44 height 21
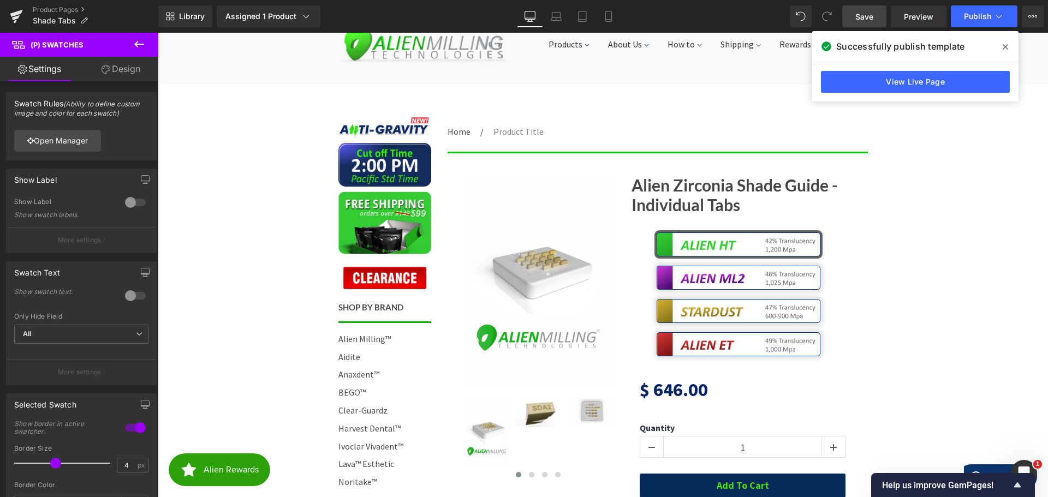
click at [852, 15] on link "Save" at bounding box center [865, 16] width 44 height 22
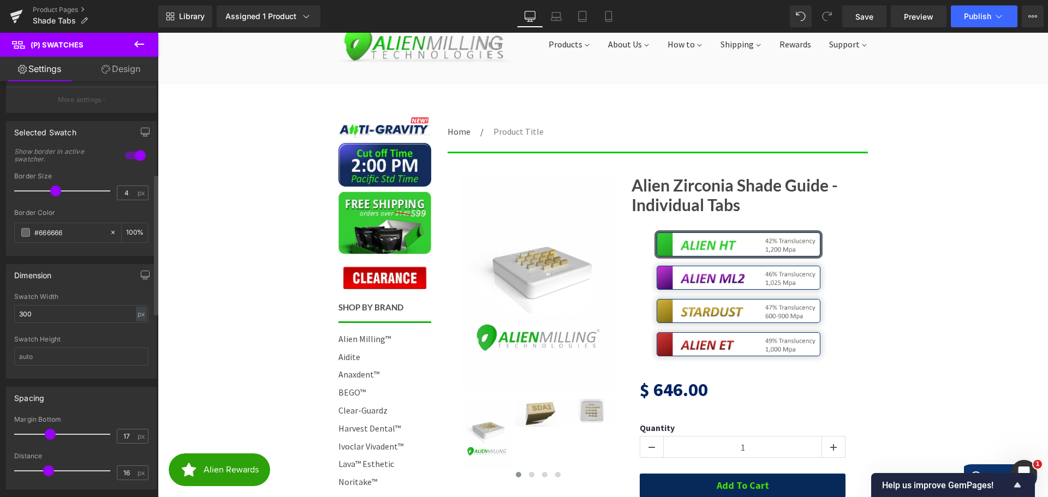
scroll to position [273, 0]
drag, startPoint x: 54, startPoint y: 189, endPoint x: 25, endPoint y: 189, distance: 28.9
click at [25, 189] on span at bounding box center [28, 190] width 11 height 11
click at [27, 234] on span at bounding box center [25, 232] width 9 height 9
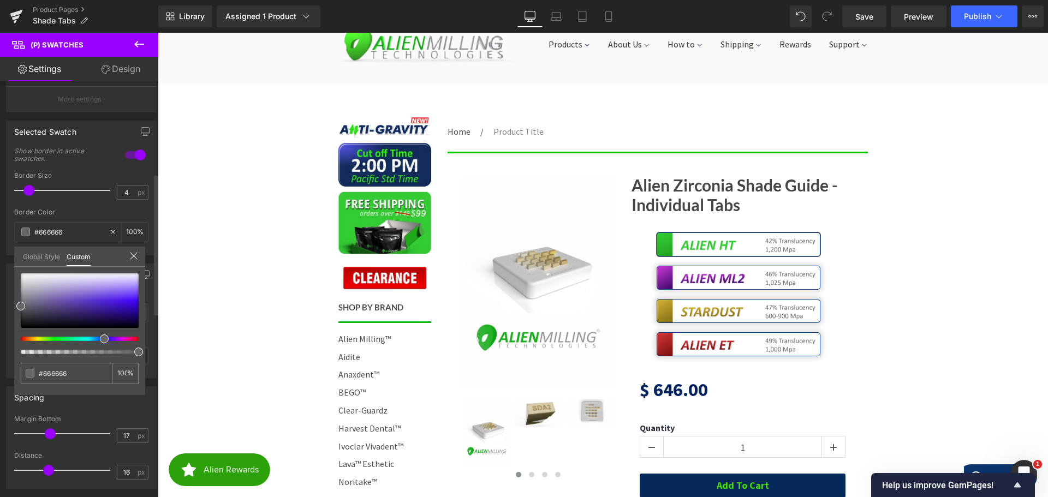
click at [100, 340] on div at bounding box center [75, 339] width 118 height 4
drag, startPoint x: 114, startPoint y: 303, endPoint x: 118, endPoint y: 307, distance: 7.0
click at [118, 307] on div at bounding box center [80, 301] width 118 height 55
drag, startPoint x: 105, startPoint y: 338, endPoint x: 87, endPoint y: 339, distance: 17.5
click at [87, 339] on span at bounding box center [90, 339] width 9 height 9
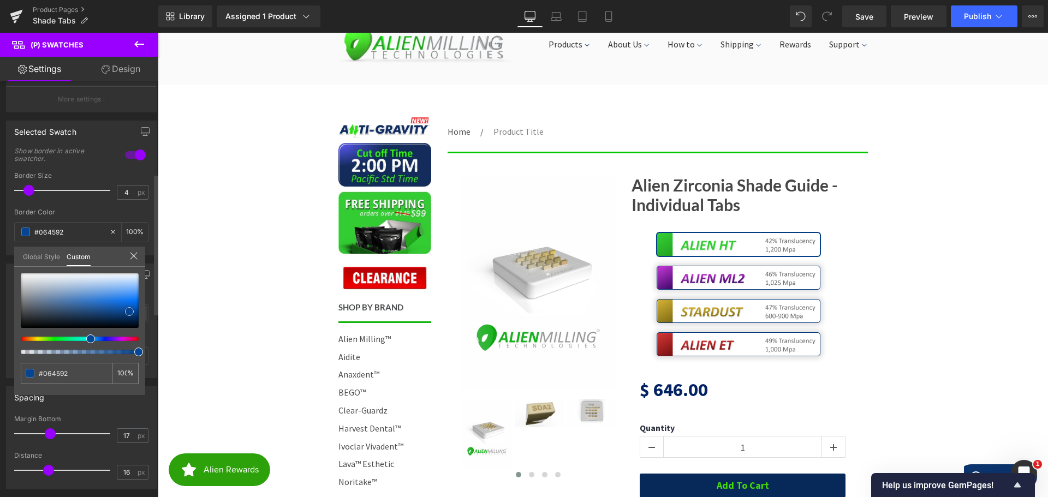
drag, startPoint x: 122, startPoint y: 305, endPoint x: 130, endPoint y: 309, distance: 9.3
click at [130, 309] on span at bounding box center [129, 311] width 9 height 9
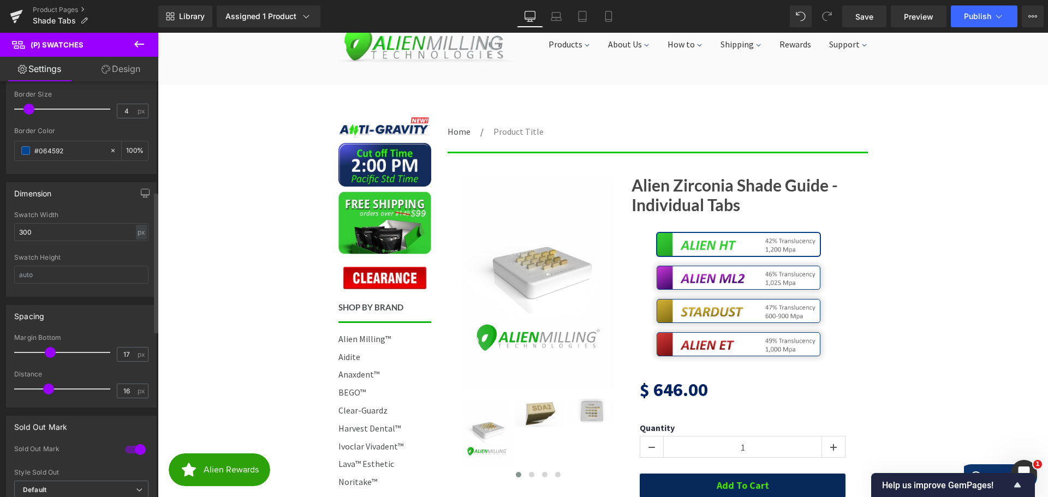
scroll to position [382, 0]
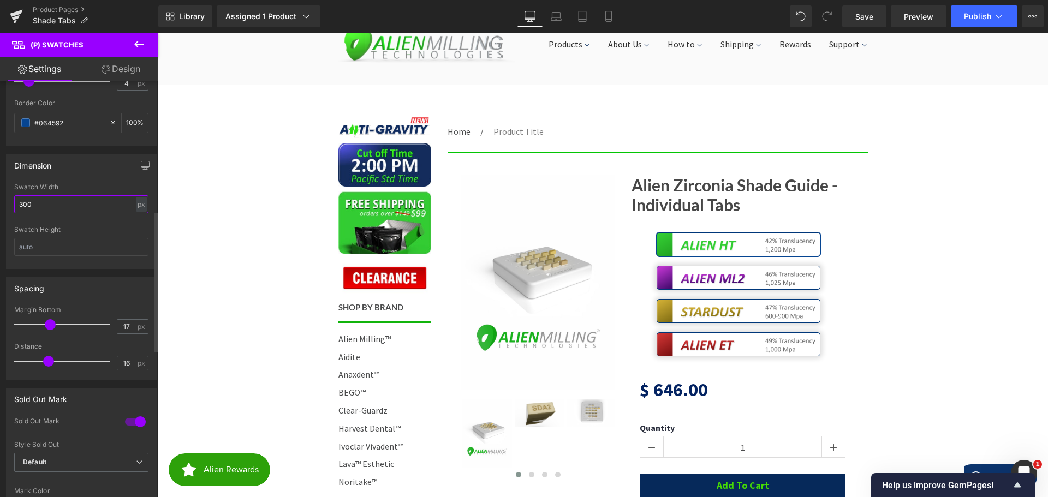
drag, startPoint x: 53, startPoint y: 205, endPoint x: 0, endPoint y: 203, distance: 53.0
click at [0, 203] on div "Dimension 300px Swatch Width 300 px % px Swatch Height" at bounding box center [81, 207] width 163 height 123
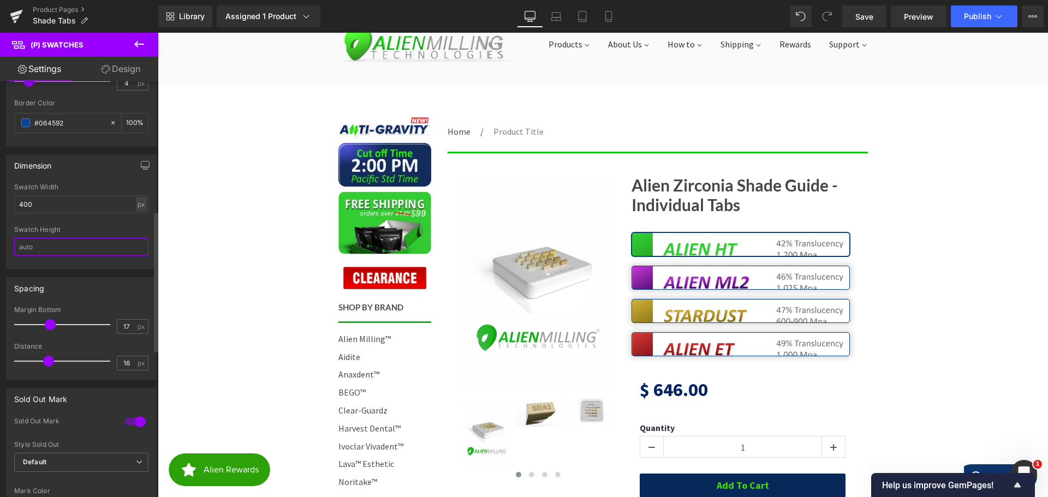
click at [44, 248] on input "text" at bounding box center [81, 247] width 134 height 18
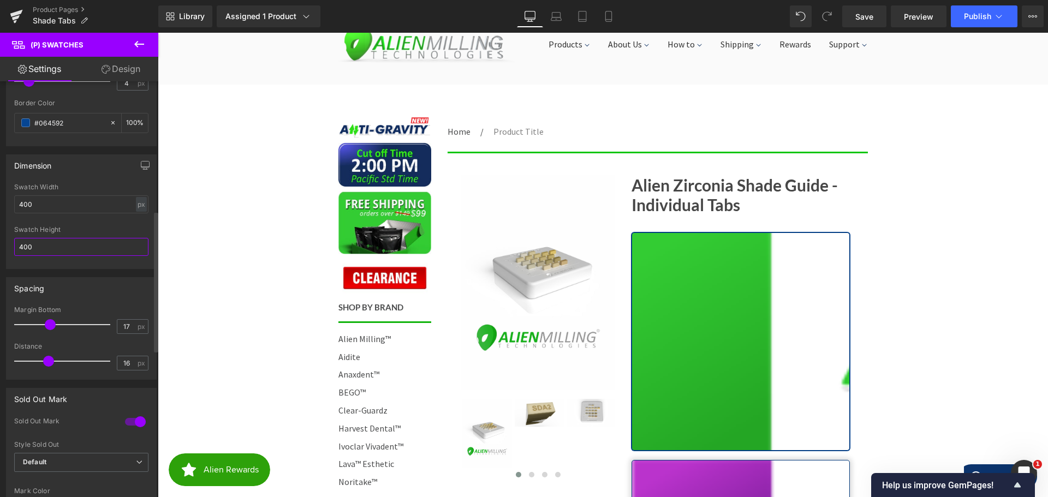
click at [0, 247] on div "Dimension 300px Swatch Width 400 px % px Swatch Height 400" at bounding box center [81, 207] width 163 height 123
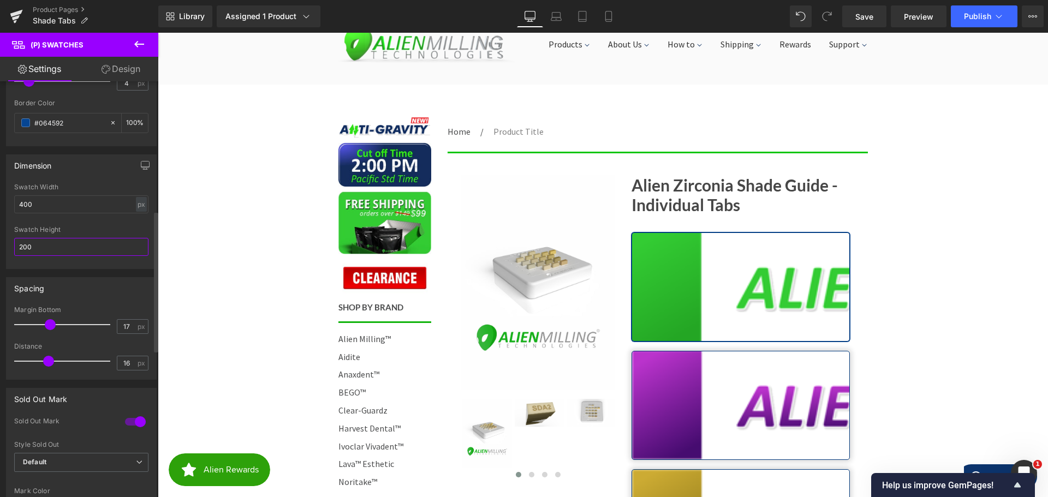
drag, startPoint x: 48, startPoint y: 246, endPoint x: 0, endPoint y: 242, distance: 48.2
click at [0, 242] on div "Dimension 300px Swatch Width 400 px % px Swatch Height 200" at bounding box center [81, 207] width 163 height 123
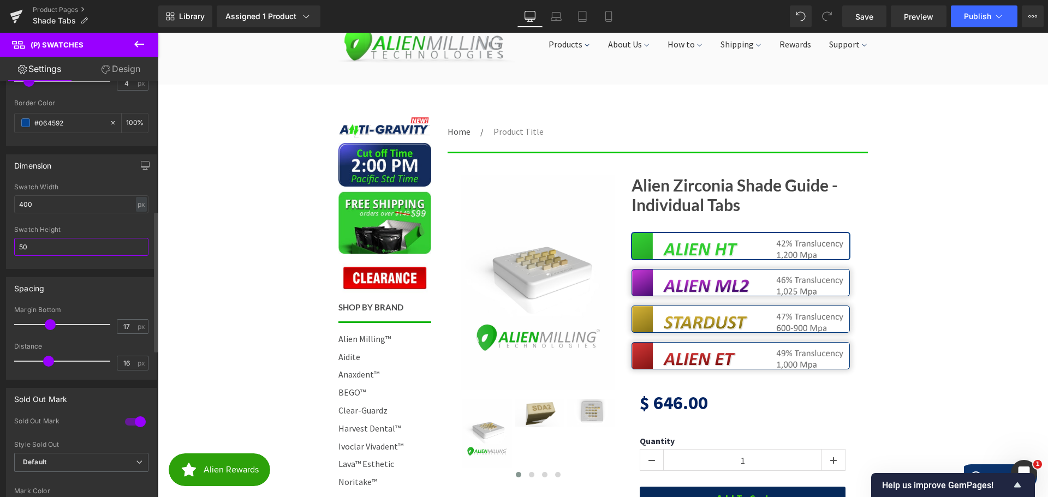
drag, startPoint x: 43, startPoint y: 246, endPoint x: 0, endPoint y: 243, distance: 43.2
click at [3, 244] on div "Dimension 300px Swatch Width 400 px % px Swatch Height 50" at bounding box center [81, 207] width 163 height 123
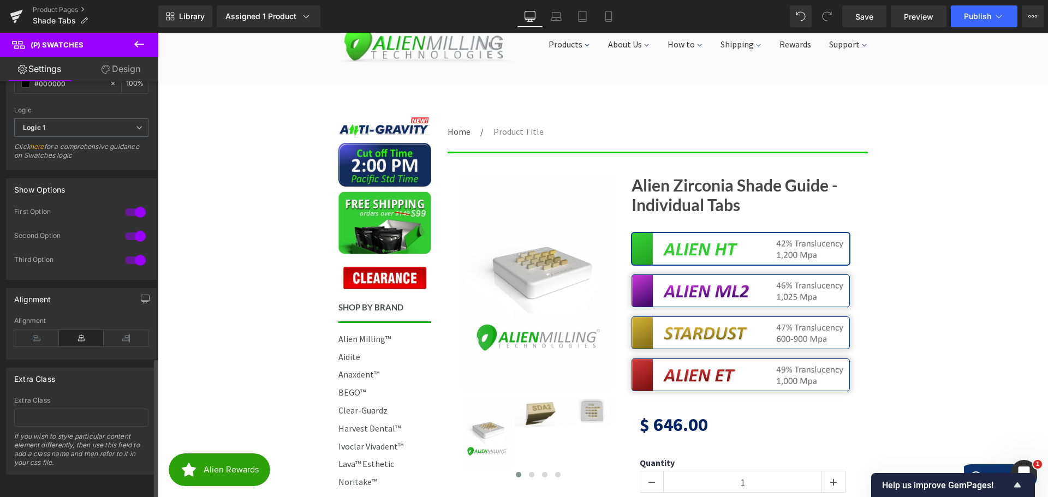
scroll to position [818, 0]
click at [74, 330] on icon at bounding box center [81, 338] width 45 height 16
click at [117, 330] on icon at bounding box center [126, 338] width 45 height 16
click at [56, 330] on icon at bounding box center [36, 338] width 45 height 16
click at [84, 330] on icon at bounding box center [81, 338] width 45 height 16
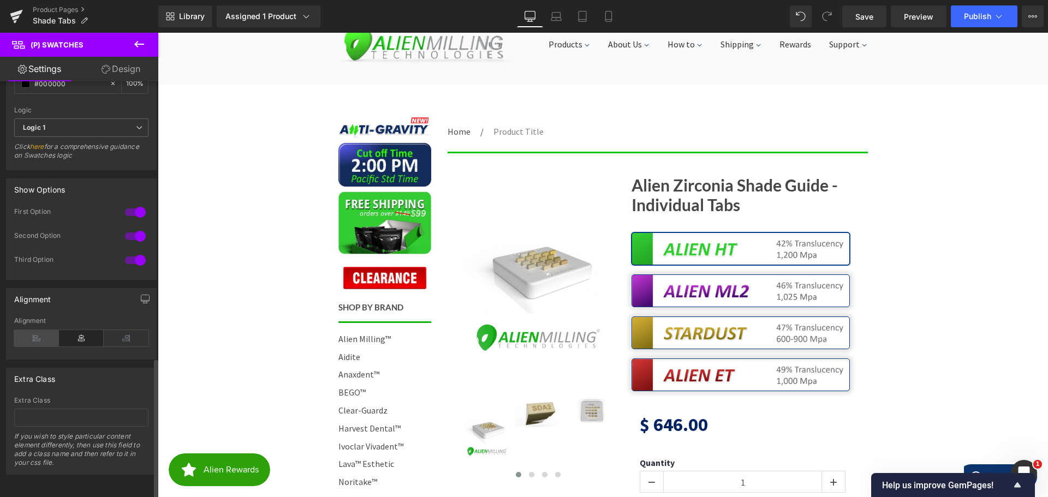
click at [48, 331] on icon at bounding box center [36, 338] width 45 height 16
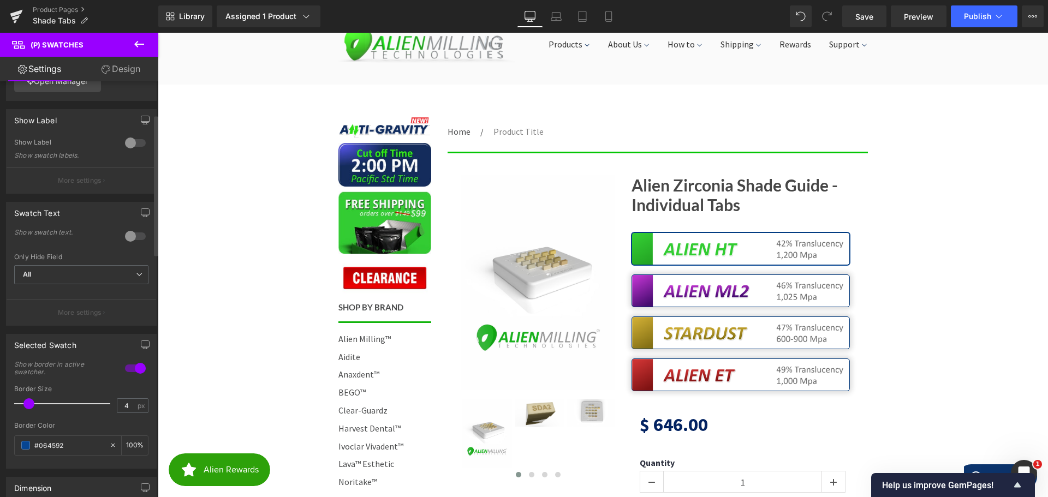
scroll to position [54, 0]
click at [49, 282] on span "All" at bounding box center [81, 280] width 134 height 19
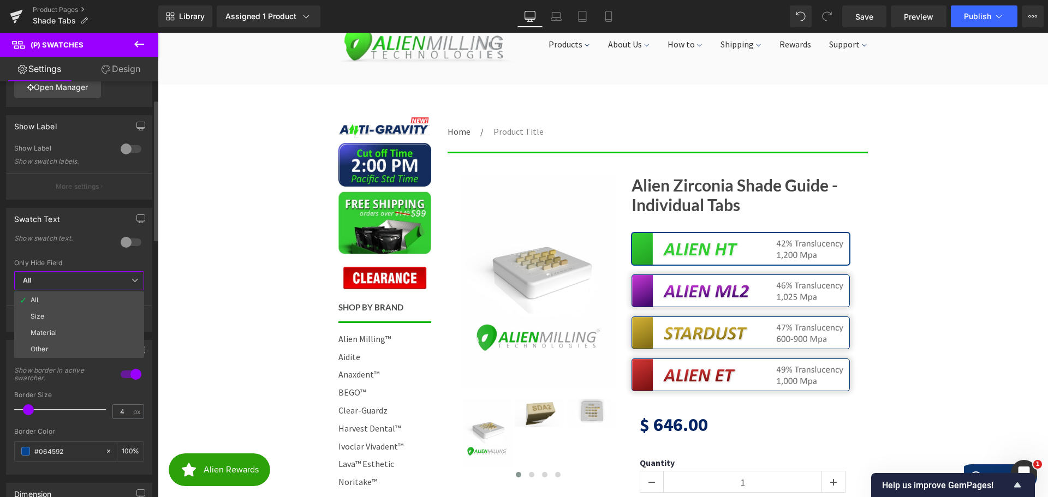
click at [66, 275] on span "All" at bounding box center [79, 280] width 130 height 19
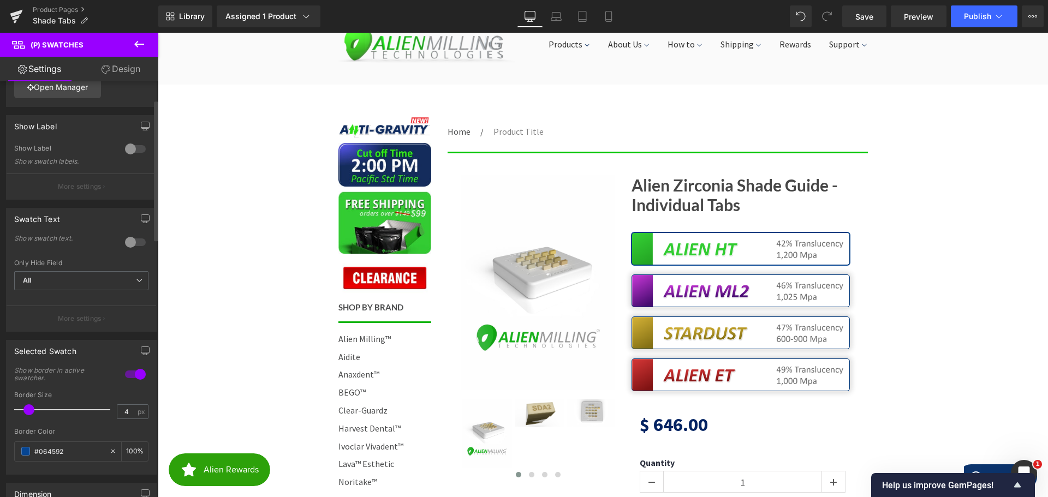
scroll to position [0, 0]
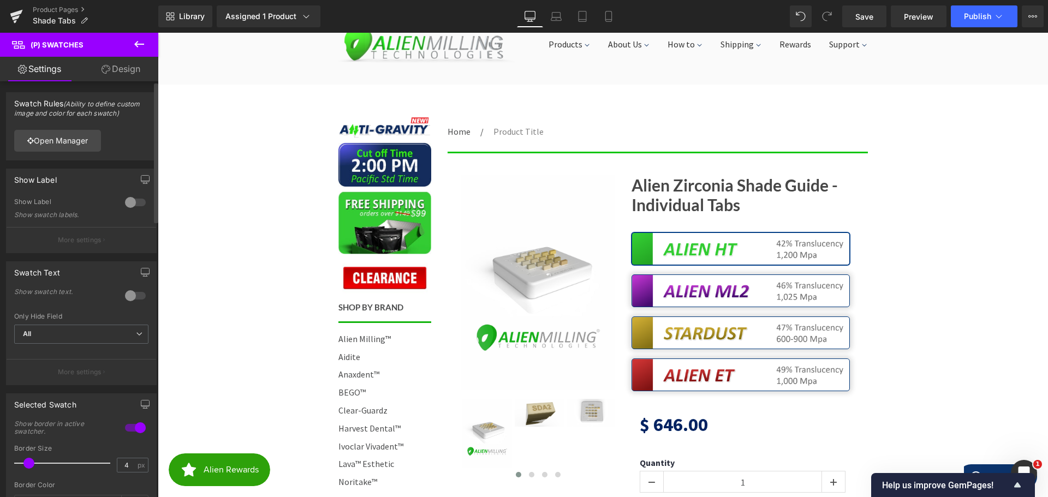
click at [131, 202] on div at bounding box center [135, 202] width 26 height 17
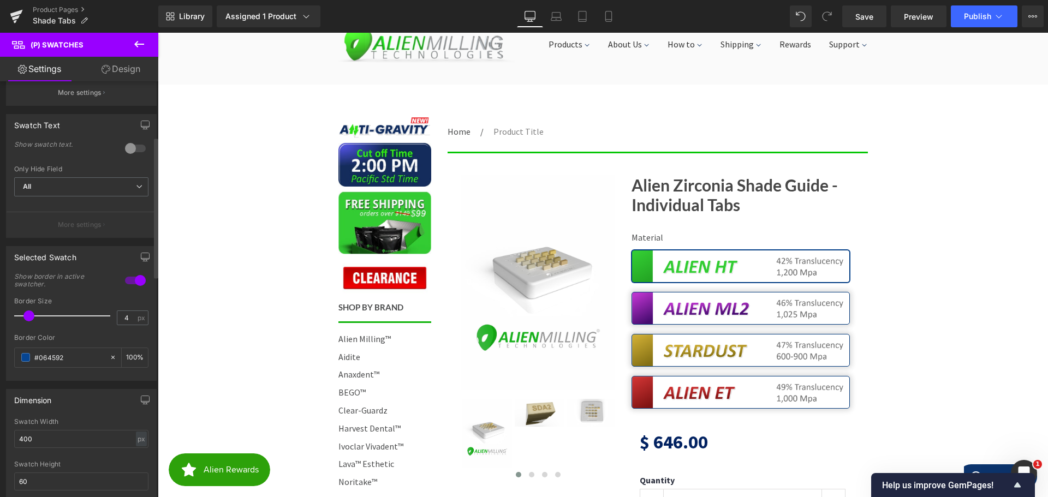
scroll to position [164, 0]
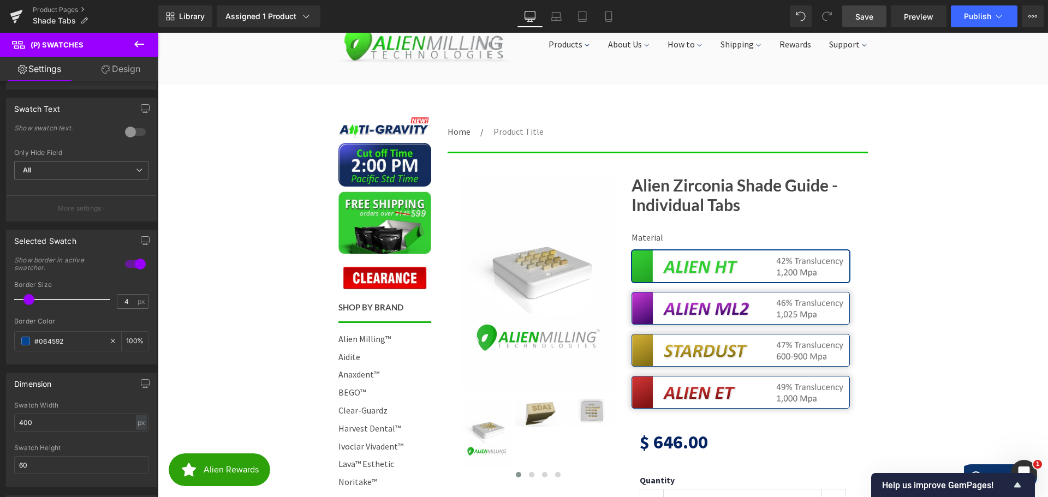
click at [873, 12] on span "Save" at bounding box center [865, 16] width 18 height 11
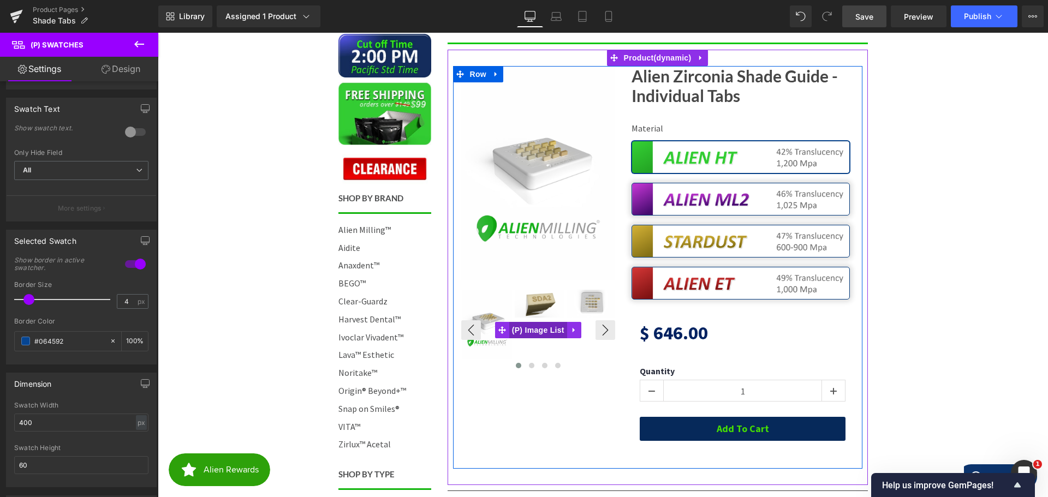
click at [523, 328] on span "(P) Image List" at bounding box center [538, 330] width 58 height 16
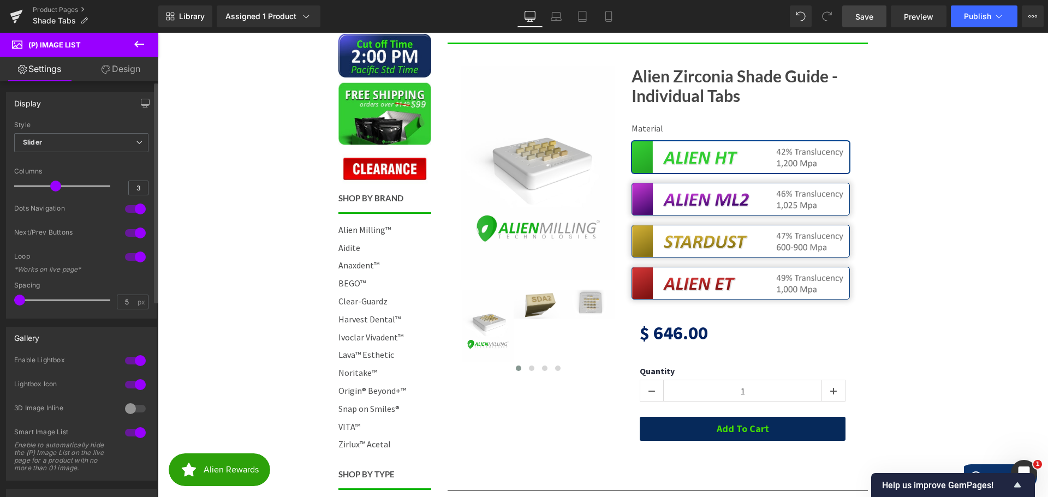
drag, startPoint x: 52, startPoint y: 299, endPoint x: 0, endPoint y: 284, distance: 53.9
click at [0, 284] on div "Display Default Slider Style Slider Default Slider 3 Columns 3 4 Columns 4 3 Co…" at bounding box center [81, 201] width 163 height 235
click at [126, 229] on div at bounding box center [135, 232] width 26 height 17
click at [133, 233] on div at bounding box center [135, 232] width 26 height 17
click at [125, 205] on div at bounding box center [135, 208] width 26 height 17
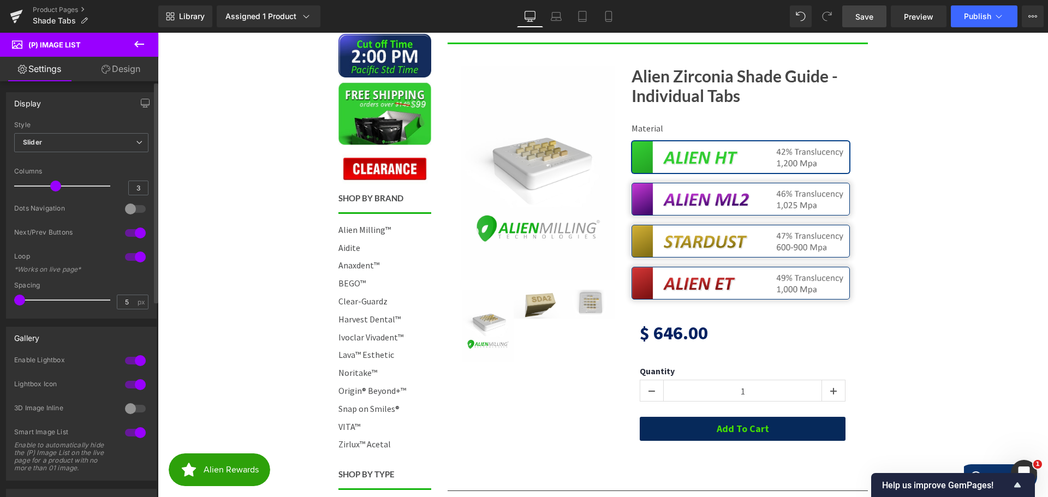
click at [126, 205] on div at bounding box center [135, 208] width 26 height 17
drag, startPoint x: 56, startPoint y: 185, endPoint x: 97, endPoint y: 188, distance: 40.5
click at [97, 188] on div at bounding box center [65, 186] width 91 height 22
click at [69, 144] on span "Slider" at bounding box center [81, 142] width 134 height 19
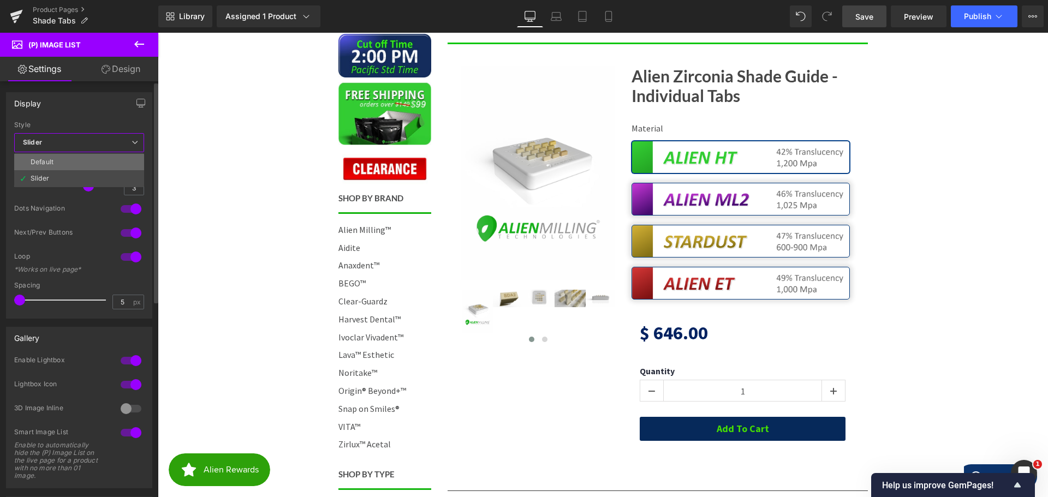
click at [63, 161] on li "Default" at bounding box center [79, 162] width 130 height 16
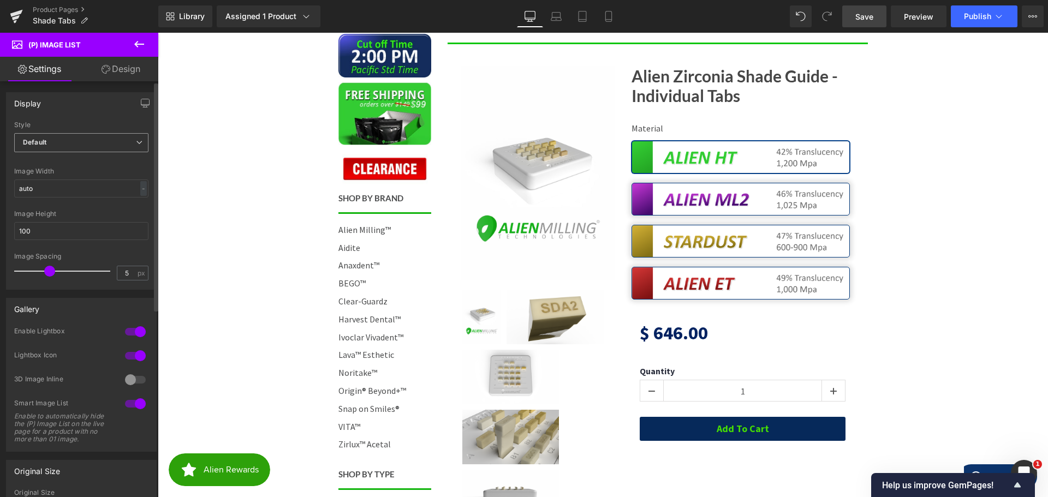
click at [51, 139] on span "Default" at bounding box center [81, 142] width 134 height 19
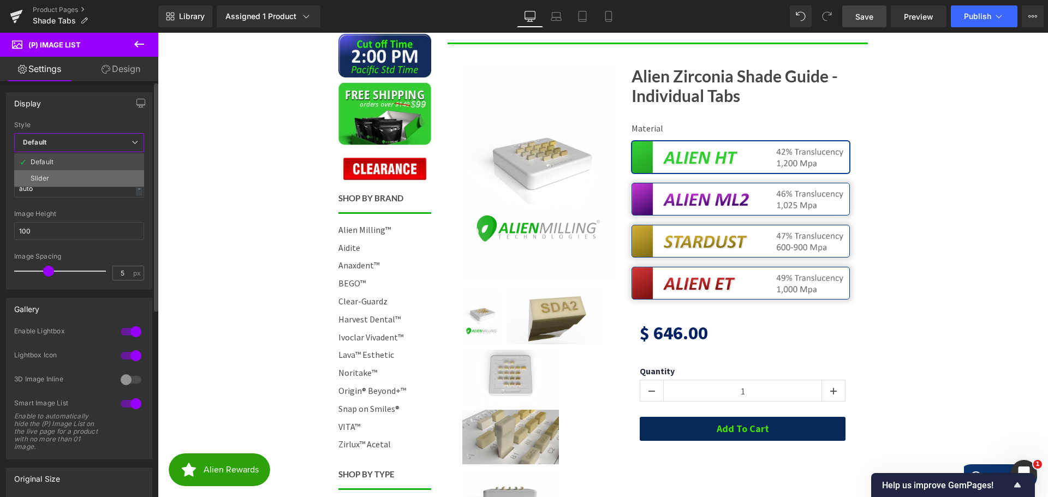
click at [50, 177] on li "Slider" at bounding box center [79, 178] width 130 height 16
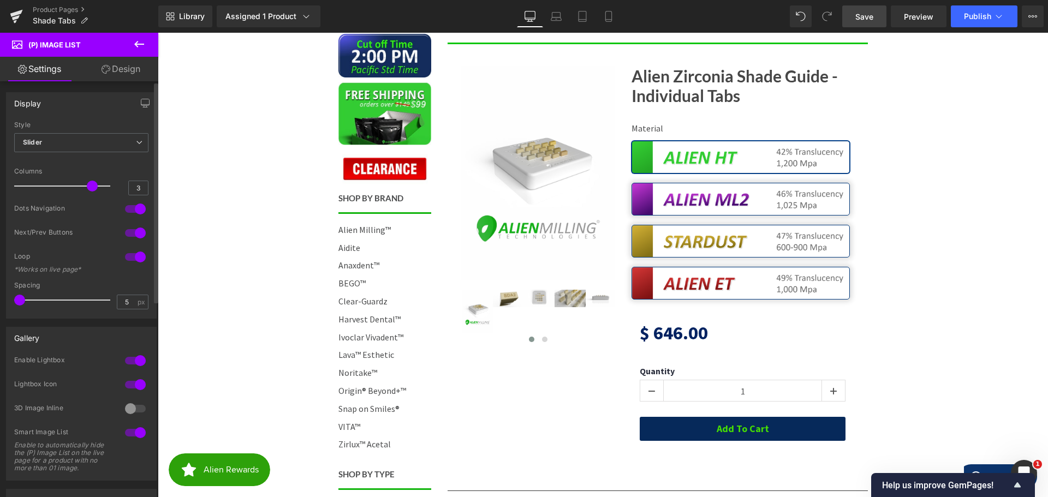
click at [133, 407] on div at bounding box center [135, 408] width 26 height 17
click at [129, 407] on div at bounding box center [135, 408] width 26 height 17
click at [126, 432] on div at bounding box center [135, 432] width 26 height 17
click at [134, 434] on div at bounding box center [135, 432] width 26 height 17
click at [125, 358] on div at bounding box center [135, 360] width 26 height 17
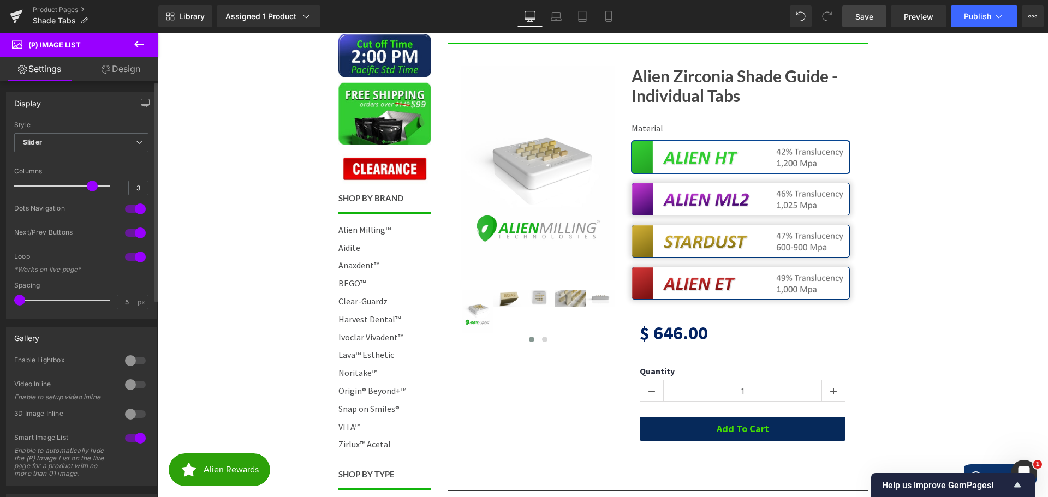
click at [135, 359] on div at bounding box center [135, 360] width 26 height 17
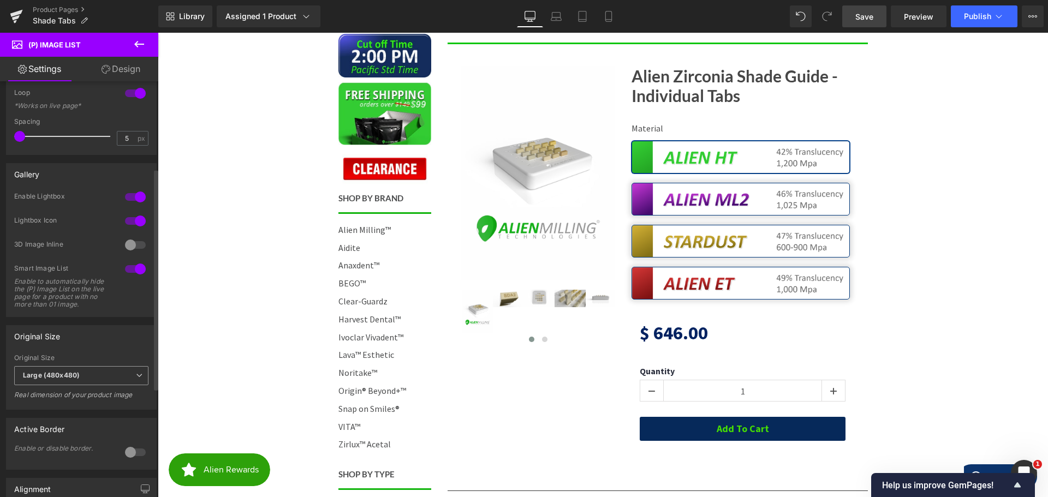
click at [61, 380] on b "Large (480x480)" at bounding box center [51, 375] width 57 height 8
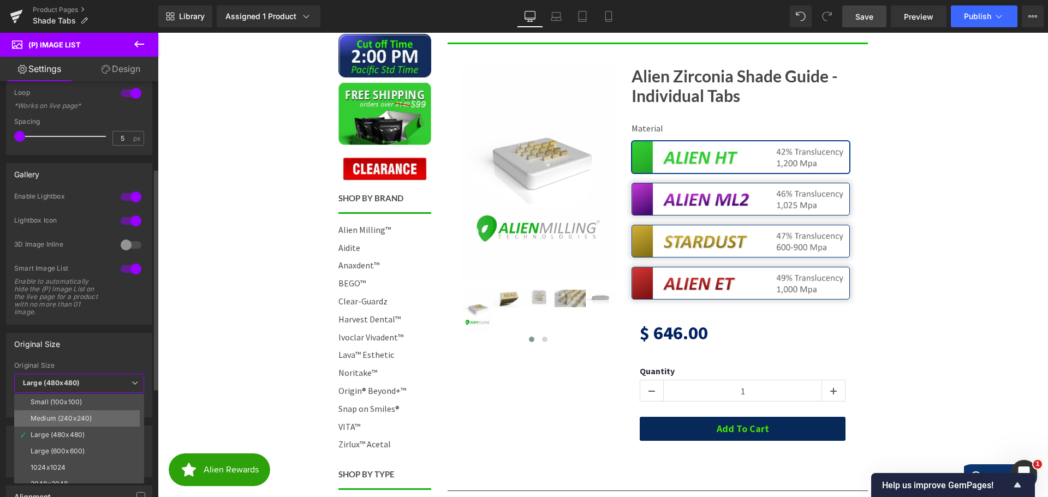
click at [66, 418] on div "Medium (240x240)" at bounding box center [61, 419] width 61 height 8
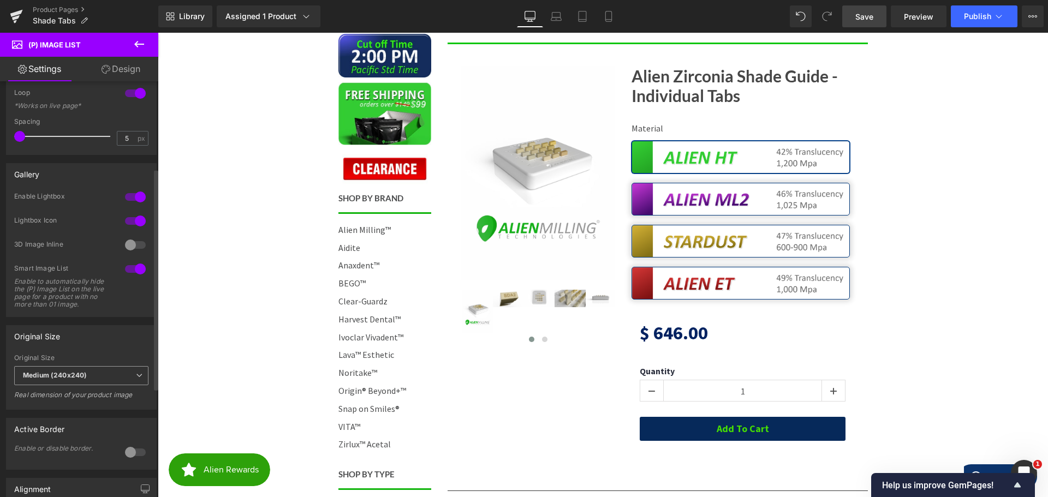
click at [73, 380] on b "Medium (240x240)" at bounding box center [55, 375] width 64 height 8
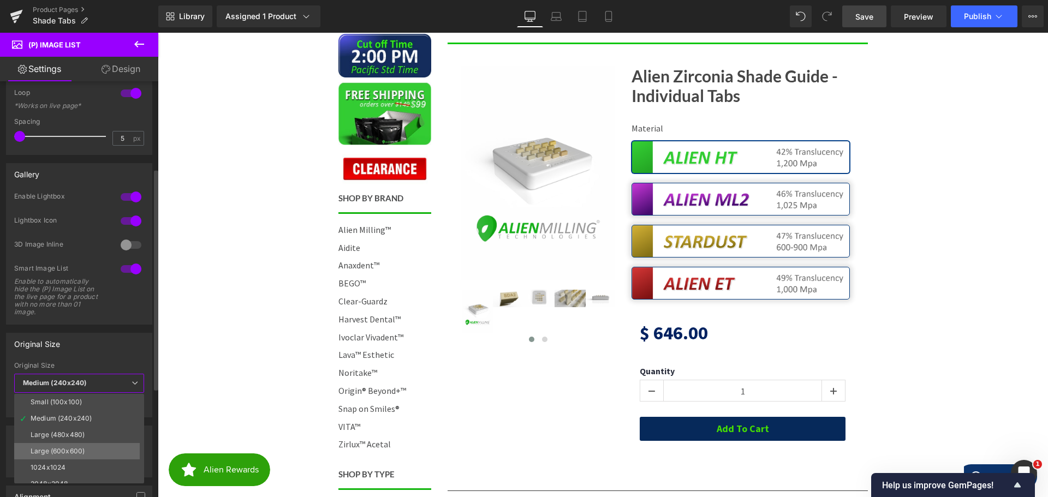
click at [69, 446] on li "Large (600x600)" at bounding box center [81, 451] width 135 height 16
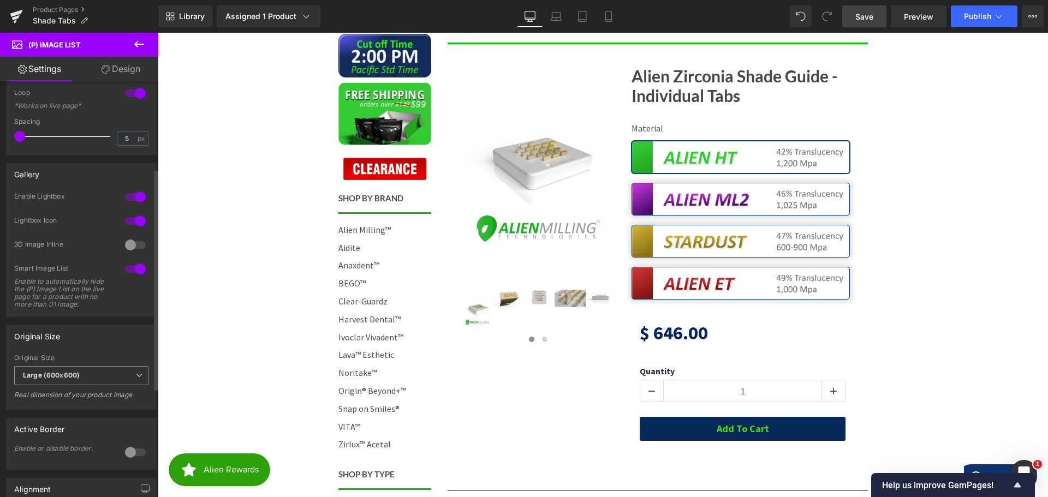
click at [63, 377] on span "Large (600x600)" at bounding box center [81, 375] width 134 height 19
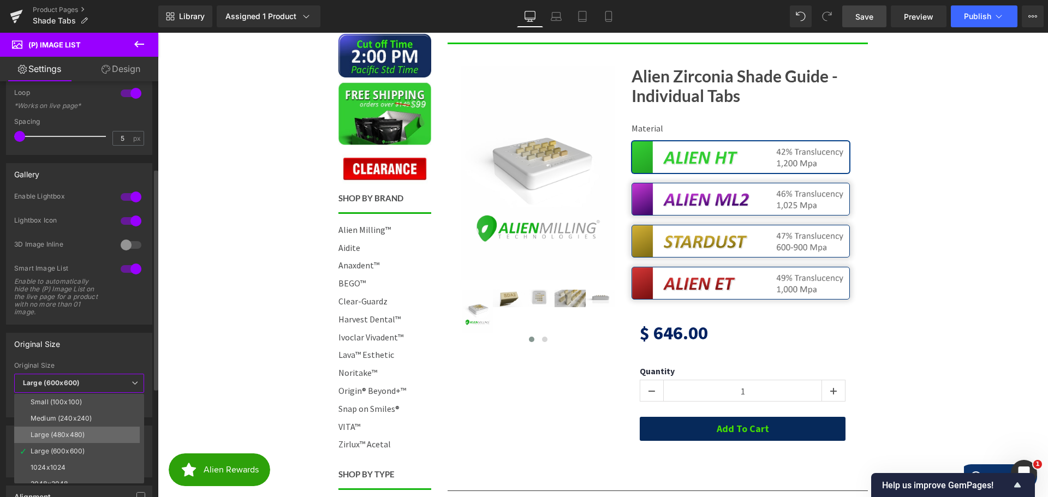
click at [92, 430] on li "Large (480x480)" at bounding box center [81, 435] width 135 height 16
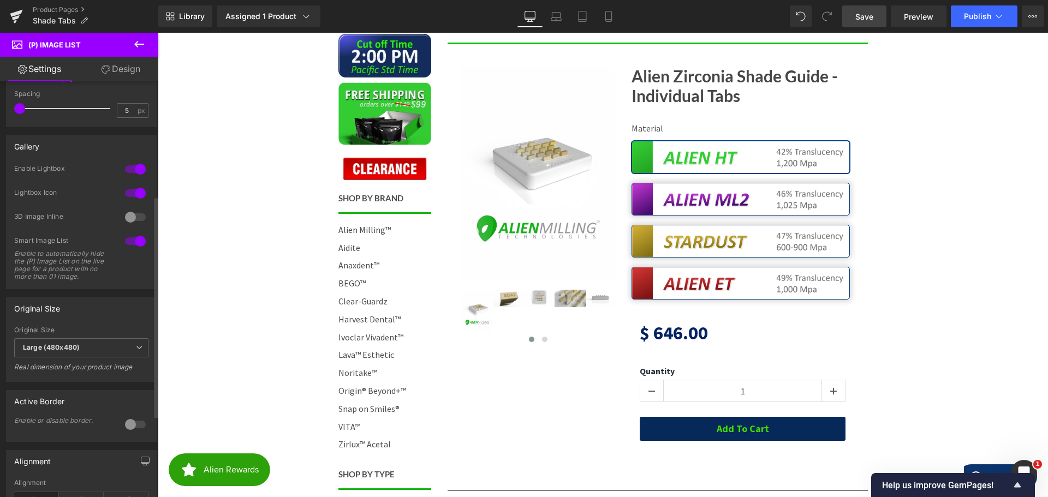
scroll to position [218, 0]
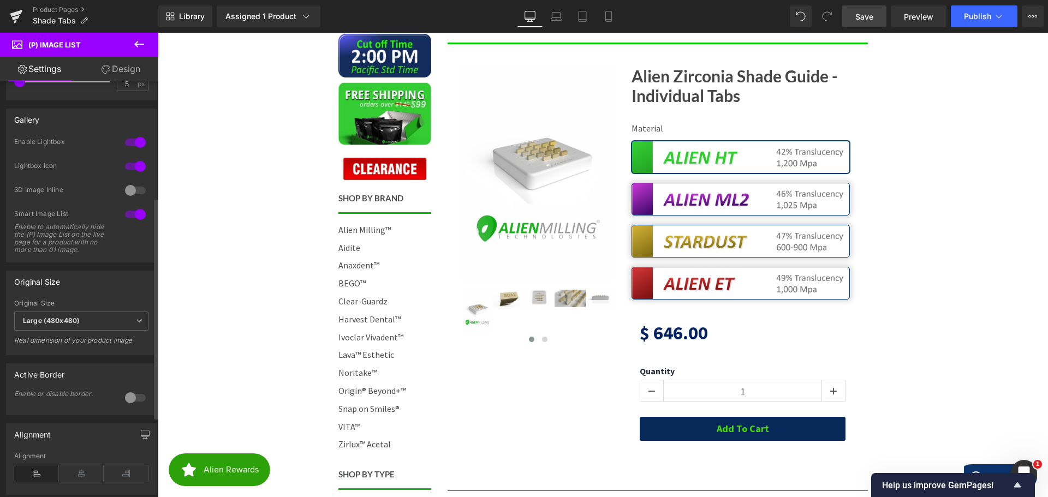
click at [131, 406] on div at bounding box center [135, 397] width 26 height 17
click at [129, 404] on div at bounding box center [135, 397] width 26 height 17
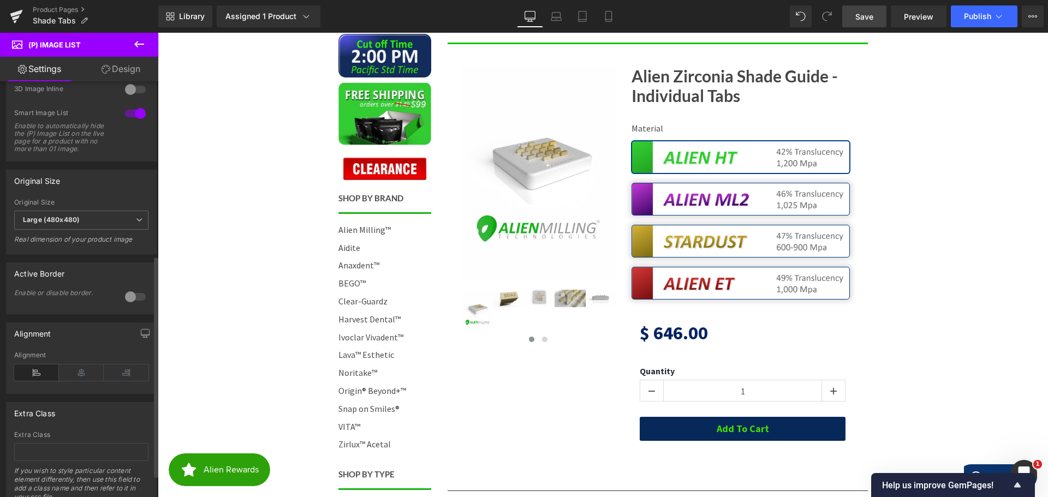
scroll to position [328, 0]
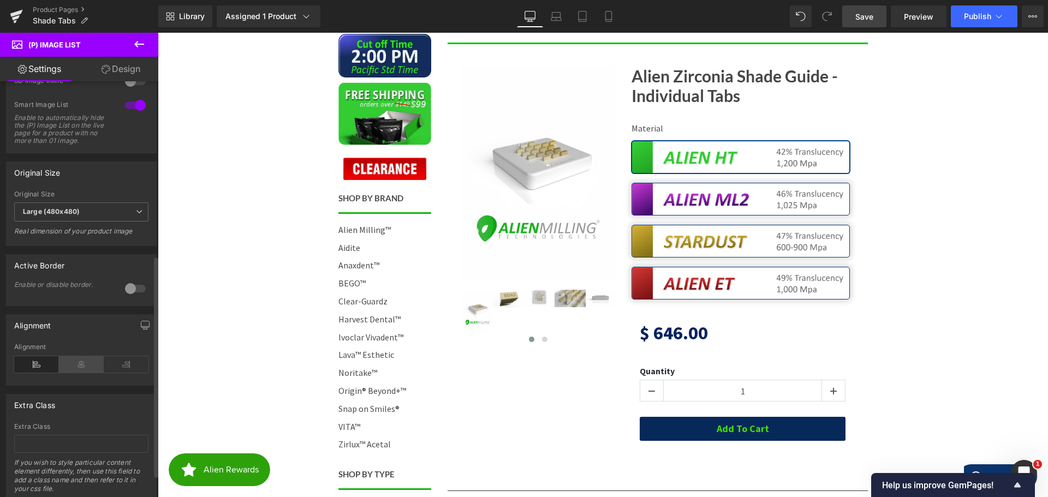
click at [80, 372] on icon at bounding box center [81, 365] width 45 height 16
click at [111, 370] on icon at bounding box center [126, 365] width 45 height 16
click at [76, 370] on icon at bounding box center [81, 365] width 45 height 16
click at [39, 370] on icon at bounding box center [36, 365] width 45 height 16
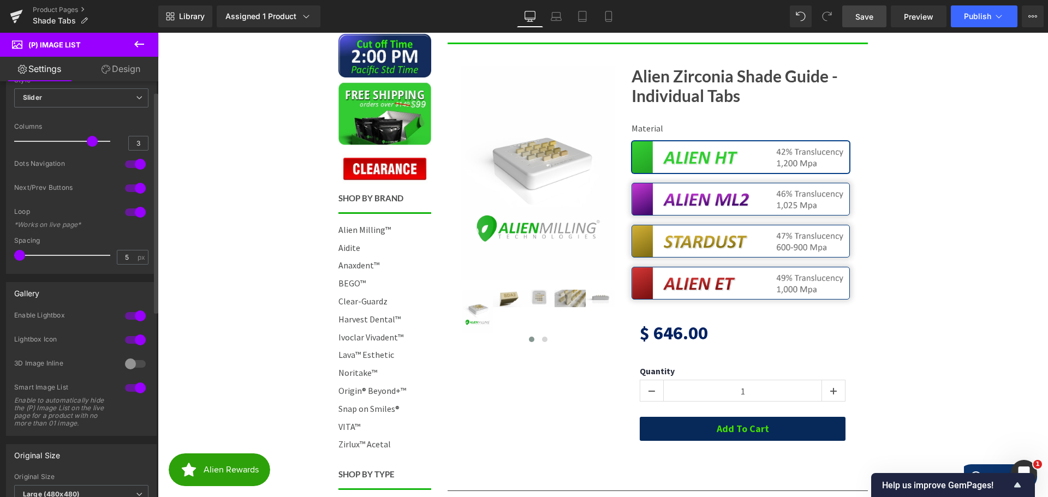
scroll to position [0, 0]
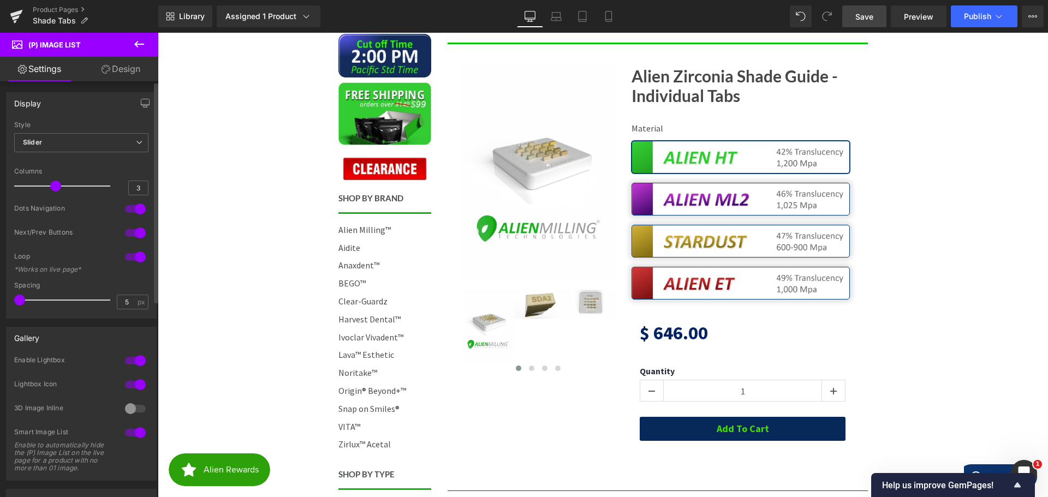
drag, startPoint x: 86, startPoint y: 183, endPoint x: 45, endPoint y: 183, distance: 41.0
click at [45, 183] on div at bounding box center [65, 186] width 91 height 22
drag, startPoint x: 55, startPoint y: 183, endPoint x: 91, endPoint y: 186, distance: 36.7
click at [91, 186] on span at bounding box center [92, 186] width 11 height 11
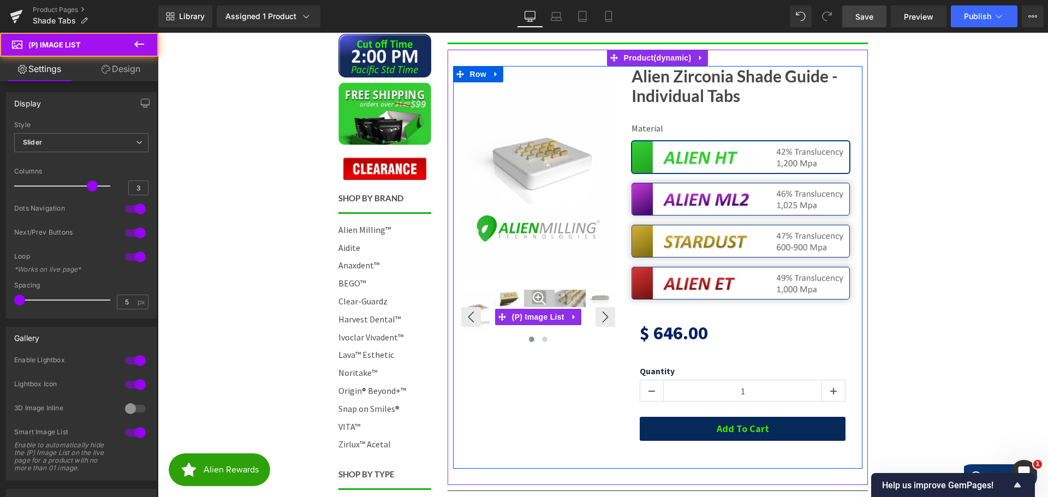
click at [536, 295] on div at bounding box center [539, 298] width 31 height 17
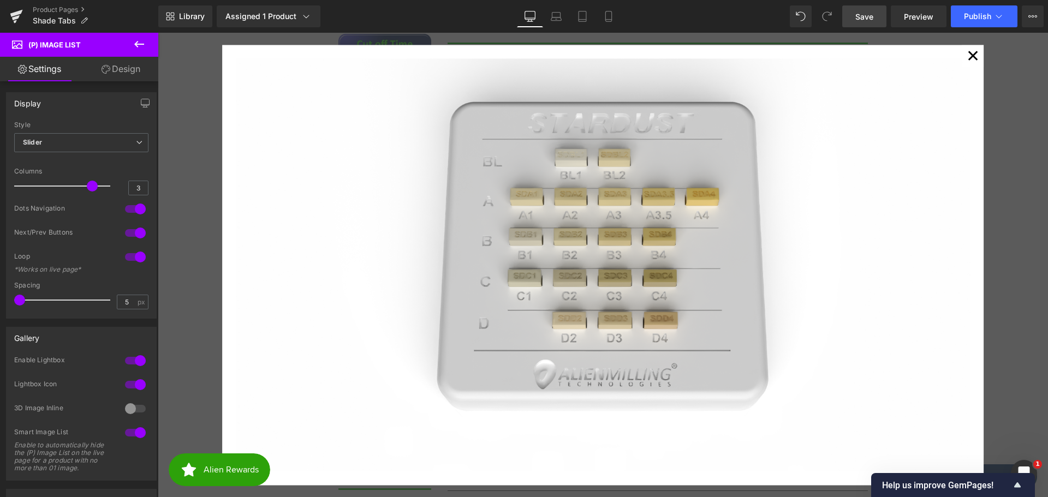
click at [969, 57] on button "✕" at bounding box center [973, 56] width 22 height 22
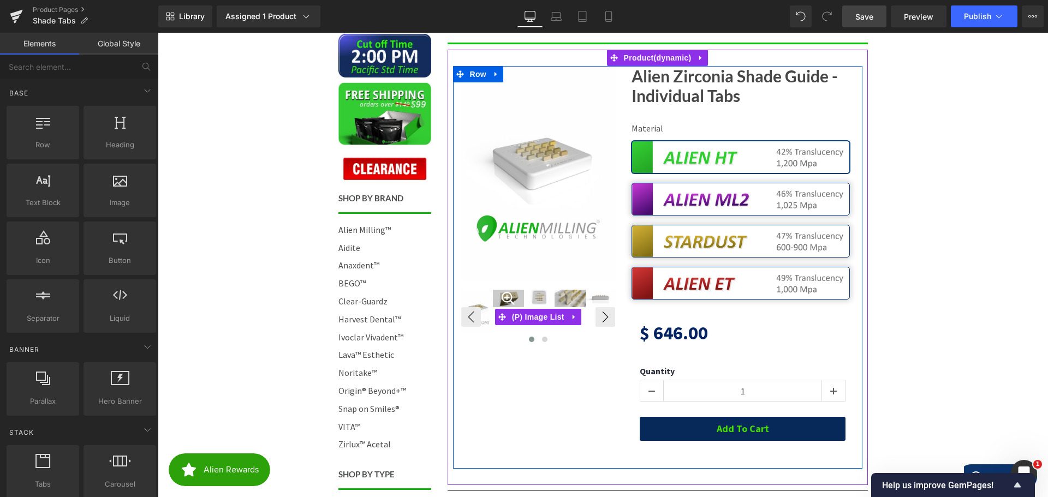
click at [507, 293] on div at bounding box center [508, 298] width 31 height 17
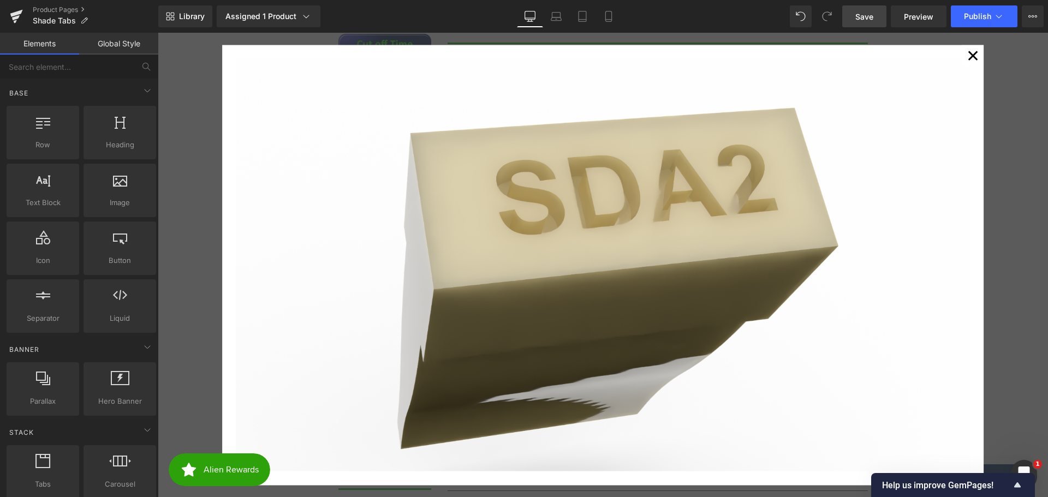
click at [976, 52] on button "✕" at bounding box center [973, 56] width 22 height 22
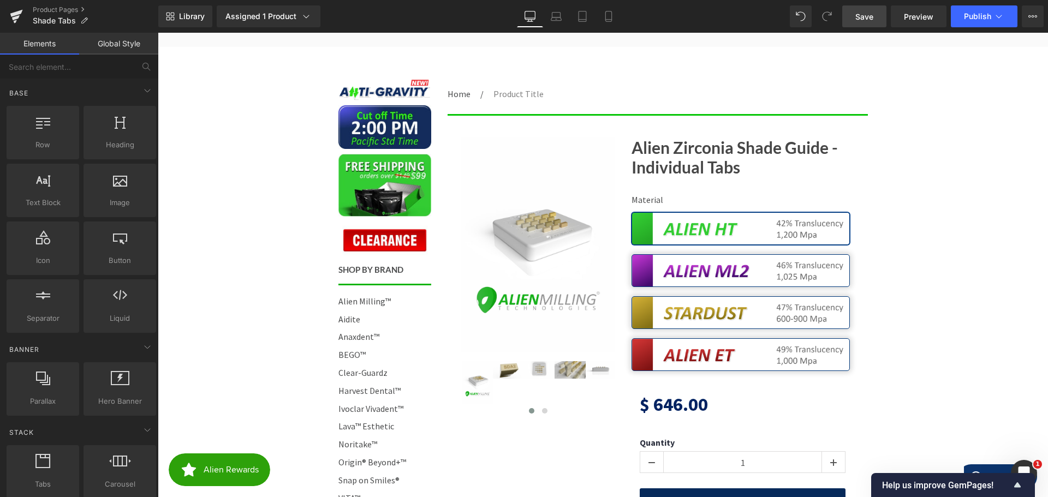
scroll to position [109, 0]
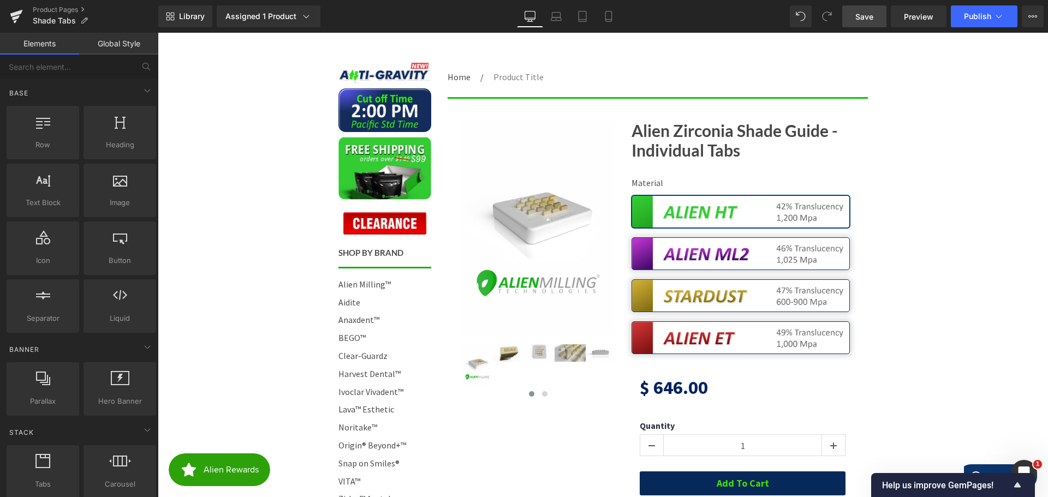
click at [864, 13] on span "Save" at bounding box center [865, 16] width 18 height 11
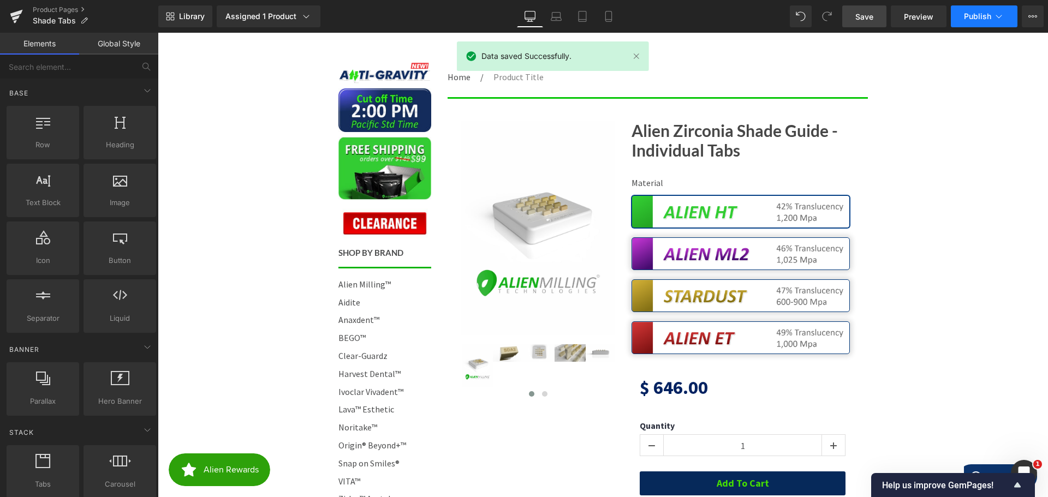
click at [975, 17] on span "Publish" at bounding box center [977, 16] width 27 height 9
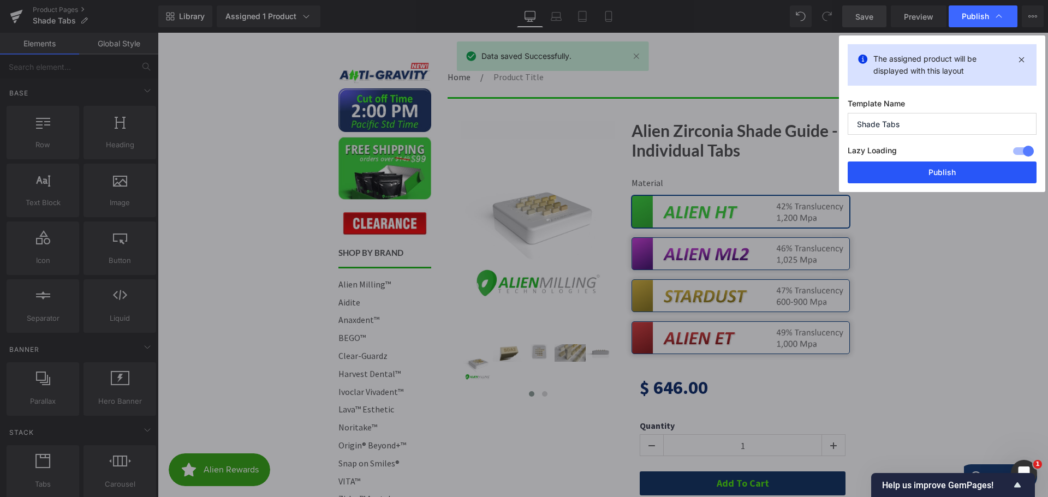
click at [941, 169] on button "Publish" at bounding box center [942, 173] width 189 height 22
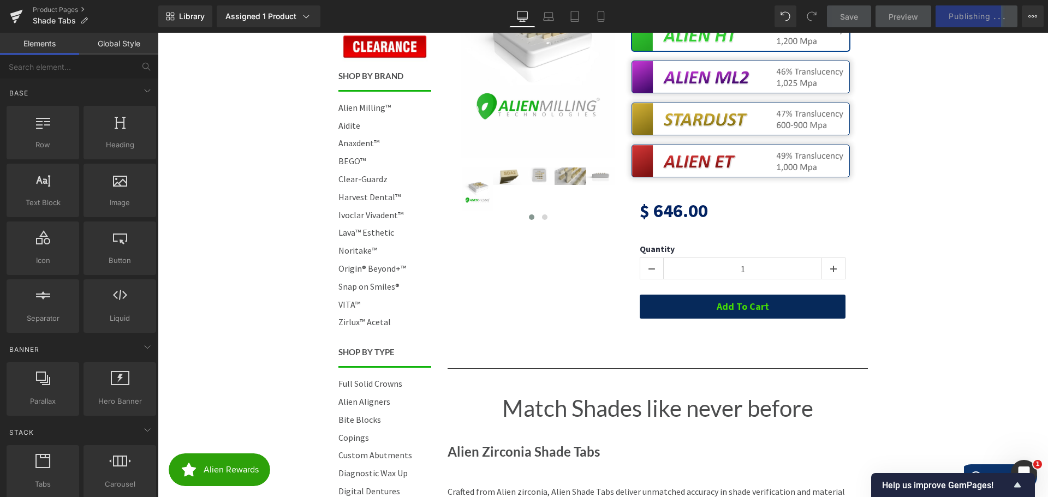
scroll to position [328, 0]
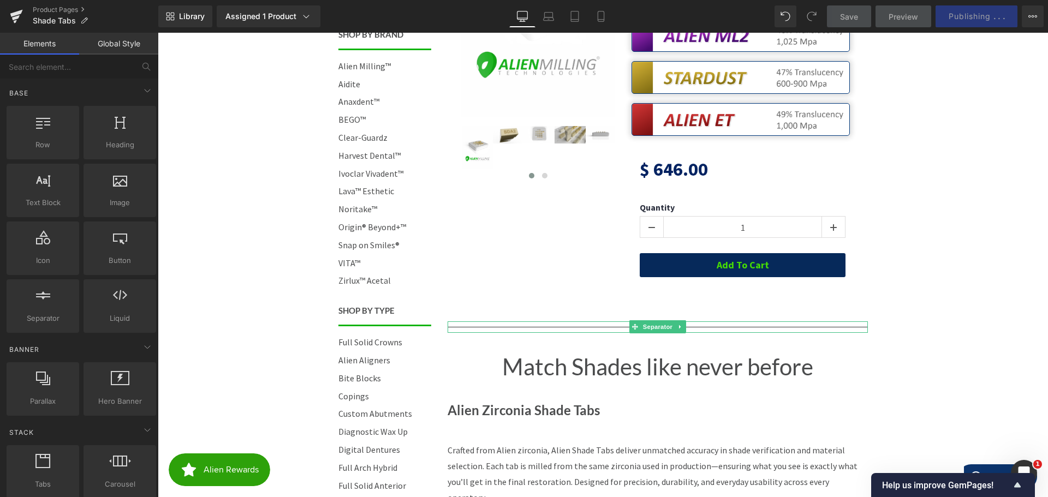
click at [543, 329] on hr at bounding box center [658, 330] width 420 height 6
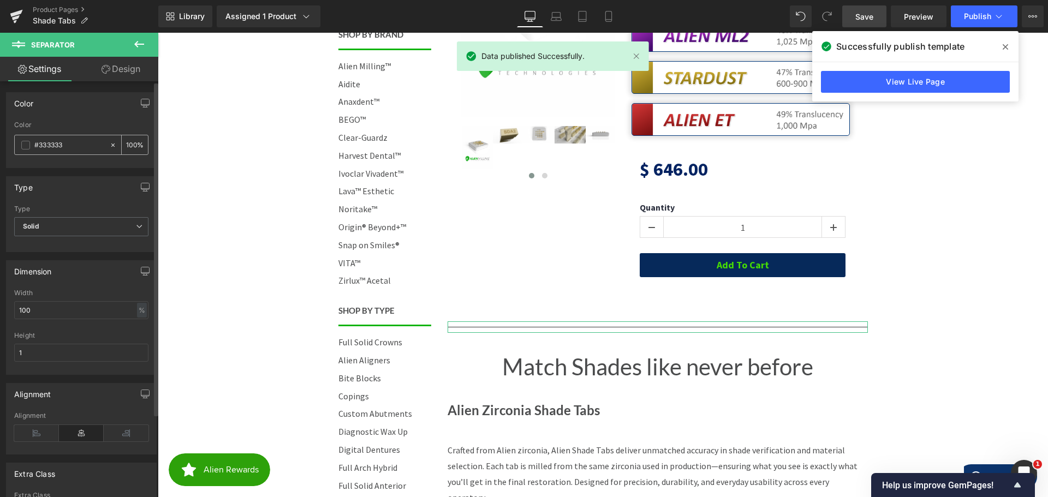
click at [23, 146] on span at bounding box center [25, 145] width 9 height 9
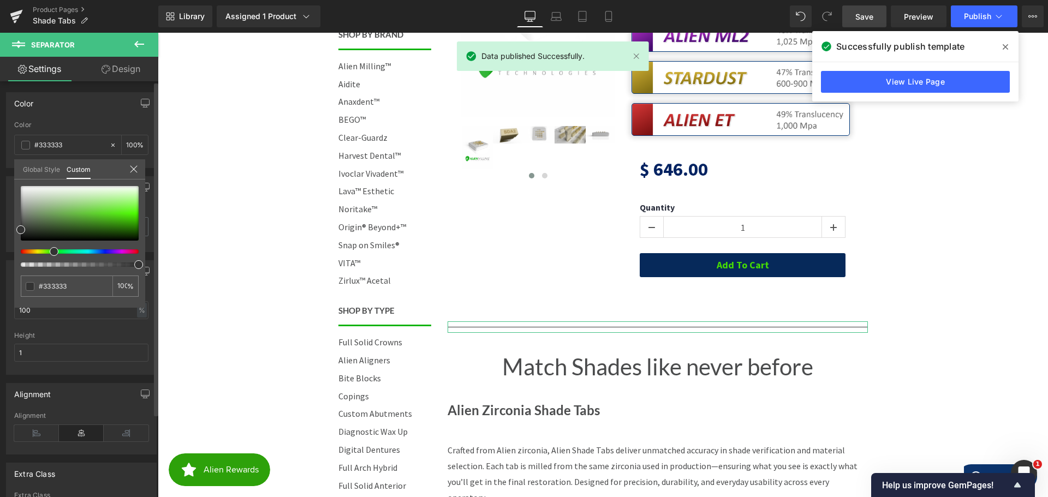
click at [50, 252] on div at bounding box center [75, 252] width 118 height 4
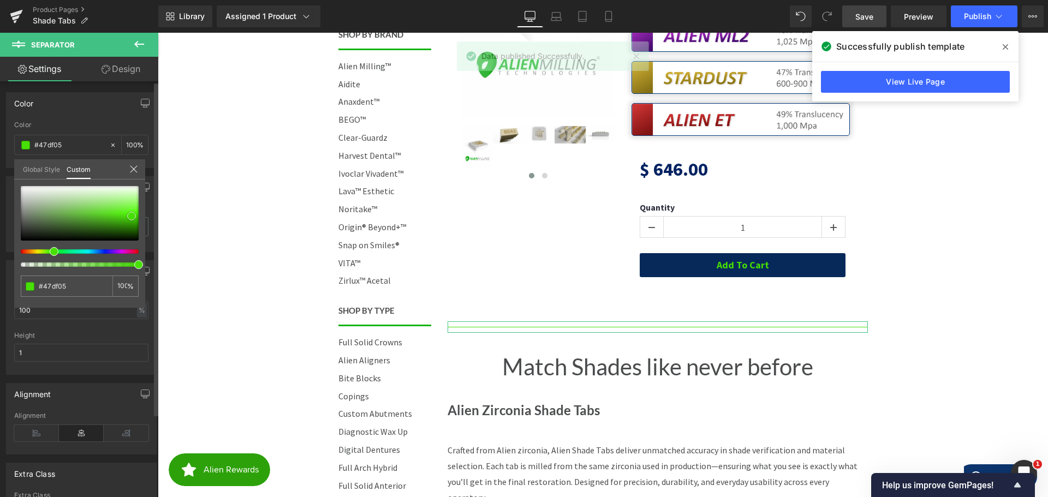
drag, startPoint x: 126, startPoint y: 218, endPoint x: 132, endPoint y: 216, distance: 6.2
click at [132, 216] on div at bounding box center [80, 213] width 118 height 55
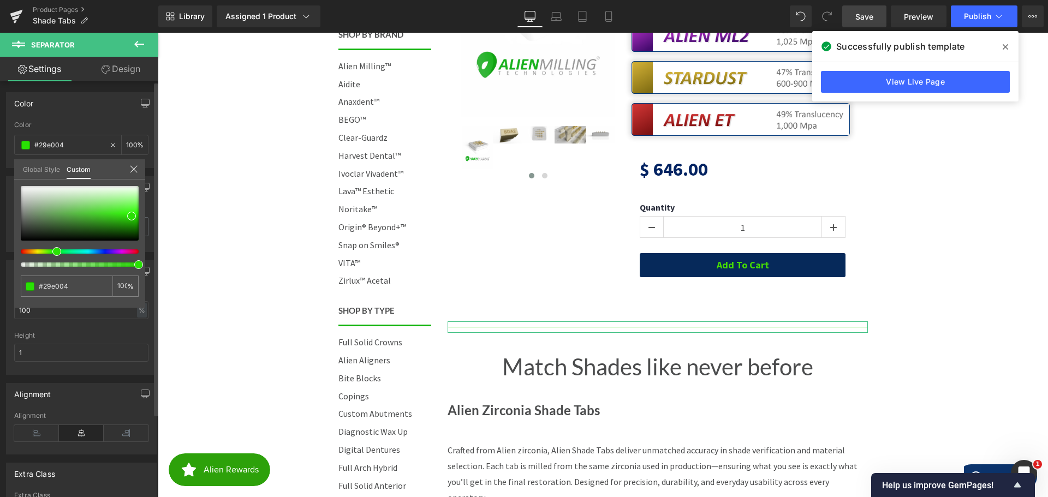
click at [54, 252] on span at bounding box center [56, 251] width 9 height 9
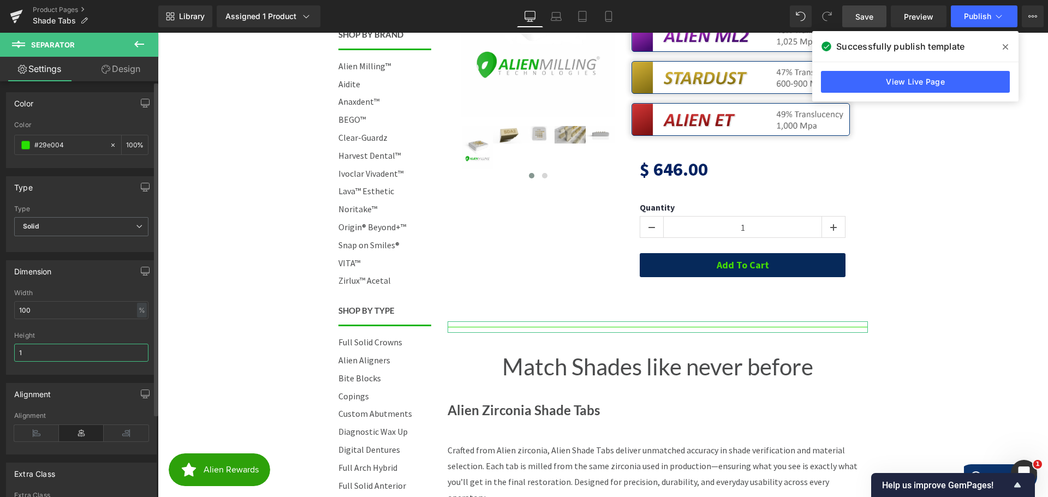
click at [38, 353] on input "1" at bounding box center [81, 353] width 134 height 18
click at [25, 146] on span at bounding box center [25, 145] width 9 height 9
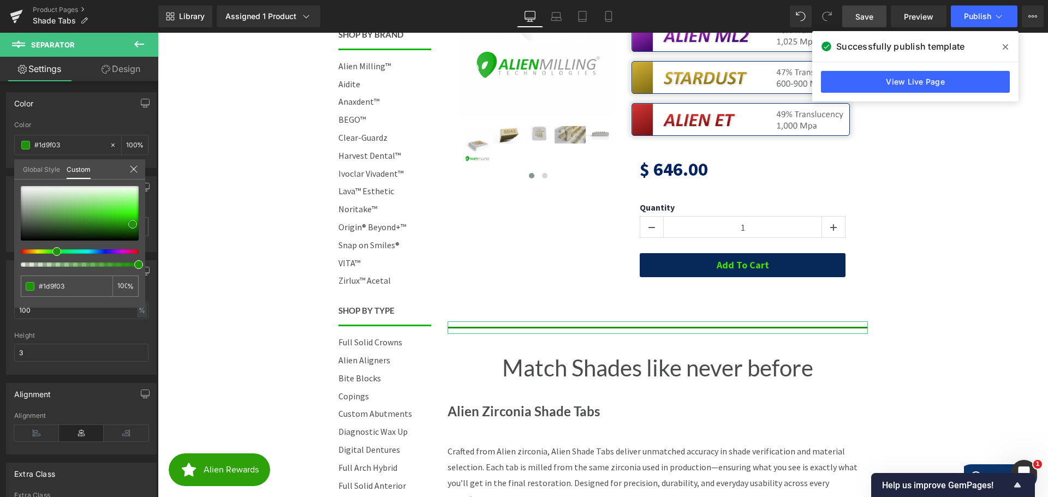
click at [133, 224] on div at bounding box center [80, 213] width 118 height 55
click at [132, 223] on span at bounding box center [132, 223] width 9 height 9
click at [128, 219] on span at bounding box center [128, 219] width 9 height 9
click at [126, 216] on span at bounding box center [126, 217] width 9 height 9
click at [126, 218] on span at bounding box center [127, 219] width 9 height 9
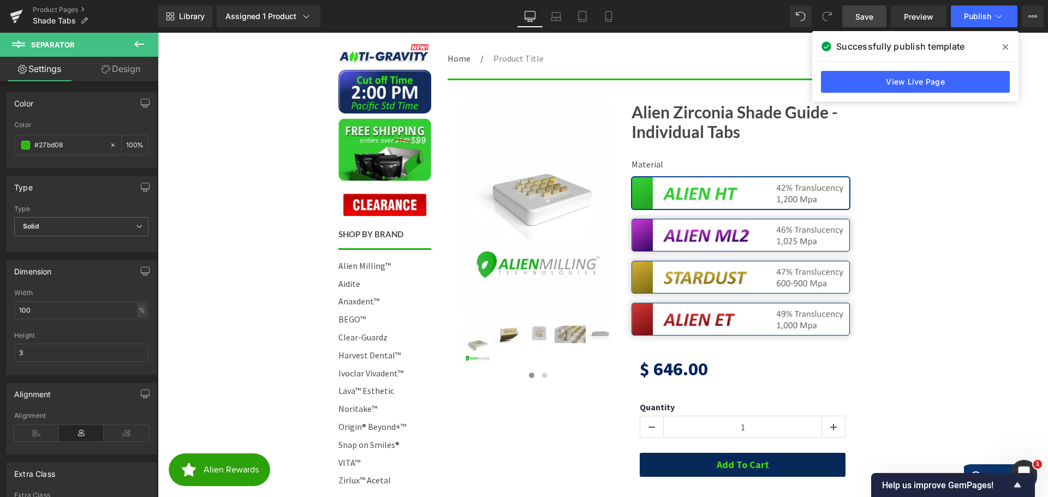
scroll to position [109, 0]
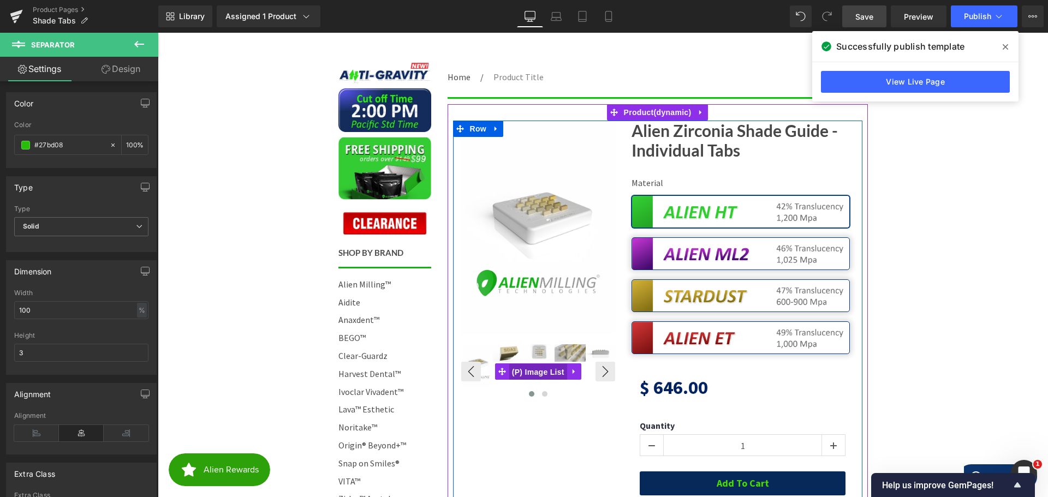
click at [531, 369] on span "(P) Image List" at bounding box center [538, 372] width 58 height 16
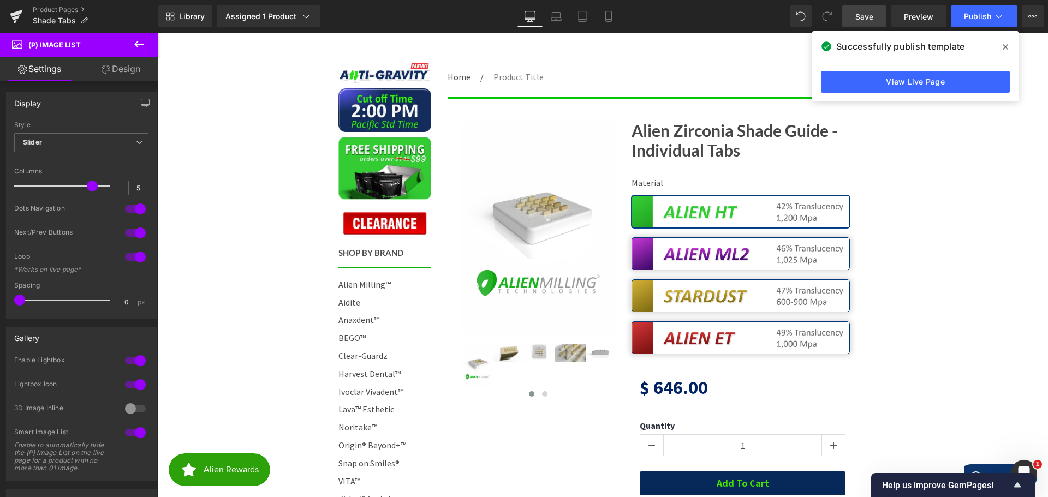
click at [121, 65] on link "Design" at bounding box center [120, 69] width 79 height 25
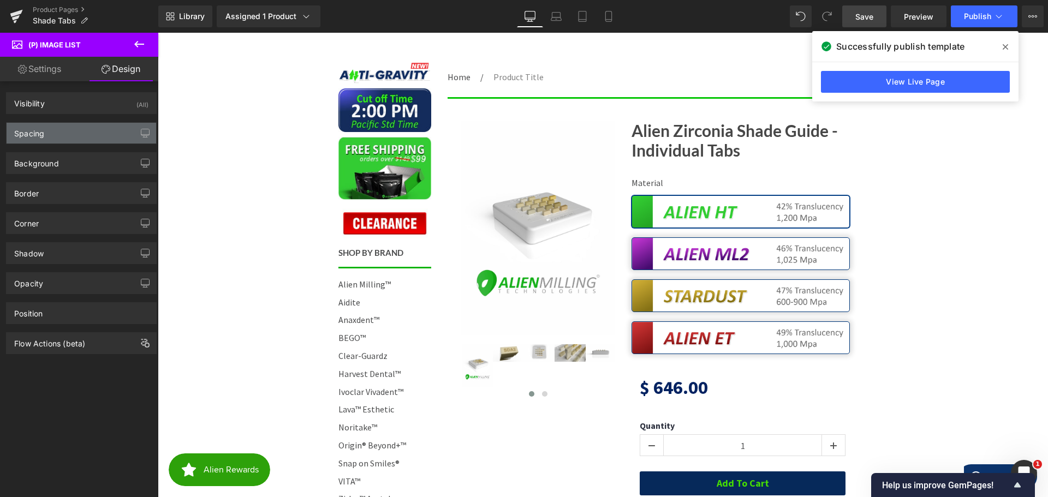
click at [62, 140] on div "Spacing" at bounding box center [82, 133] width 150 height 21
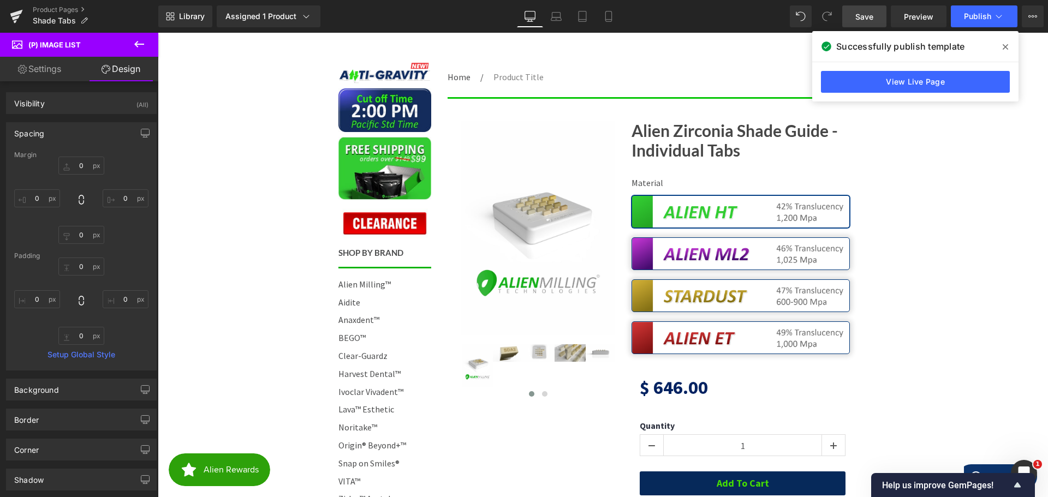
click at [63, 131] on div "Spacing" at bounding box center [82, 133] width 150 height 21
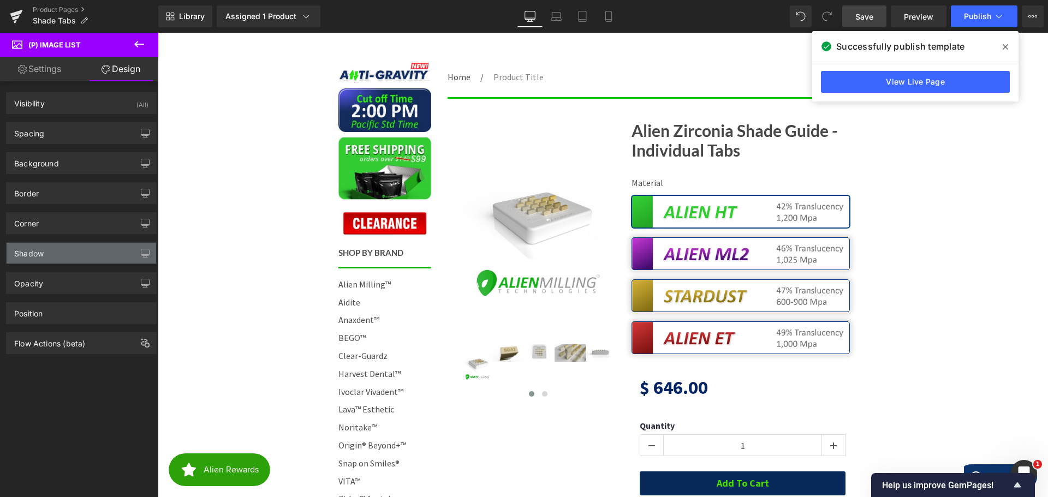
click at [49, 251] on div "Shadow" at bounding box center [82, 253] width 150 height 21
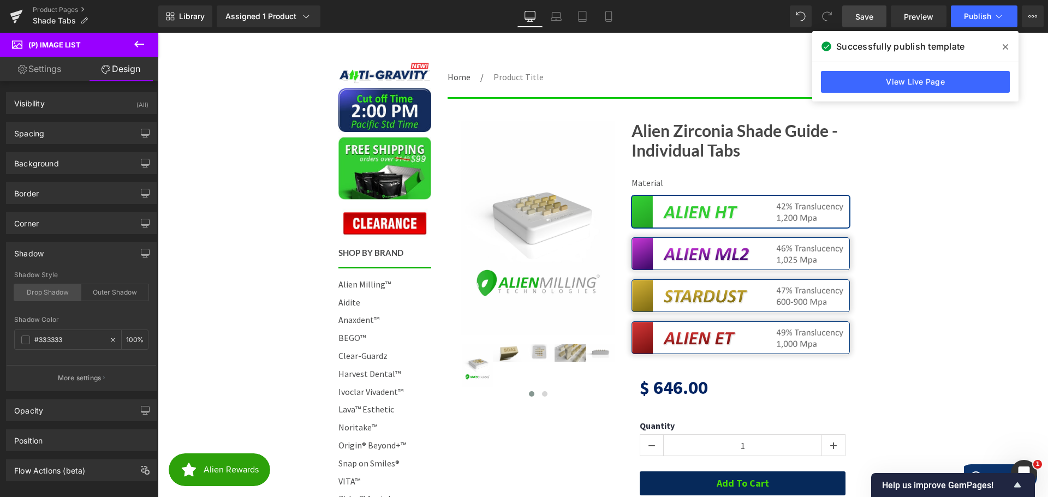
click at [58, 293] on div "Drop Shadow" at bounding box center [47, 293] width 67 height 16
click at [66, 292] on div "Drop Shadow" at bounding box center [47, 293] width 67 height 16
click at [39, 65] on link "Settings" at bounding box center [39, 69] width 79 height 25
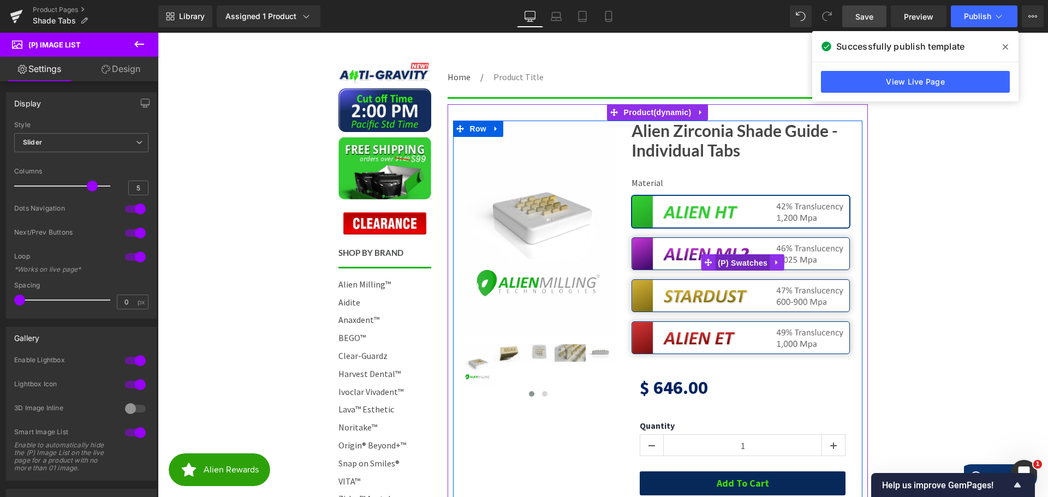
click at [724, 265] on span "(P) Swatches" at bounding box center [742, 263] width 55 height 16
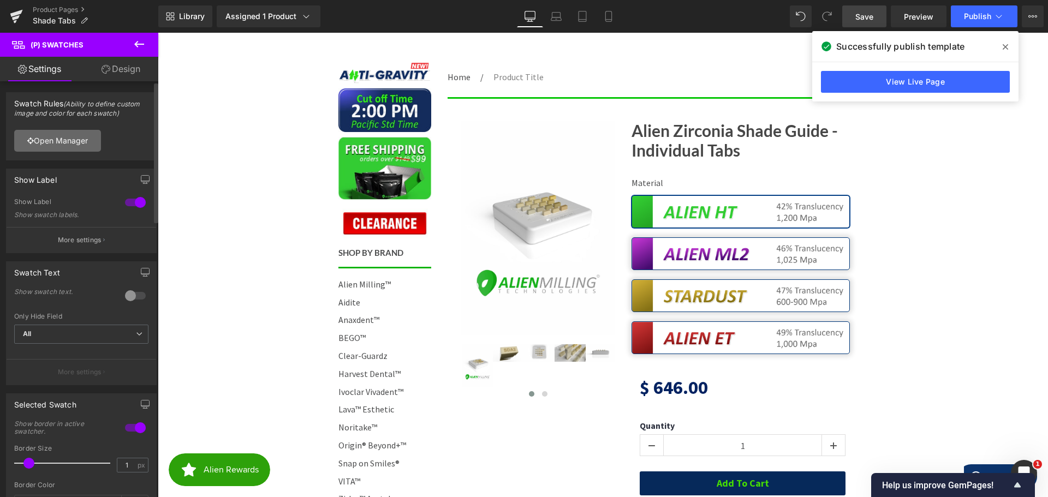
click at [60, 136] on link "Open Manager" at bounding box center [57, 141] width 87 height 22
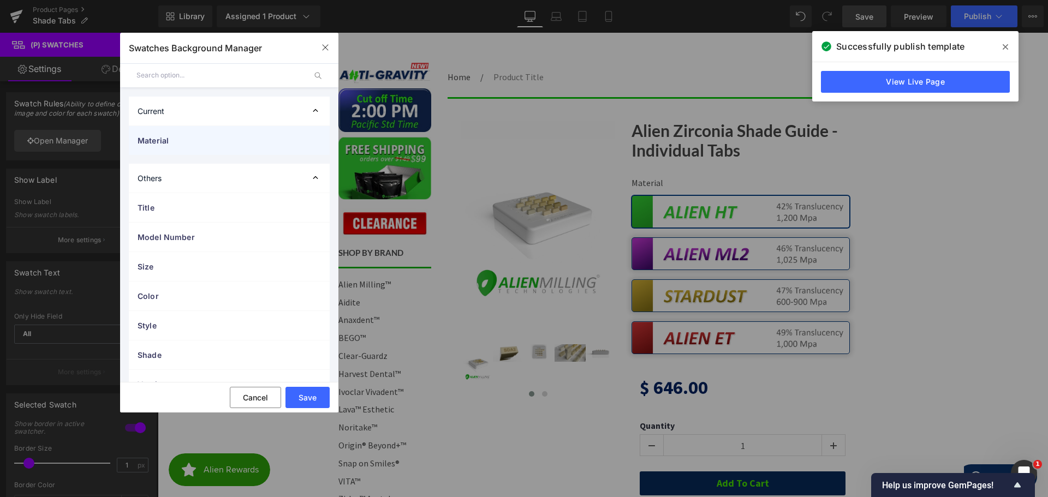
click at [167, 138] on span "Material" at bounding box center [219, 140] width 162 height 11
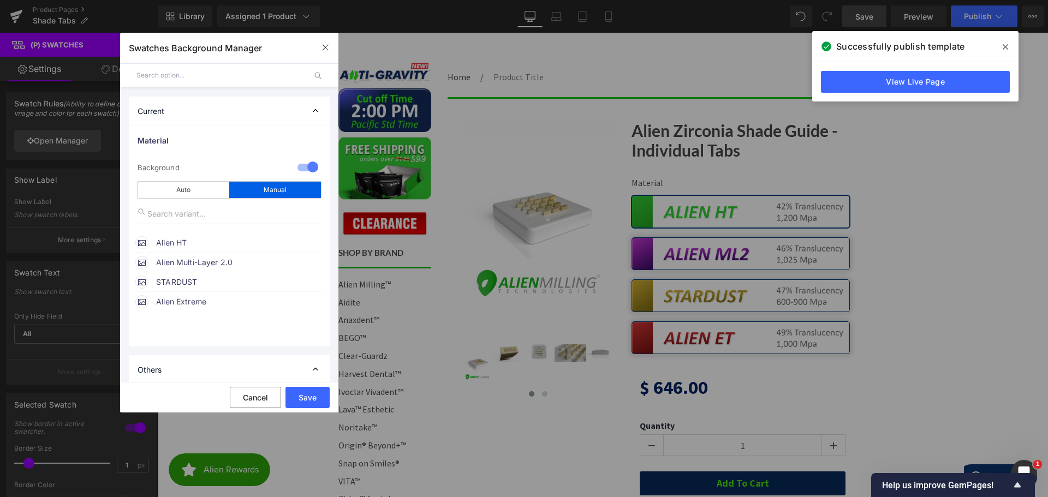
click at [171, 244] on span "Alien HT" at bounding box center [239, 242] width 166 height 13
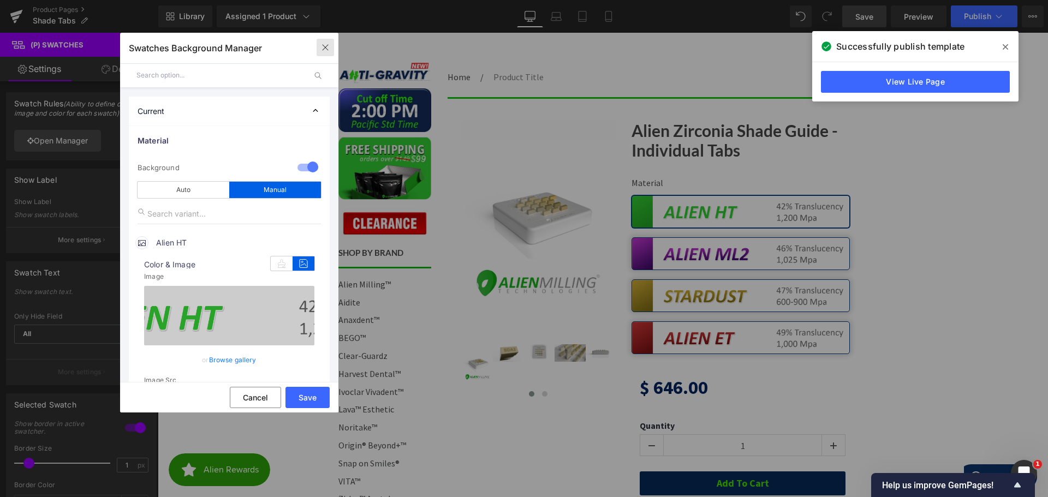
drag, startPoint x: 319, startPoint y: 52, endPoint x: 61, endPoint y: 42, distance: 258.5
click at [319, 52] on button "button" at bounding box center [325, 47] width 17 height 17
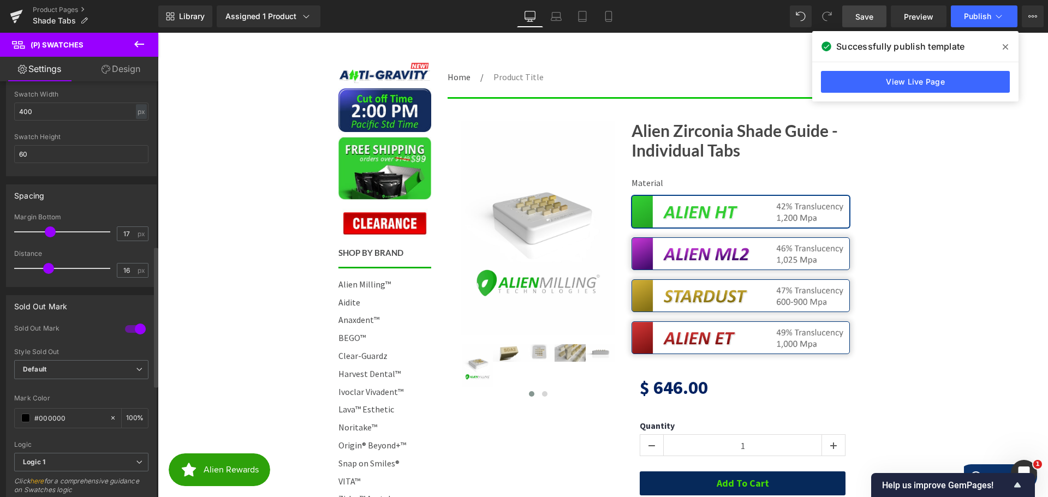
scroll to position [491, 0]
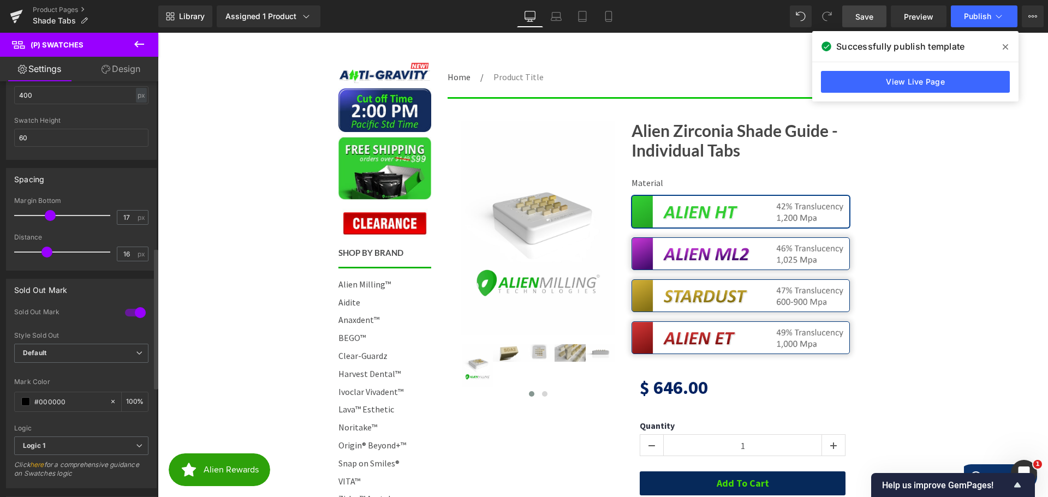
click at [48, 253] on span at bounding box center [47, 252] width 11 height 11
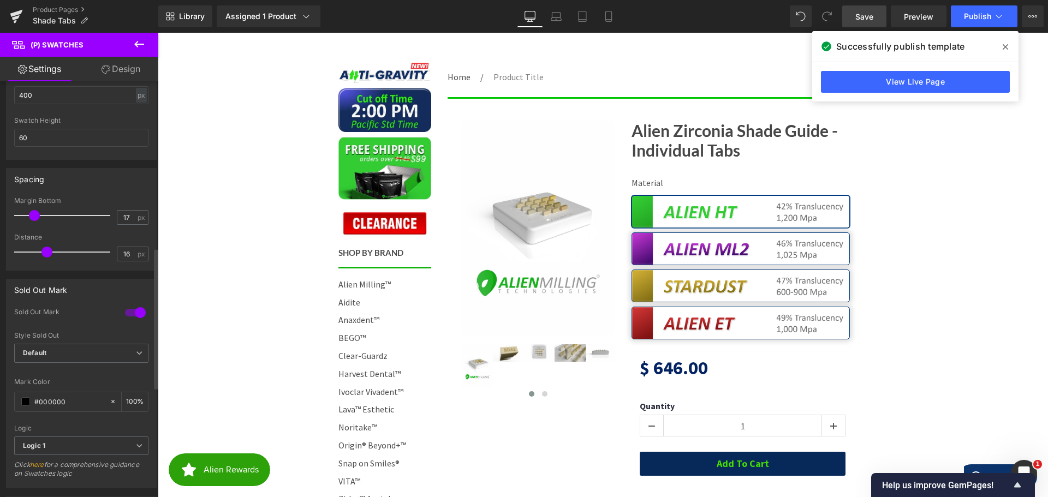
drag, startPoint x: 50, startPoint y: 214, endPoint x: 35, endPoint y: 212, distance: 14.8
click at [35, 212] on span at bounding box center [34, 215] width 11 height 11
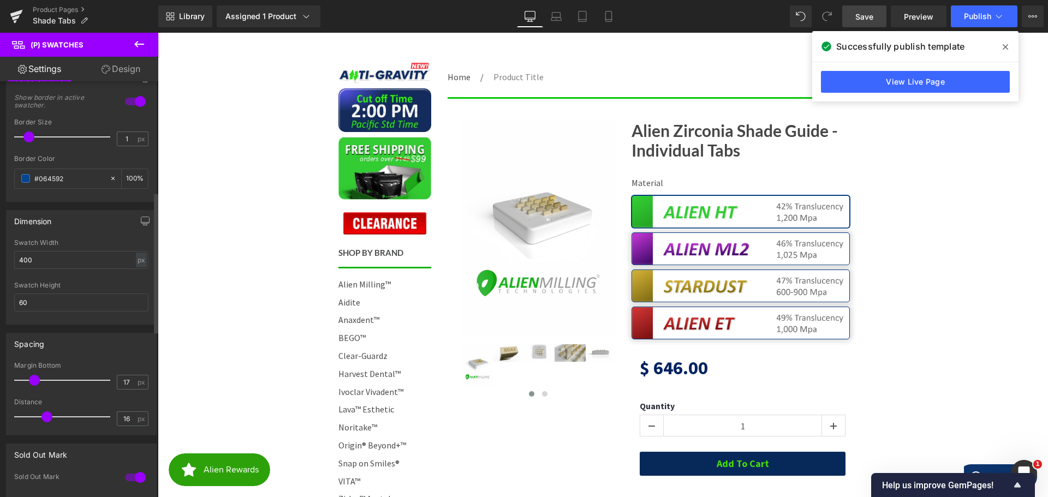
scroll to position [163, 0]
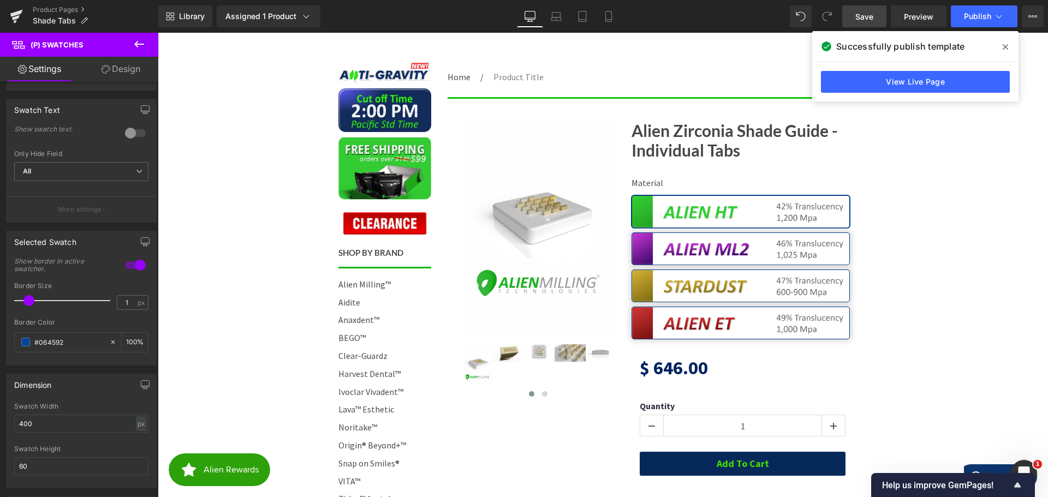
drag, startPoint x: 115, startPoint y: 63, endPoint x: 75, endPoint y: 73, distance: 41.6
click at [115, 63] on link "Design" at bounding box center [120, 69] width 79 height 25
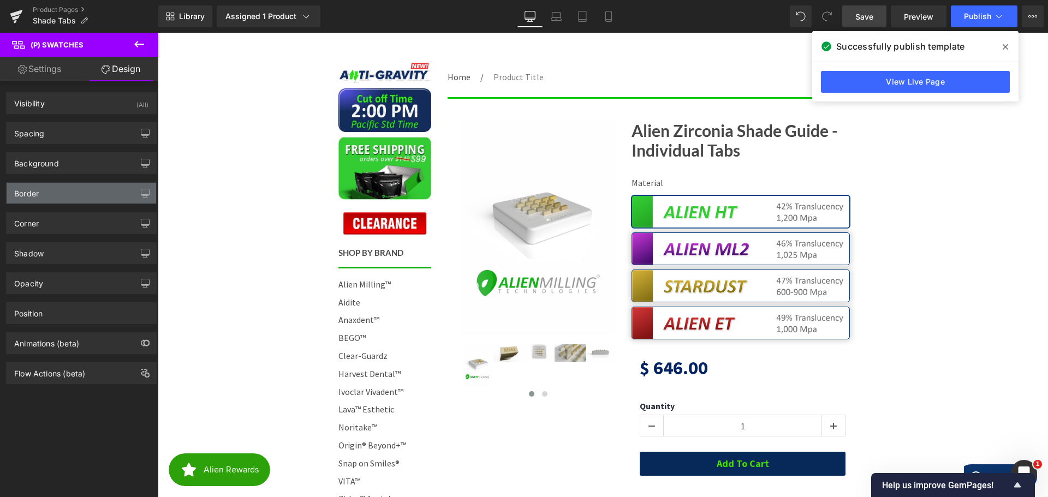
click at [39, 192] on div "Border" at bounding box center [26, 190] width 25 height 15
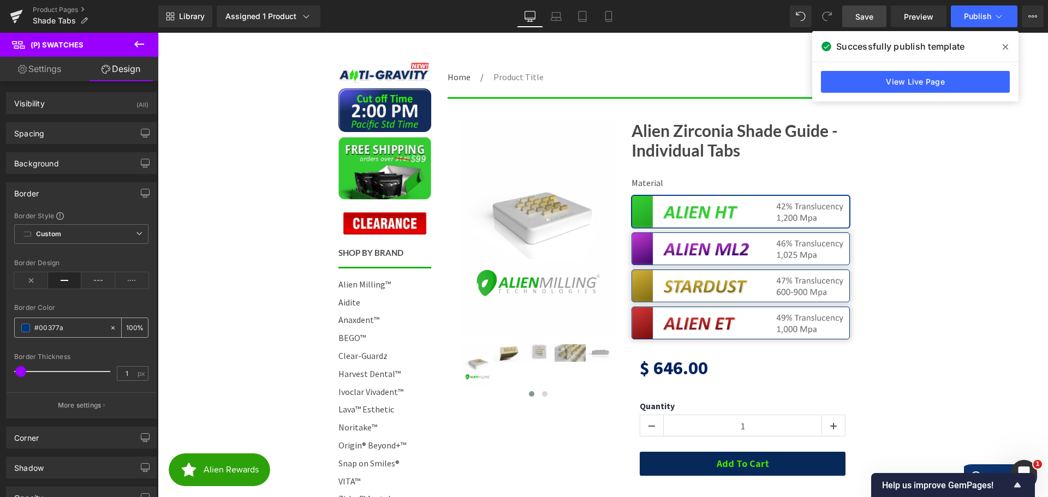
click at [25, 328] on span at bounding box center [25, 328] width 9 height 9
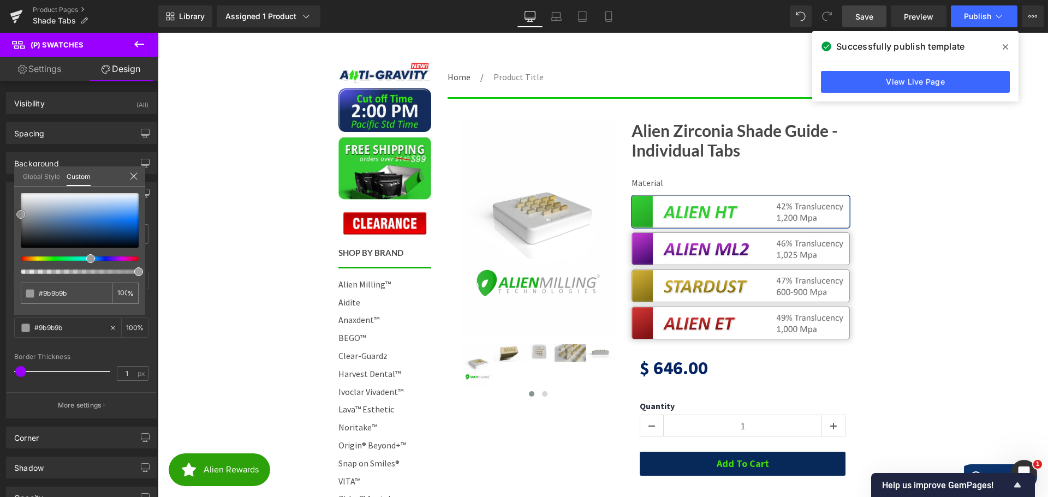
drag, startPoint x: 31, startPoint y: 227, endPoint x: 8, endPoint y: 215, distance: 26.4
click at [8, 215] on div "Border Border Style Custom Custom Setup Global Style Custom Setup Global Style …" at bounding box center [81, 296] width 163 height 245
click at [134, 176] on icon at bounding box center [133, 176] width 9 height 9
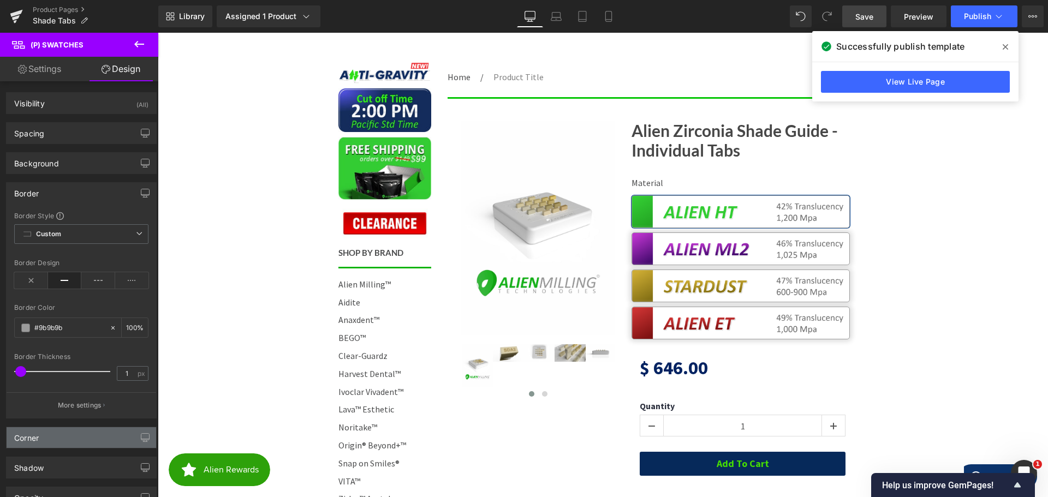
click at [36, 440] on div "Corner" at bounding box center [26, 435] width 25 height 15
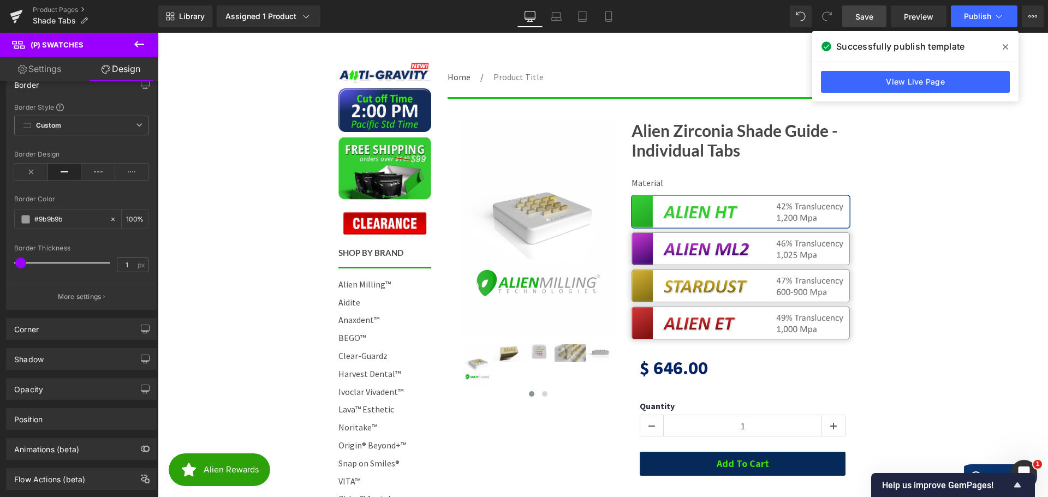
scroll to position [109, 0]
click at [58, 331] on div "Corner" at bounding box center [82, 328] width 150 height 21
click at [39, 414] on input "10" at bounding box center [30, 420] width 33 height 18
click at [0, 400] on div "Corner Corner Style Custom Custom Setup Global Style Custom Setup Global Style …" at bounding box center [81, 402] width 163 height 185
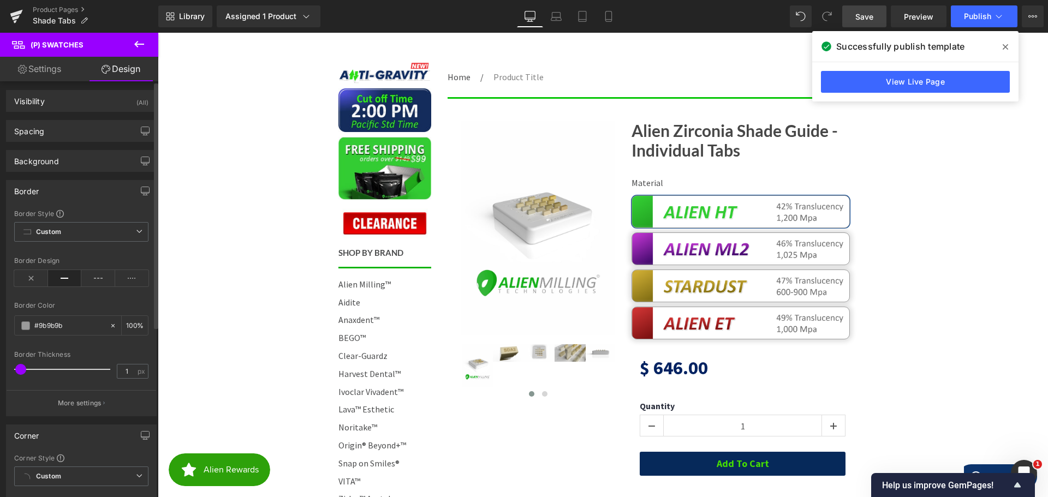
scroll to position [0, 0]
click at [57, 68] on link "Settings" at bounding box center [39, 69] width 79 height 25
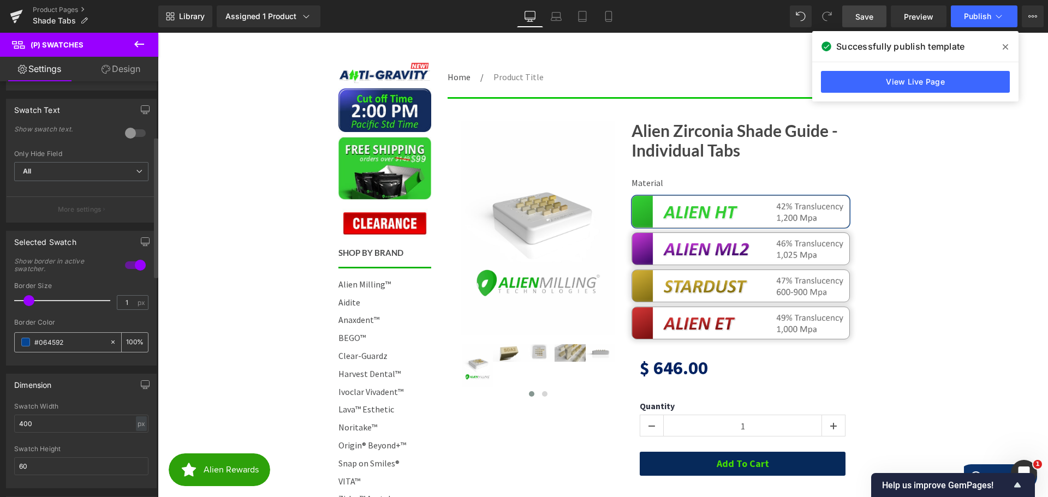
click at [28, 342] on span at bounding box center [25, 342] width 9 height 9
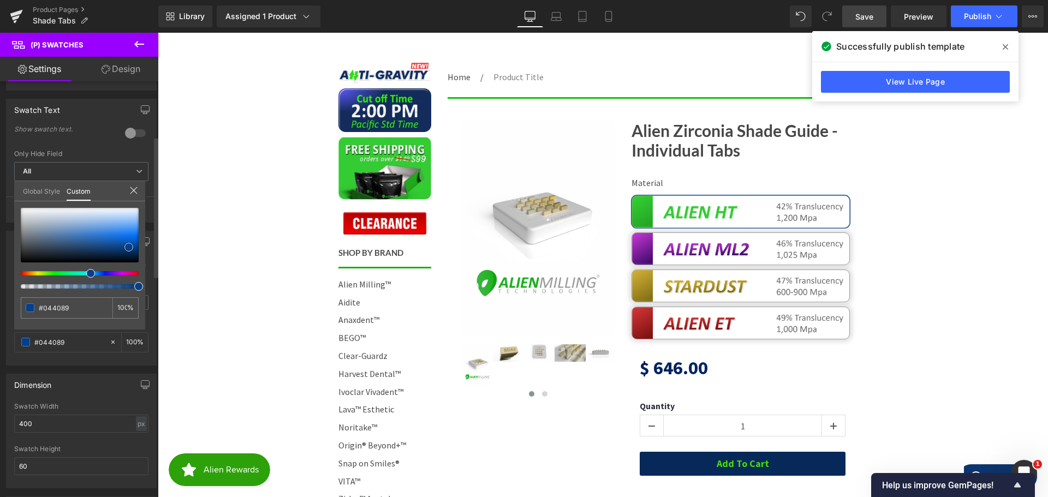
click at [128, 246] on span at bounding box center [129, 247] width 9 height 9
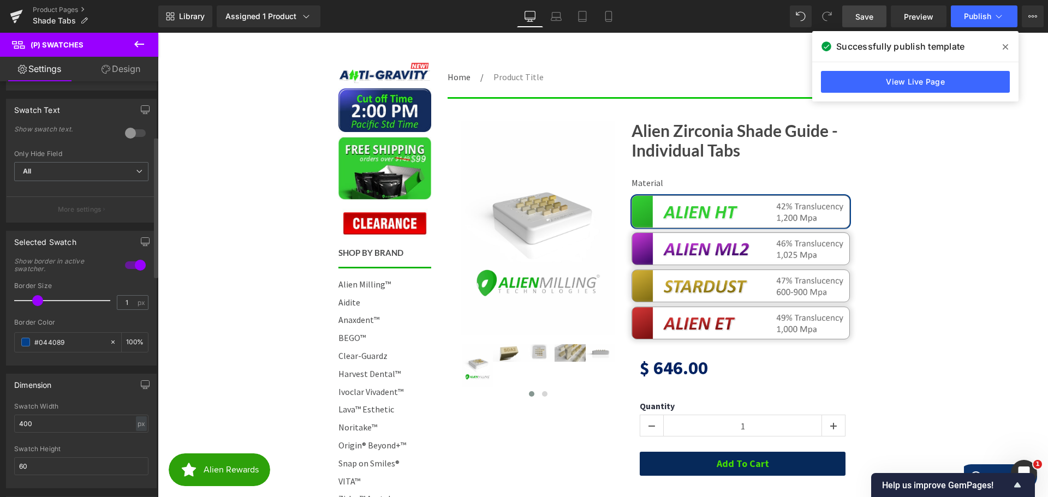
drag, startPoint x: 31, startPoint y: 302, endPoint x: 42, endPoint y: 300, distance: 11.0
click at [42, 300] on span at bounding box center [37, 300] width 11 height 11
click at [0, 350] on div "Selected Swatch 1 Show border in active swatcher. 1px Border Size 1 px #064592 …" at bounding box center [81, 294] width 163 height 143
click at [870, 15] on span "Save" at bounding box center [865, 16] width 18 height 11
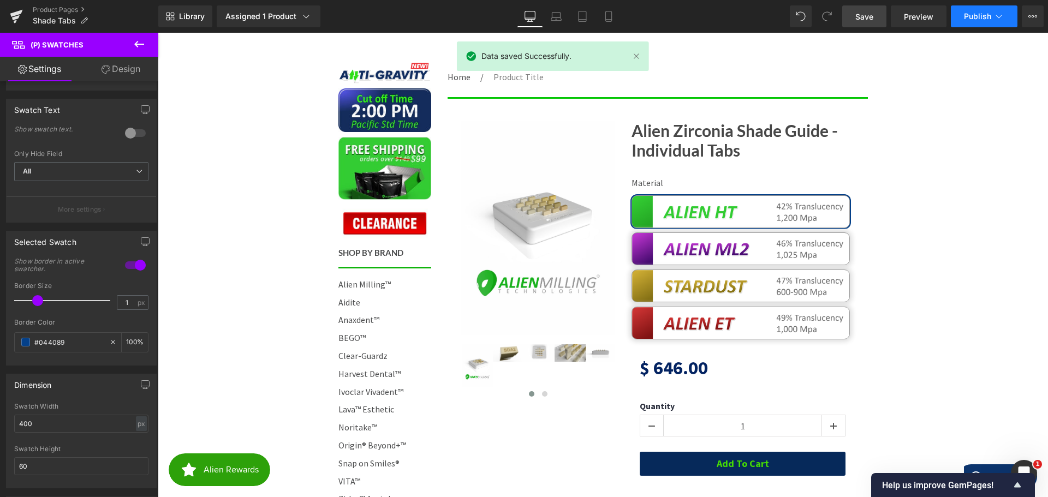
click at [967, 14] on span "Publish" at bounding box center [977, 16] width 27 height 9
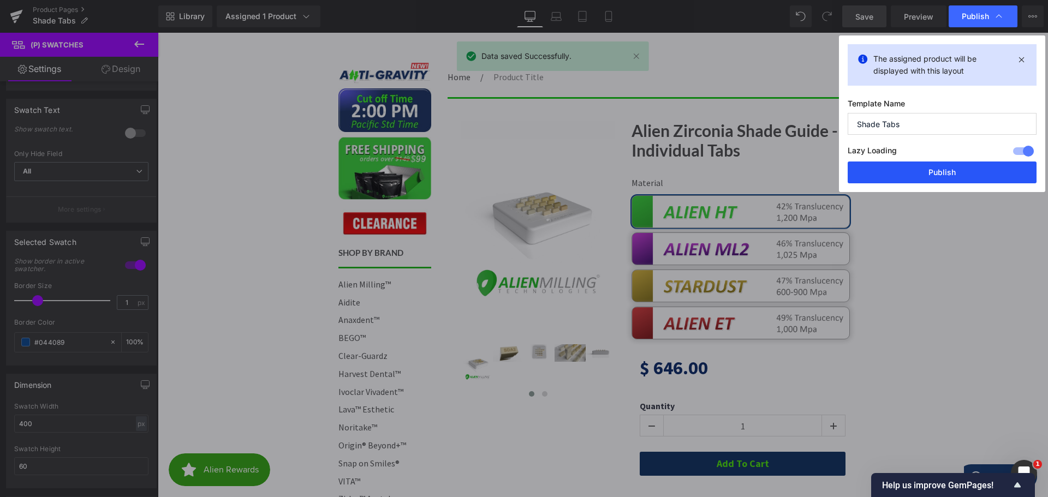
click at [933, 171] on button "Publish" at bounding box center [942, 173] width 189 height 22
